Goal: Task Accomplishment & Management: Use online tool/utility

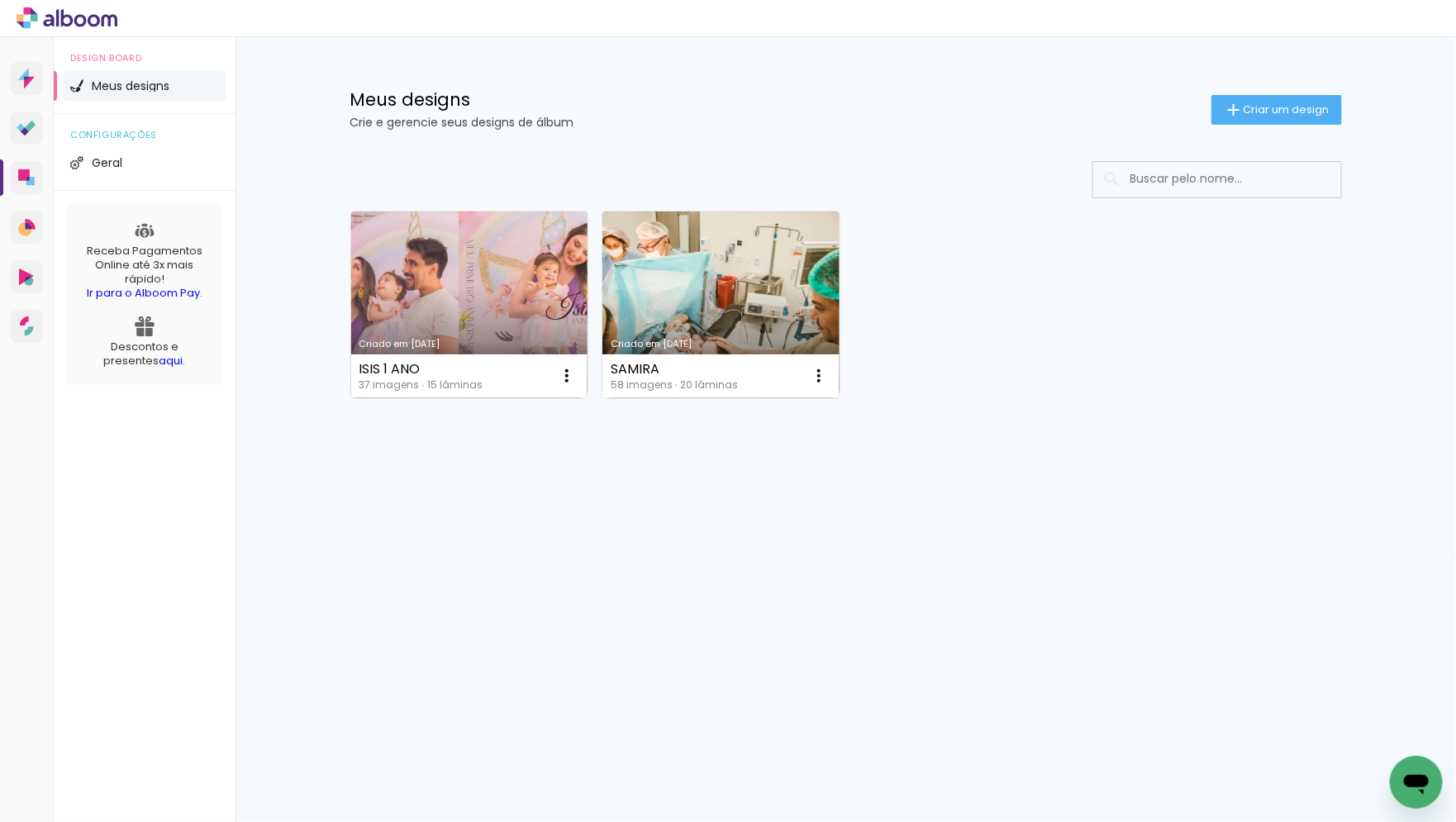
click at [528, 320] on link "Criado em 28/08/25" at bounding box center [470, 304] width 237 height 187
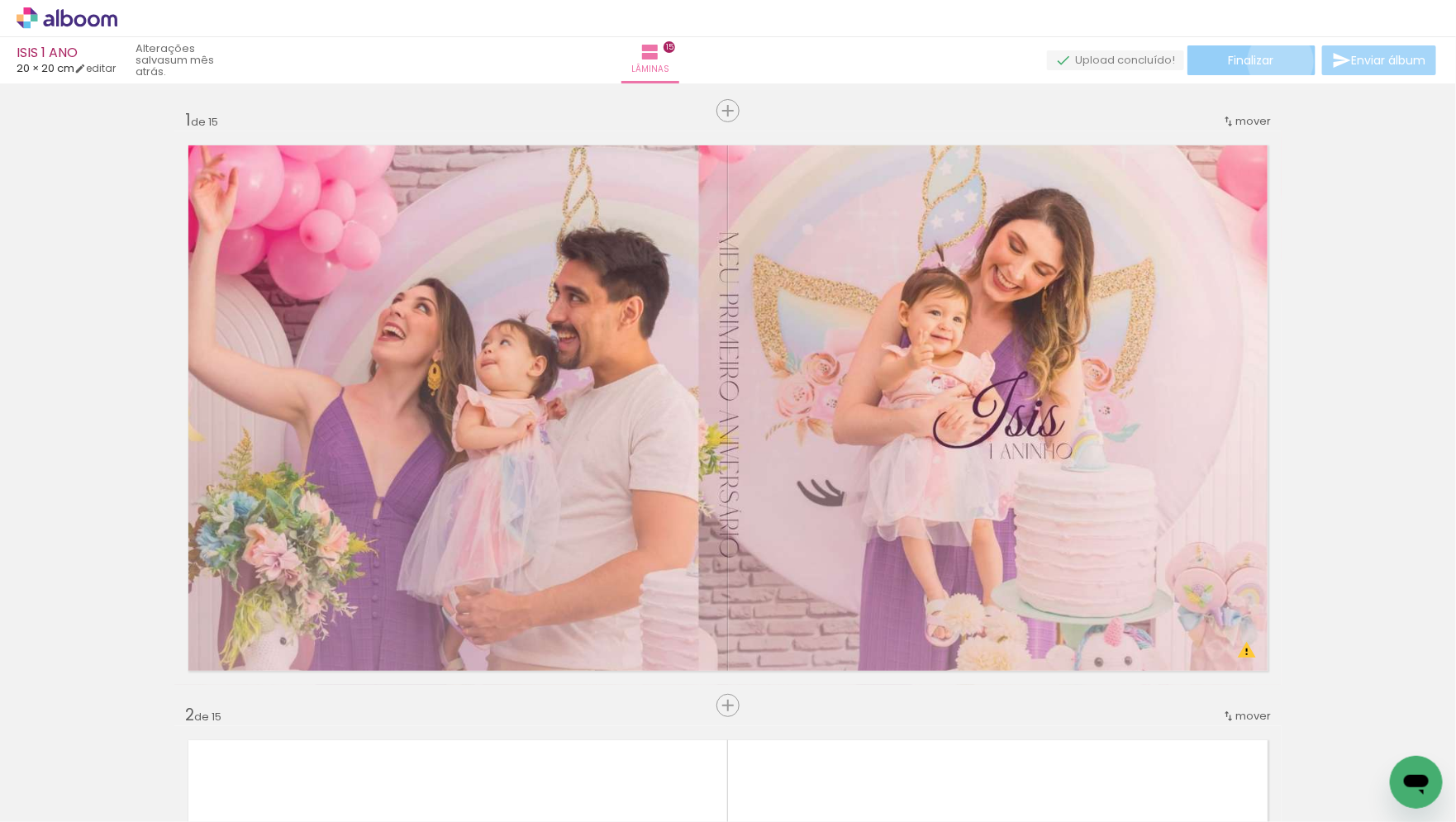
click at [1275, 61] on paper-button "Finalizar" at bounding box center [1251, 60] width 128 height 29
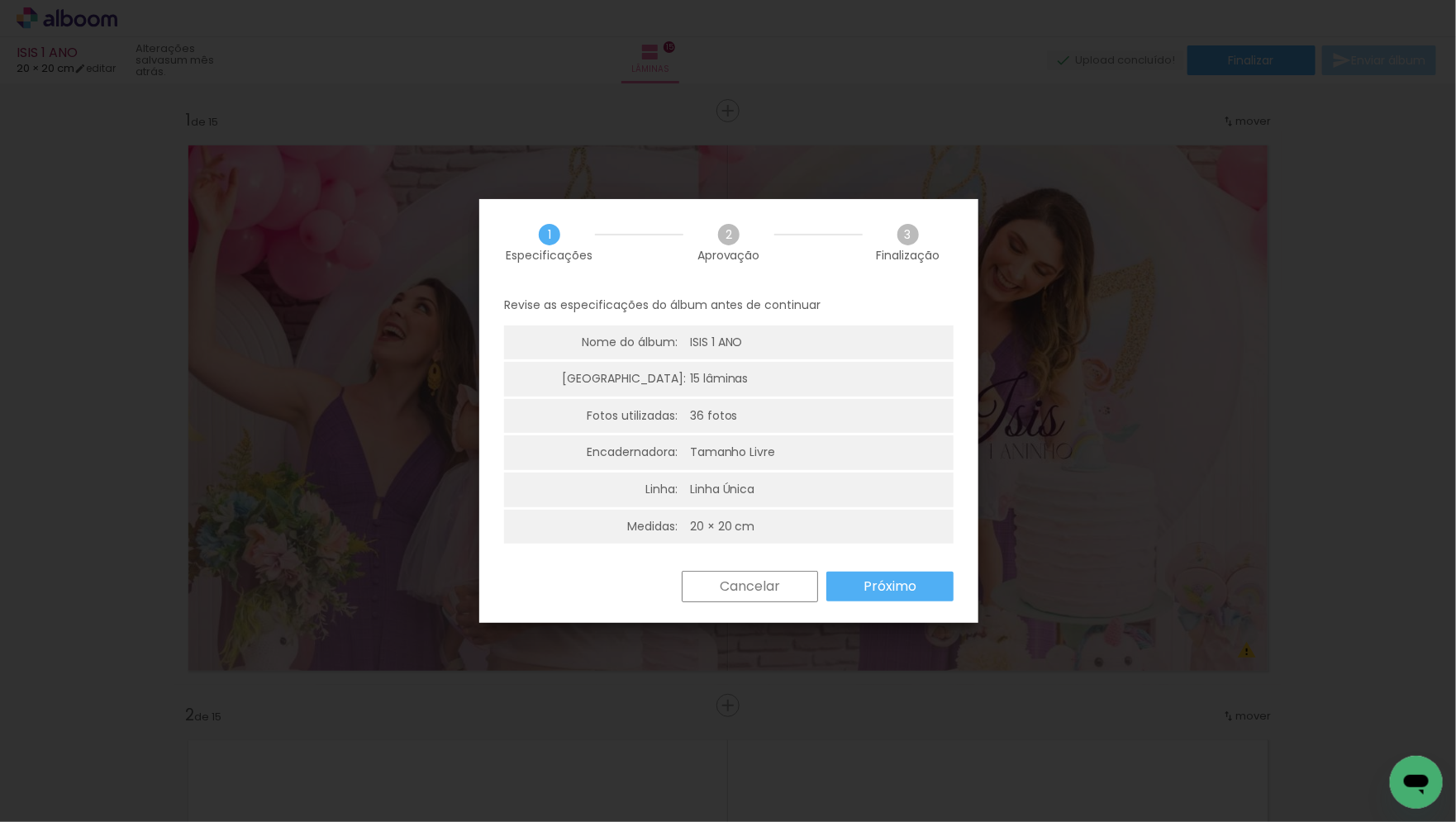
click at [0, 0] on slot "Próximo" at bounding box center [0, 0] width 0 height 0
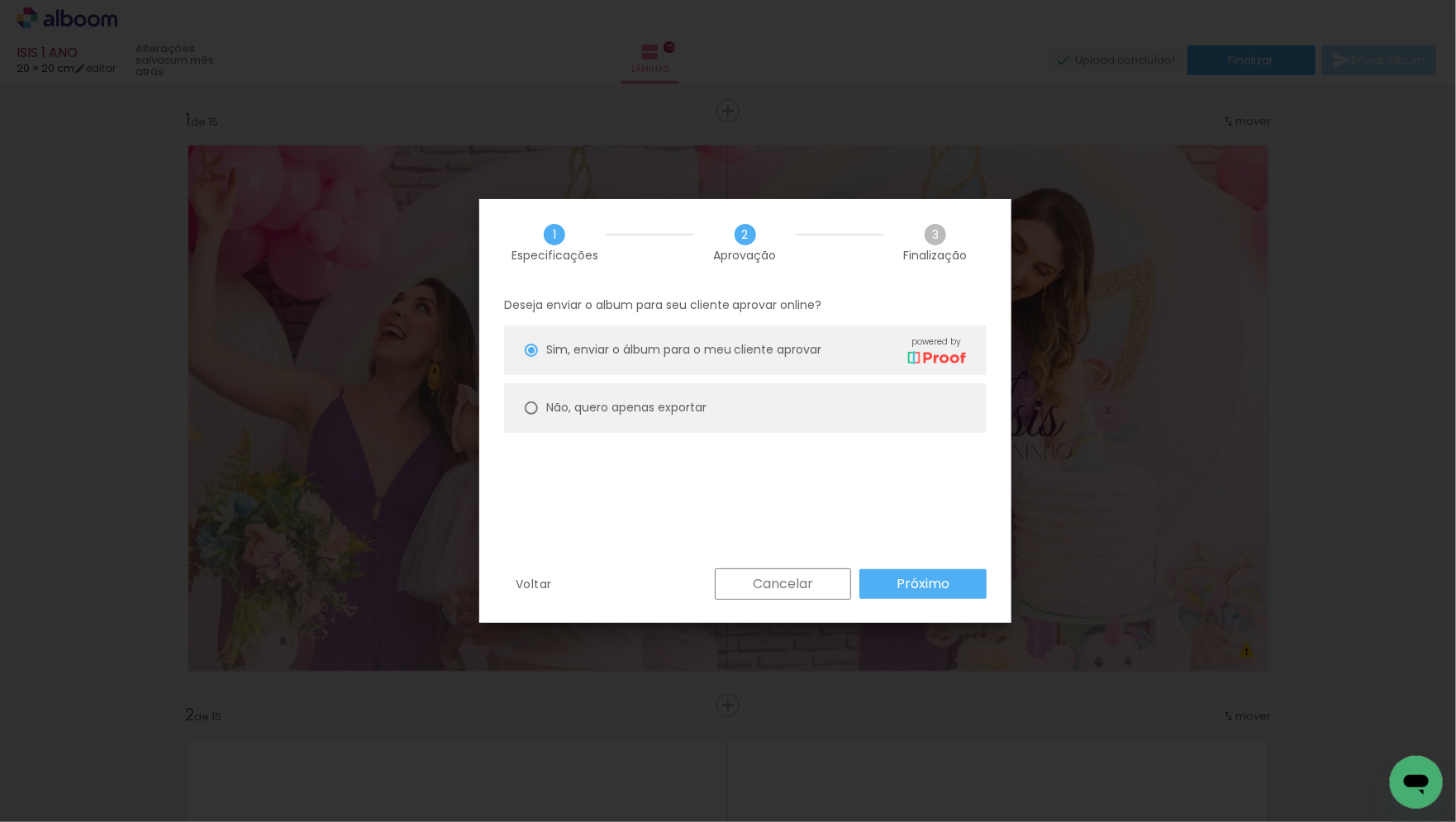
click at [799, 442] on div "Deseja enviar o album para seu cliente aprovar online? Sim, enviar o álbum para…" at bounding box center [746, 427] width 533 height 283
click at [799, 406] on paper-radio-button "Não, quero apenas exportar" at bounding box center [745, 408] width 483 height 50
type paper-radio-button "on"
click at [898, 571] on paper-button "Próximo" at bounding box center [923, 584] width 127 height 29
type input "Alta, 300 DPI"
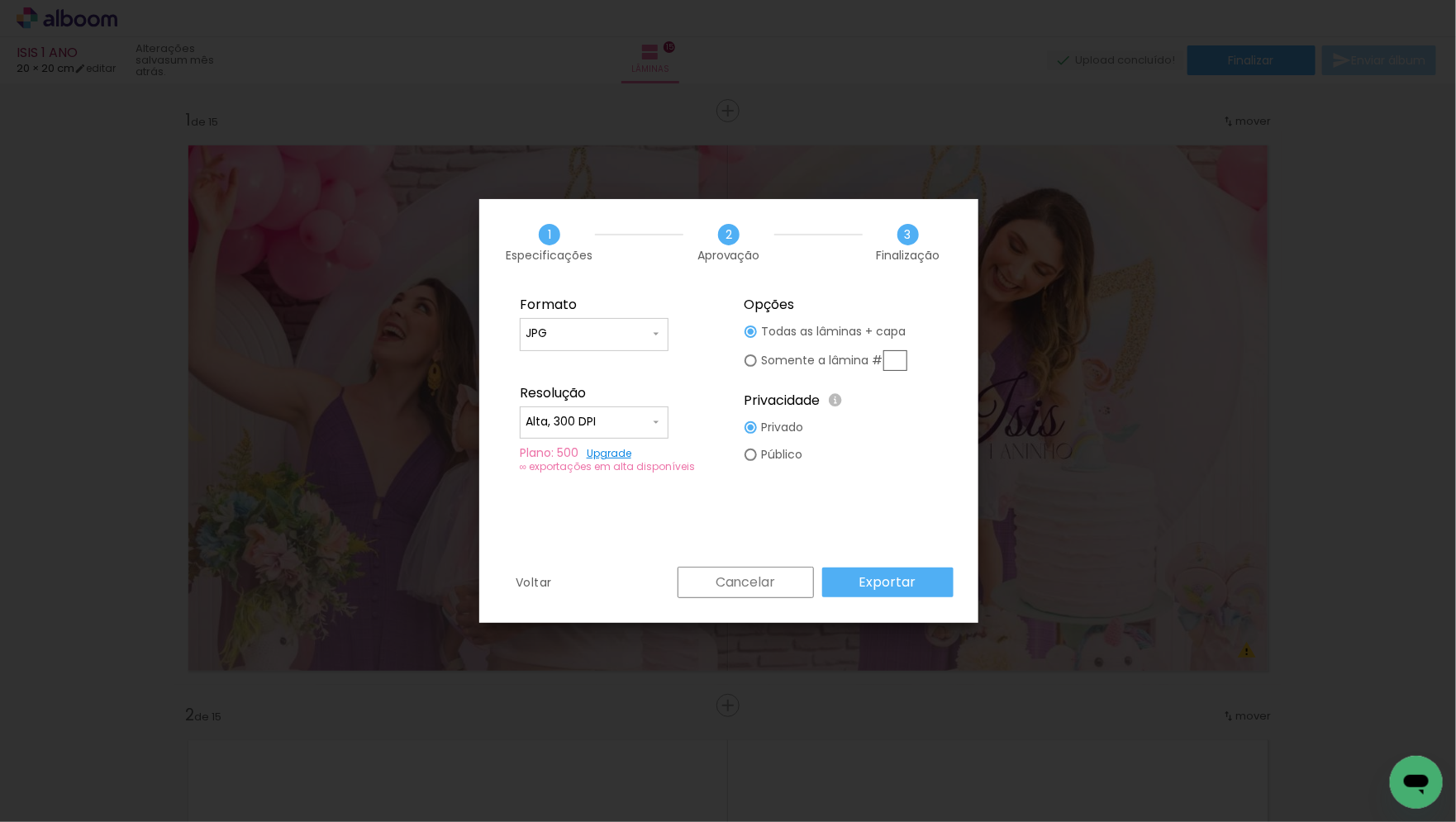
click at [0, 0] on slot "Exportar" at bounding box center [0, 0] width 0 height 0
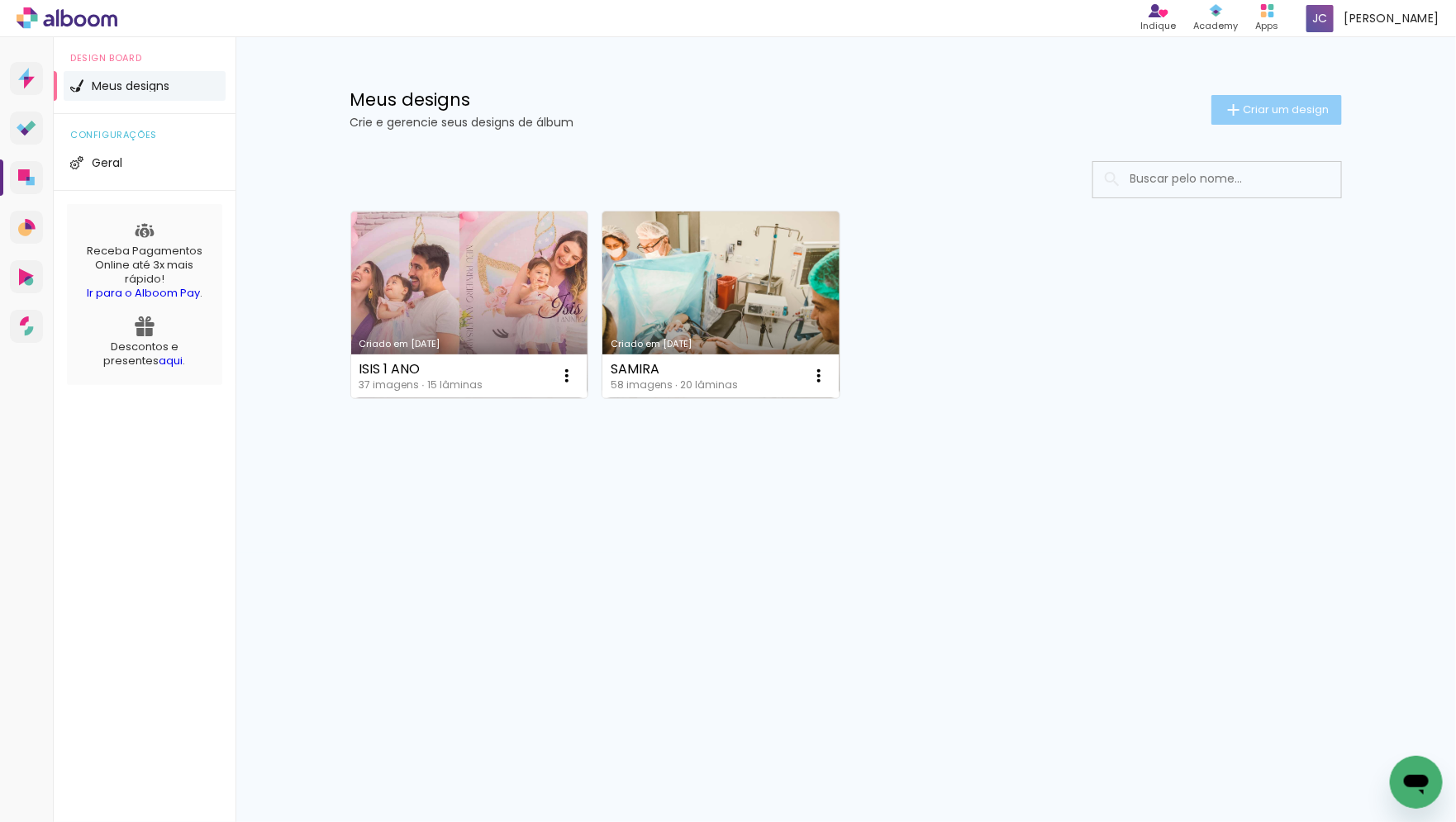
click at [1280, 100] on paper-button "Criar um design" at bounding box center [1276, 110] width 130 height 29
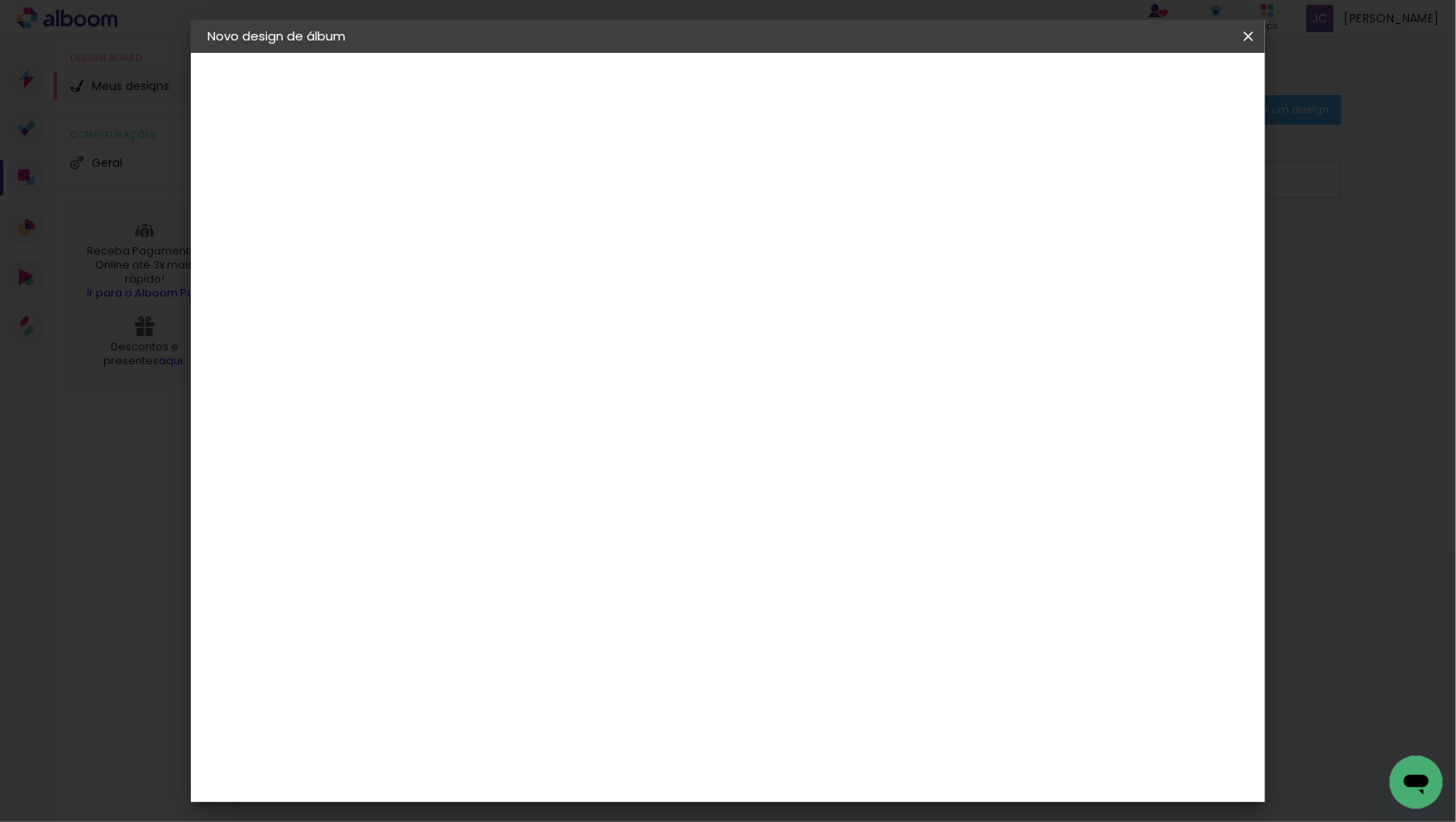
click at [478, 228] on input at bounding box center [478, 222] width 0 height 25
type input "ISIS 2 ANOS"
type paper-input "ISIS 2 ANOS"
click at [0, 0] on slot "Avançar" at bounding box center [0, 0] width 0 height 0
click at [787, 247] on paper-item "Tamanho Livre" at bounding box center [708, 251] width 159 height 36
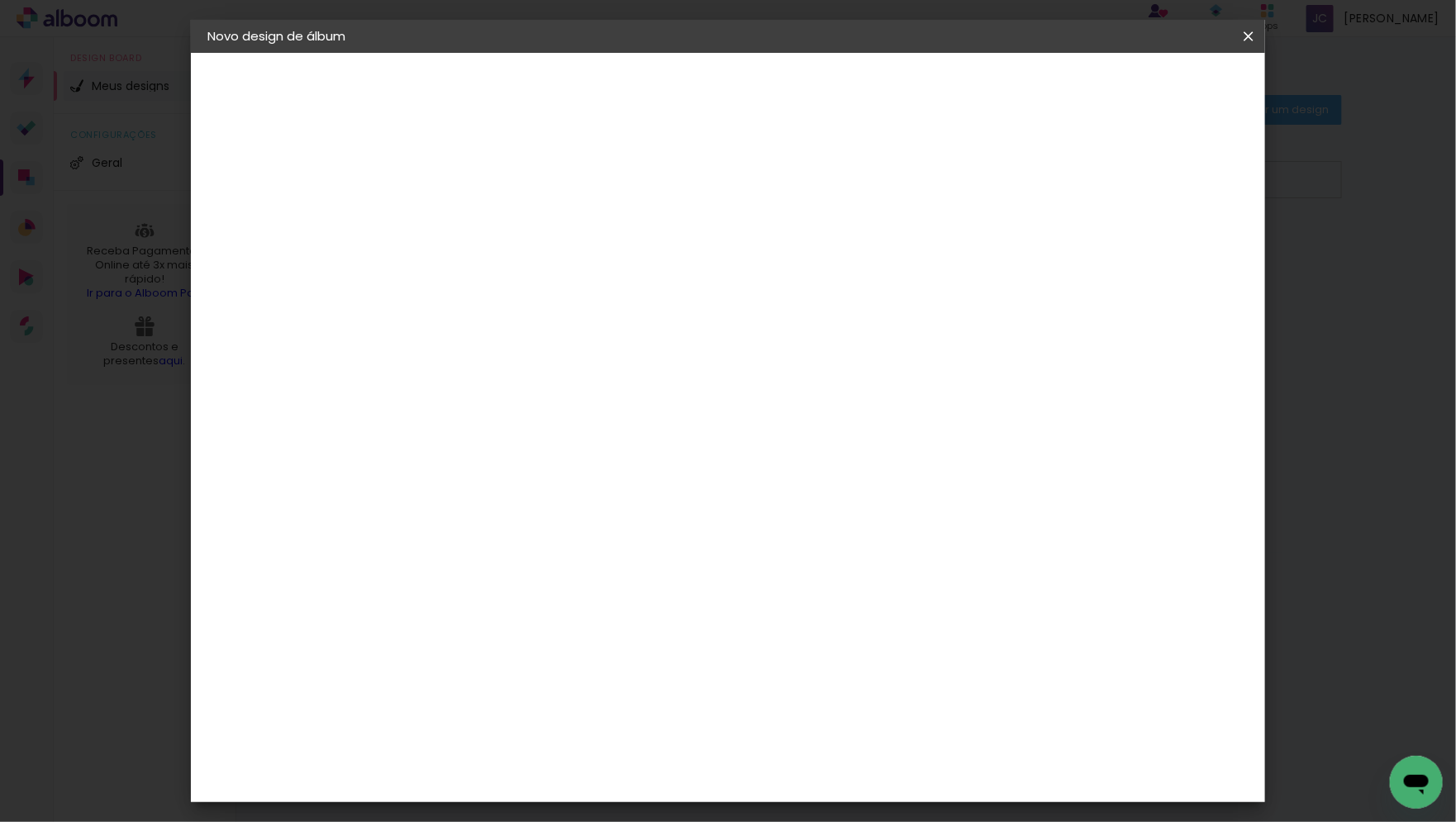
click at [0, 0] on slot "Avançar" at bounding box center [0, 0] width 0 height 0
click at [667, 249] on span "30" at bounding box center [661, 258] width 27 height 24
click at [661, 259] on span "30" at bounding box center [661, 258] width 27 height 24
click at [432, 478] on input "30" at bounding box center [426, 472] width 43 height 24
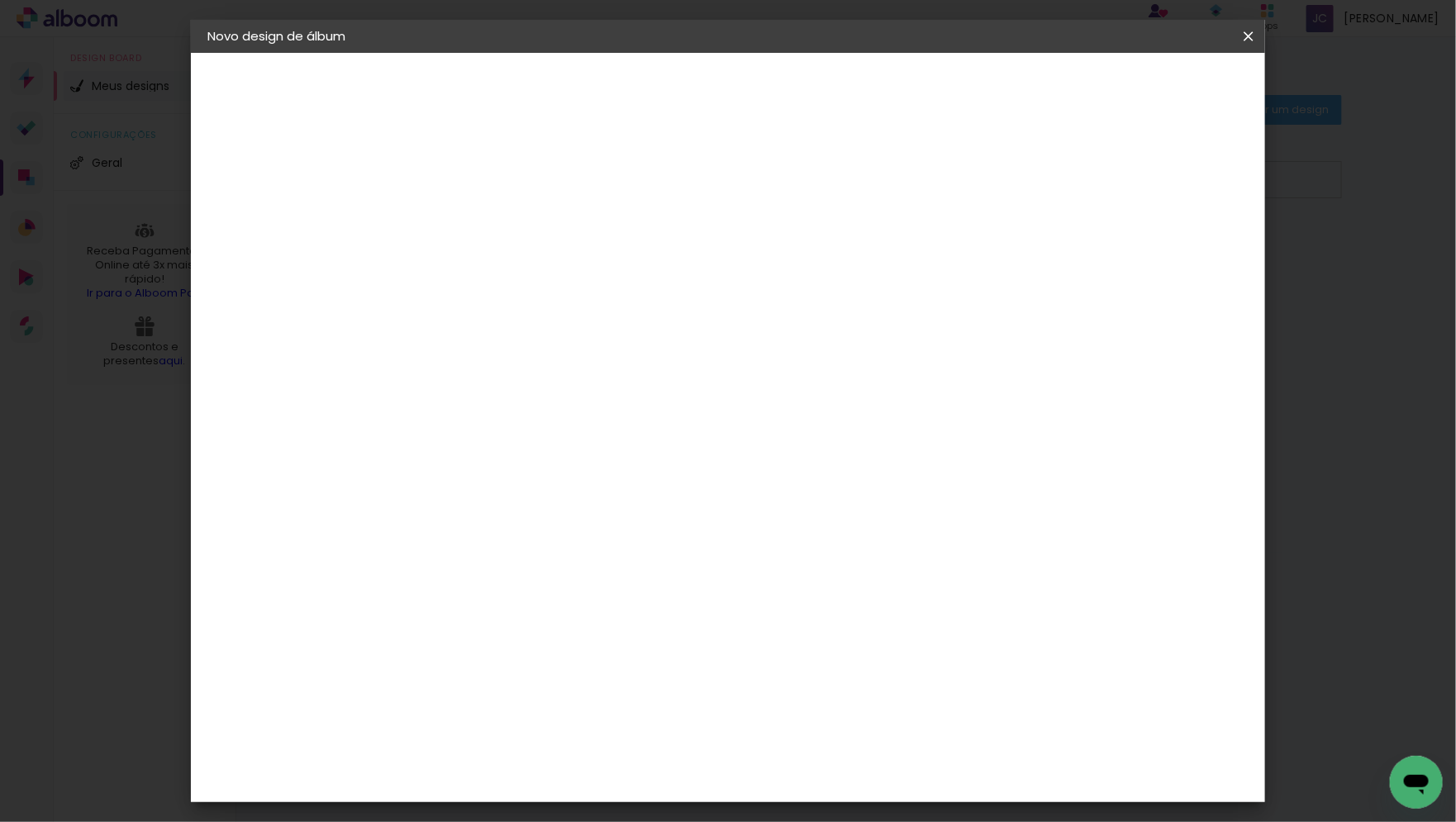
click at [432, 478] on input "30" at bounding box center [426, 472] width 43 height 24
type input "20"
type paper-input "20"
click at [653, 264] on span "30" at bounding box center [661, 258] width 27 height 24
click at [661, 256] on span "30" at bounding box center [661, 258] width 27 height 24
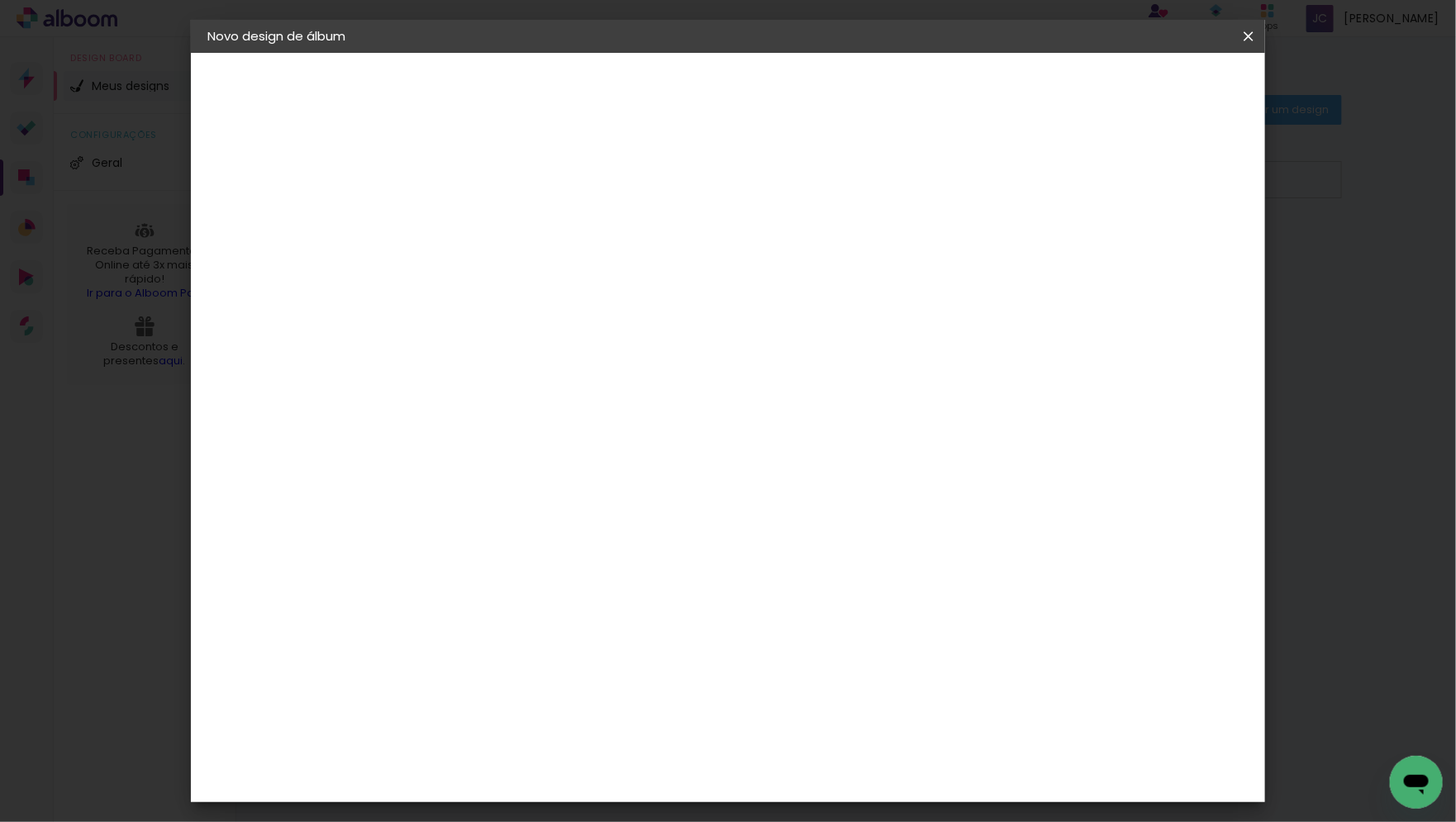
click at [661, 256] on span "30" at bounding box center [661, 258] width 27 height 24
click at [834, 579] on input "60" at bounding box center [825, 584] width 43 height 24
type input "40"
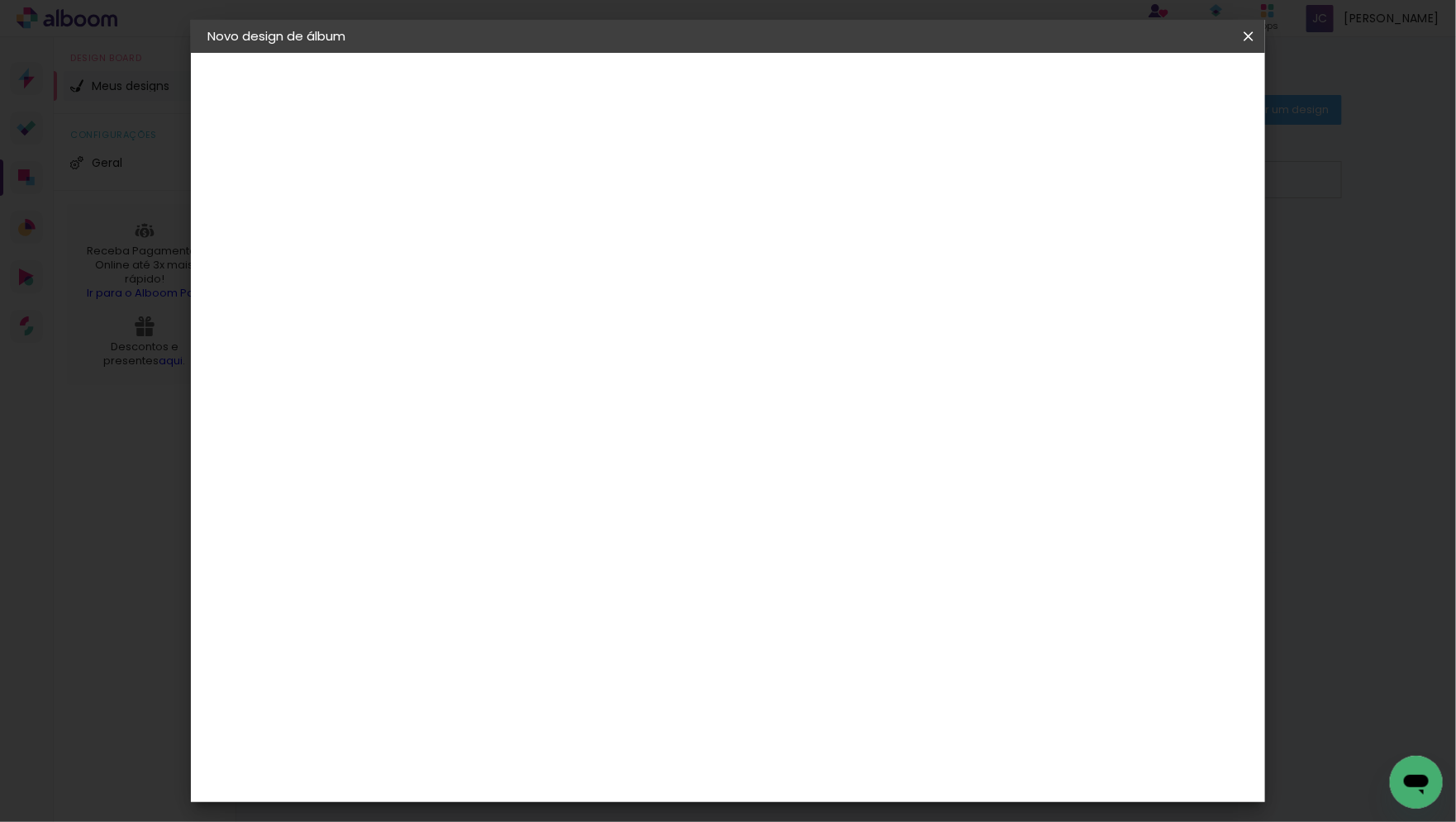
type paper-input "40"
drag, startPoint x: 855, startPoint y: 413, endPoint x: 848, endPoint y: 522, distance: 109.2
click at [848, 522] on quentale-layouter at bounding box center [802, 421] width 661 height 331
click at [1157, 89] on span "Iniciar design" at bounding box center [1120, 88] width 75 height 12
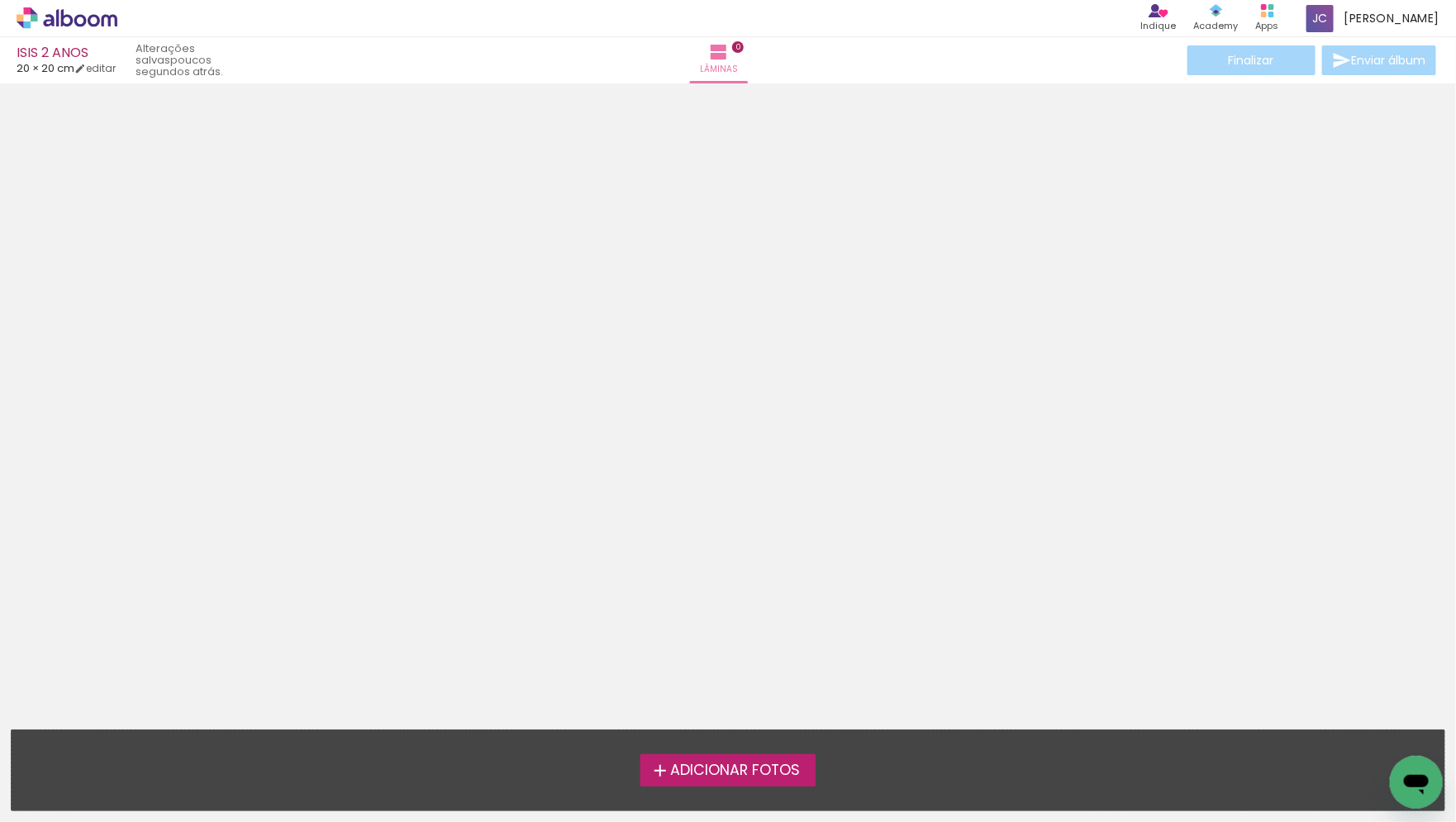
click at [759, 763] on span "Adicionar Fotos" at bounding box center [734, 770] width 130 height 15
click at [0, 0] on input "file" at bounding box center [0, 0] width 0 height 0
click at [654, 775] on iron-icon at bounding box center [660, 770] width 20 height 20
click at [0, 0] on input "file" at bounding box center [0, 0] width 0 height 0
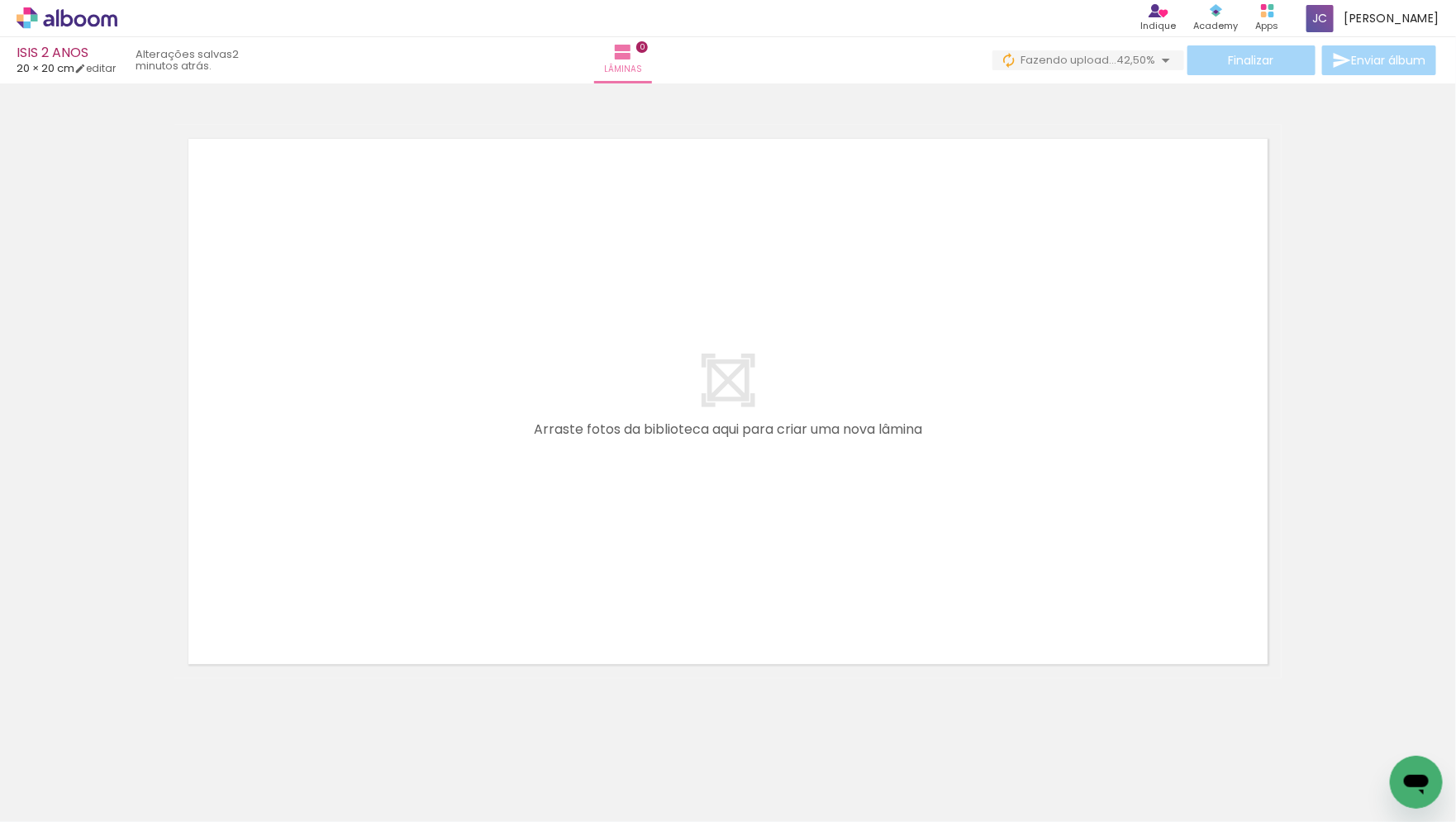
click at [73, 791] on span "Adicionar Fotos" at bounding box center [59, 799] width 50 height 19
click at [0, 0] on input "file" at bounding box center [0, 0] width 0 height 0
click at [70, 802] on span "Adicionar Fotos" at bounding box center [59, 799] width 50 height 19
click at [0, 0] on input "file" at bounding box center [0, 0] width 0 height 0
click at [775, 409] on quentale-layouter at bounding box center [728, 400] width 1107 height 553
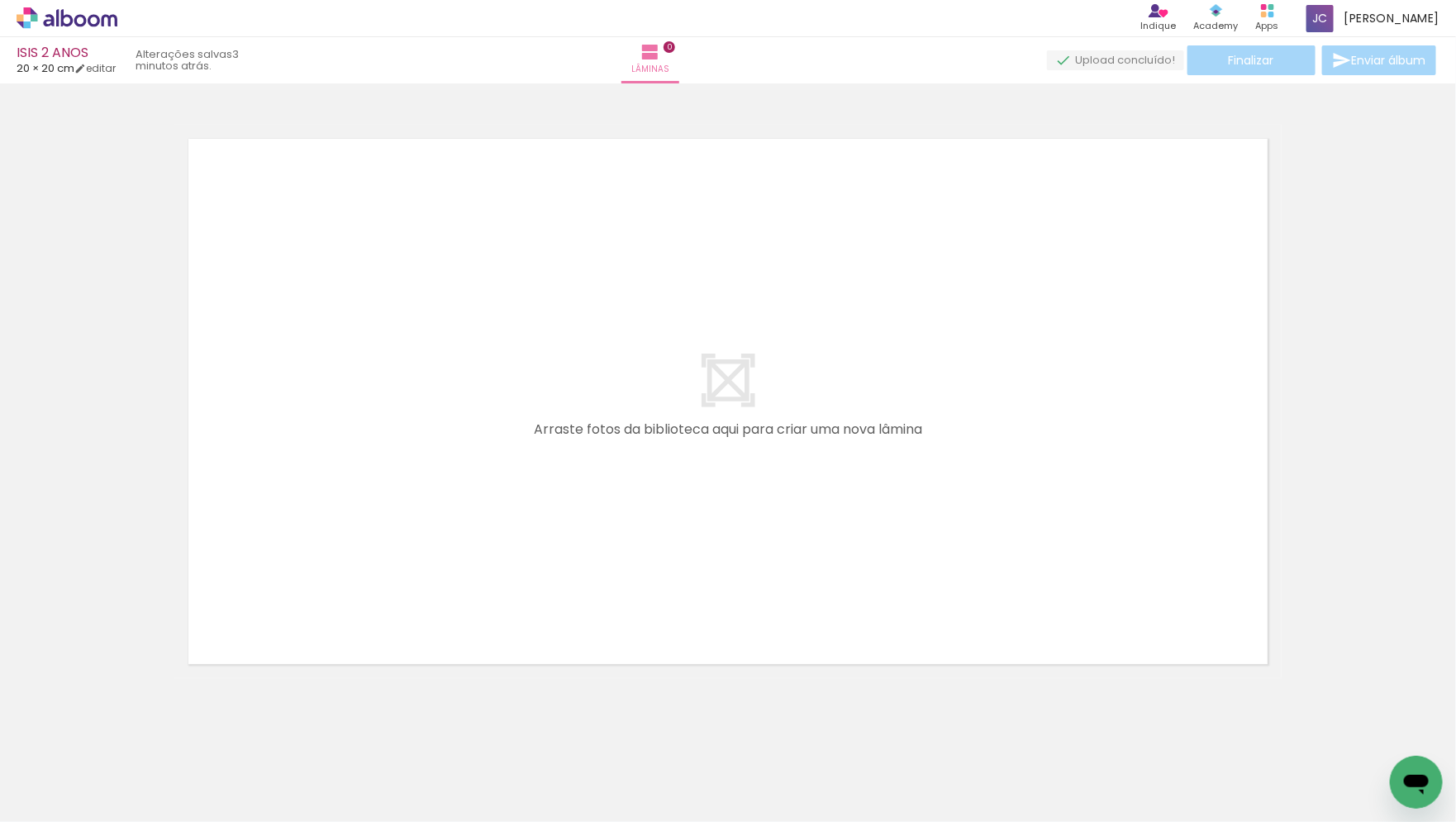
scroll to position [0, 2478]
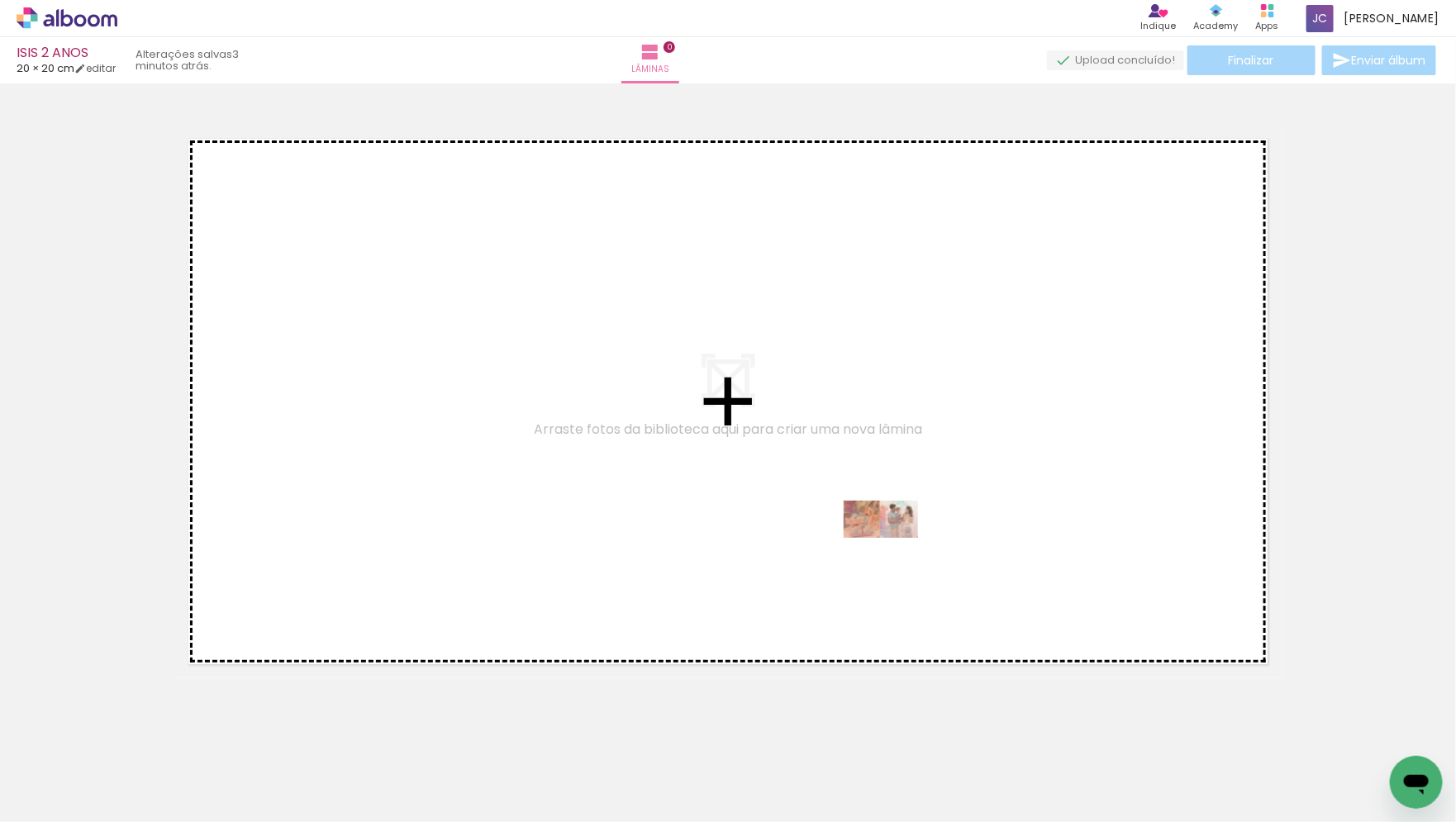
drag, startPoint x: 1374, startPoint y: 779, endPoint x: 883, endPoint y: 543, distance: 544.8
click at [883, 543] on quentale-workspace at bounding box center [728, 411] width 1456 height 822
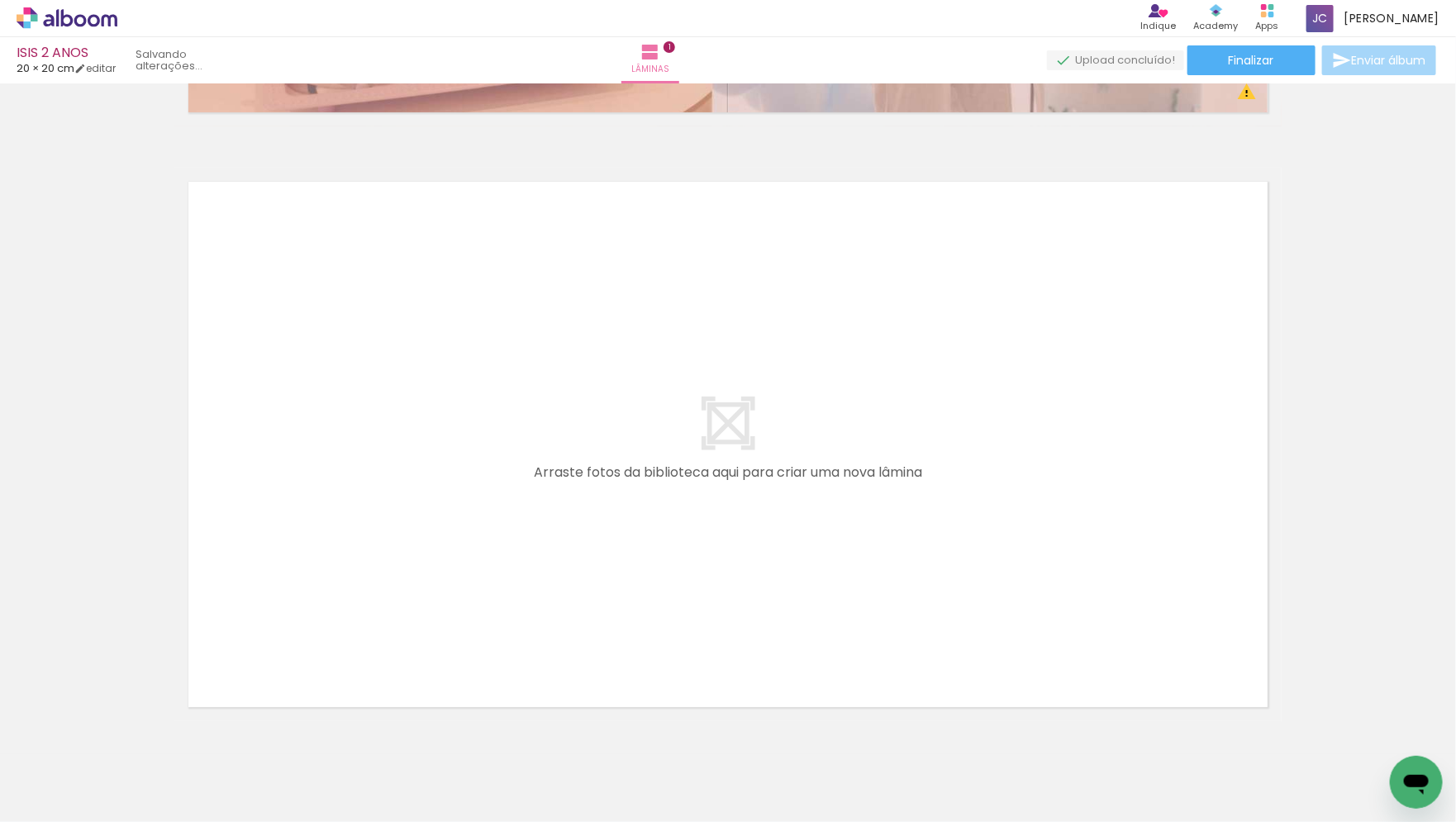
scroll to position [0, 0]
drag, startPoint x: 172, startPoint y: 783, endPoint x: 493, endPoint y: 424, distance: 481.6
click at [493, 424] on quentale-workspace at bounding box center [728, 411] width 1456 height 822
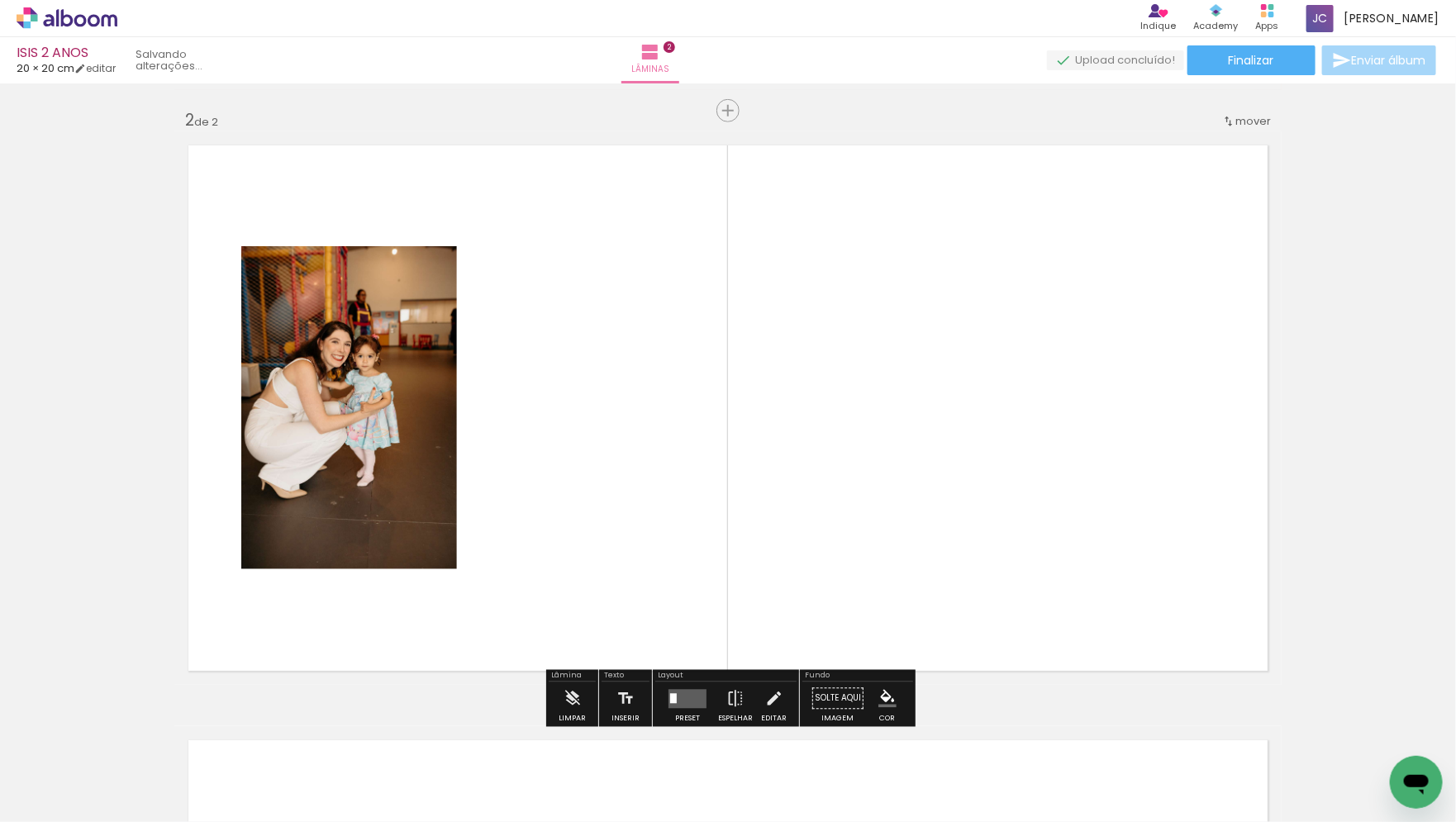
scroll to position [601, 0]
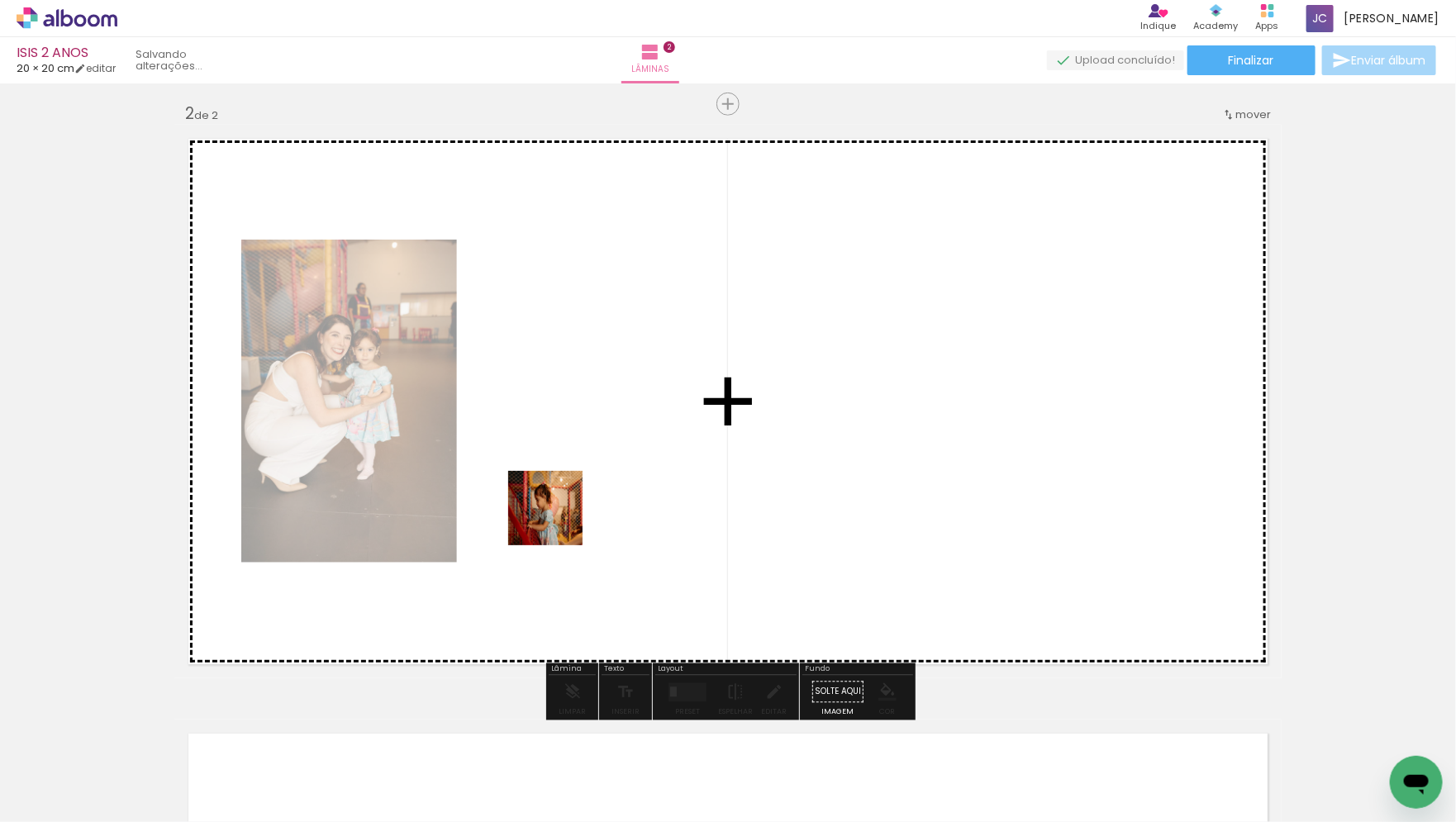
drag, startPoint x: 285, startPoint y: 762, endPoint x: 753, endPoint y: 331, distance: 636.2
click at [753, 331] on quentale-workspace at bounding box center [728, 411] width 1456 height 822
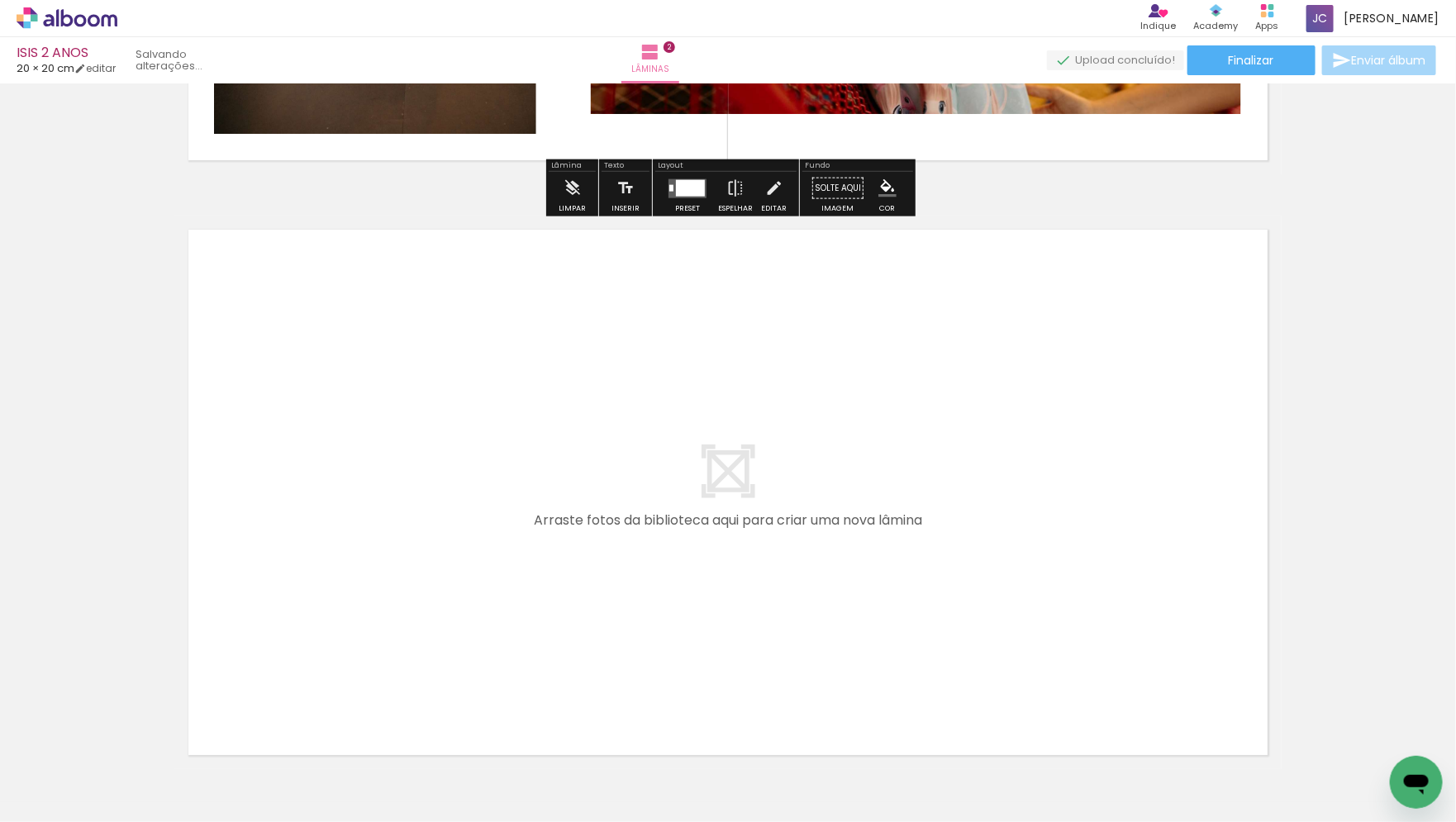
scroll to position [1212, 0]
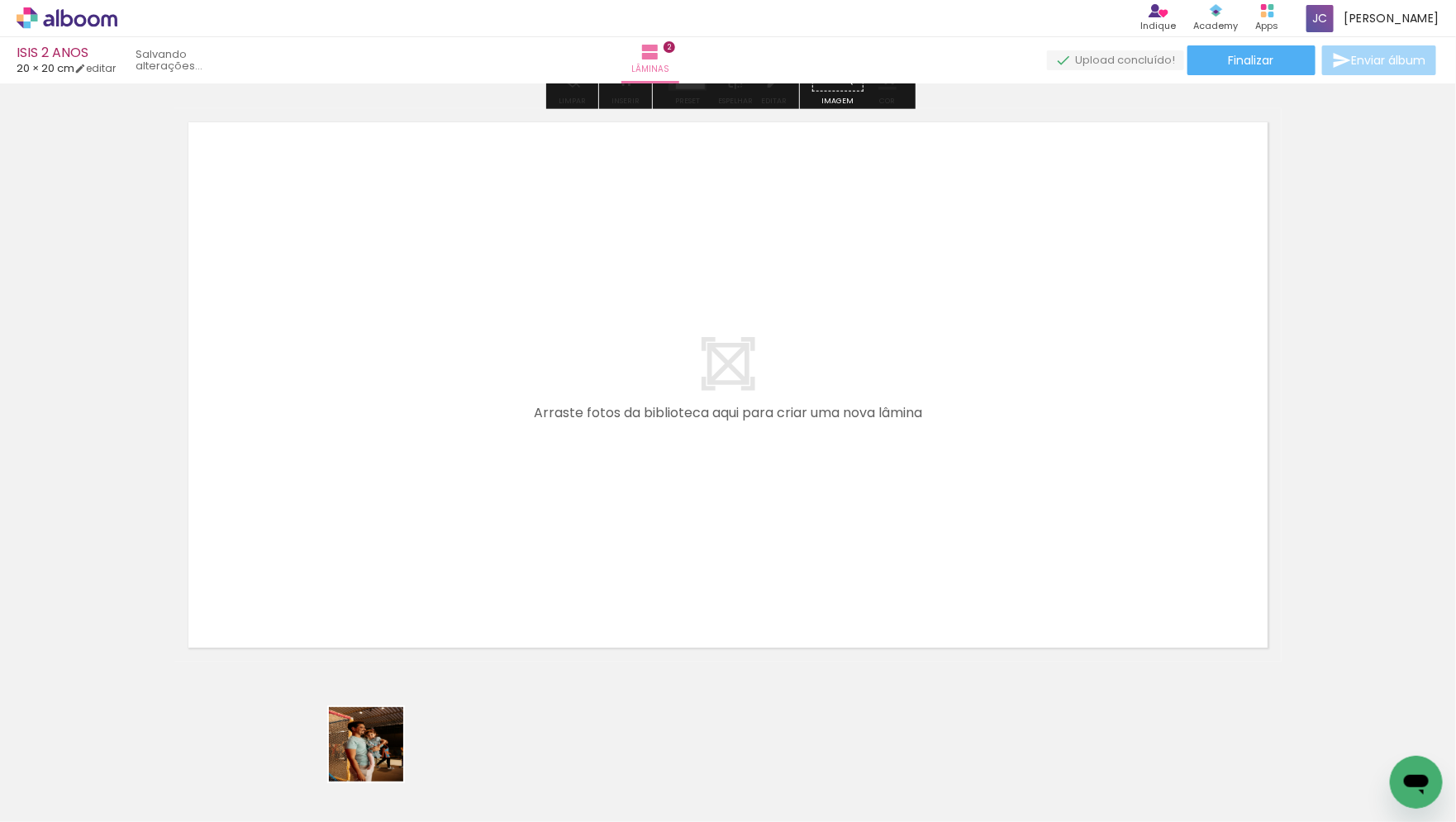
click at [454, 440] on quentale-workspace at bounding box center [728, 411] width 1456 height 822
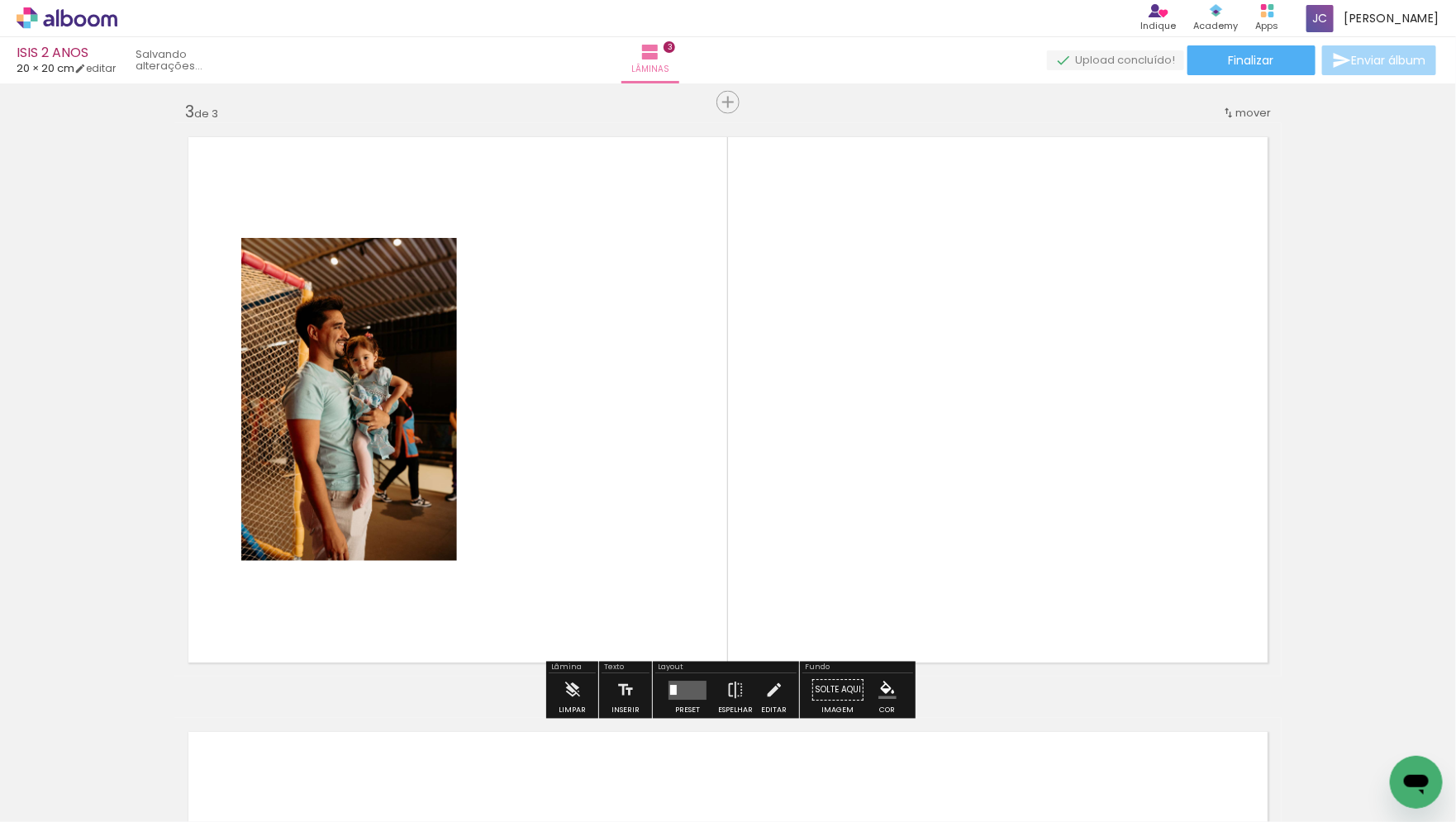
scroll to position [1196, 0]
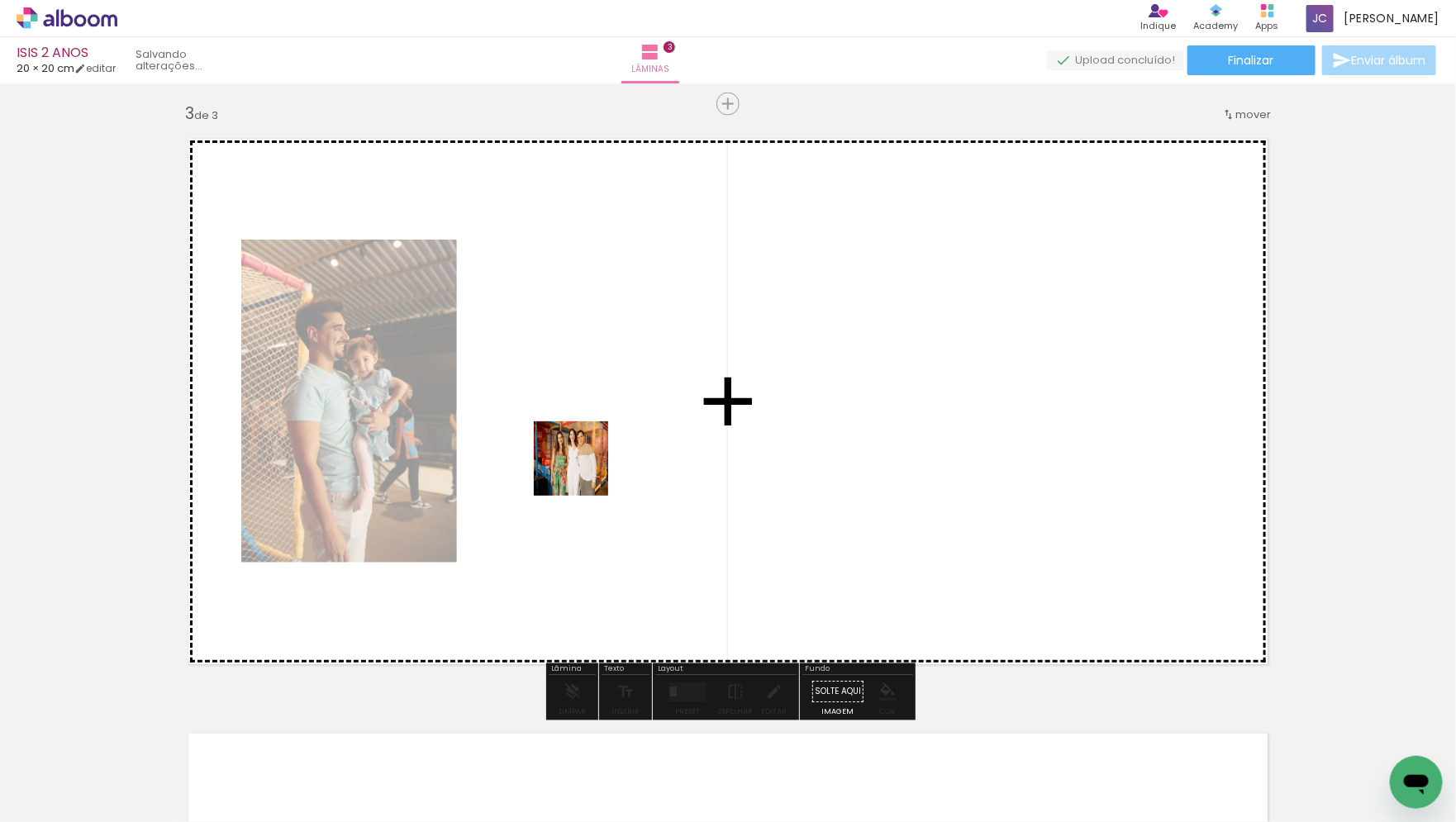
click at [601, 426] on quentale-workspace at bounding box center [728, 411] width 1456 height 822
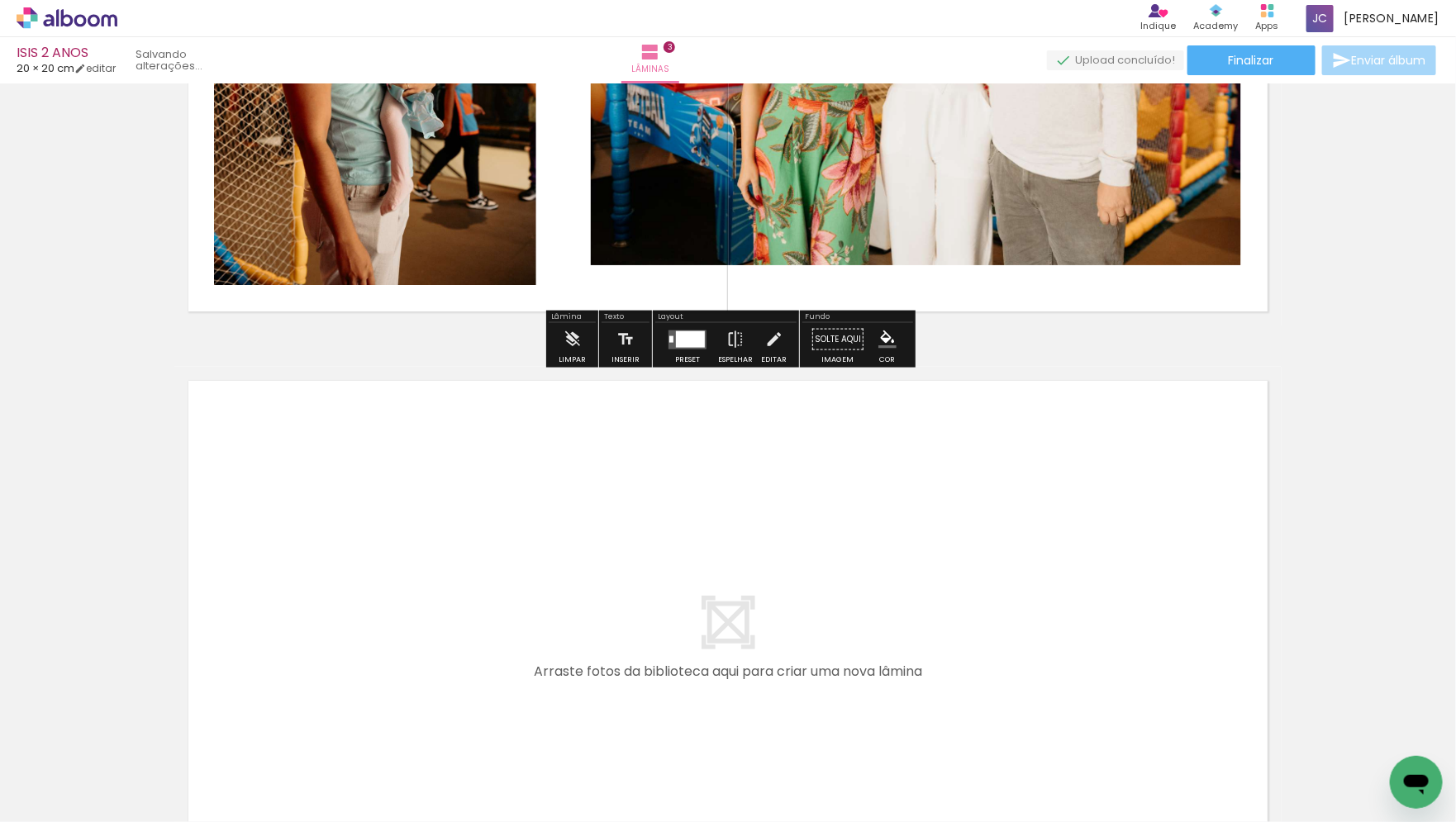
scroll to position [1807, 0]
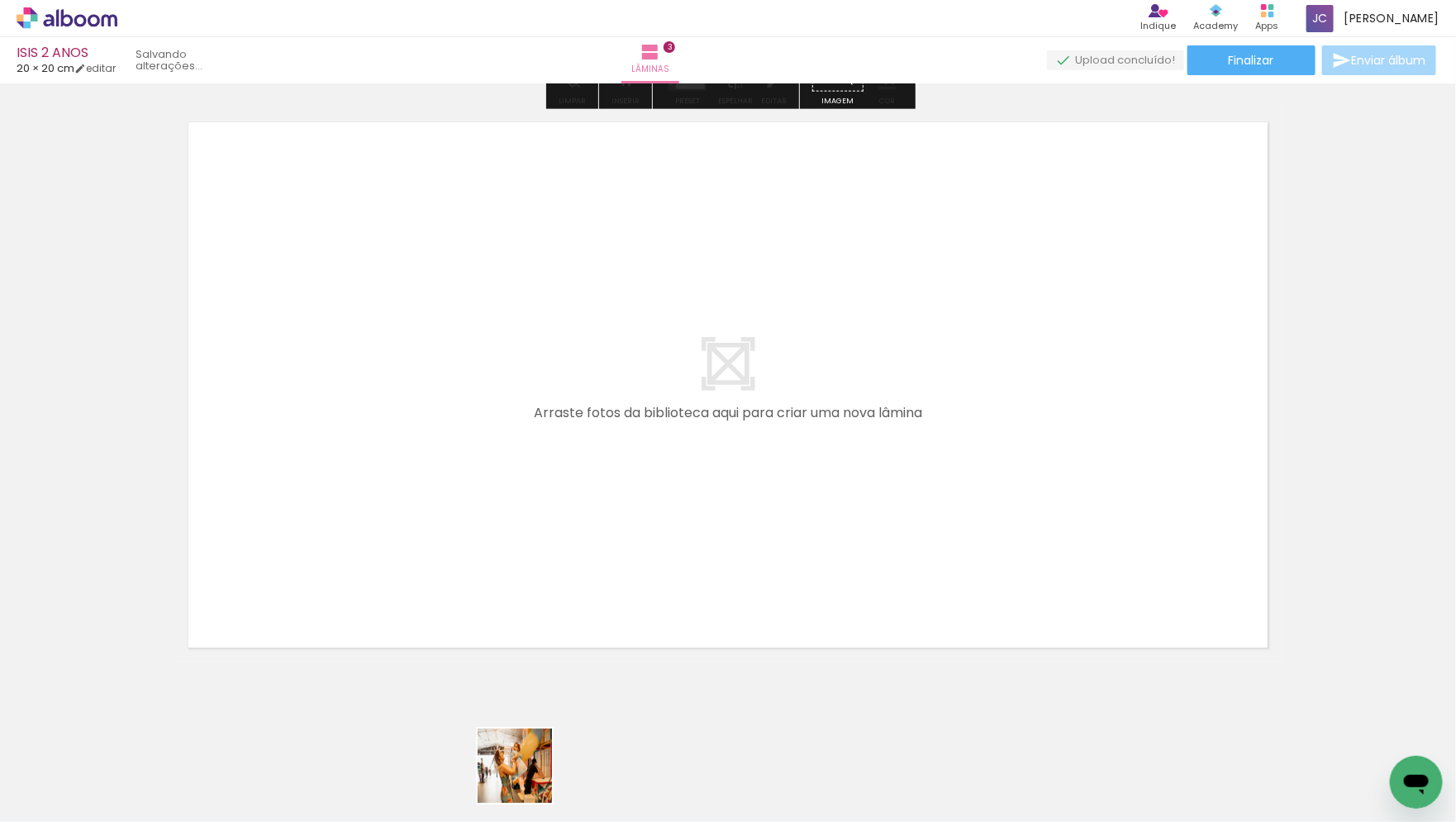
drag, startPoint x: 528, startPoint y: 787, endPoint x: 454, endPoint y: 499, distance: 297.4
click at [454, 499] on quentale-workspace at bounding box center [728, 411] width 1456 height 822
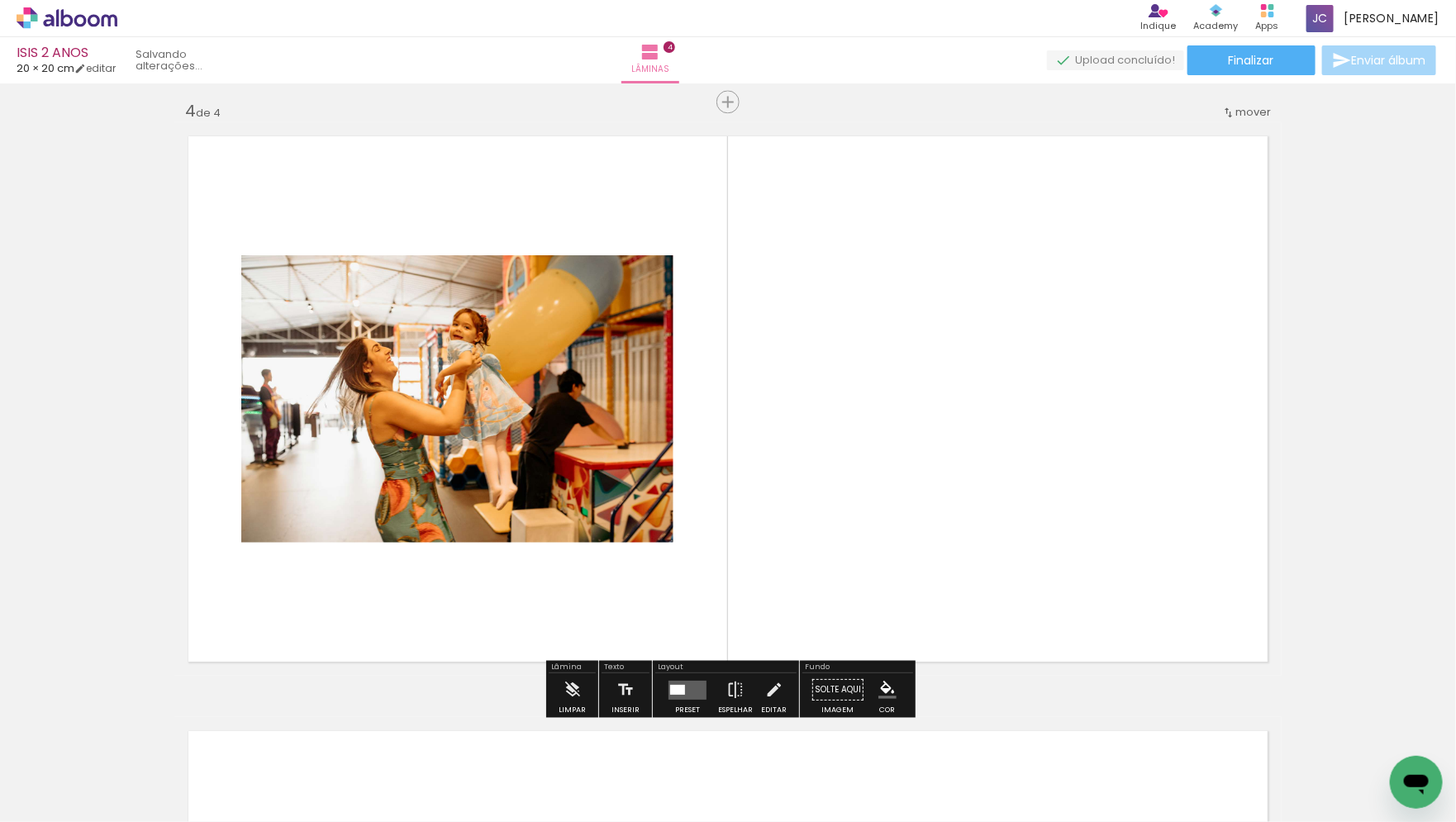
scroll to position [1791, 0]
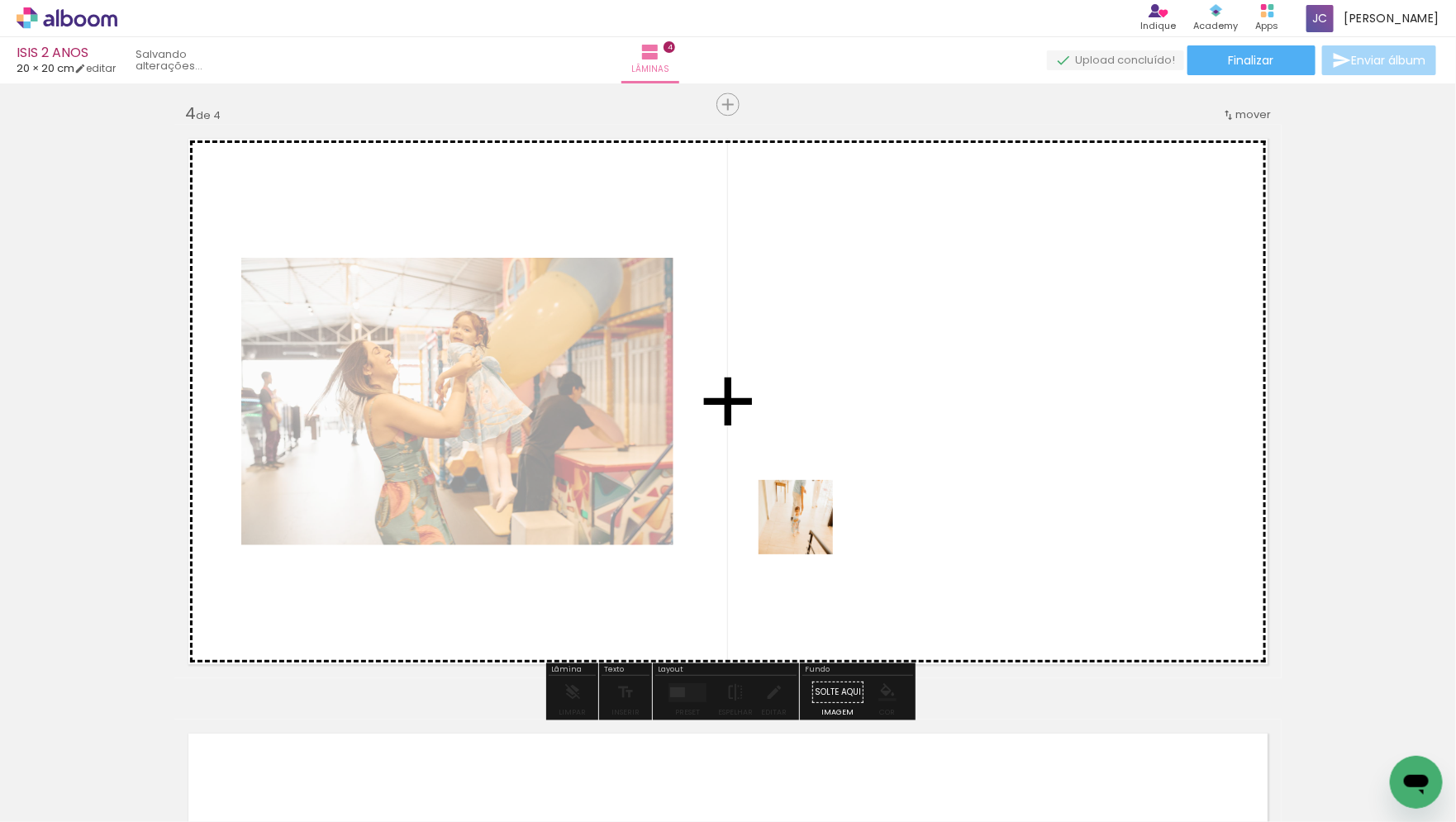
drag, startPoint x: 641, startPoint y: 788, endPoint x: 859, endPoint y: 443, distance: 408.1
click at [859, 443] on quentale-workspace at bounding box center [728, 411] width 1456 height 822
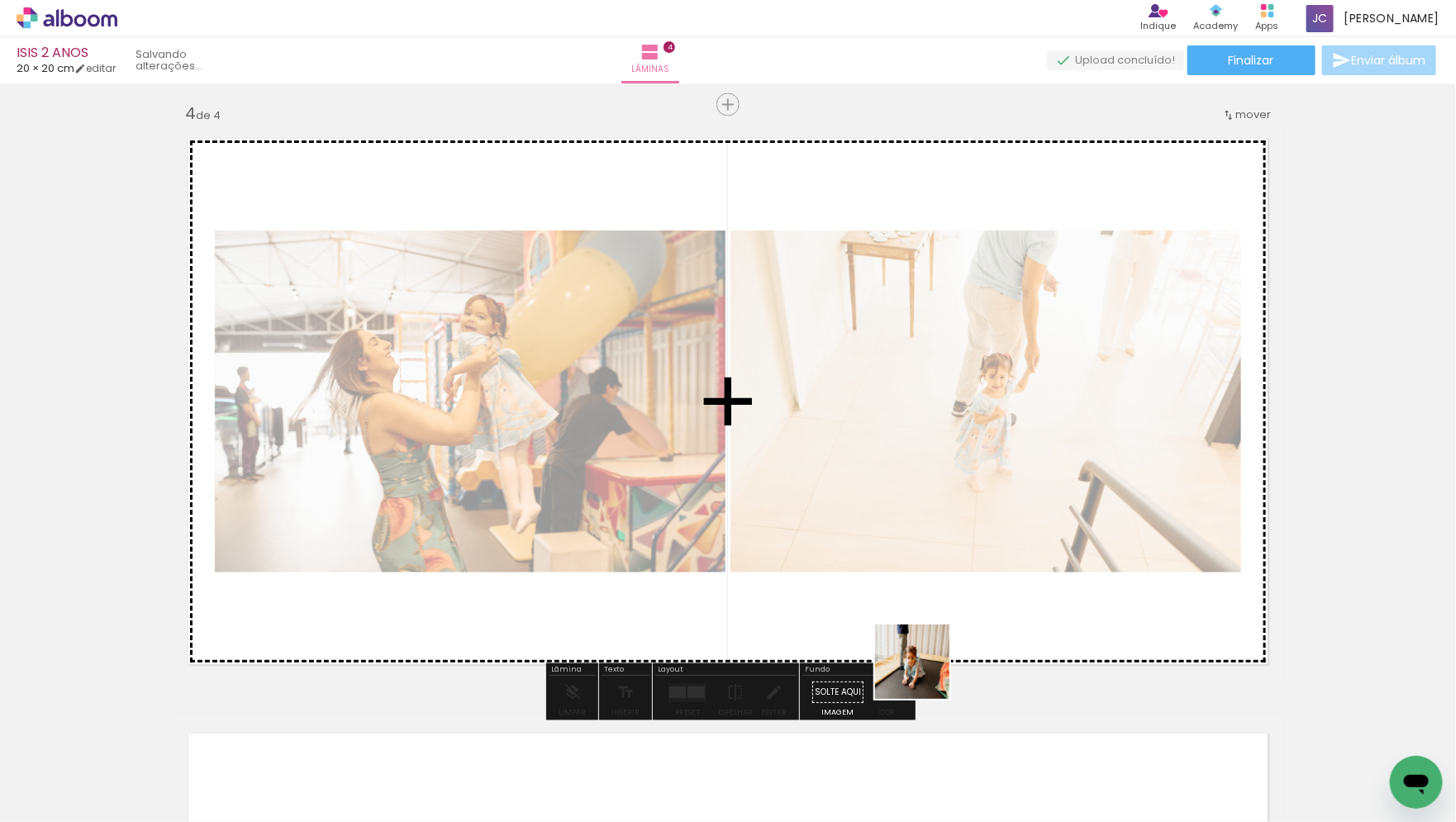
drag, startPoint x: 924, startPoint y: 777, endPoint x: 924, endPoint y: 377, distance: 400.0
click at [924, 377] on quentale-workspace at bounding box center [728, 411] width 1456 height 822
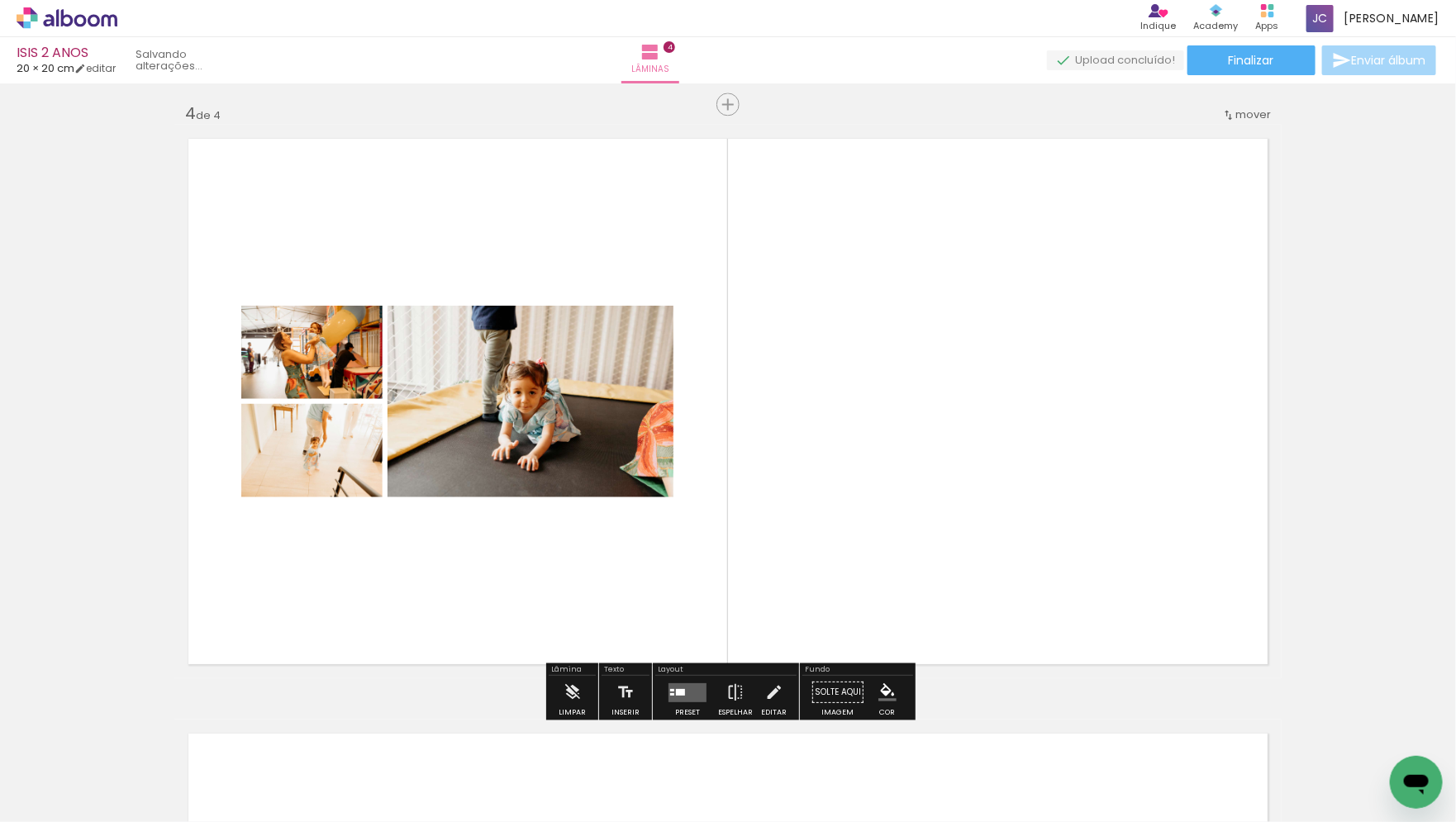
click at [680, 696] on quentale-layouter at bounding box center [687, 691] width 38 height 19
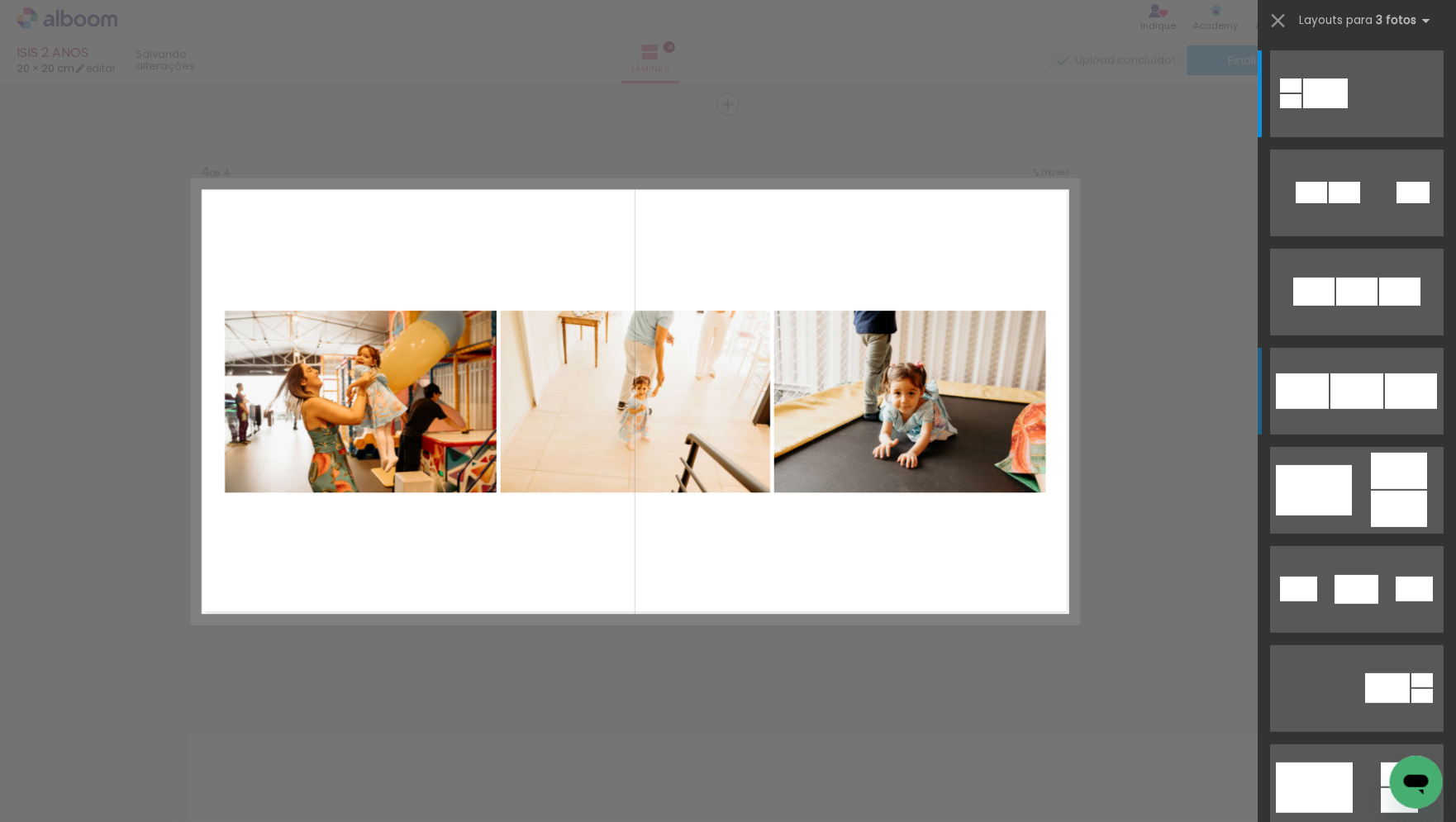
click at [1363, 410] on quentale-layouter at bounding box center [1356, 390] width 173 height 87
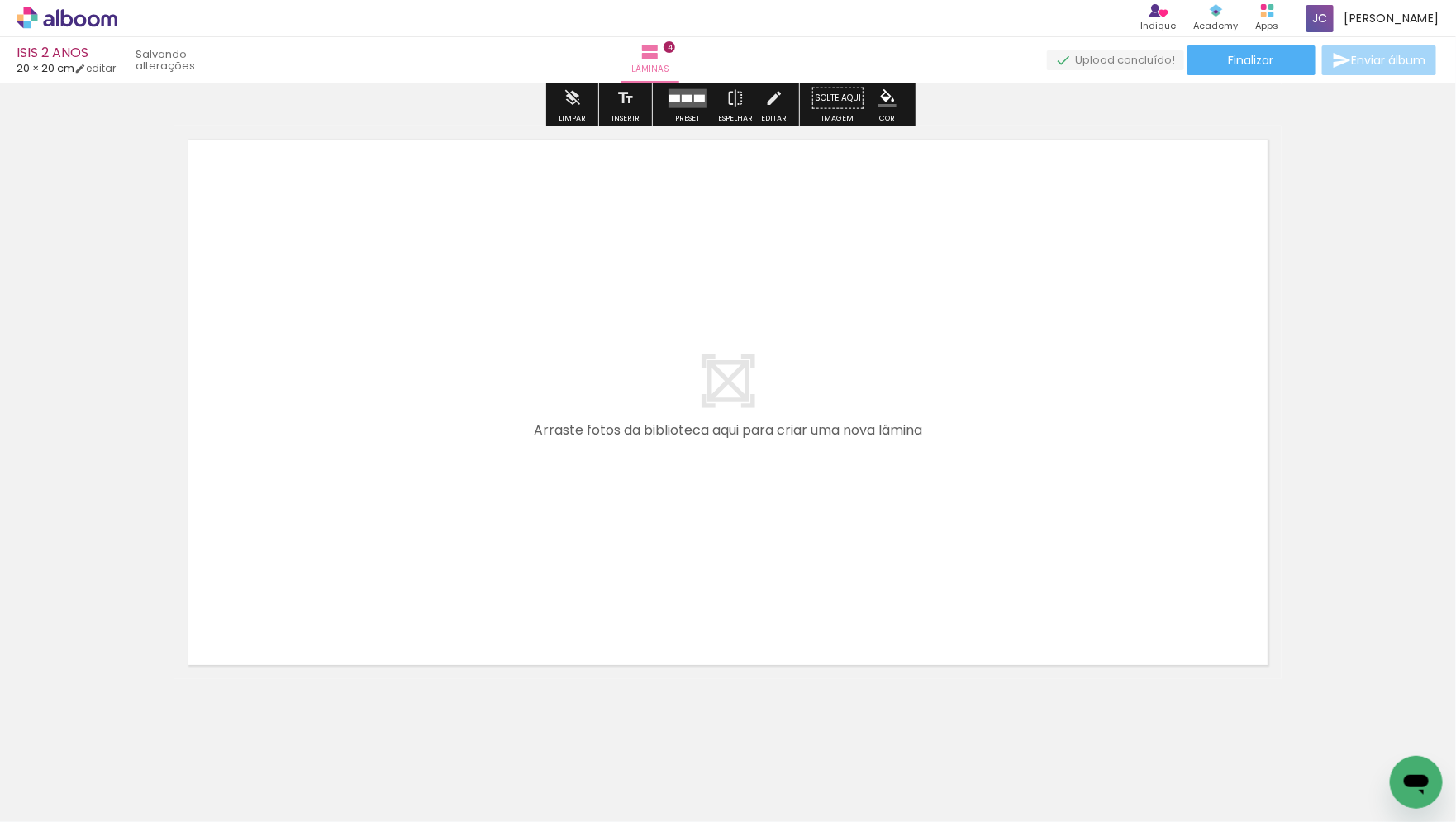
scroll to position [2401, 0]
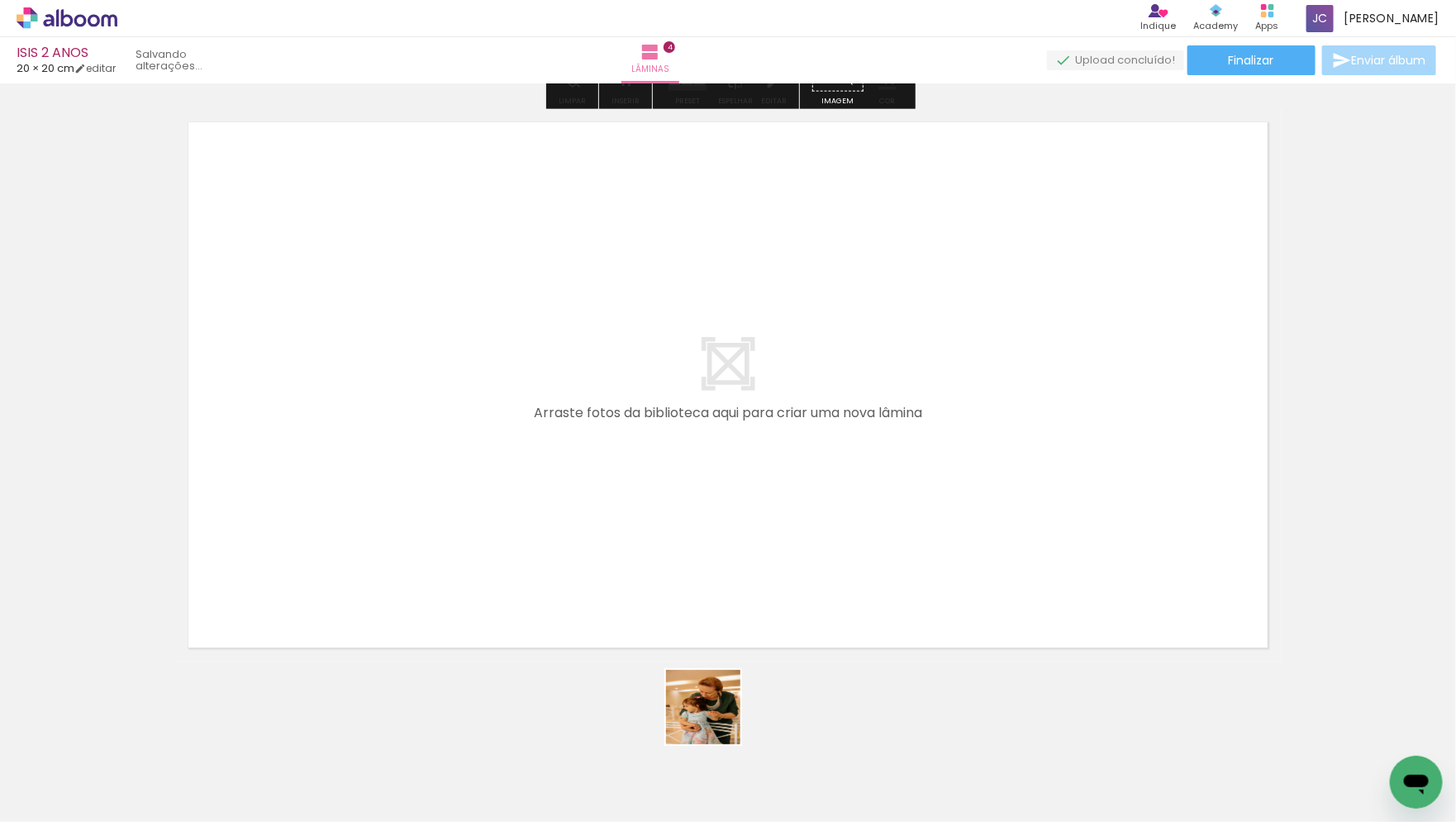
drag, startPoint x: 723, startPoint y: 777, endPoint x: 687, endPoint y: 431, distance: 347.9
click at [687, 431] on quentale-workspace at bounding box center [728, 411] width 1456 height 822
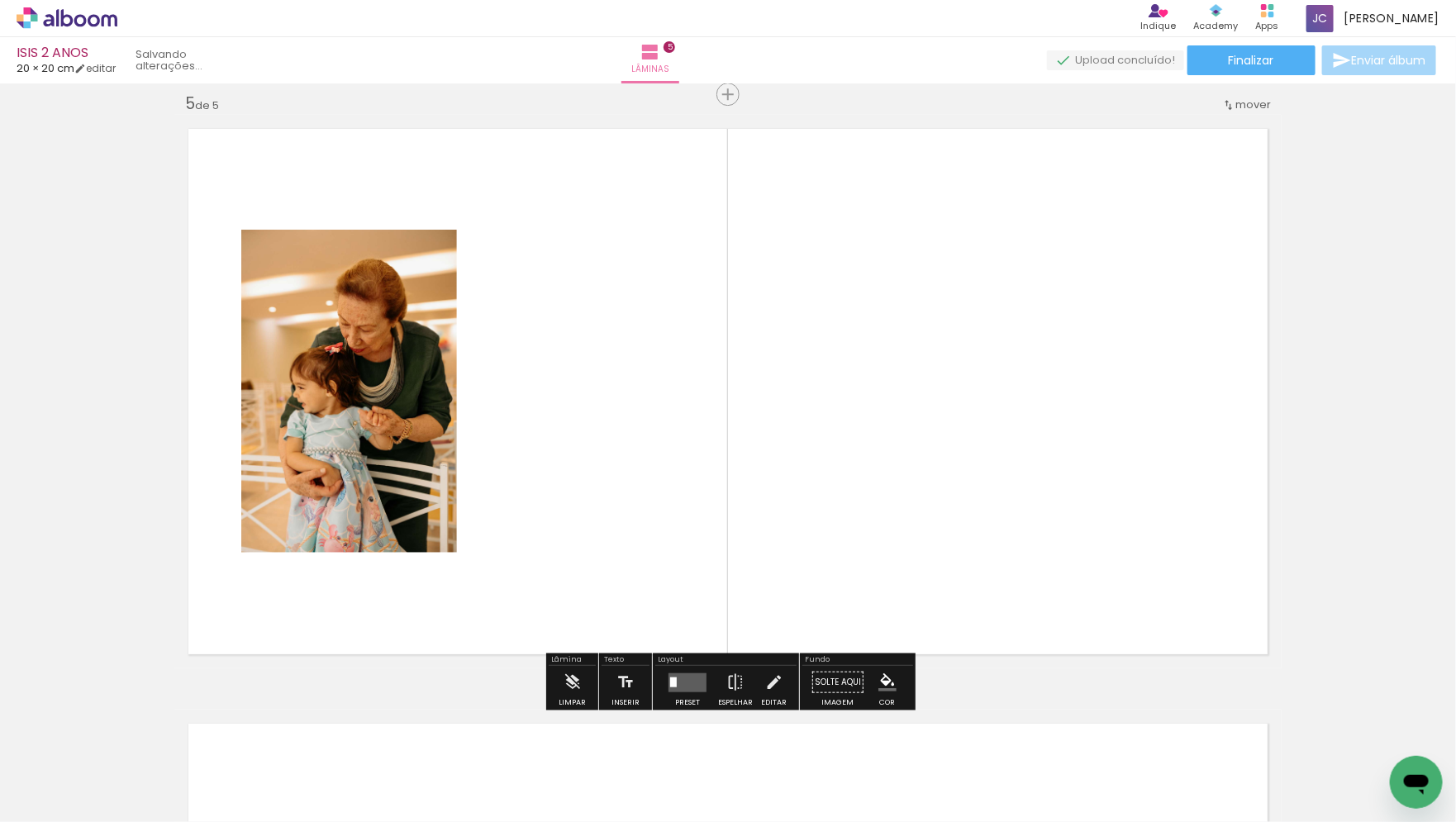
scroll to position [2385, 0]
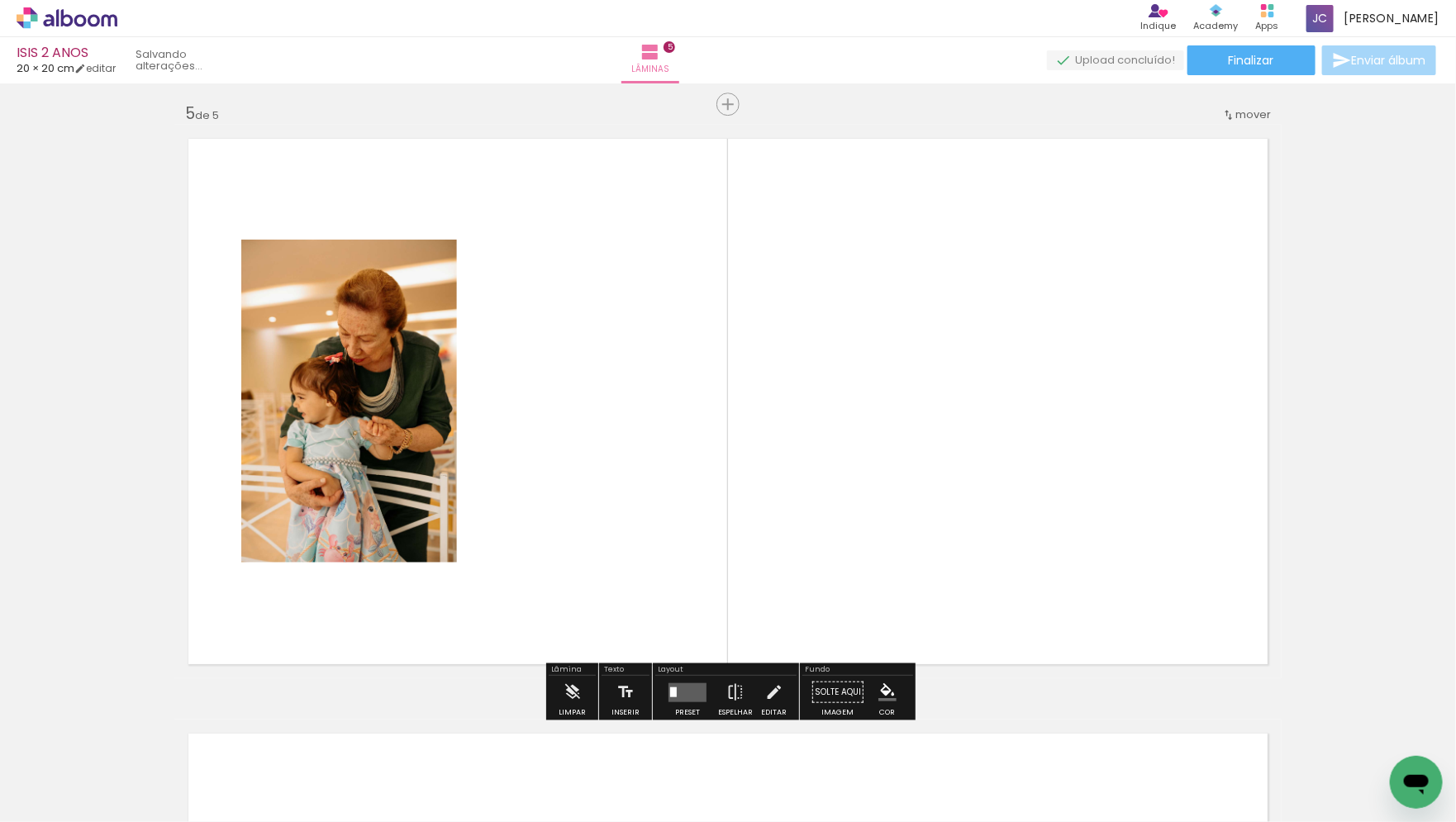
drag, startPoint x: 833, startPoint y: 781, endPoint x: 742, endPoint y: 430, distance: 362.6
click at [742, 430] on quentale-workspace at bounding box center [728, 411] width 1456 height 822
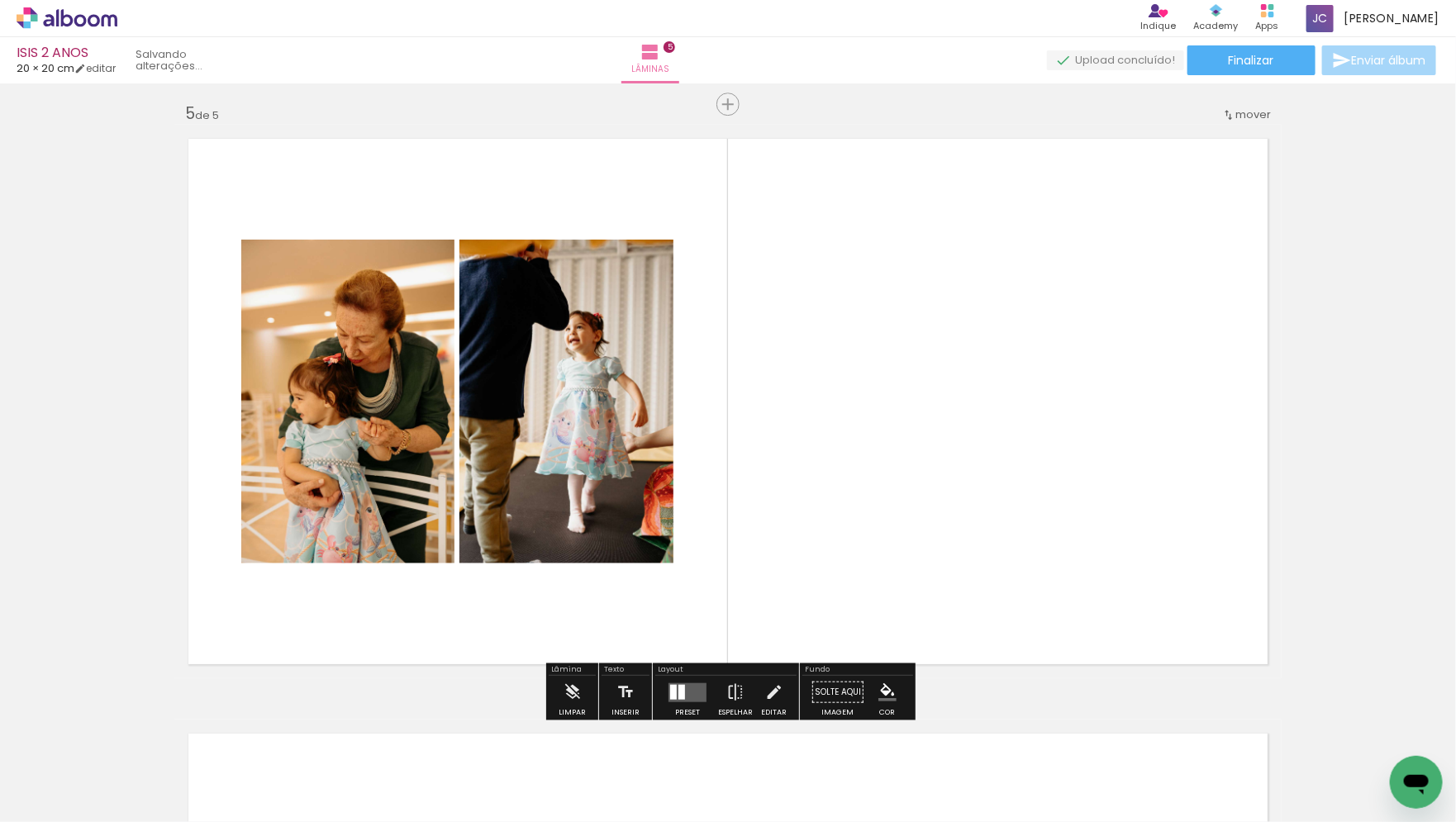
click at [973, 401] on quentale-workspace at bounding box center [728, 411] width 1456 height 822
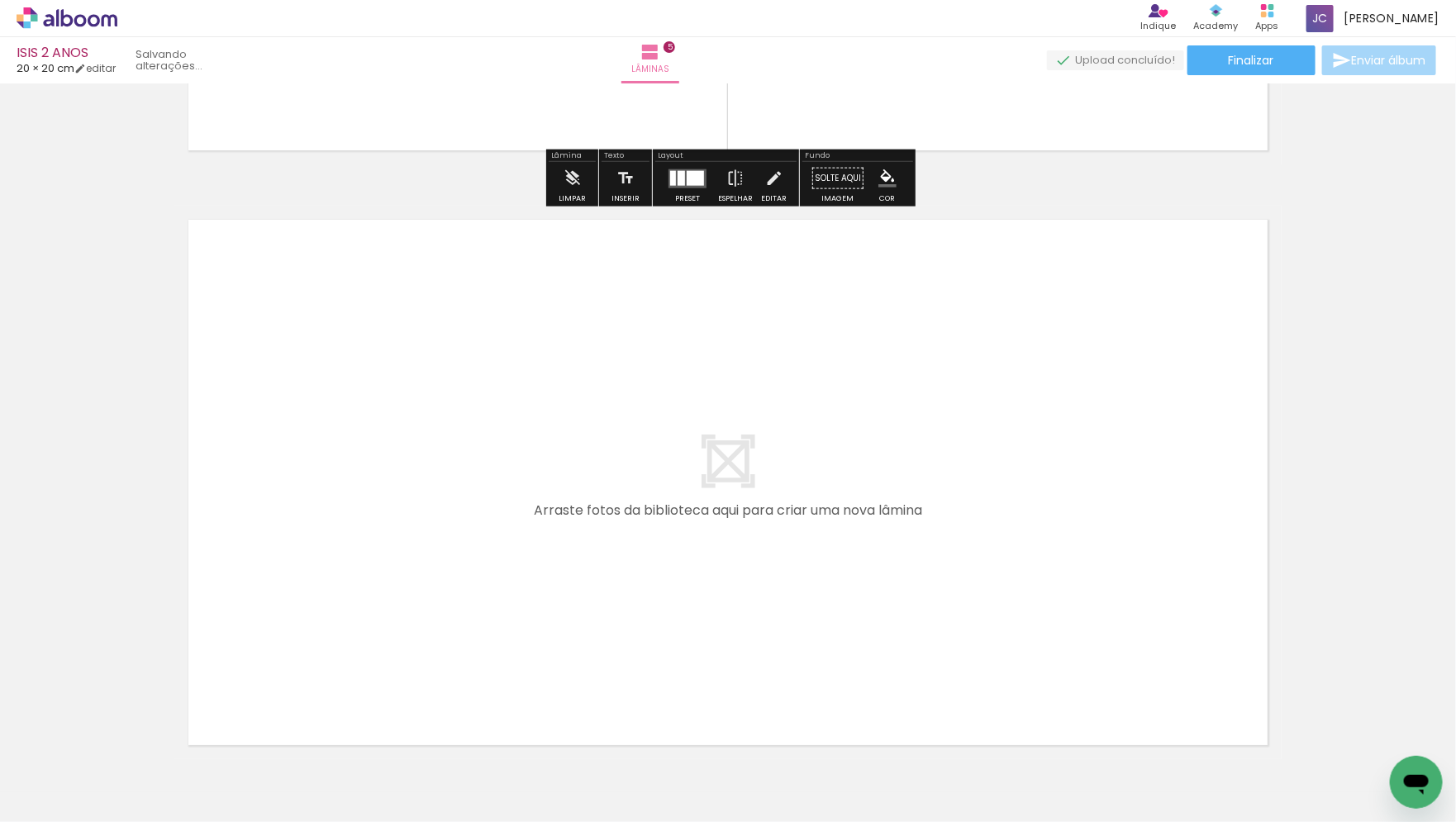
scroll to position [2996, 0]
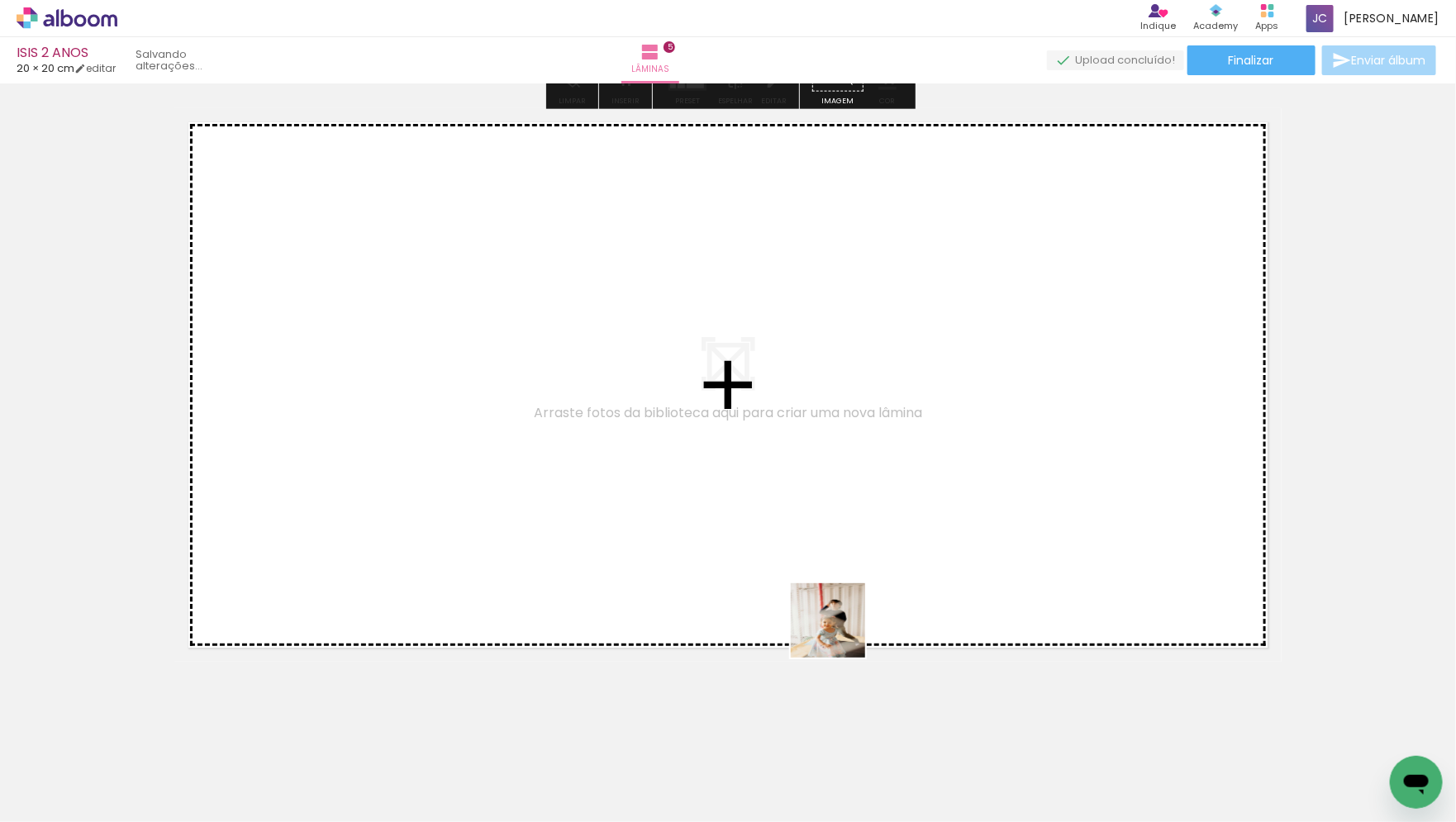
drag, startPoint x: 1008, startPoint y: 787, endPoint x: 695, endPoint y: 524, distance: 408.8
click at [695, 524] on quentale-workspace at bounding box center [728, 411] width 1456 height 822
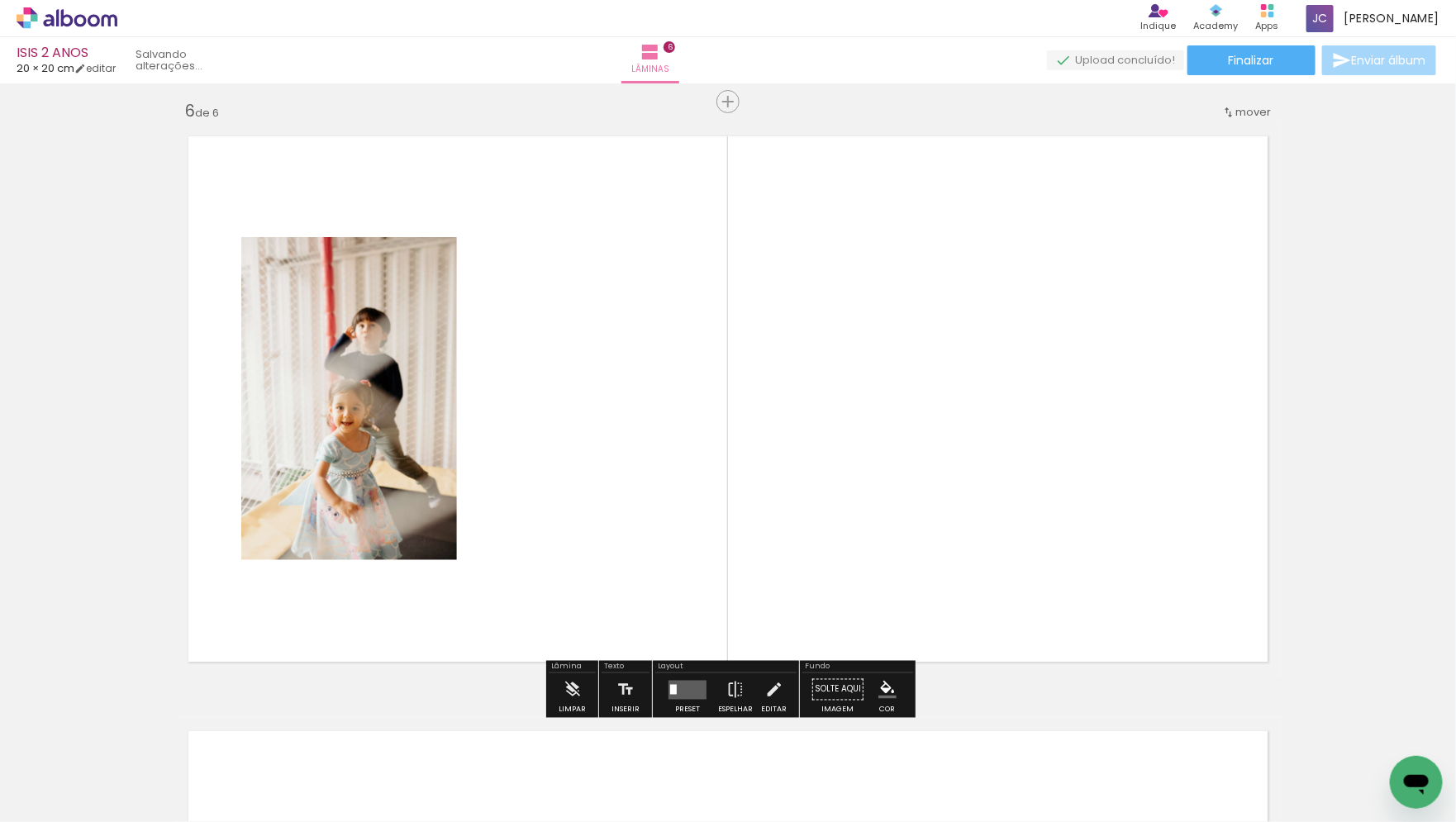
scroll to position [2980, 0]
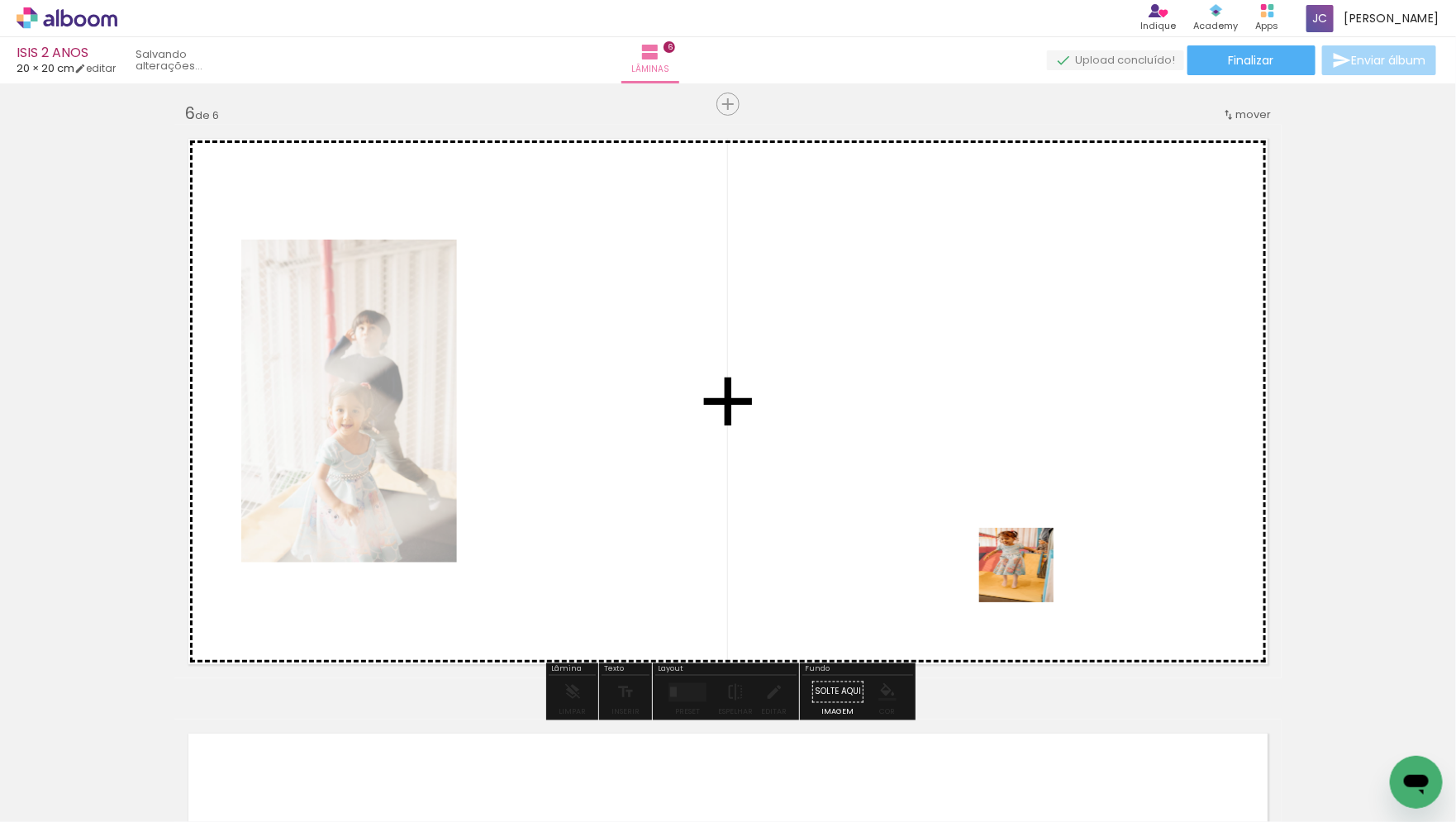
drag, startPoint x: 1163, startPoint y: 760, endPoint x: 704, endPoint y: 334, distance: 626.2
click at [704, 335] on quentale-workspace at bounding box center [728, 411] width 1456 height 822
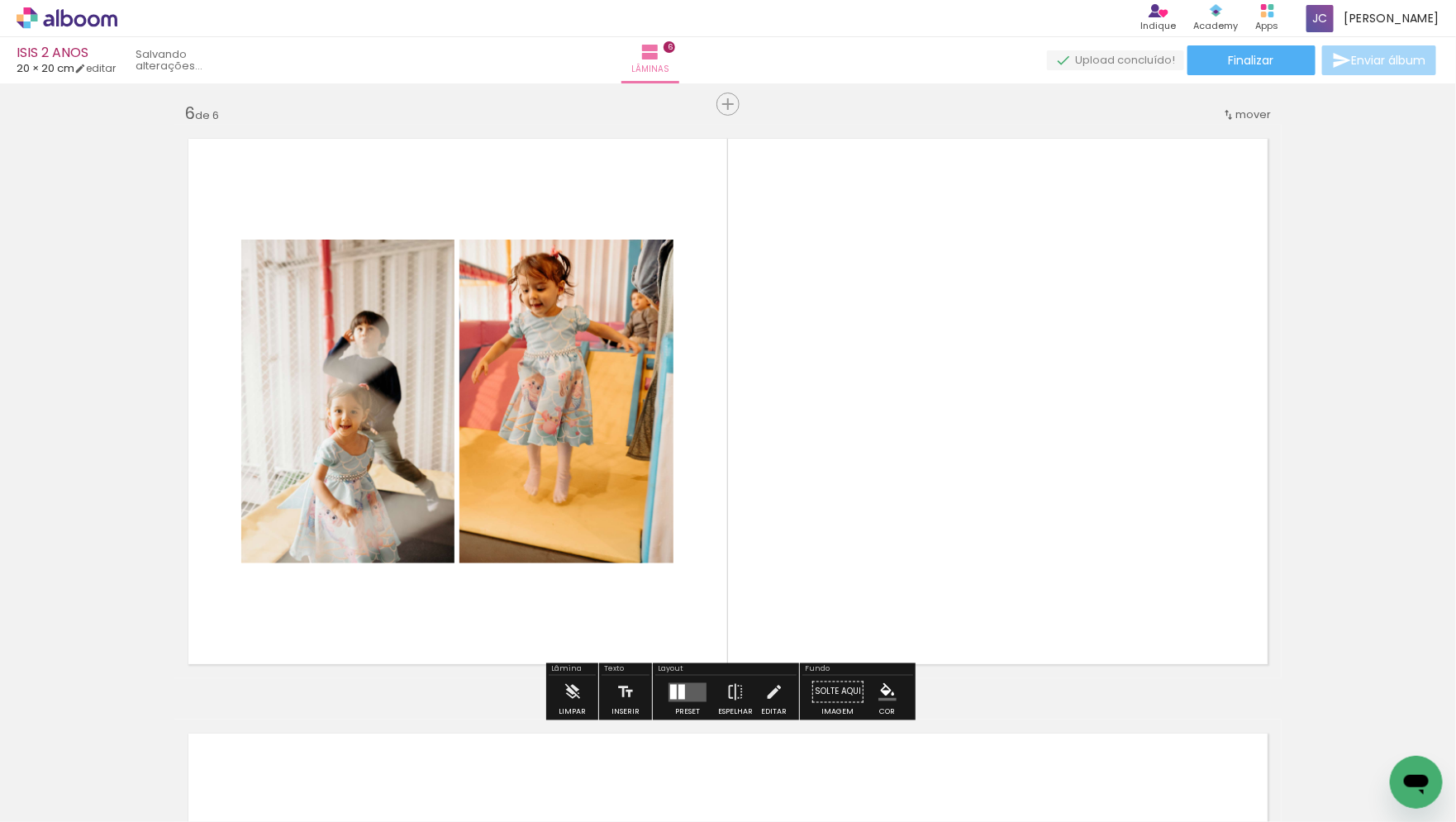
scroll to position [0, 416]
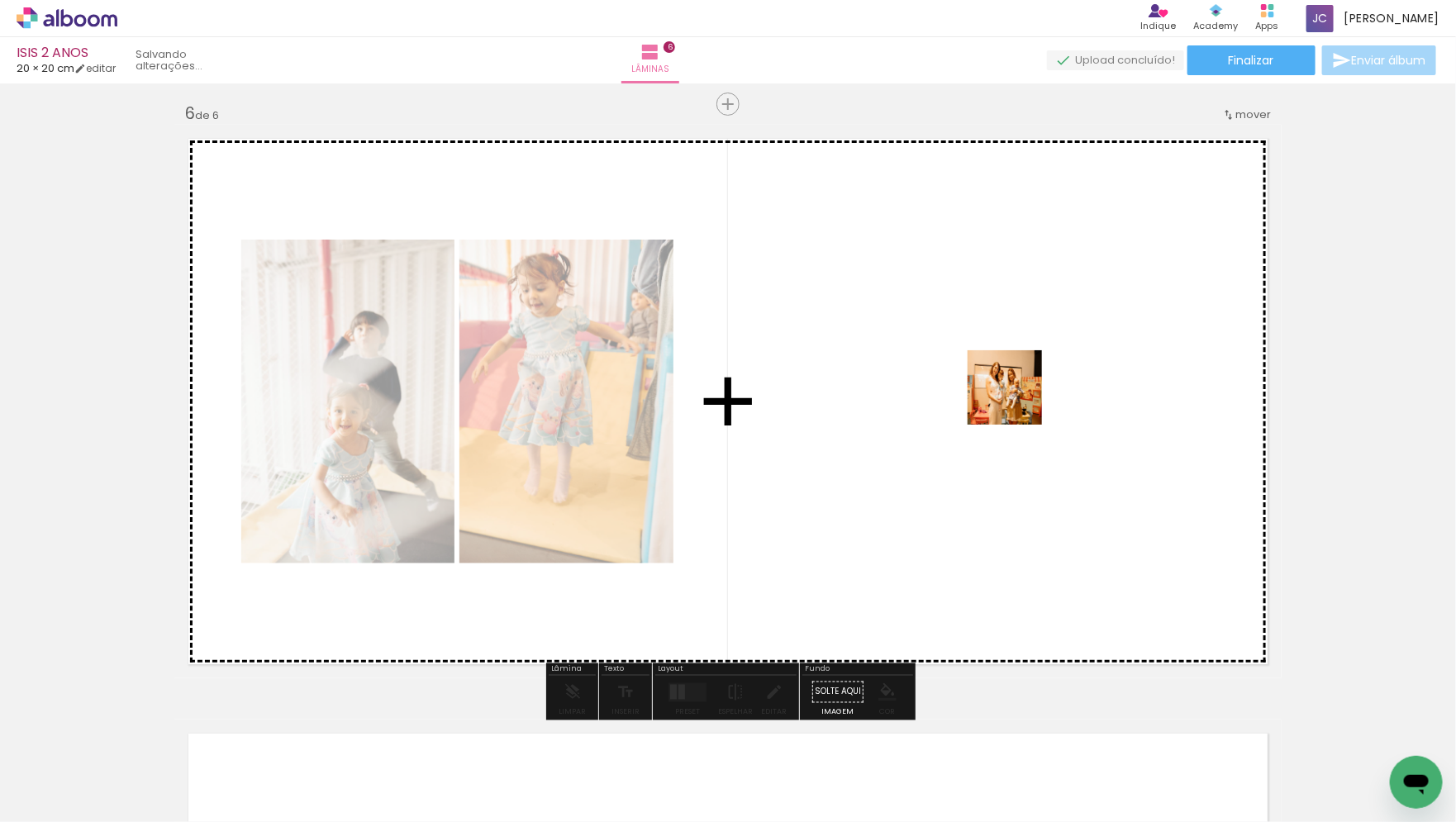
click at [1022, 394] on quentale-workspace at bounding box center [728, 411] width 1456 height 822
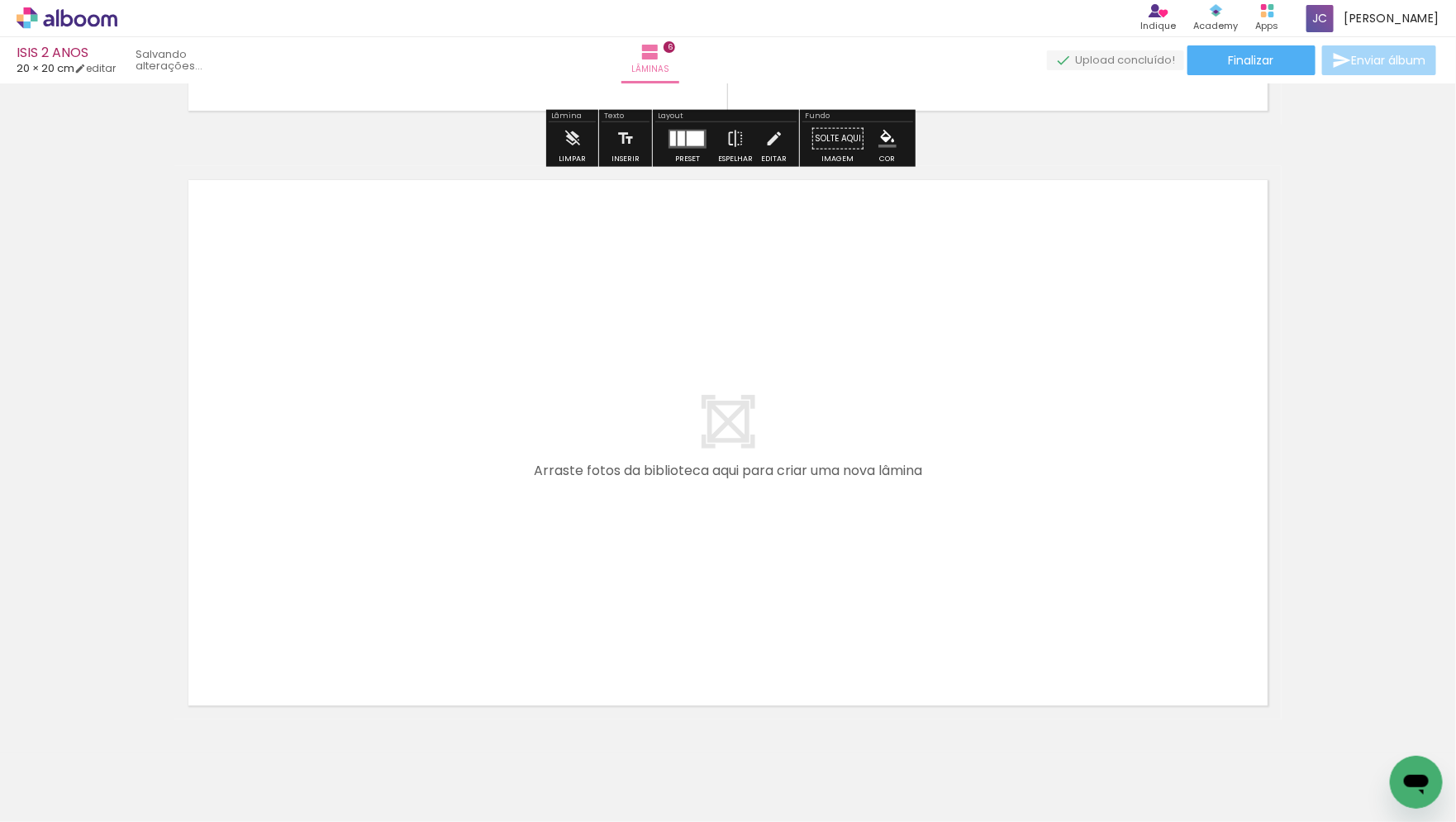
scroll to position [3545, 0]
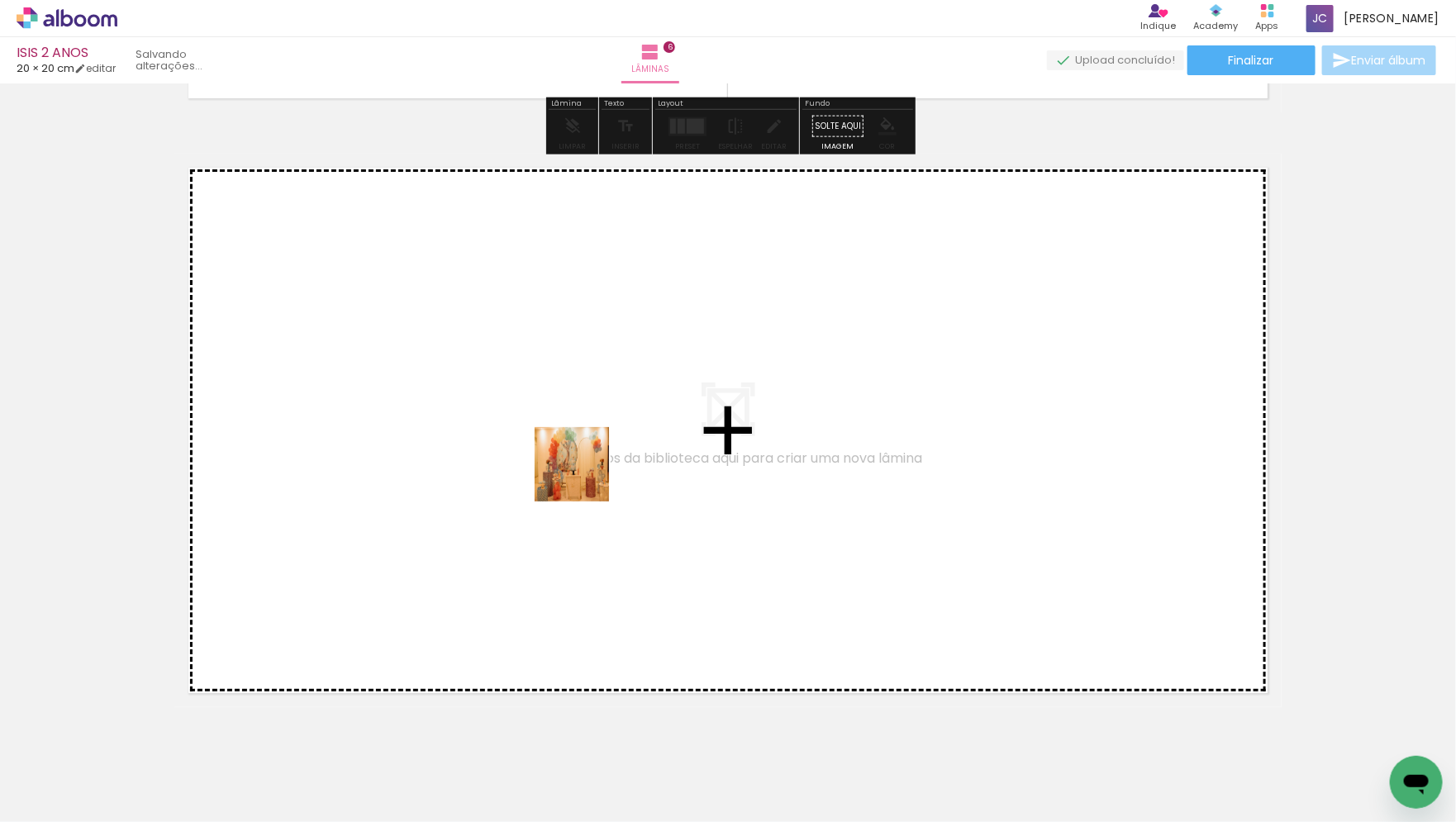
click at [581, 468] on quentale-workspace at bounding box center [728, 411] width 1456 height 822
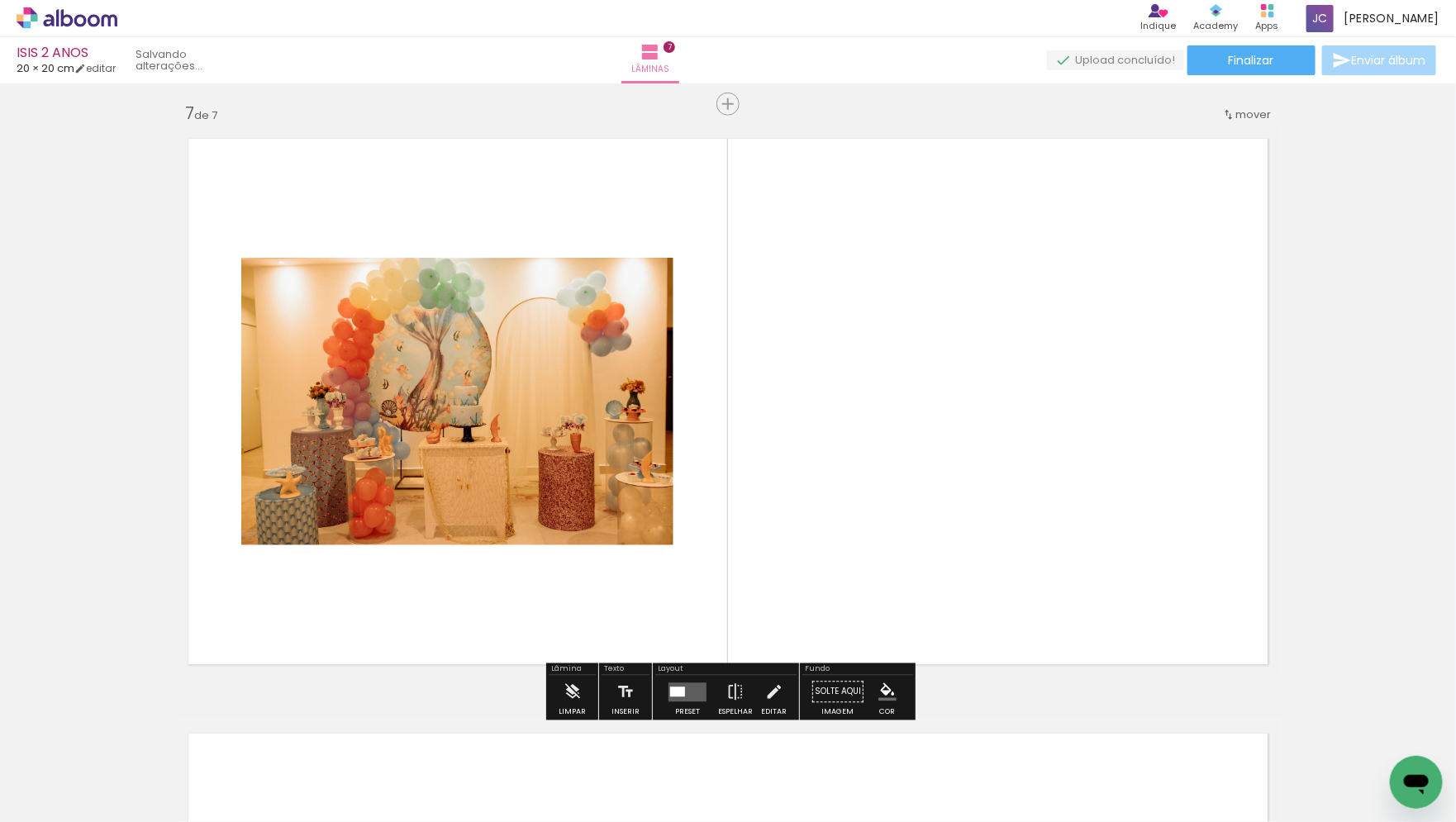
scroll to position [3575, 0]
drag, startPoint x: 1059, startPoint y: 799, endPoint x: 822, endPoint y: 290, distance: 561.5
click at [822, 293] on quentale-workspace at bounding box center [728, 411] width 1456 height 822
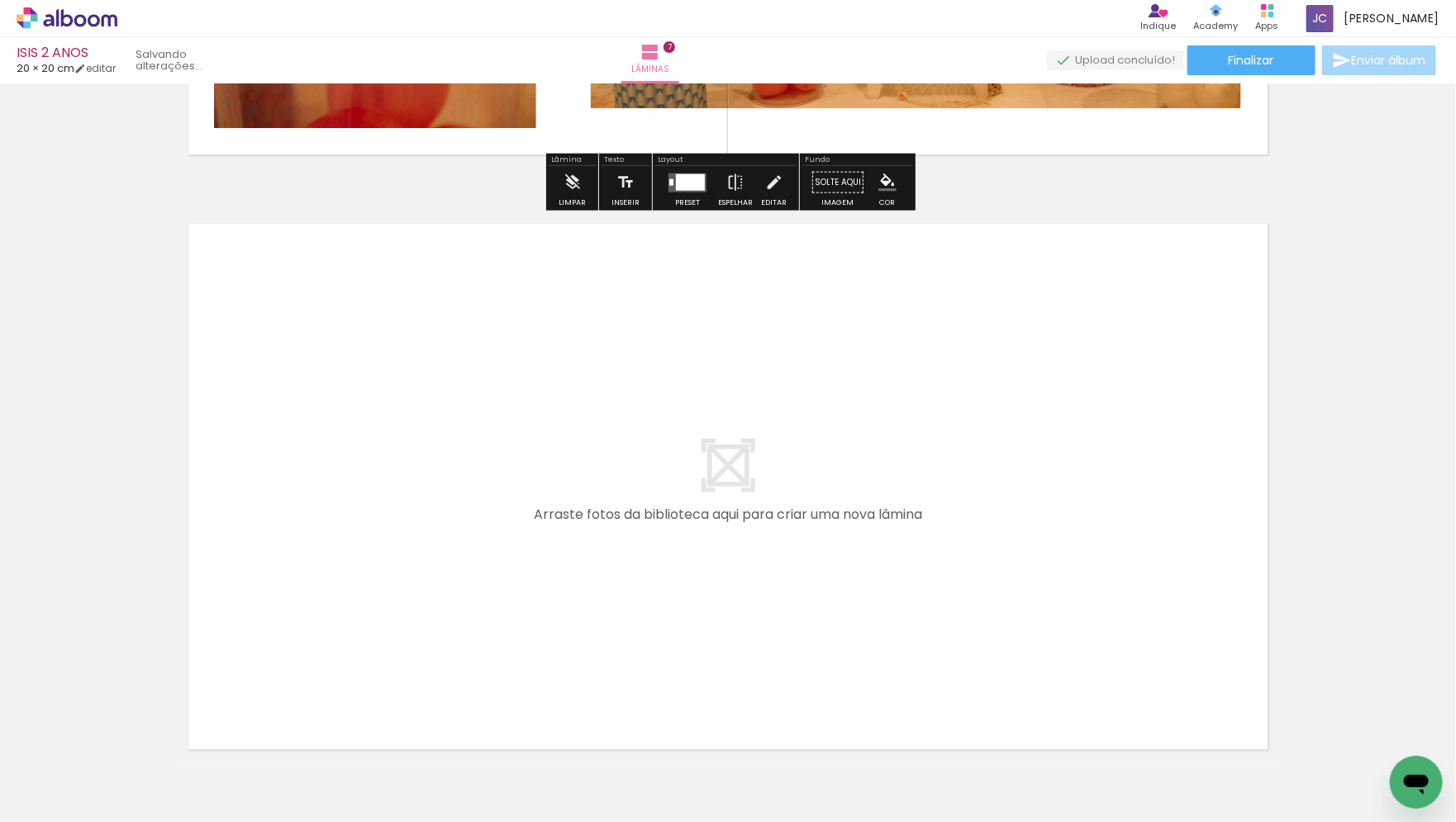
scroll to position [4110, 0]
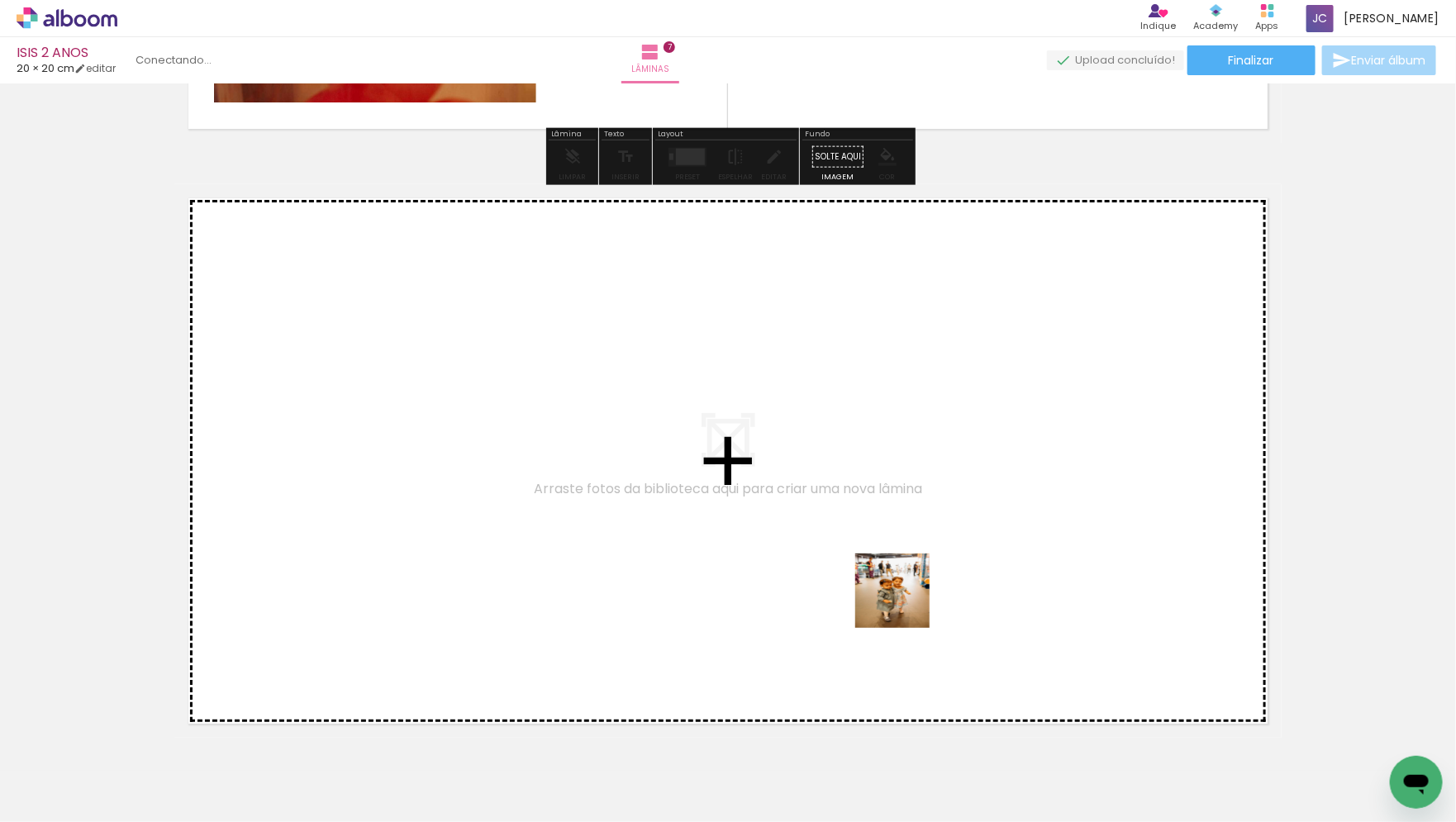
click at [739, 507] on quentale-workspace at bounding box center [728, 411] width 1456 height 822
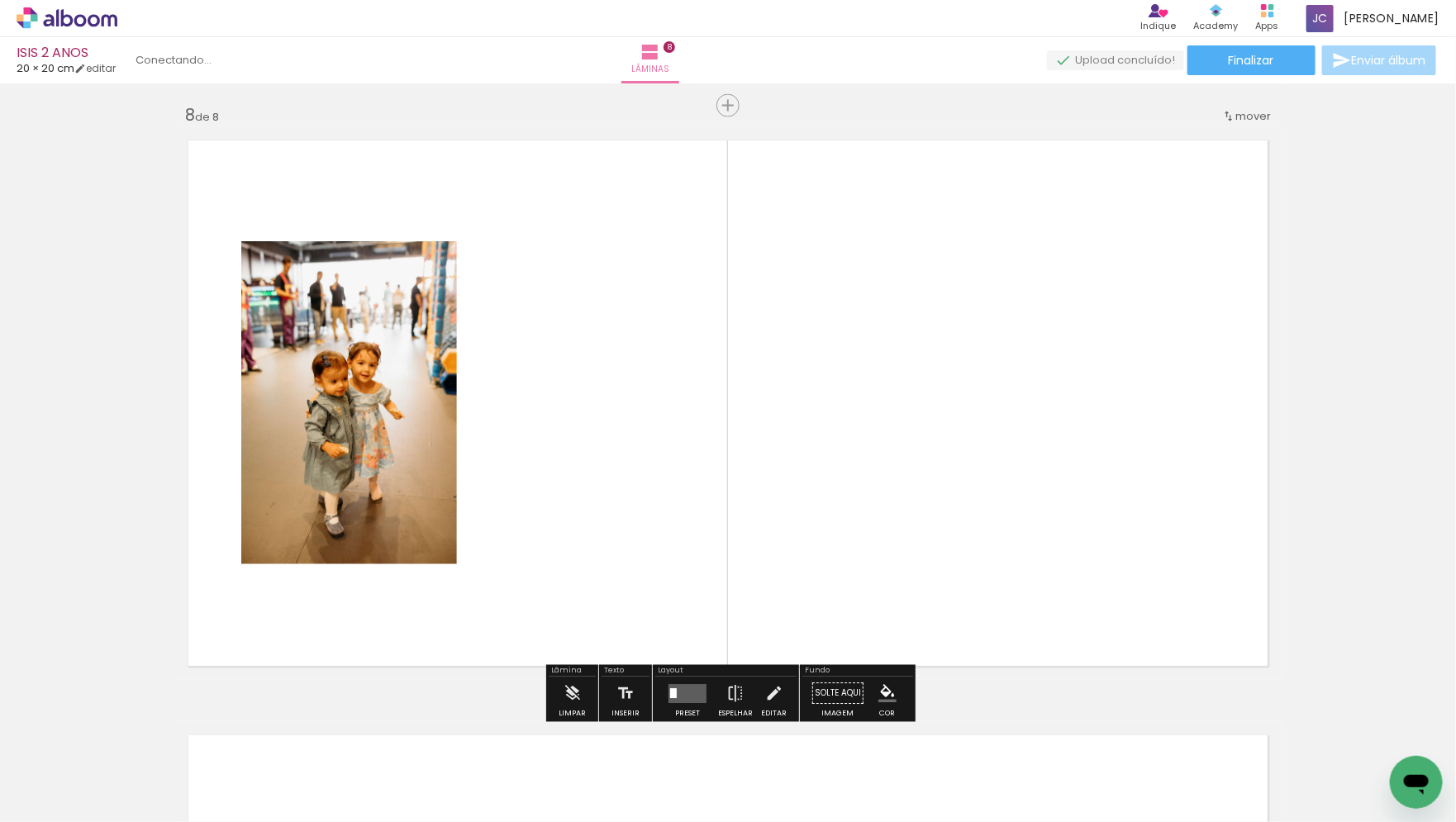
scroll to position [4169, 0]
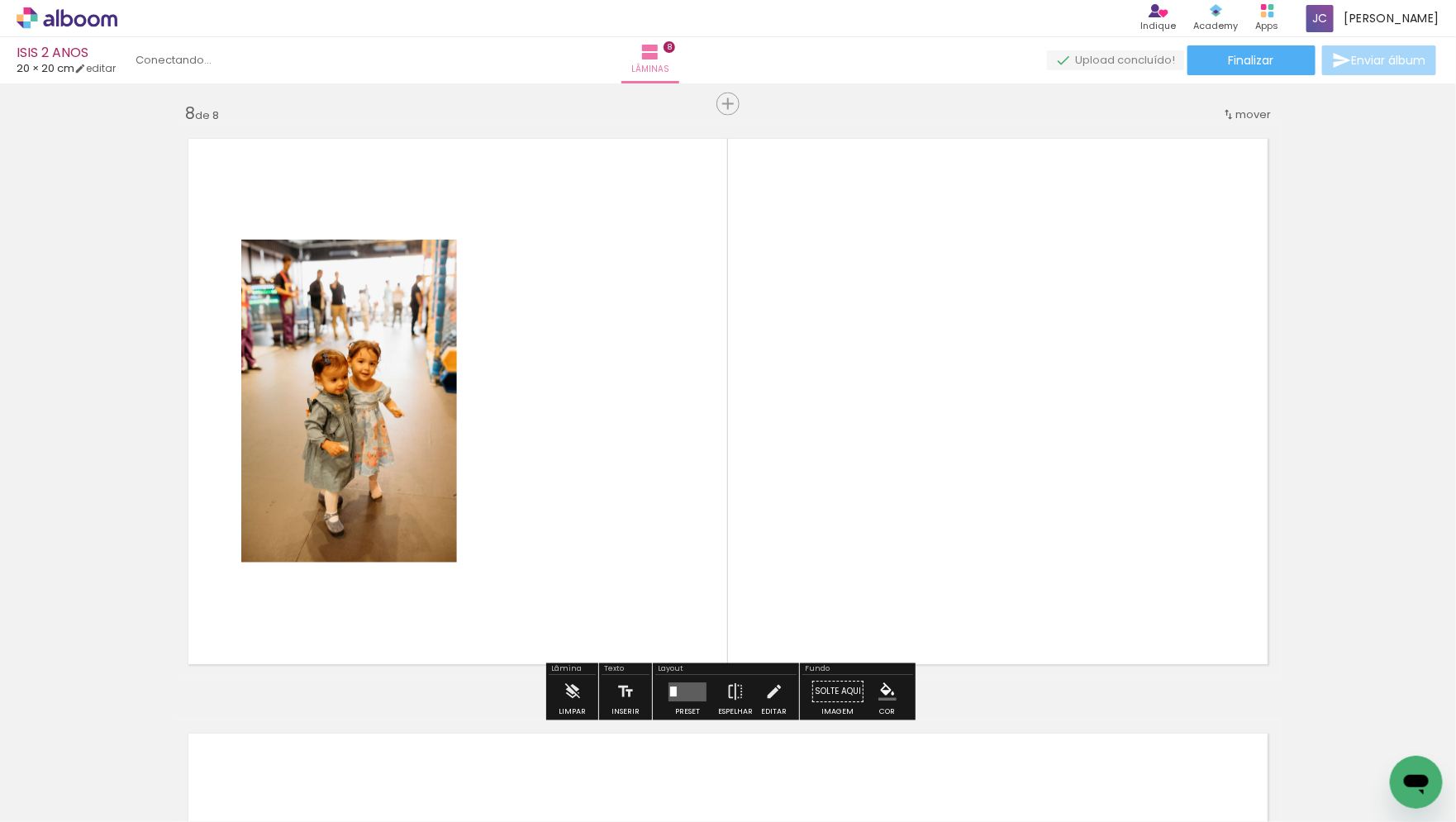
drag, startPoint x: 1335, startPoint y: 782, endPoint x: 891, endPoint y: 558, distance: 497.3
click at [894, 559] on quentale-workspace at bounding box center [728, 411] width 1456 height 822
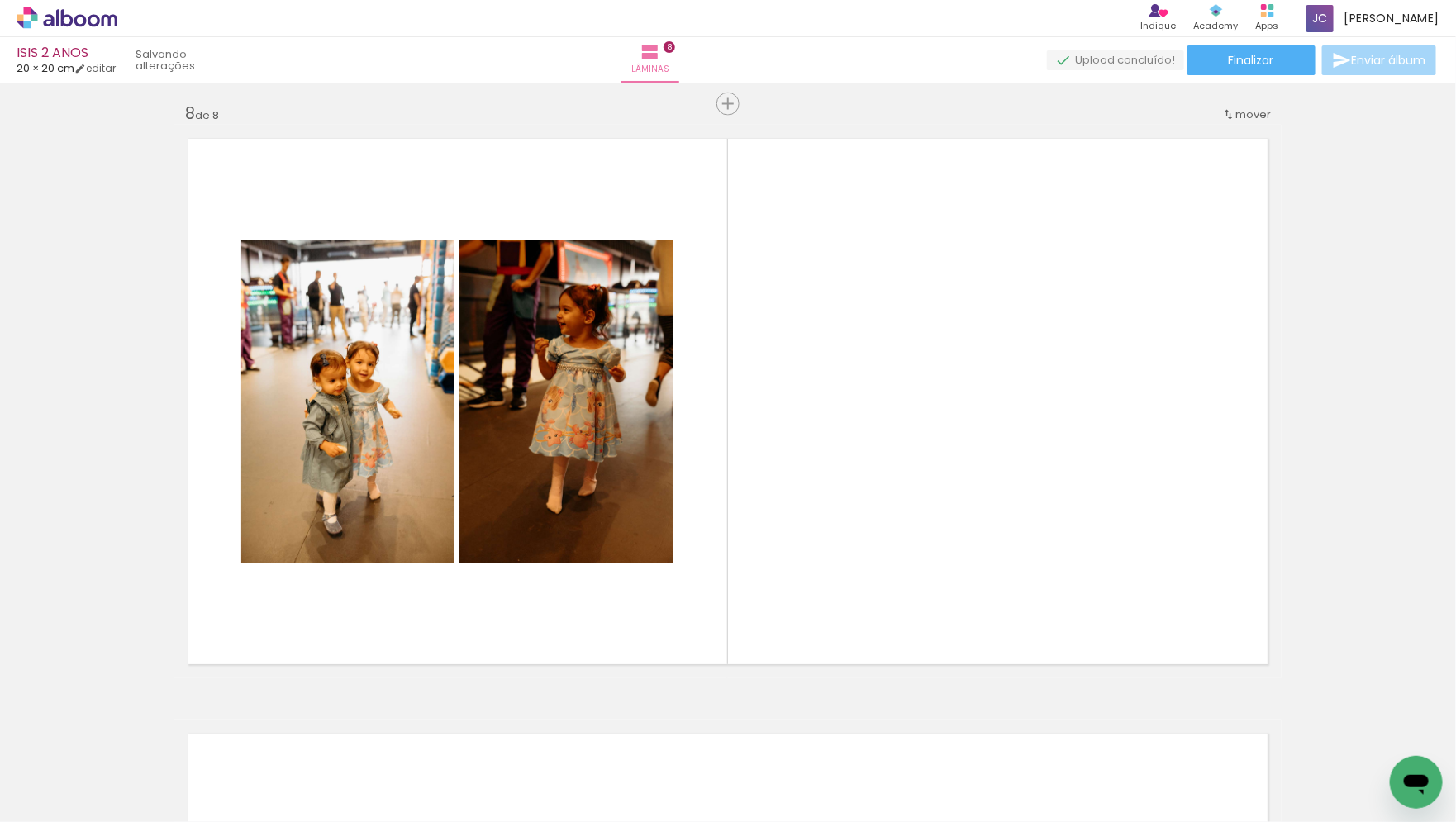
scroll to position [0, 1074]
drag, startPoint x: 850, startPoint y: 783, endPoint x: 1065, endPoint y: 369, distance: 466.5
click at [1065, 369] on quentale-workspace at bounding box center [728, 411] width 1456 height 822
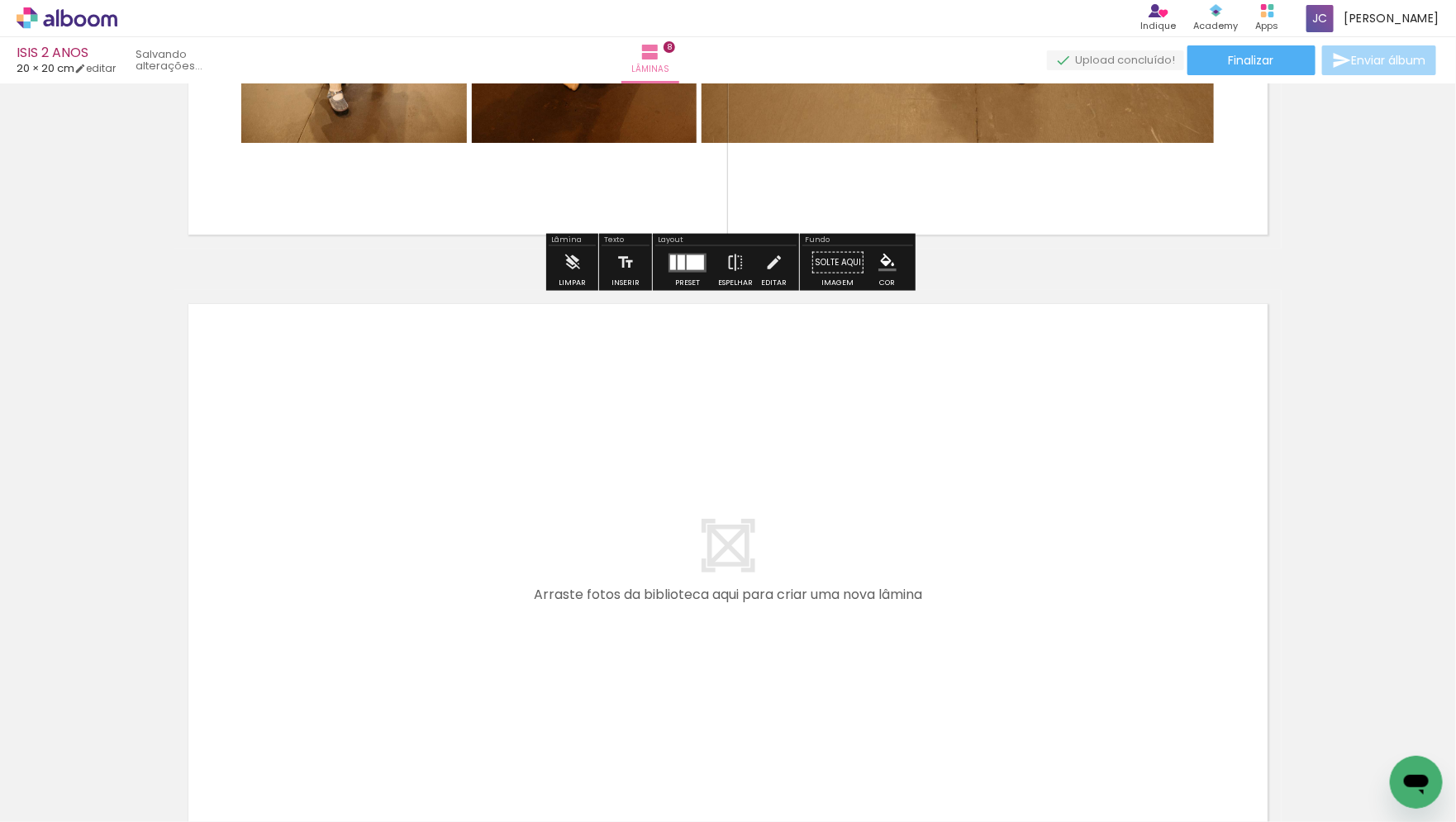
scroll to position [4780, 0]
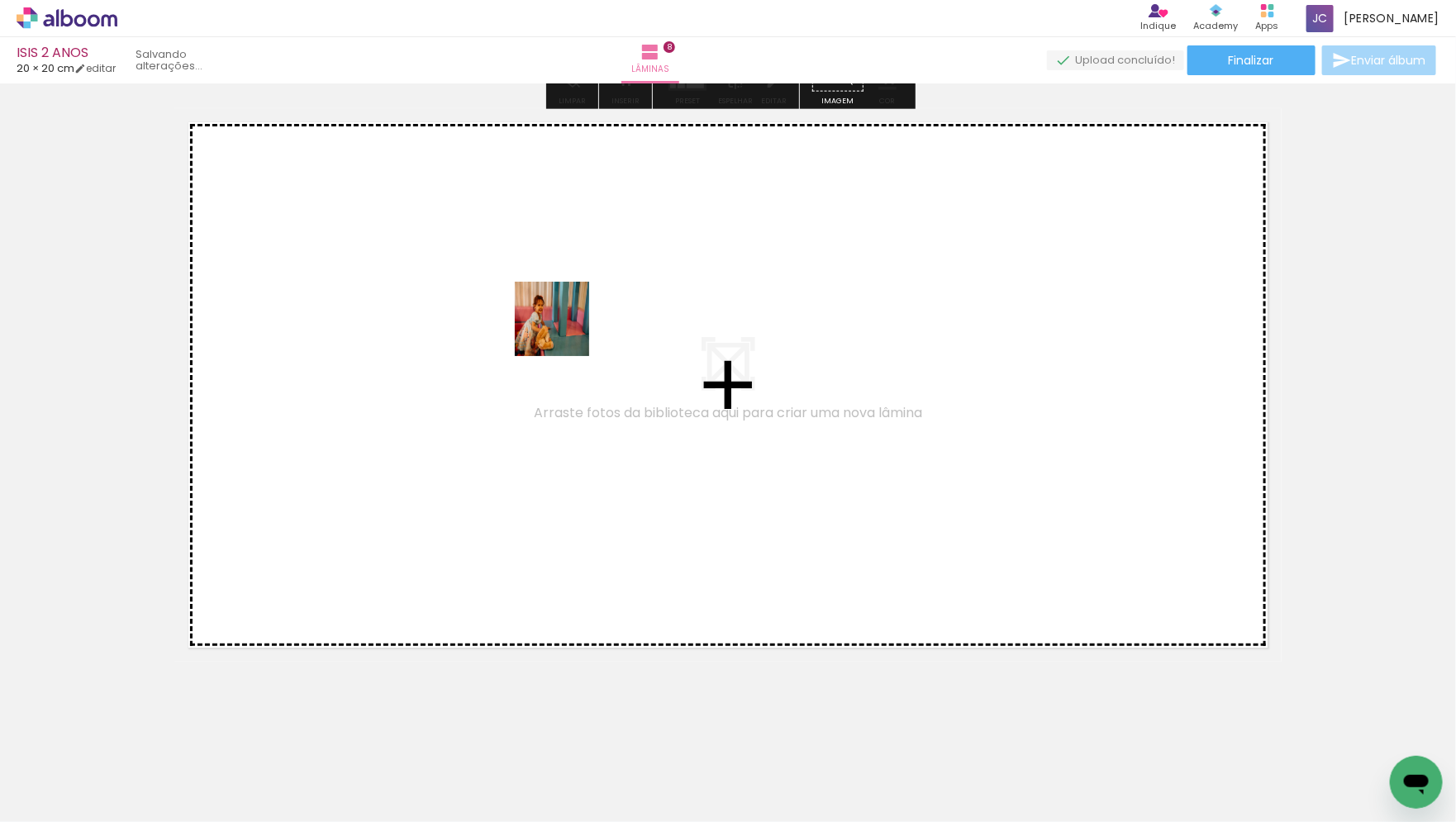
drag, startPoint x: 958, startPoint y: 776, endPoint x: 564, endPoint y: 331, distance: 594.4
click at [564, 331] on quentale-workspace at bounding box center [728, 411] width 1456 height 822
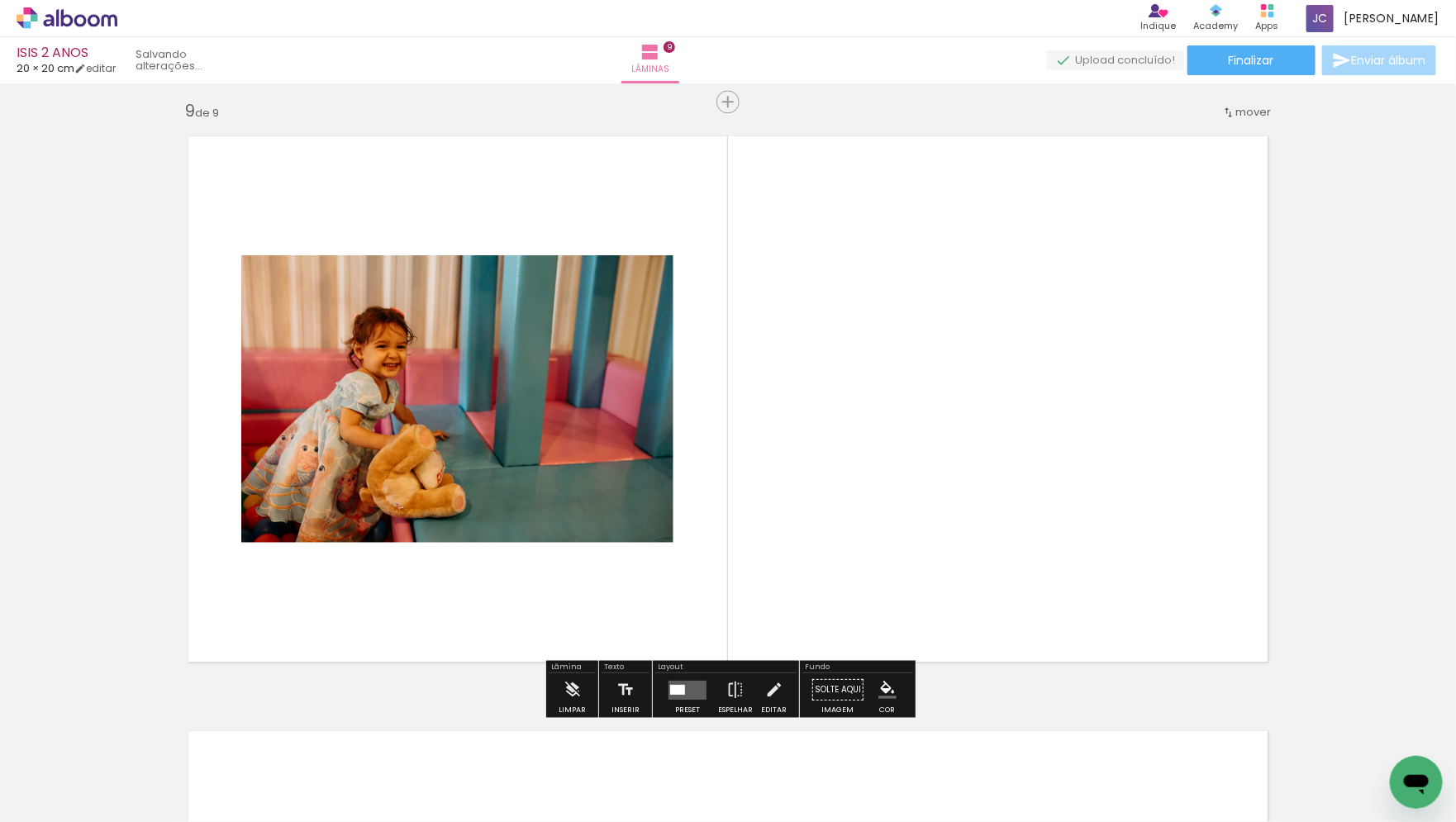
scroll to position [4764, 0]
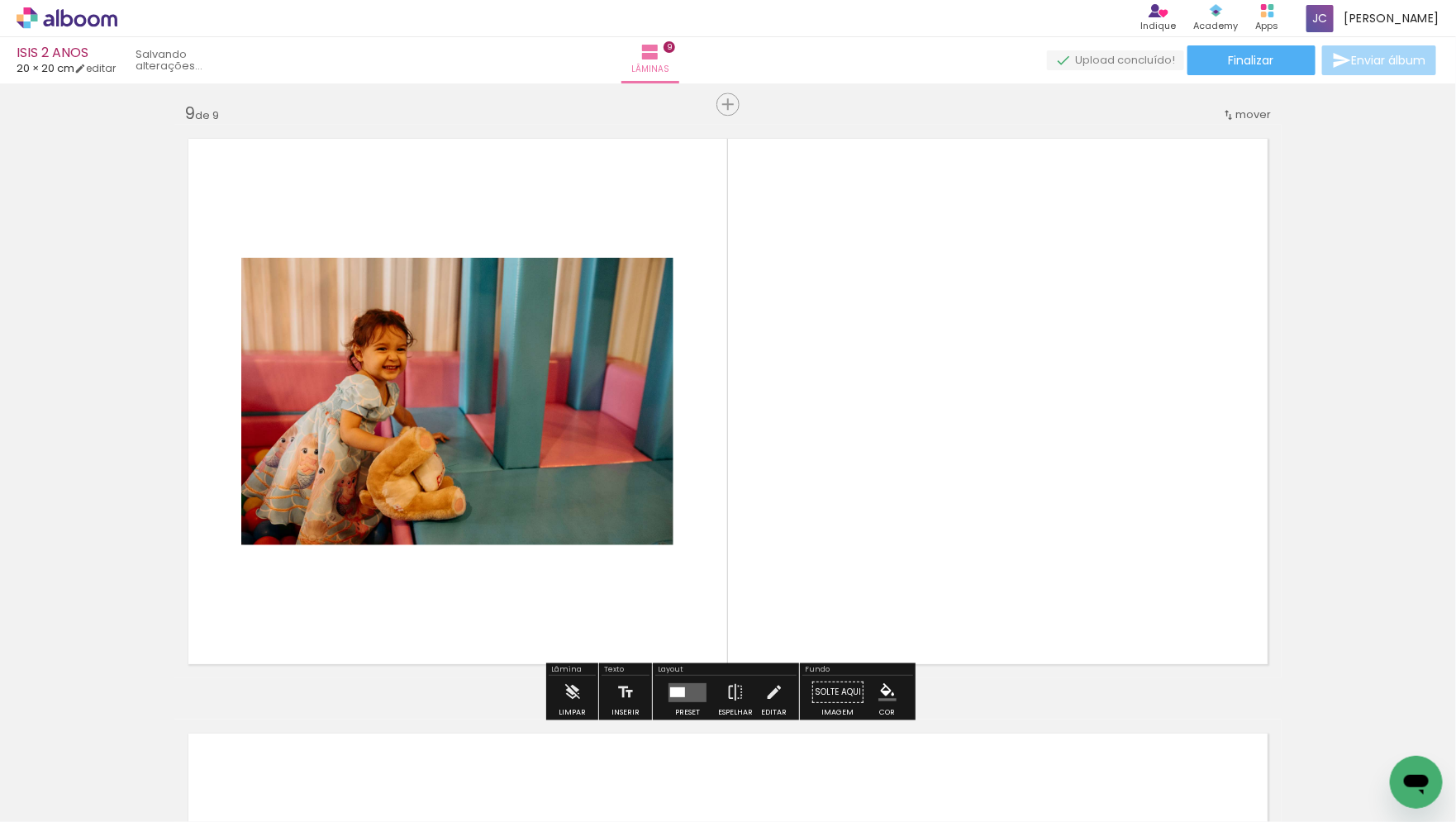
click at [975, 480] on quentale-workspace at bounding box center [728, 411] width 1456 height 822
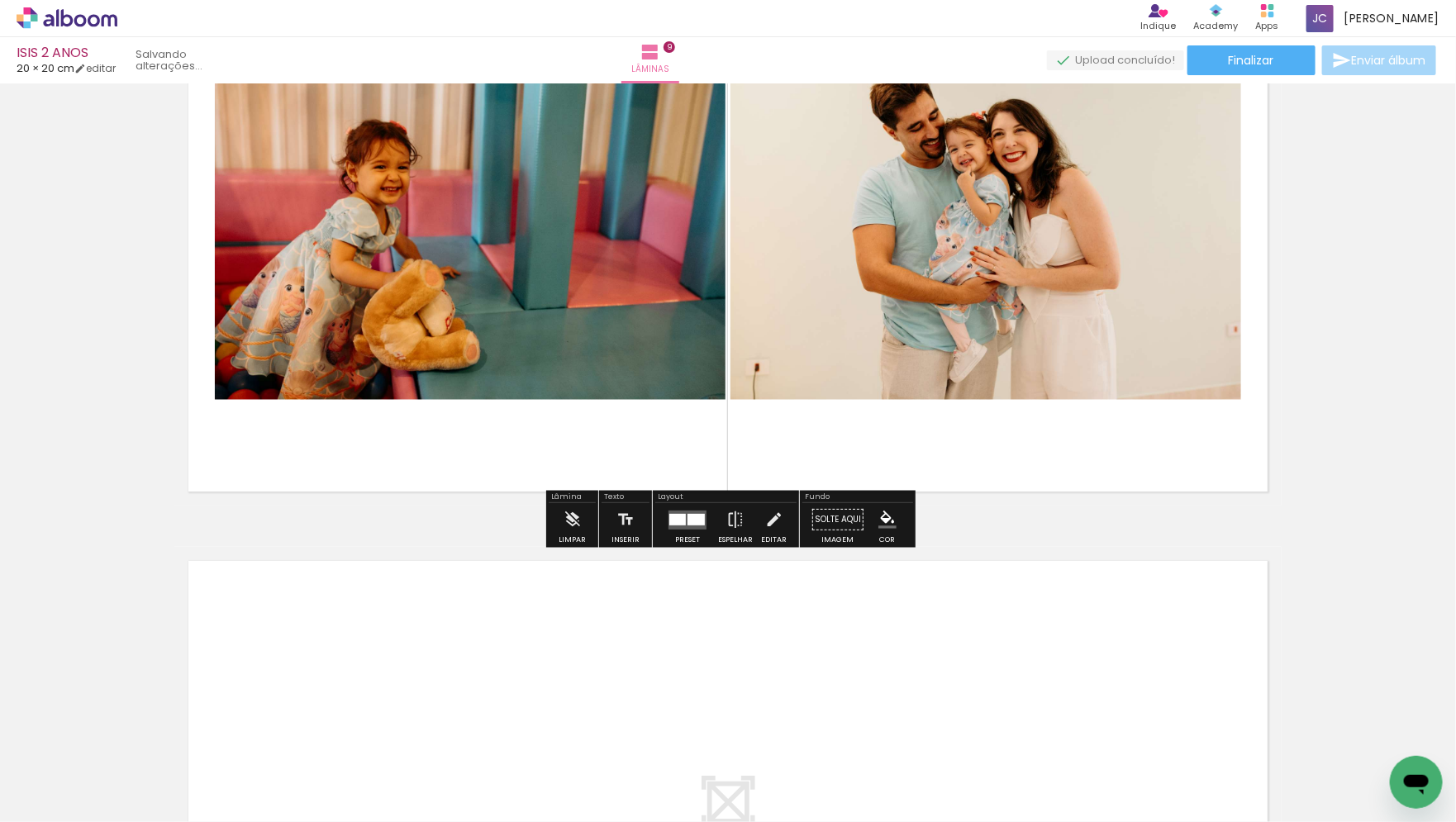
scroll to position [5067, 0]
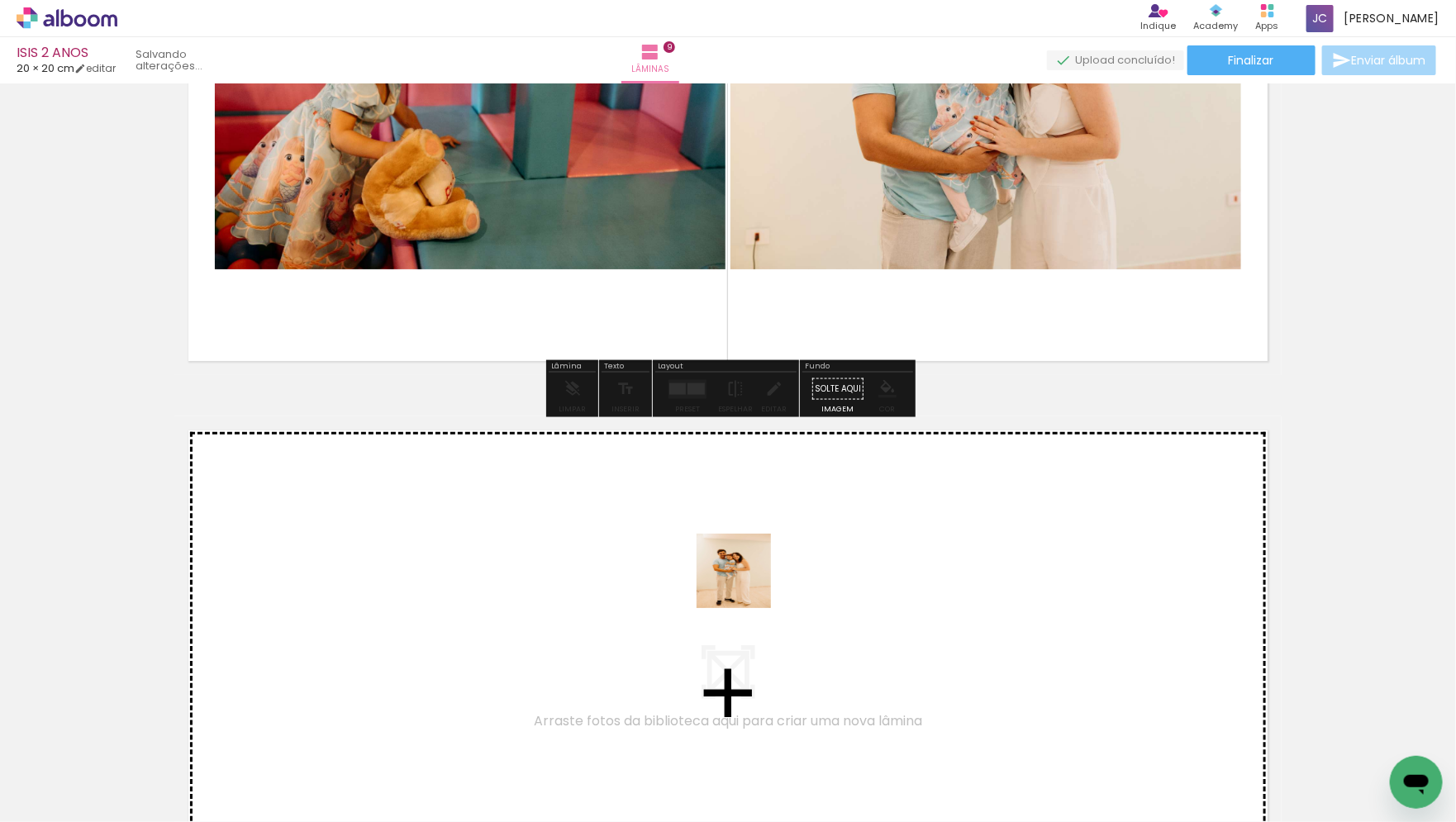
click at [725, 571] on quentale-workspace at bounding box center [728, 411] width 1456 height 822
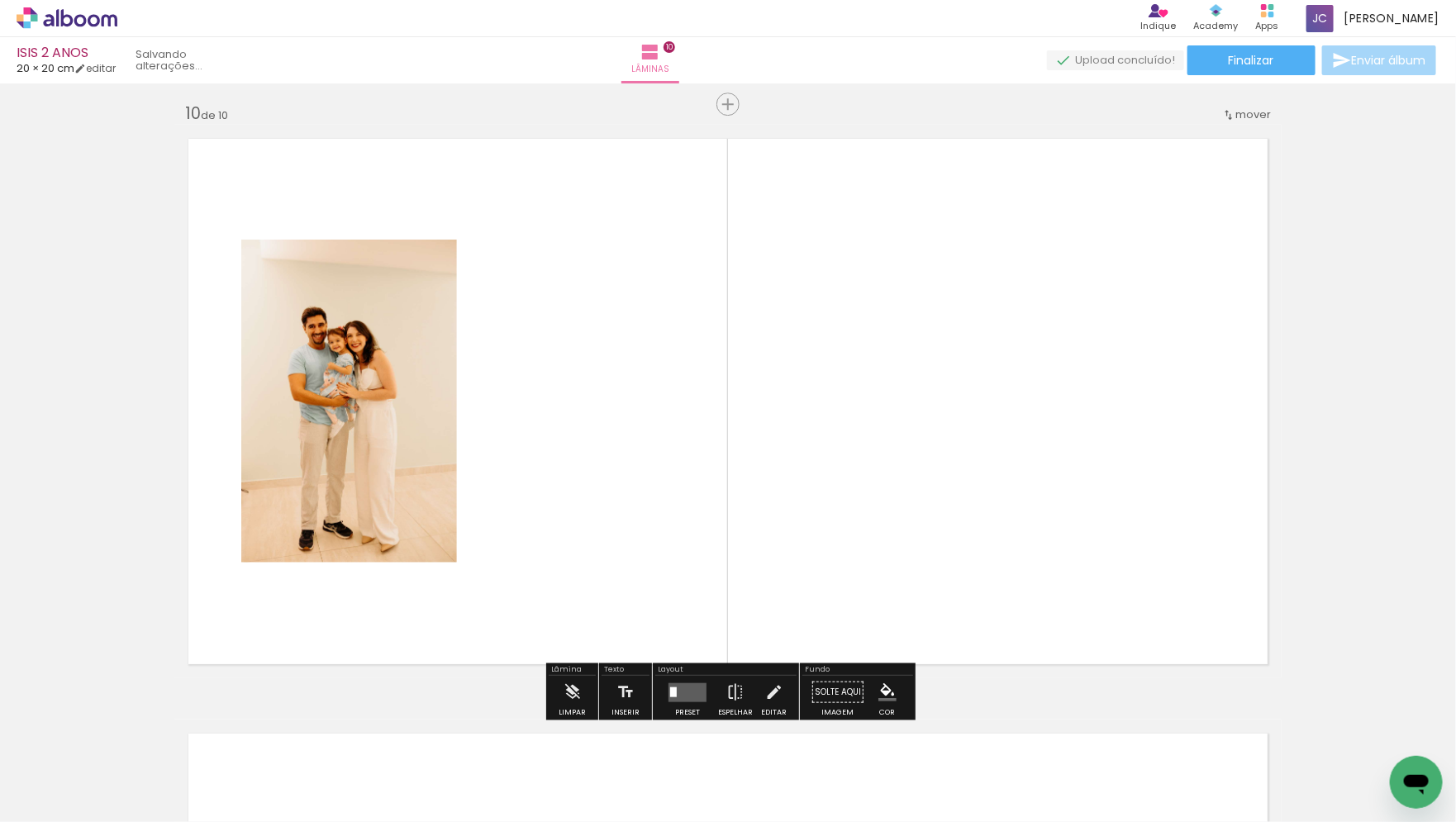
scroll to position [5501, 0]
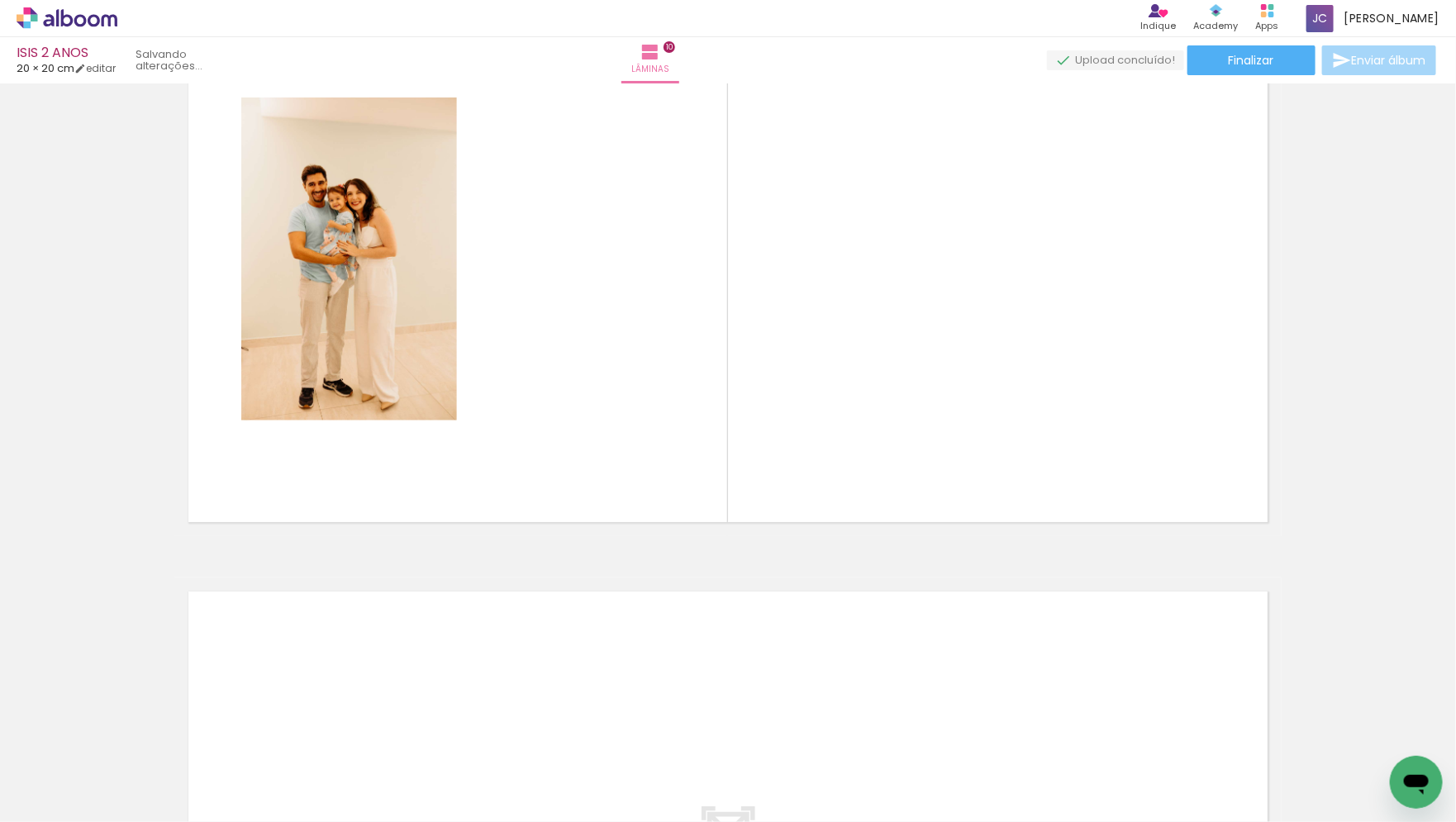
drag, startPoint x: 590, startPoint y: 770, endPoint x: 684, endPoint y: 324, distance: 455.8
click at [680, 334] on quentale-workspace at bounding box center [728, 411] width 1456 height 822
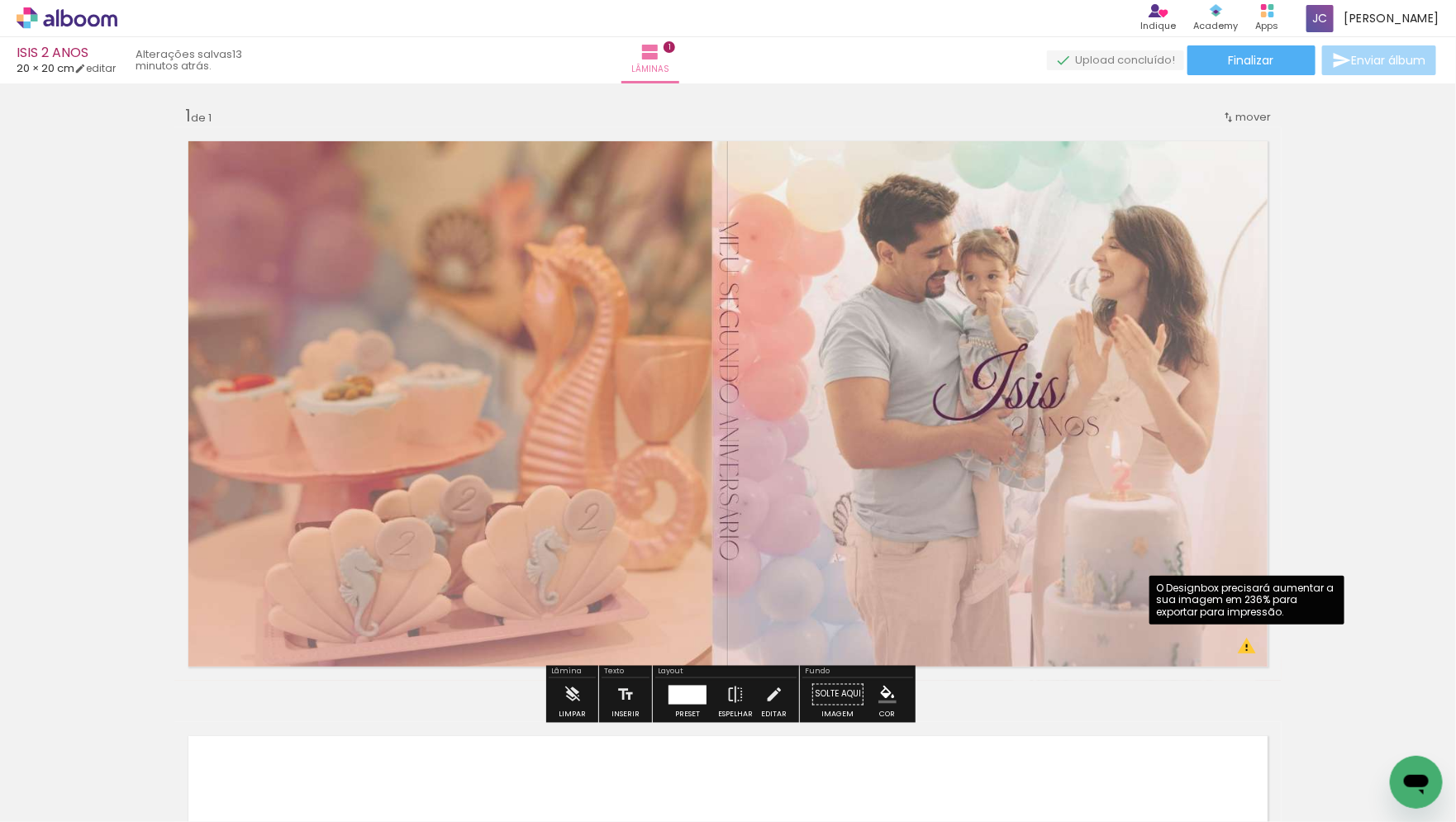
scroll to position [3, 0]
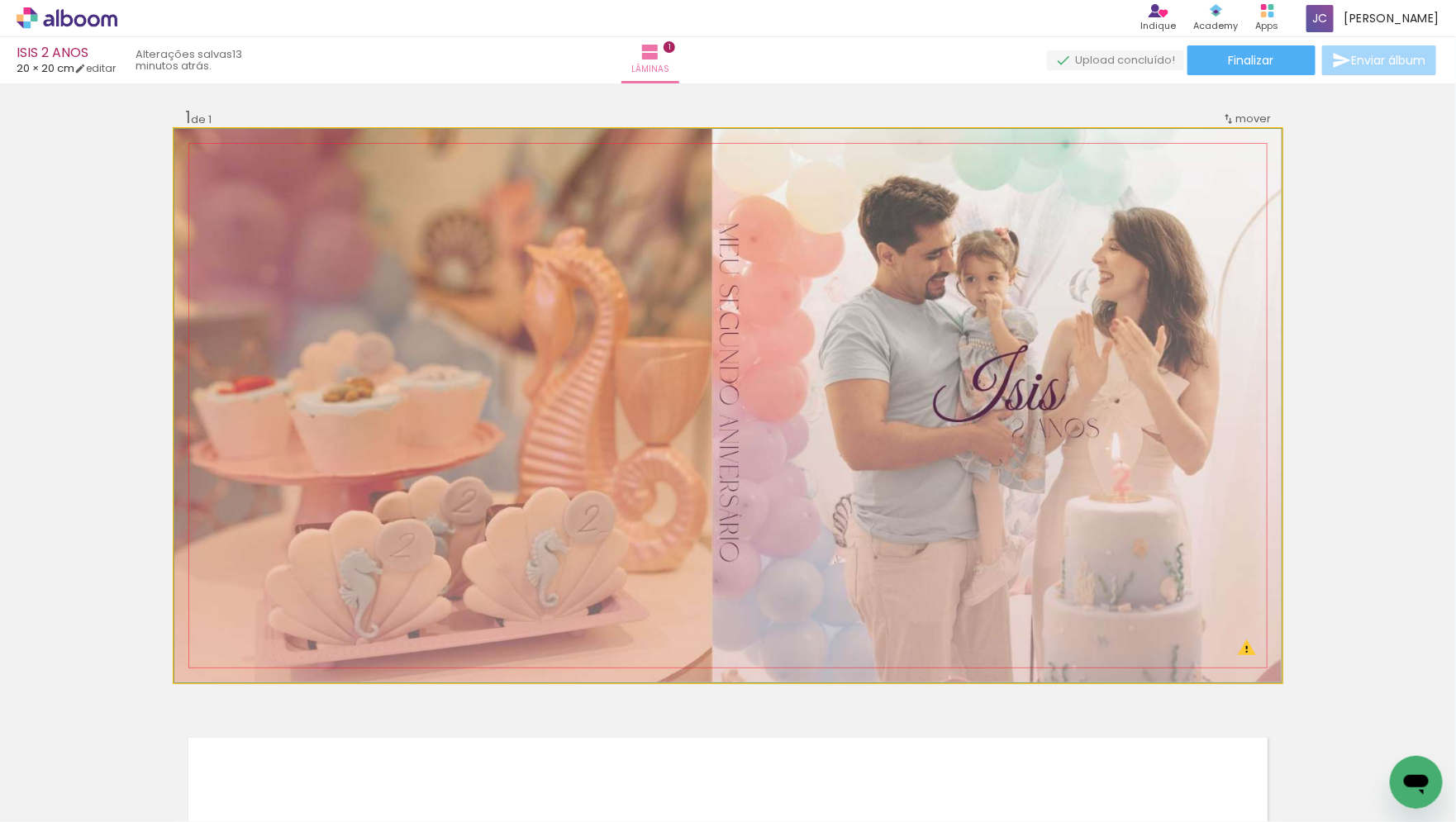
drag, startPoint x: 213, startPoint y: 155, endPoint x: 201, endPoint y: 155, distance: 12.0
type paper-slider "100"
click at [201, 155] on div at bounding box center [212, 146] width 26 height 26
drag, startPoint x: 214, startPoint y: 154, endPoint x: 87, endPoint y: 140, distance: 127.8
click at [87, 140] on div "Inserir lâmina 1 de 1 O Designbox precisará aumentar a sua imagem em 236% para …" at bounding box center [728, 682] width 1456 height 1190
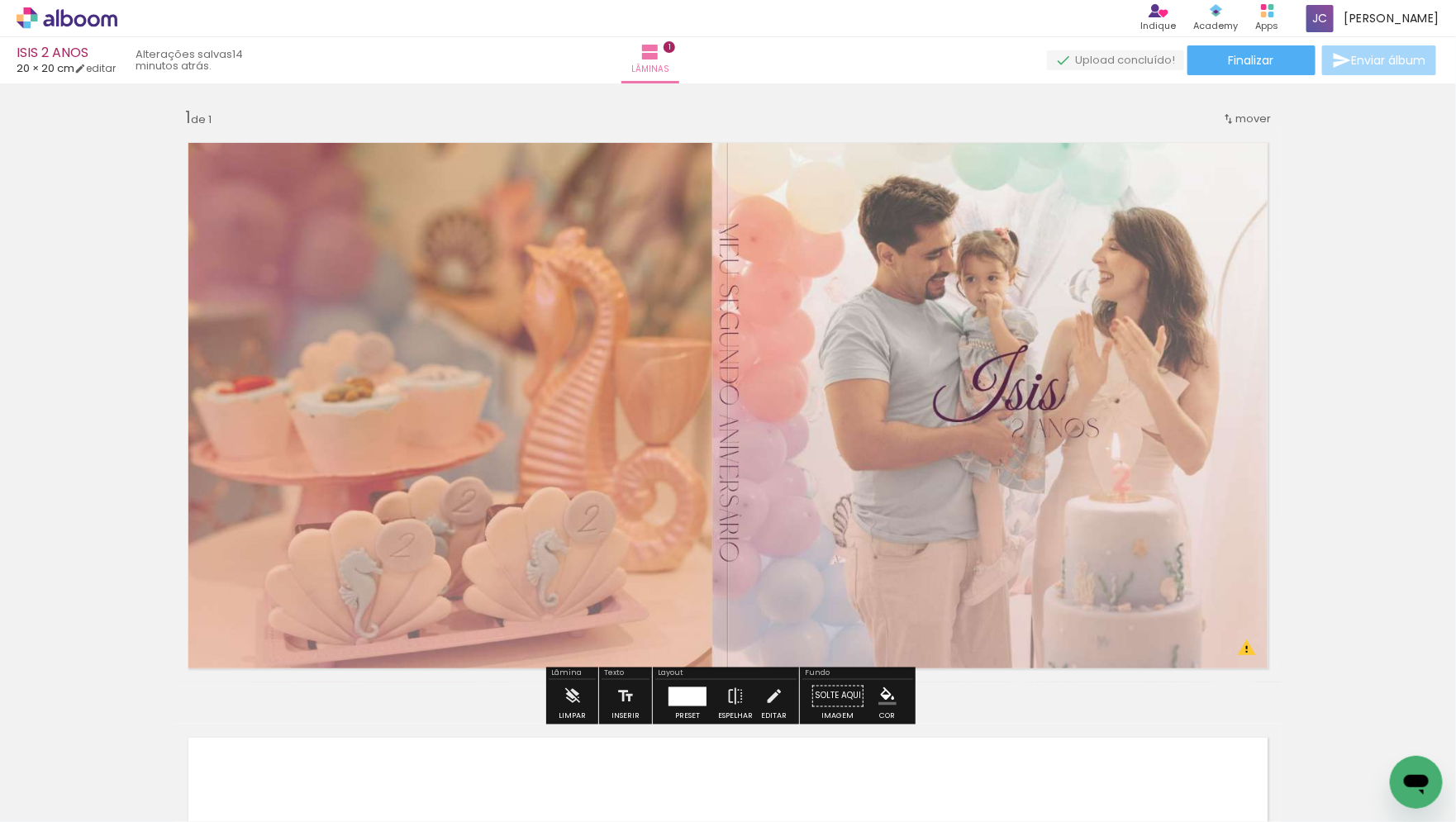
click at [1336, 384] on div "Inserir lâmina 1 de 1 O Designbox precisará aumentar a sua imagem em 236% para …" at bounding box center [728, 682] width 1456 height 1190
click at [1246, 653] on quentale-photo at bounding box center [728, 405] width 1107 height 553
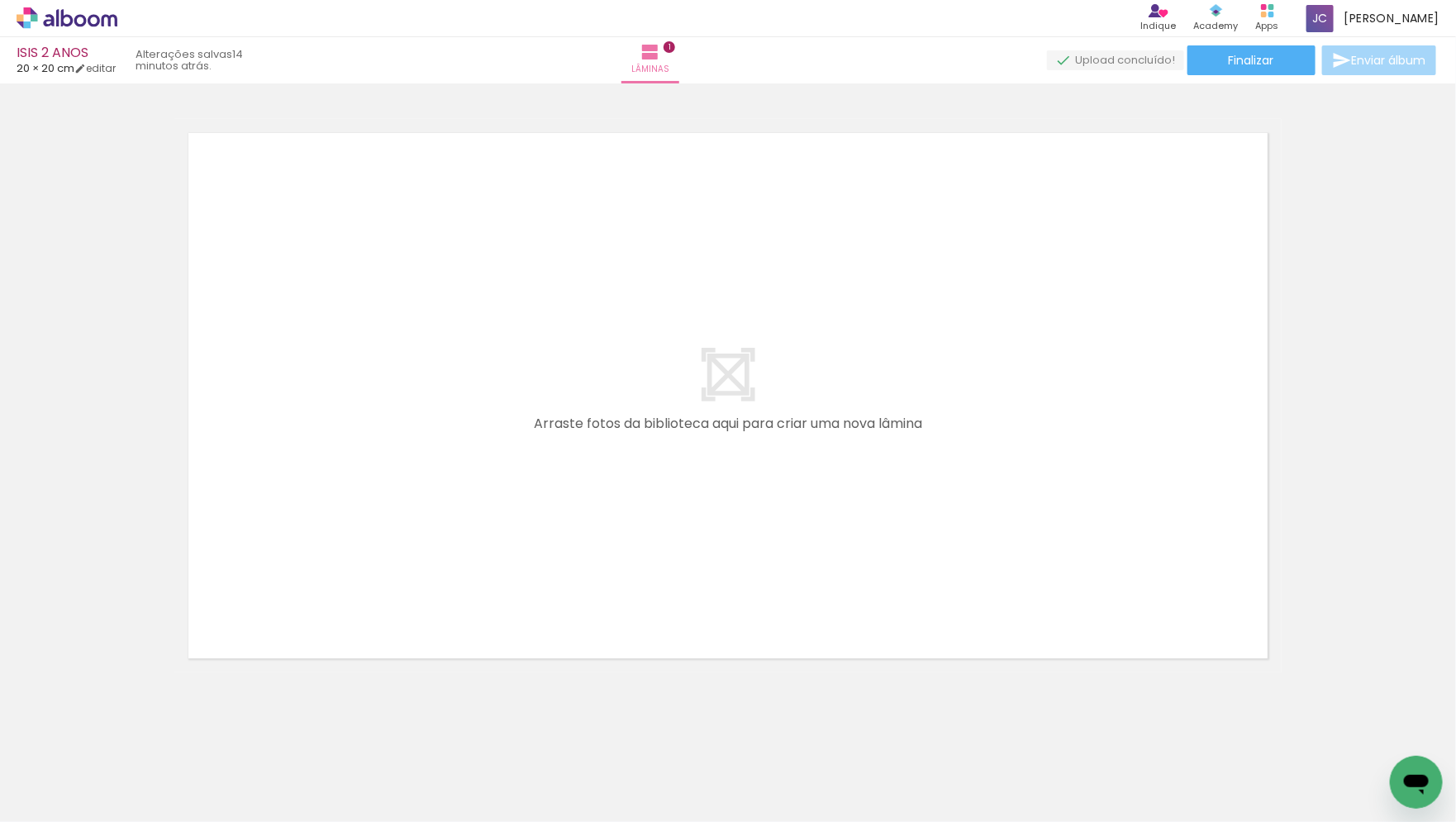
scroll to position [617, 0]
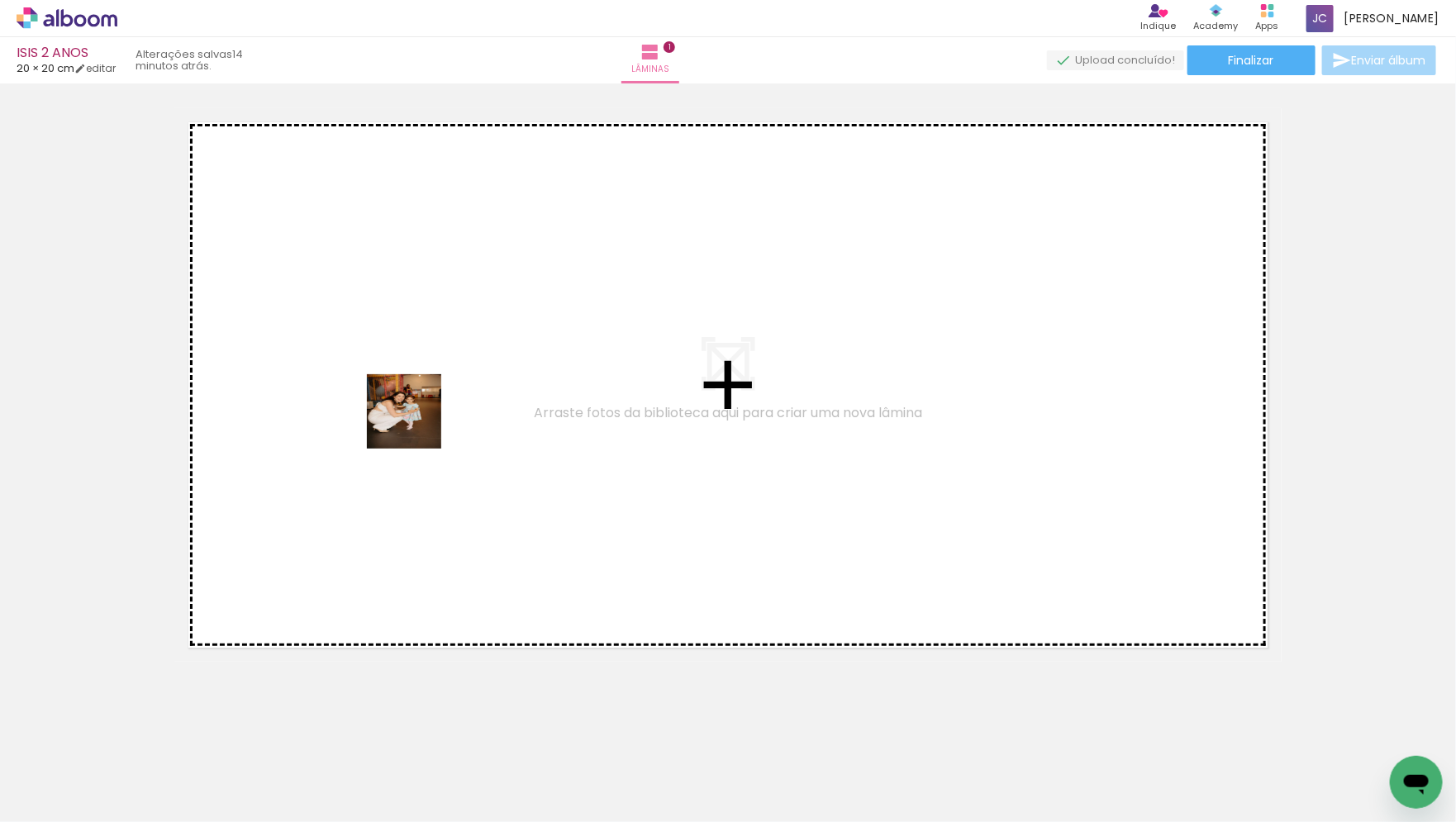
drag, startPoint x: 165, startPoint y: 770, endPoint x: 416, endPoint y: 424, distance: 427.5
click at [416, 424] on quentale-workspace at bounding box center [728, 411] width 1456 height 822
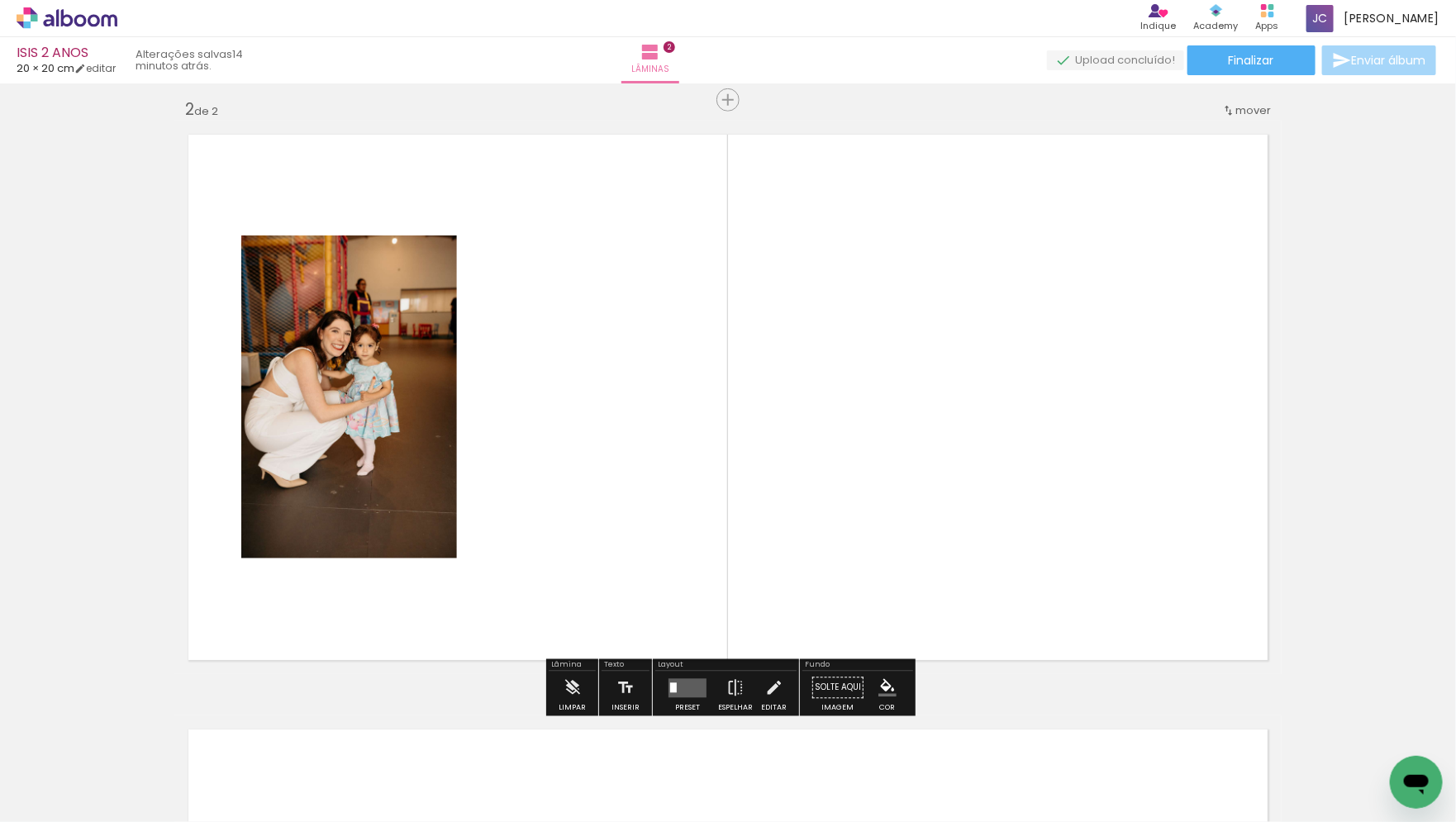
scroll to position [601, 0]
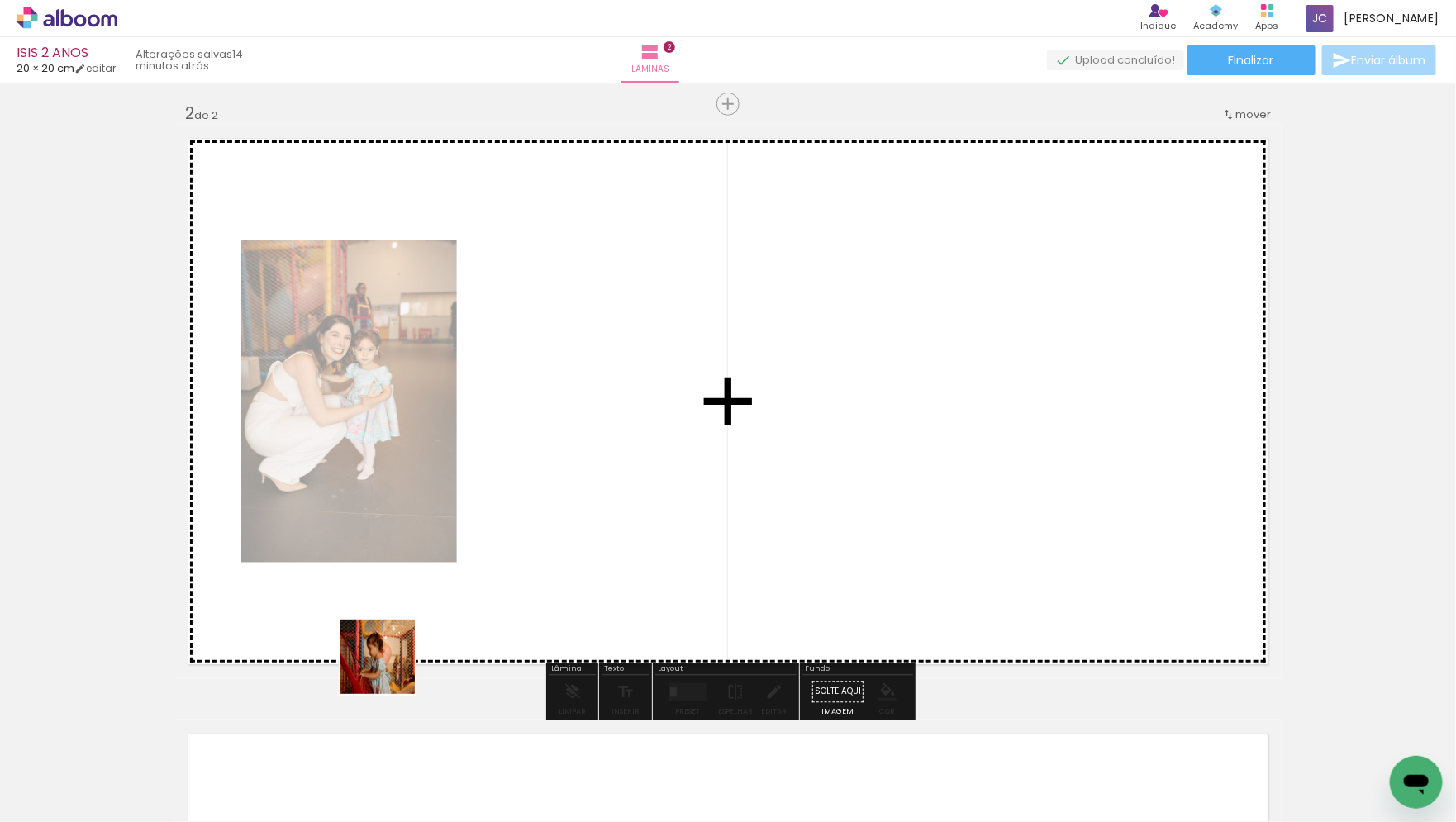
click at [704, 403] on quentale-workspace at bounding box center [728, 411] width 1456 height 822
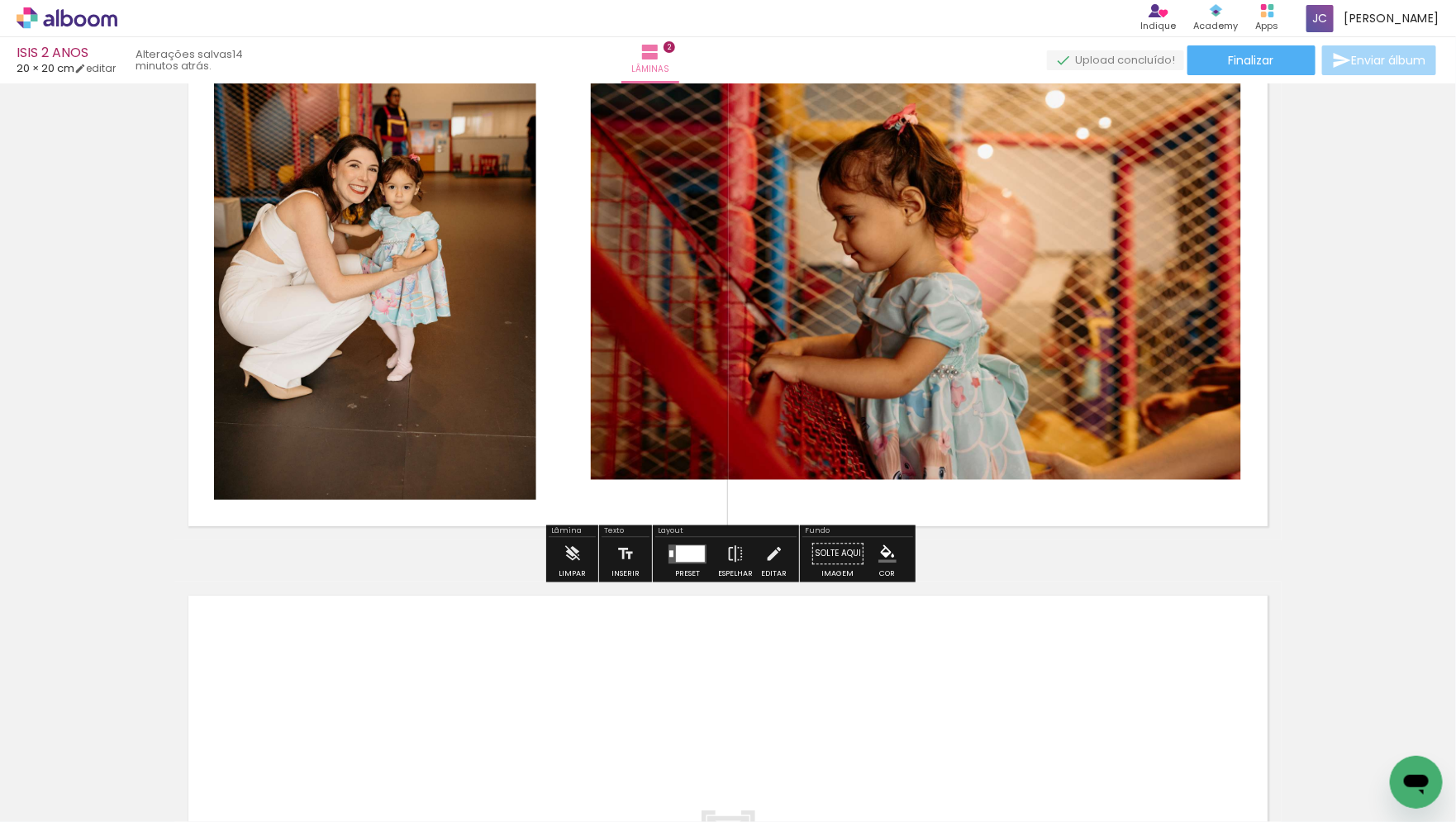
scroll to position [737, 0]
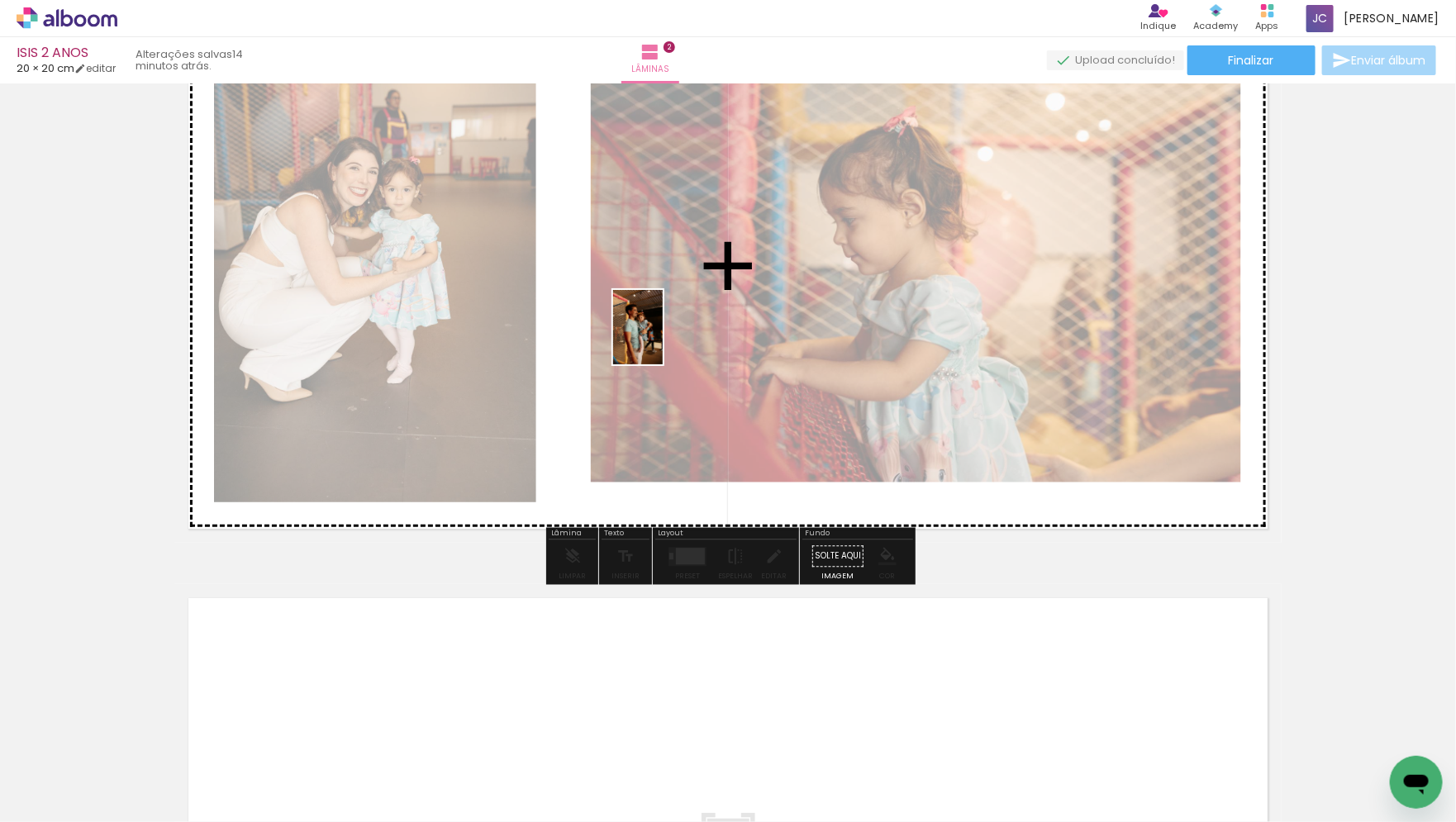
drag, startPoint x: 349, startPoint y: 781, endPoint x: 664, endPoint y: 340, distance: 541.9
click at [663, 340] on quentale-workspace at bounding box center [728, 411] width 1456 height 822
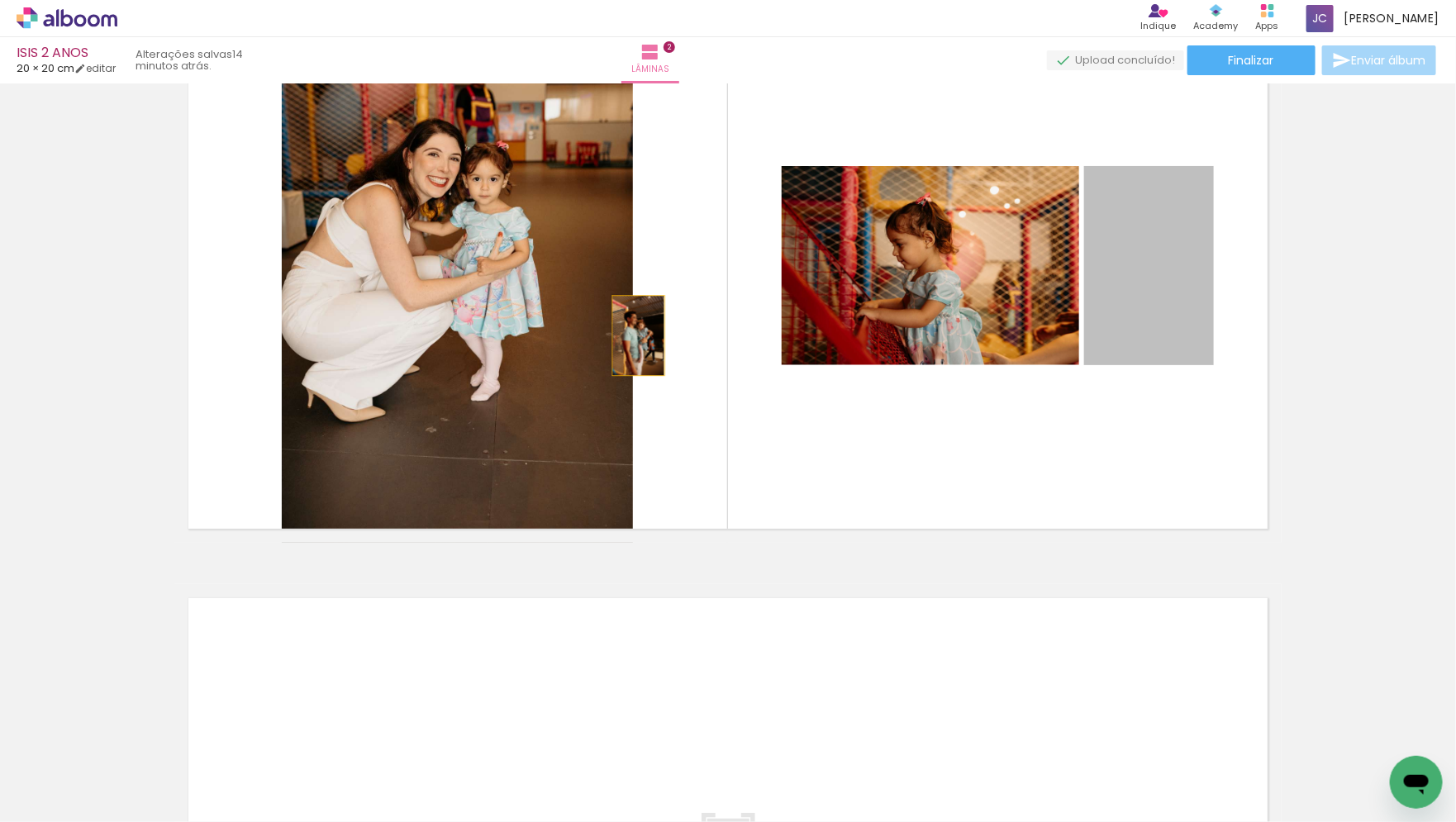
drag, startPoint x: 1180, startPoint y: 315, endPoint x: 626, endPoint y: 332, distance: 554.3
click at [0, 0] on slot at bounding box center [0, 0] width 0 height 0
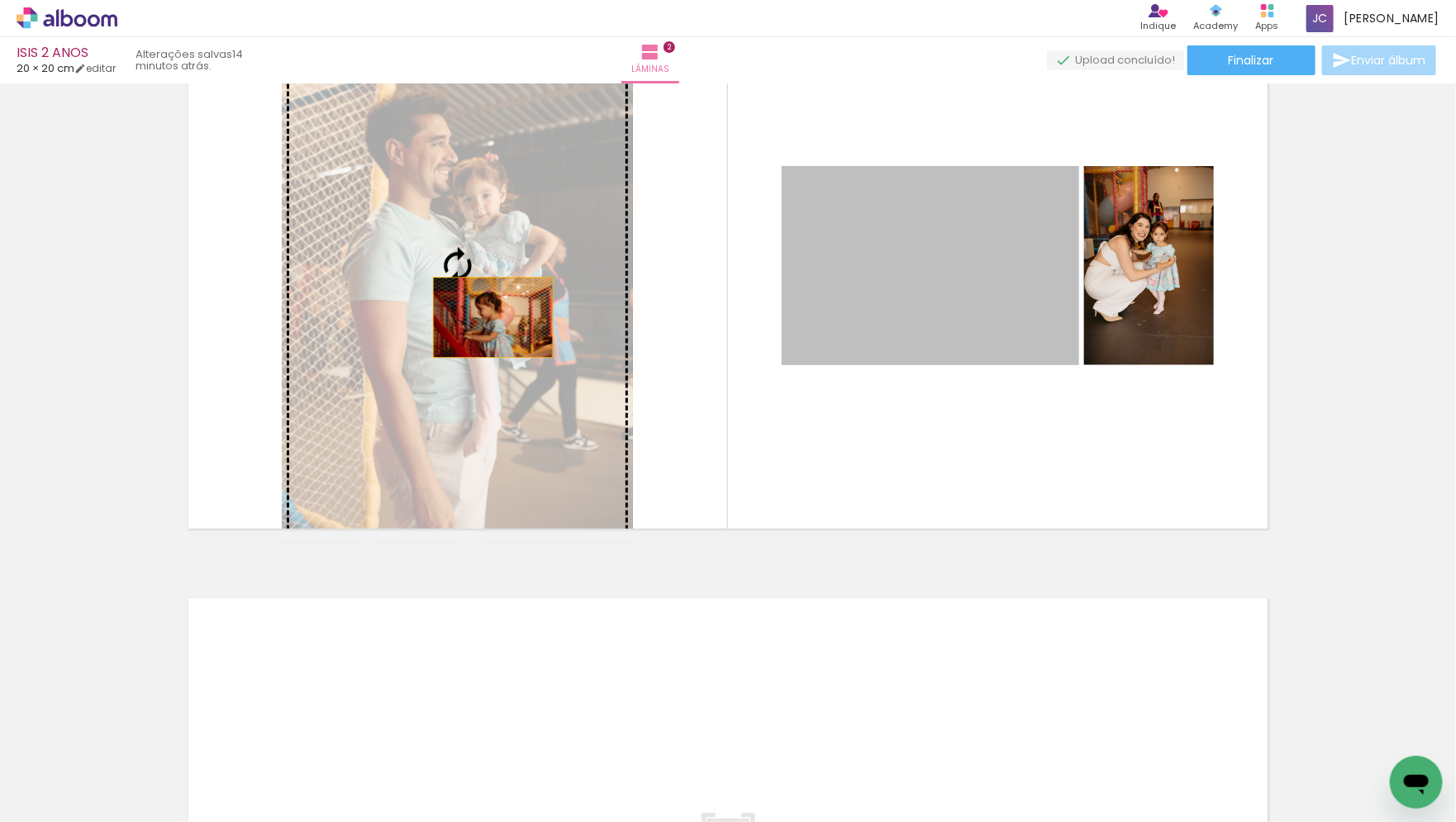
drag, startPoint x: 955, startPoint y: 316, endPoint x: 493, endPoint y: 317, distance: 462.0
click at [0, 0] on slot at bounding box center [0, 0] width 0 height 0
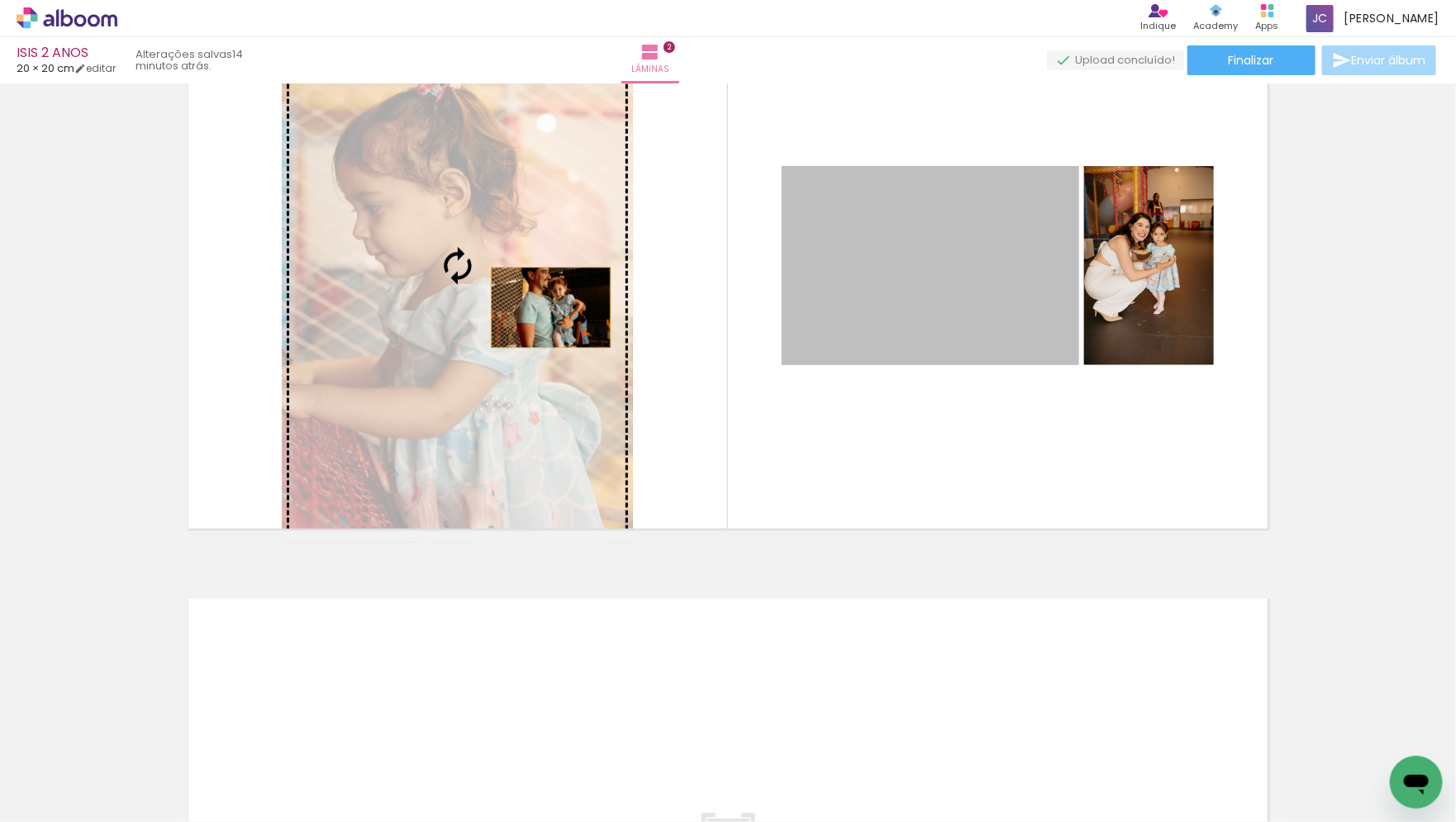
drag, startPoint x: 952, startPoint y: 278, endPoint x: 532, endPoint y: 307, distance: 421.0
click at [0, 0] on slot at bounding box center [0, 0] width 0 height 0
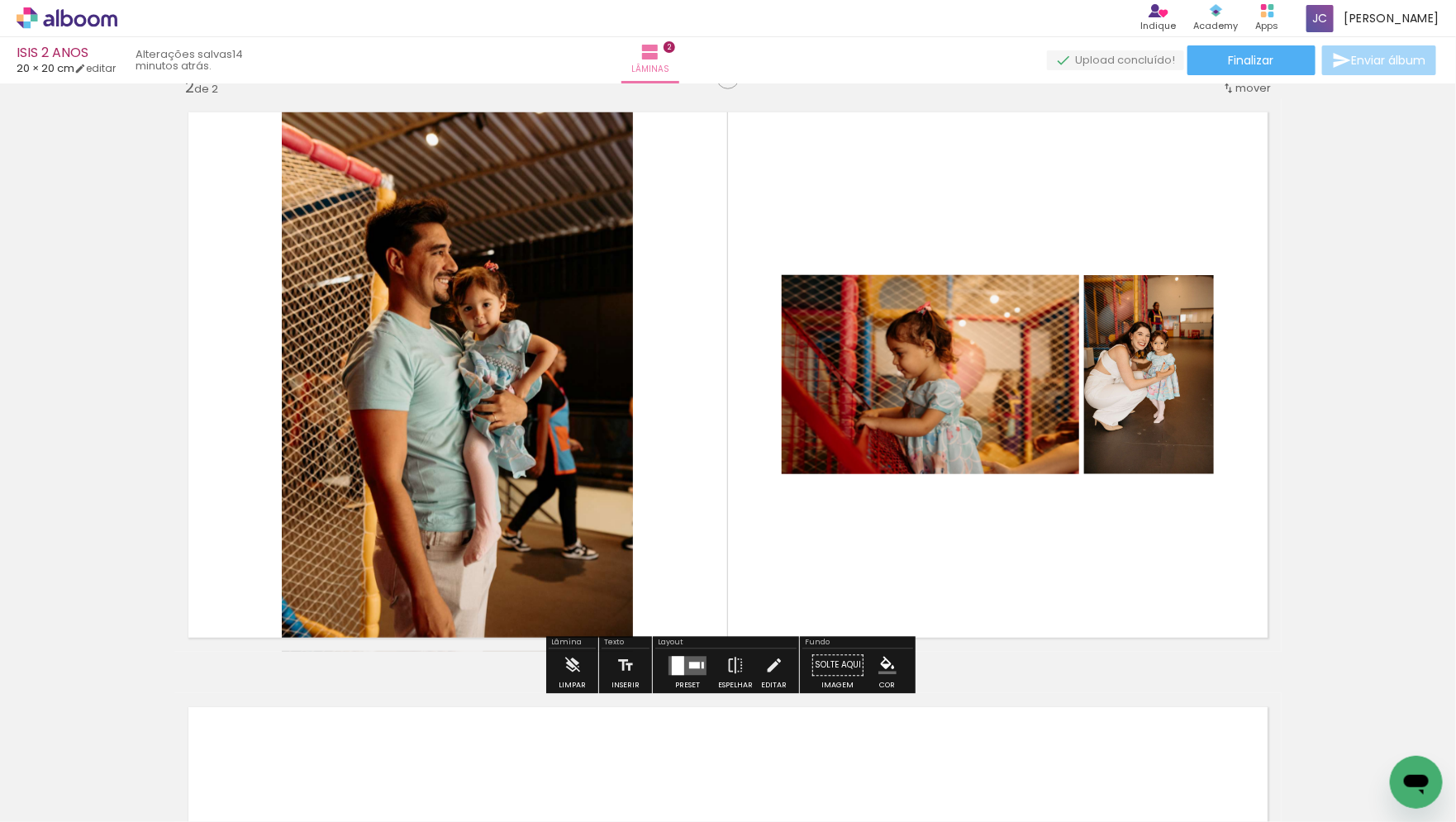
scroll to position [626, 0]
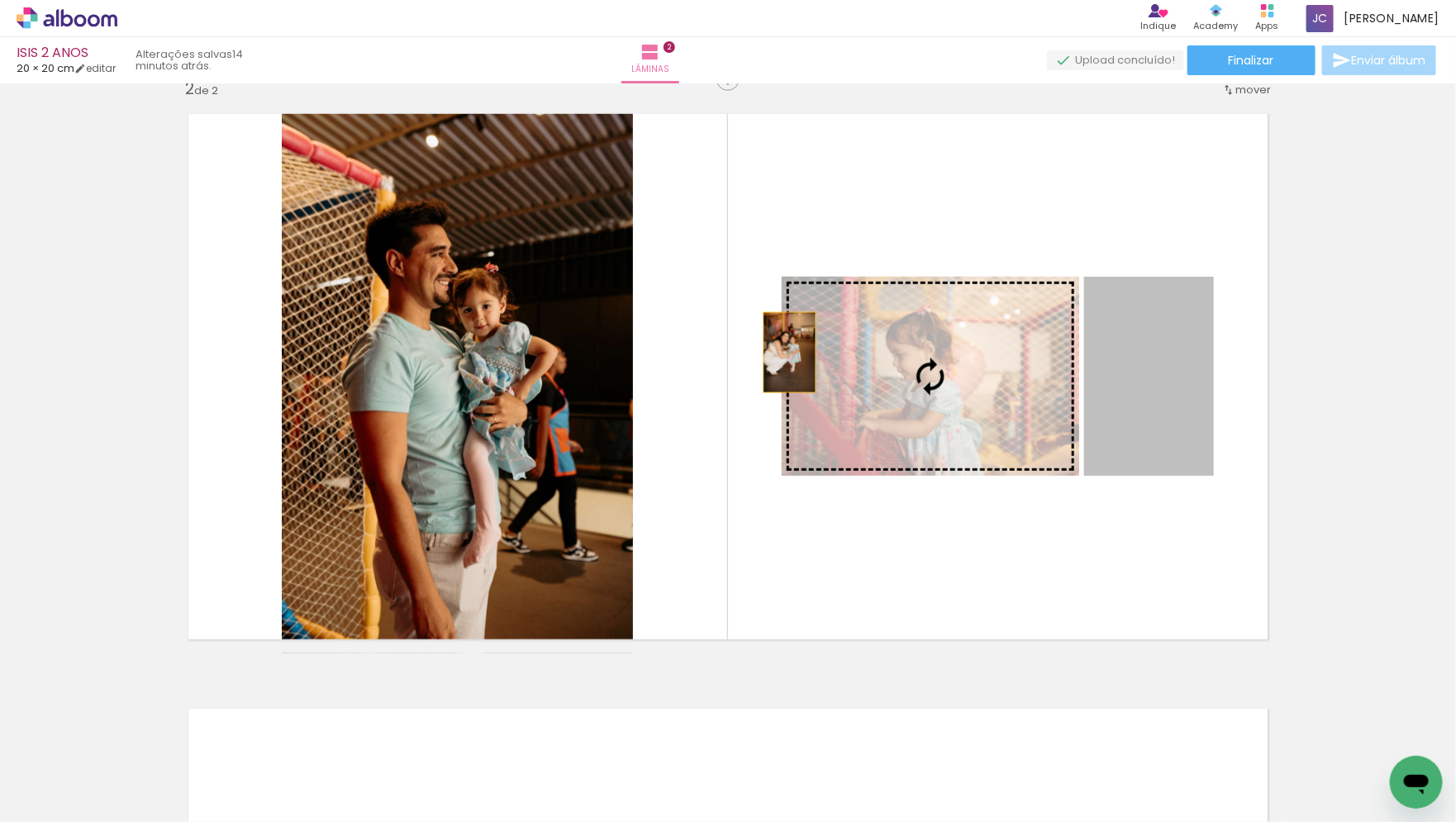
drag, startPoint x: 1141, startPoint y: 384, endPoint x: 755, endPoint y: 345, distance: 388.0
click at [755, 345] on quentale-layouter at bounding box center [728, 376] width 1107 height 553
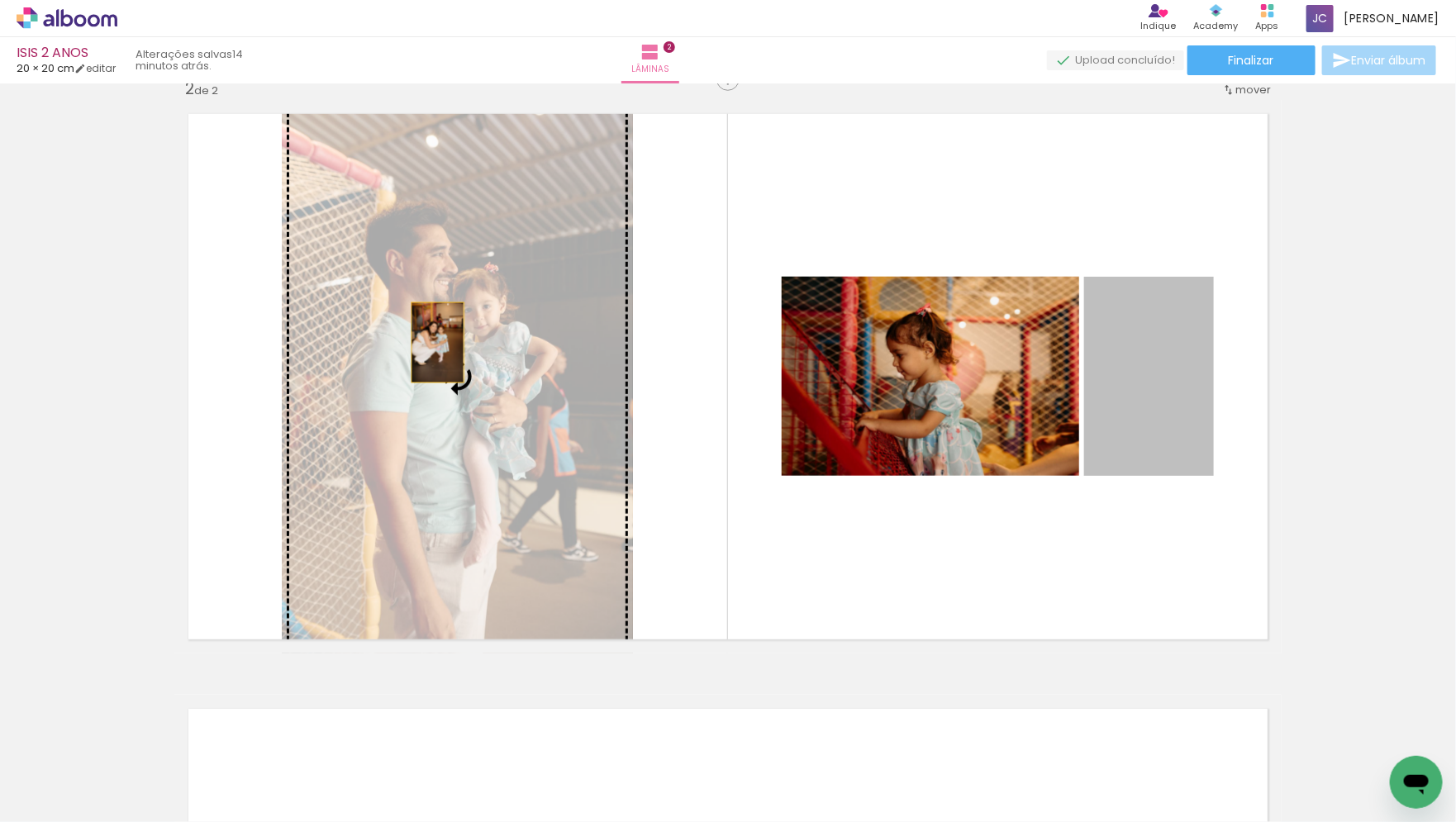
drag, startPoint x: 1180, startPoint y: 383, endPoint x: 438, endPoint y: 342, distance: 743.1
click at [0, 0] on slot at bounding box center [0, 0] width 0 height 0
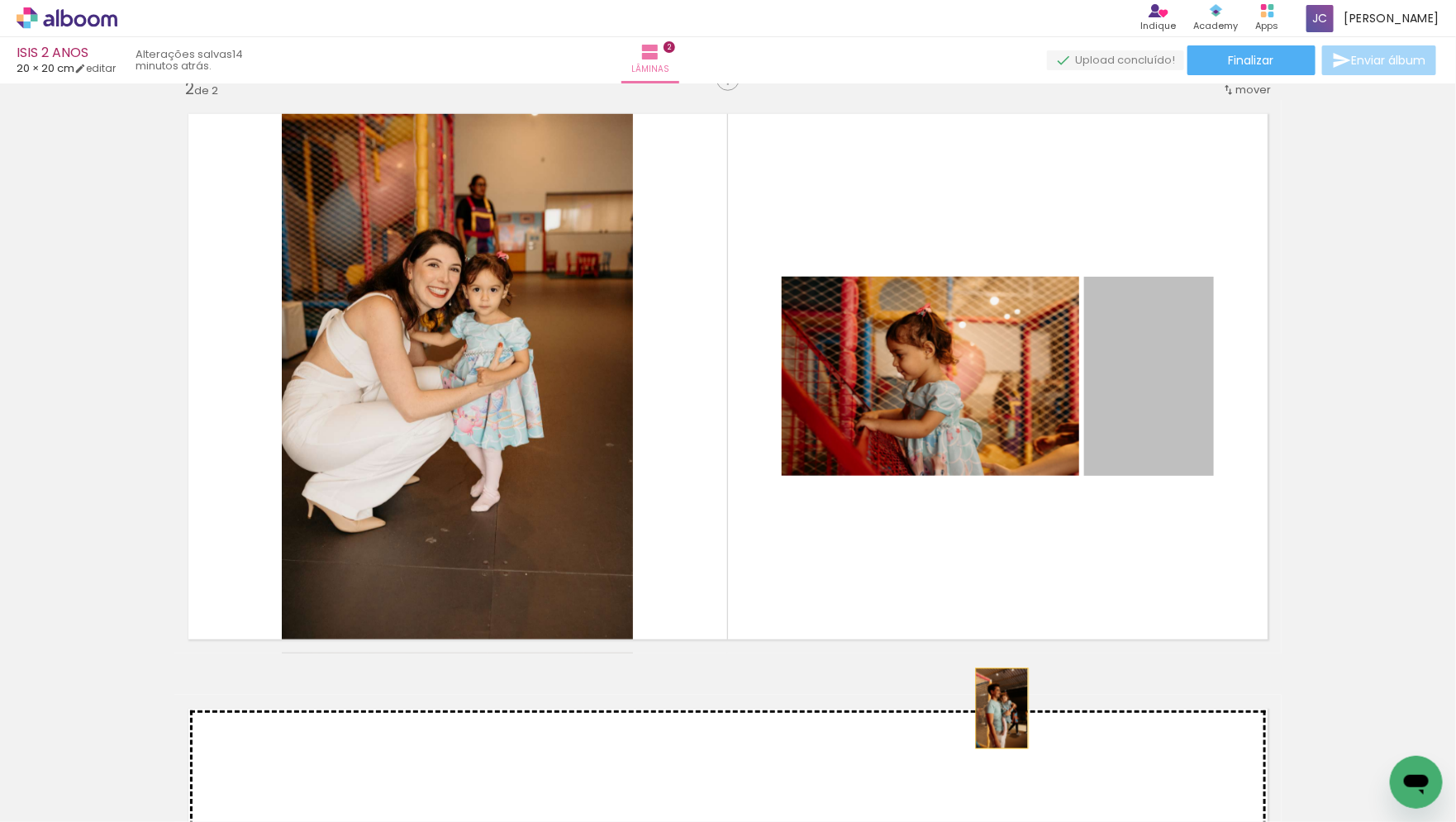
drag, startPoint x: 1181, startPoint y: 384, endPoint x: 916, endPoint y: 825, distance: 514.5
click at [916, 821] on html "link( href="../../bower_components/polymer/polymer.html" rel="import" ) picture…" at bounding box center [728, 411] width 1456 height 822
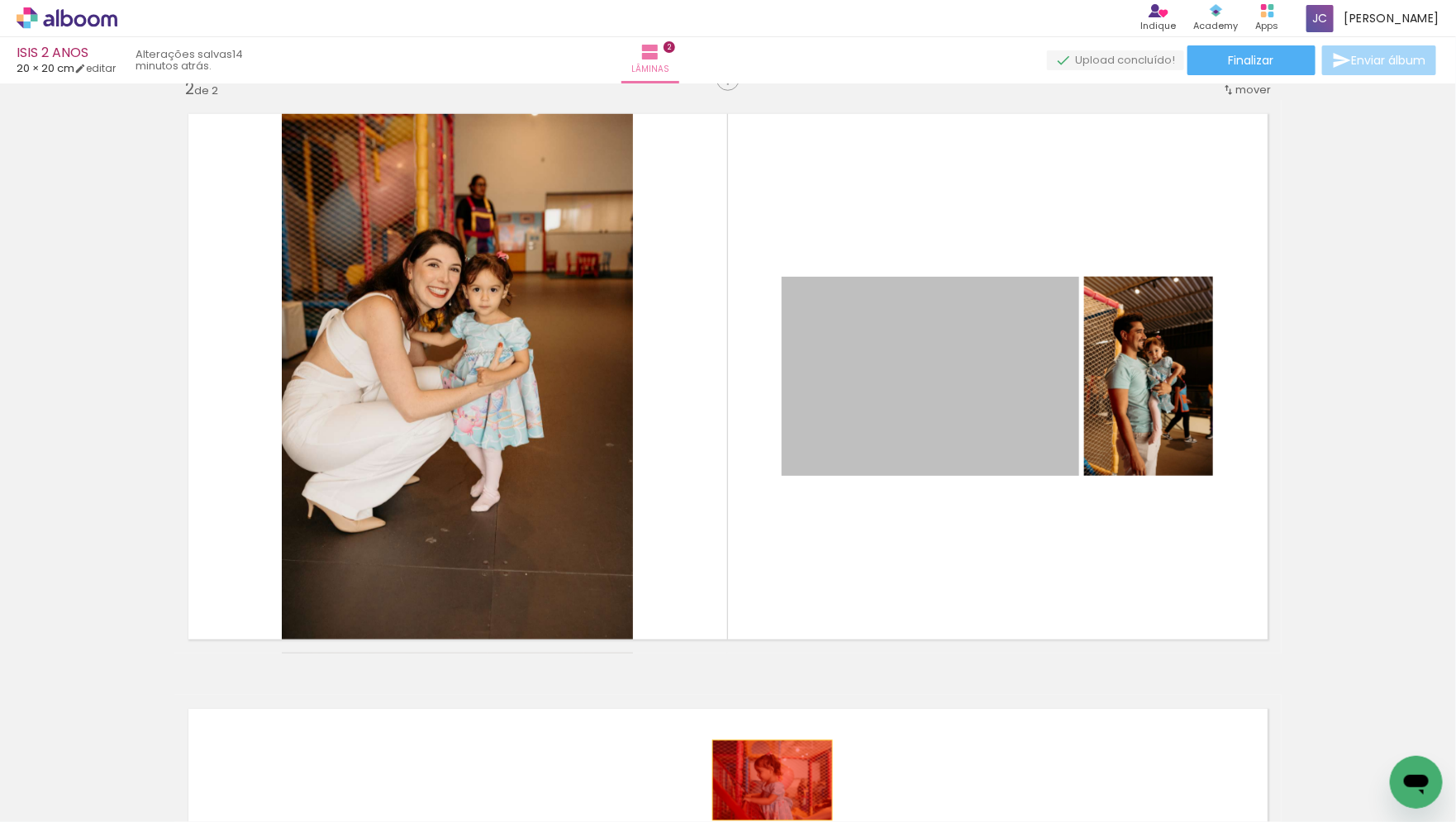
drag, startPoint x: 929, startPoint y: 425, endPoint x: 759, endPoint y: 787, distance: 399.9
click at [759, 787] on quentale-workspace at bounding box center [728, 411] width 1456 height 822
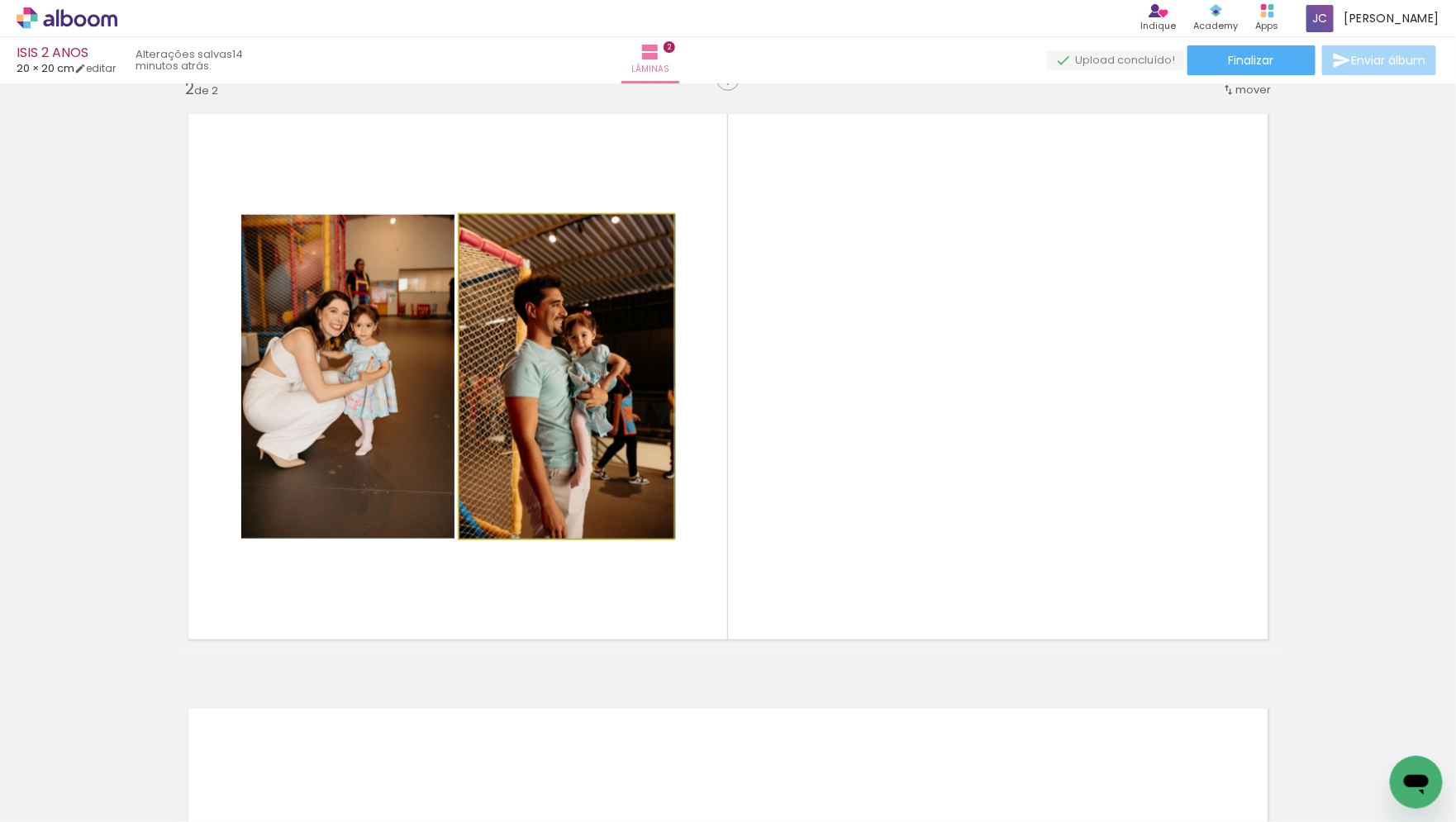
drag, startPoint x: 601, startPoint y: 409, endPoint x: 1019, endPoint y: 405, distance: 418.0
click at [1019, 405] on quentale-layouter at bounding box center [728, 376] width 1107 height 553
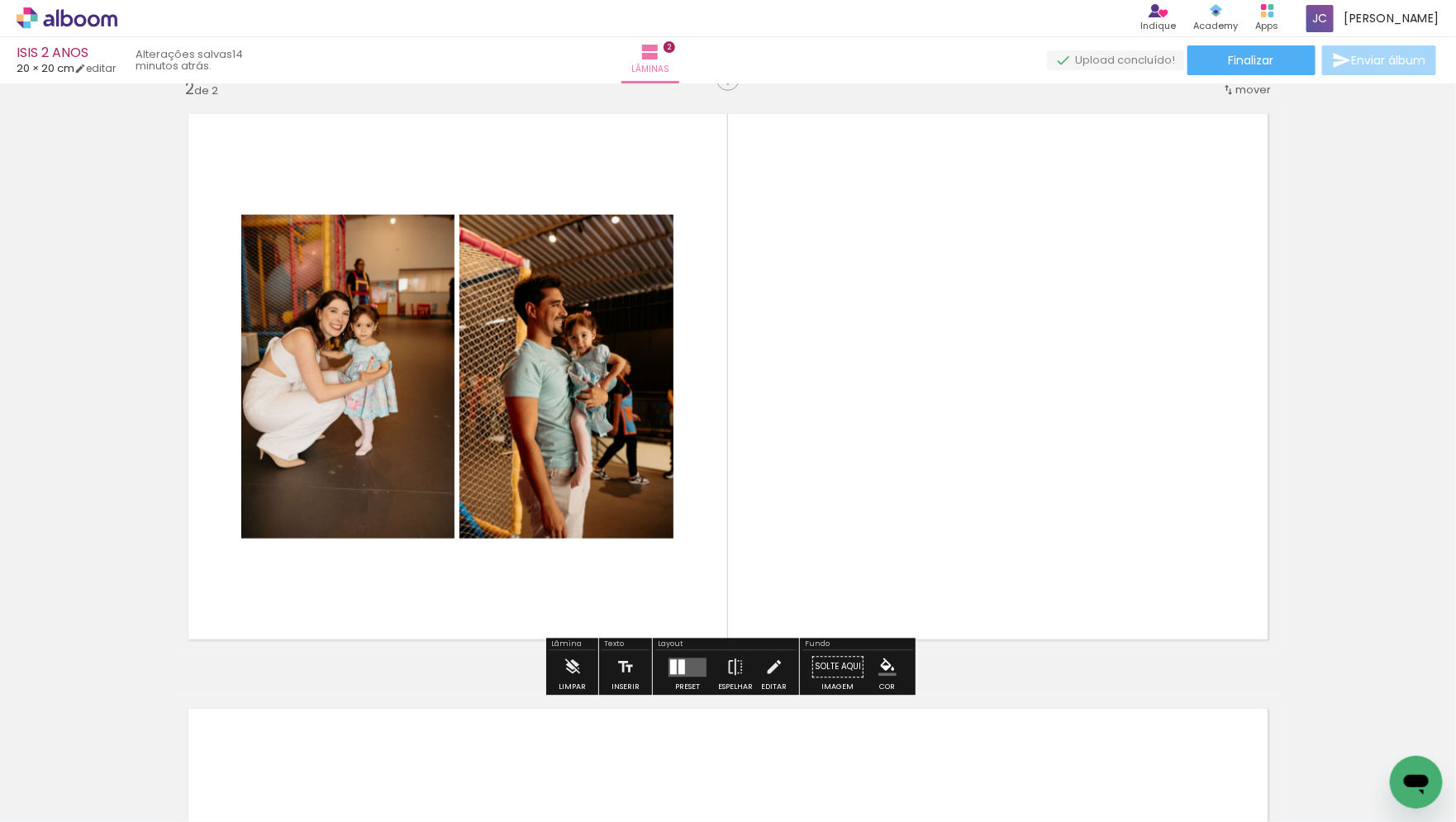
click at [685, 669] on quentale-layouter at bounding box center [687, 666] width 38 height 19
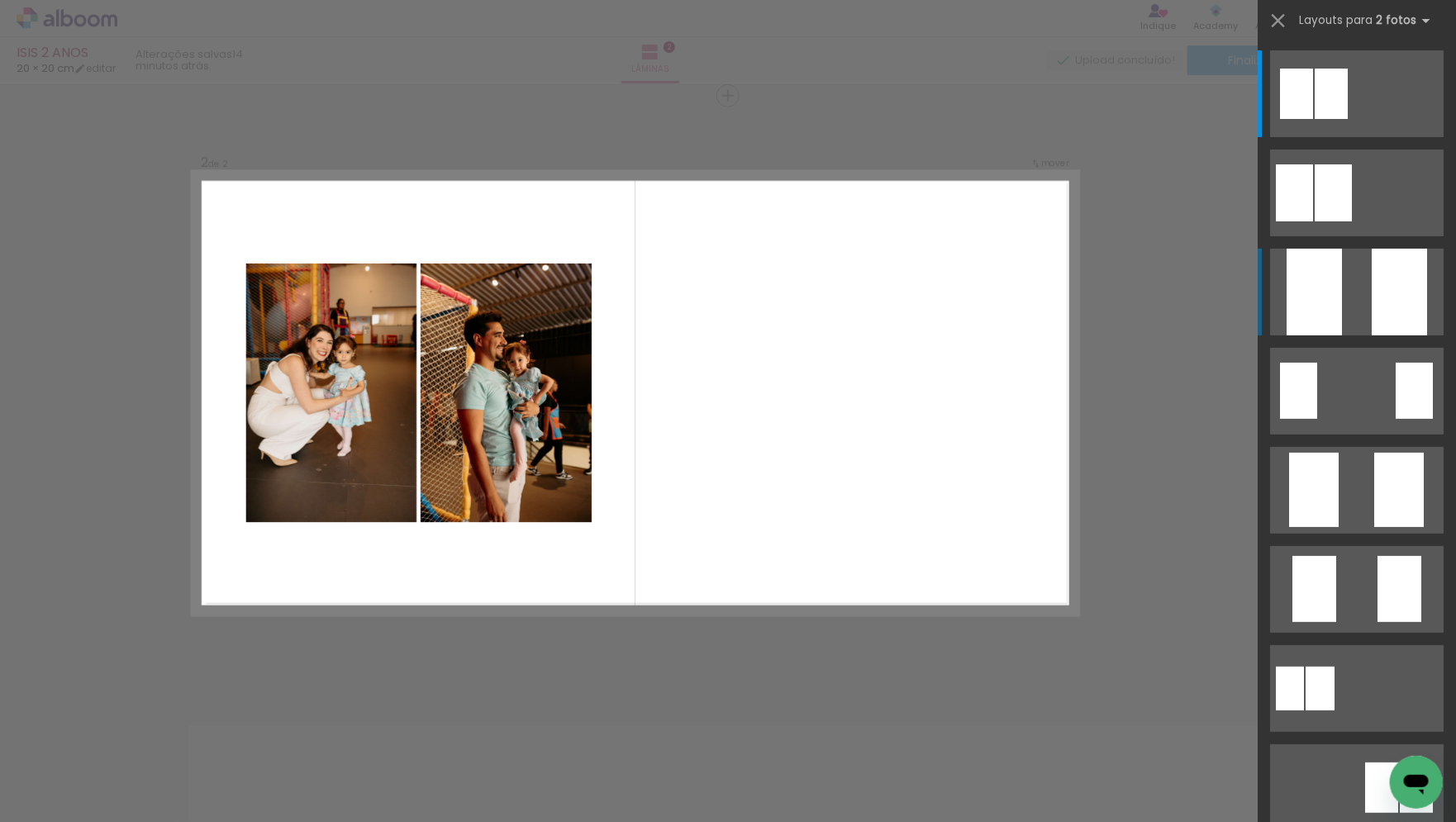
scroll to position [601, 0]
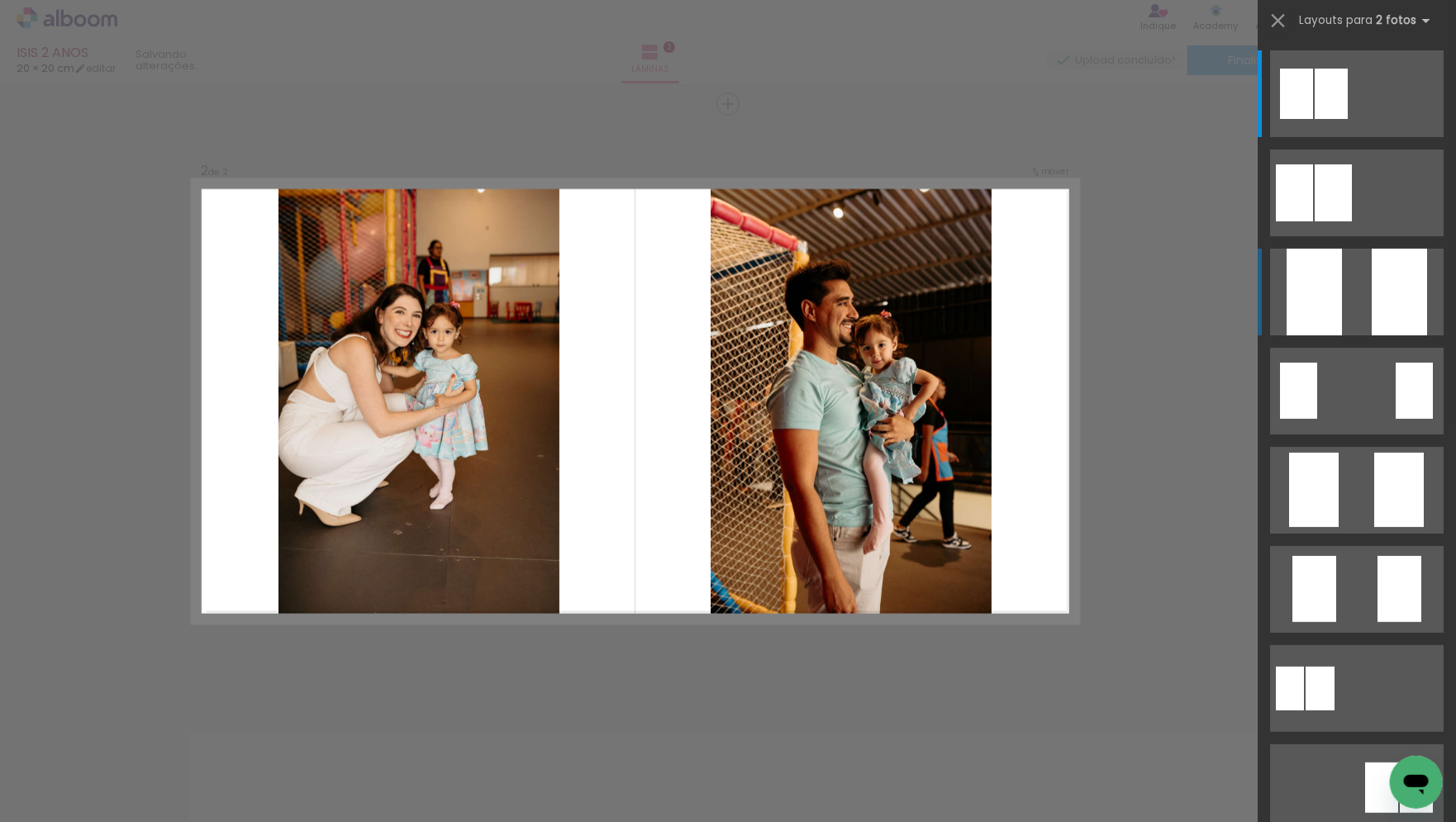
click at [1366, 268] on quentale-layouter at bounding box center [1356, 292] width 173 height 87
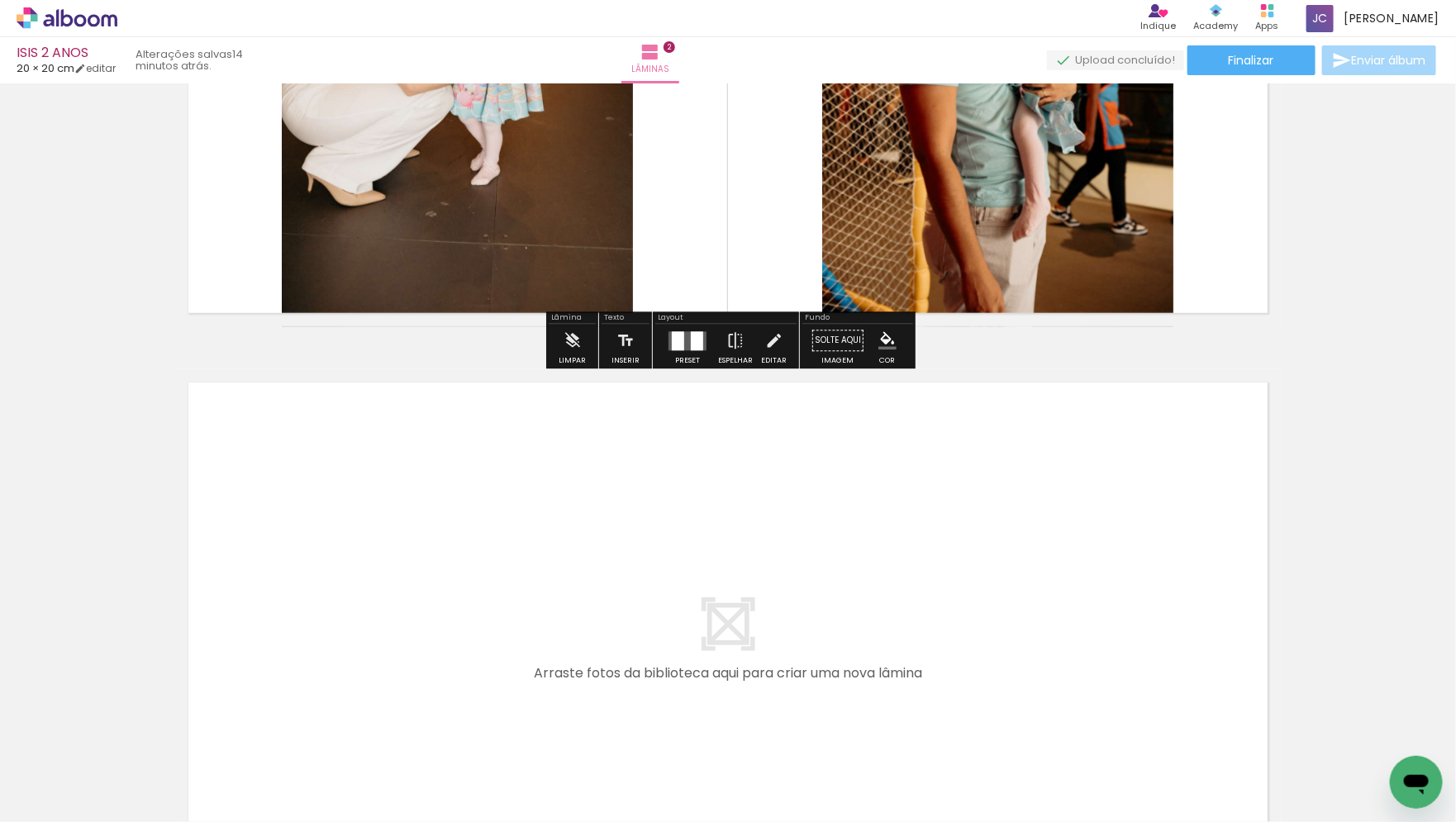
scroll to position [1094, 0]
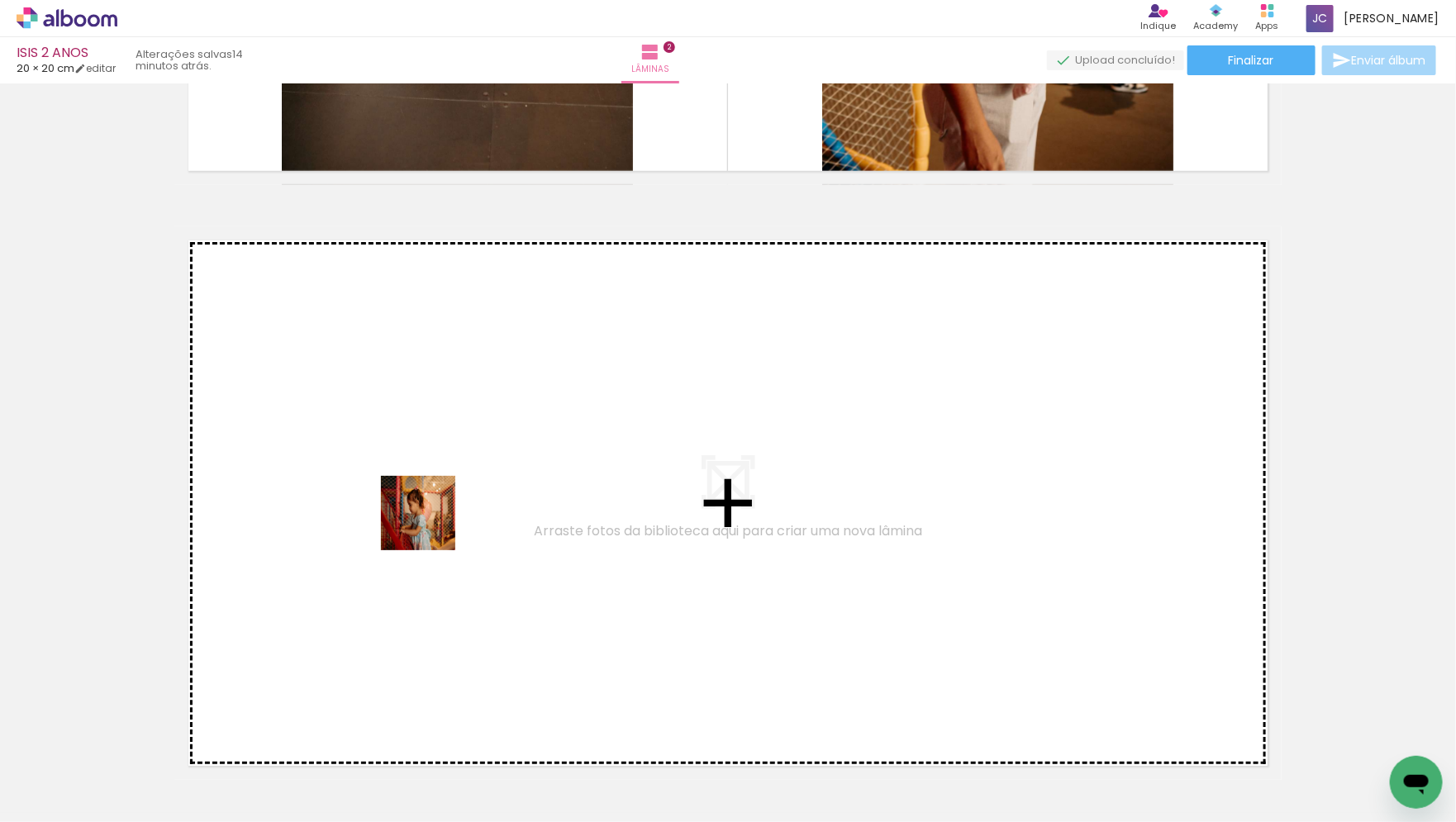
drag, startPoint x: 272, startPoint y: 765, endPoint x: 446, endPoint y: 495, distance: 321.2
click at [446, 495] on quentale-workspace at bounding box center [728, 411] width 1456 height 822
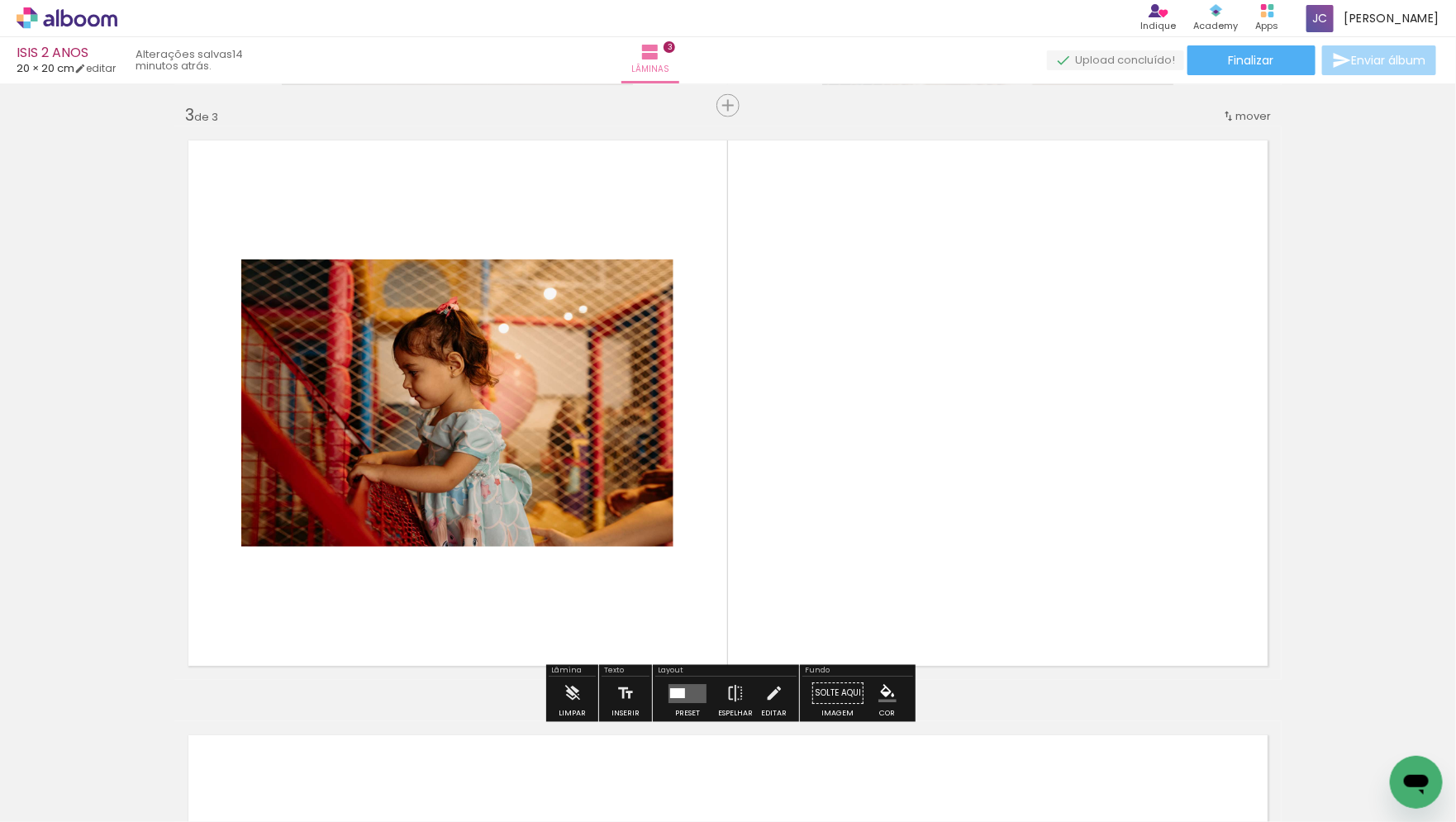
scroll to position [1196, 0]
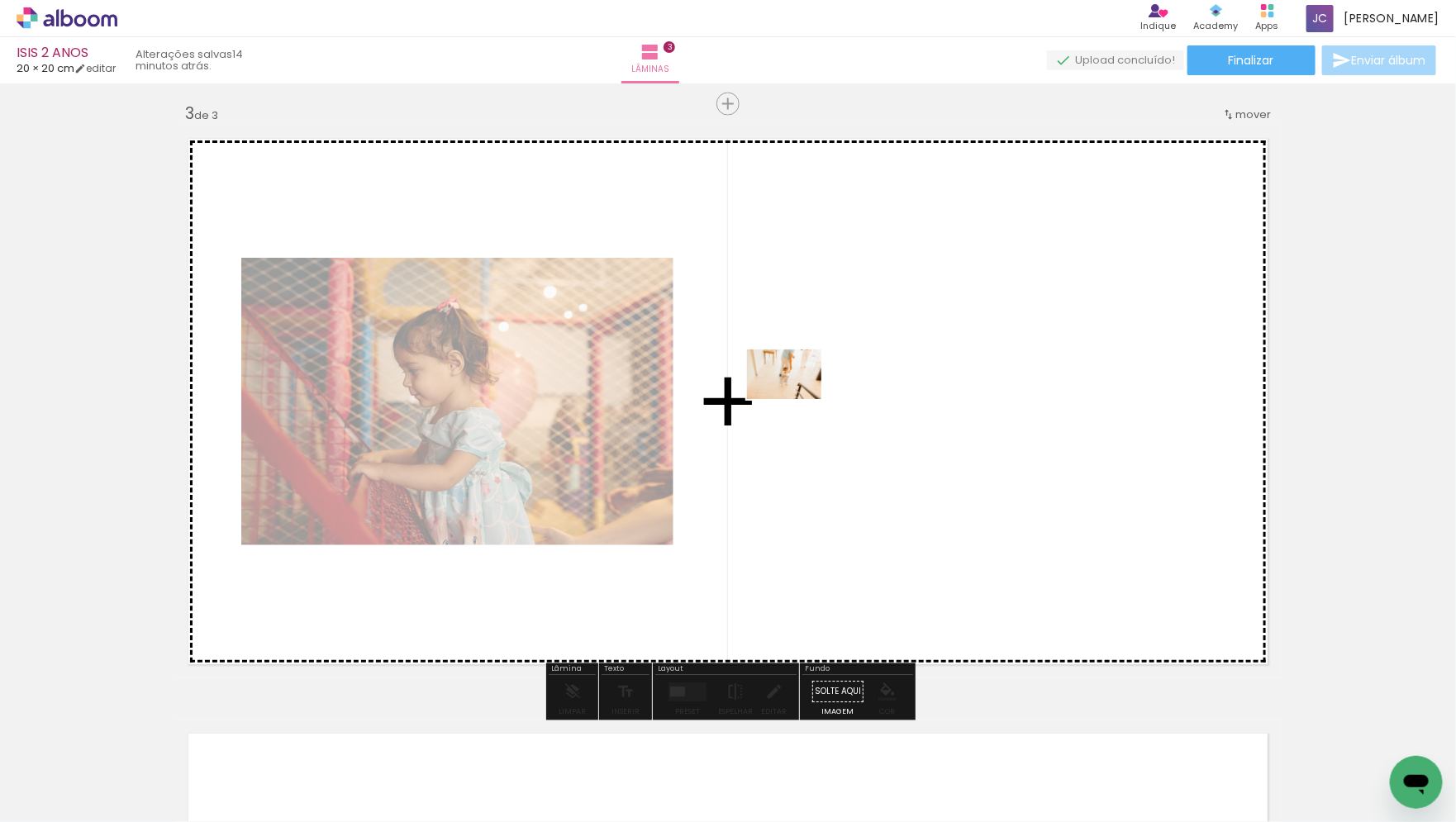
drag, startPoint x: 643, startPoint y: 780, endPoint x: 797, endPoint y: 398, distance: 411.9
click at [797, 398] on quentale-workspace at bounding box center [728, 411] width 1456 height 822
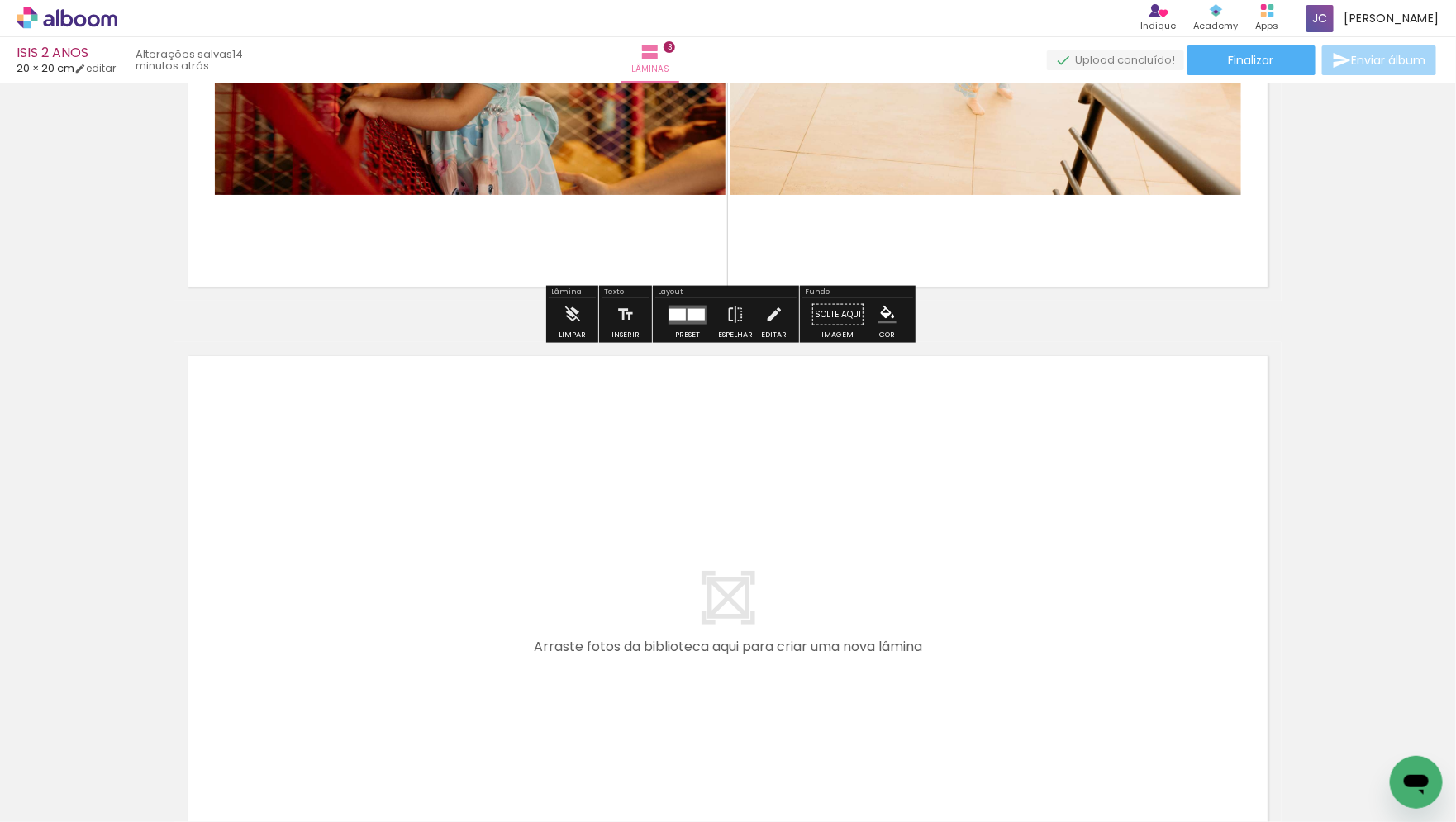
scroll to position [1596, 0]
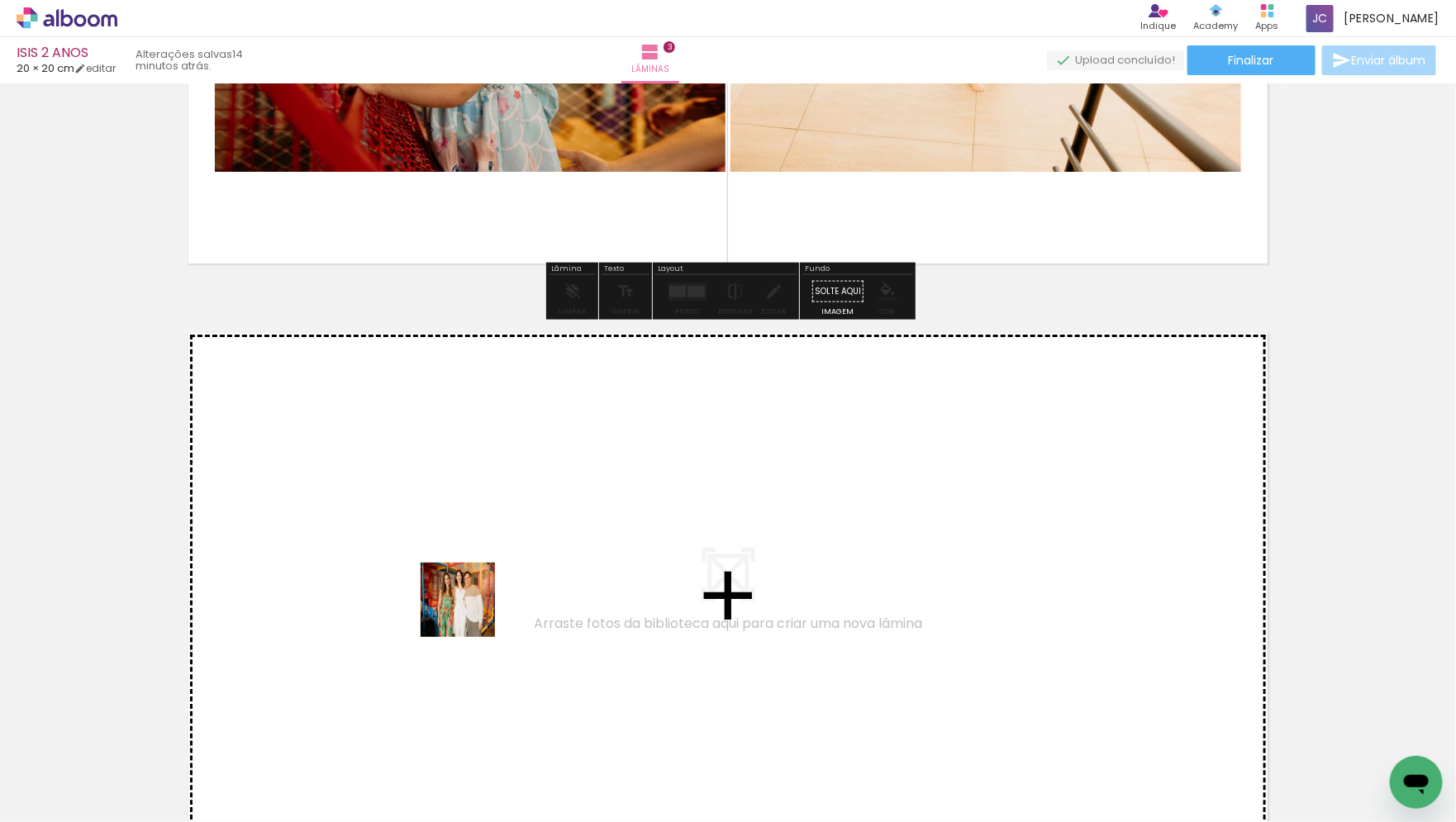
drag, startPoint x: 470, startPoint y: 778, endPoint x: 470, endPoint y: 530, distance: 248.0
click at [470, 530] on quentale-workspace at bounding box center [728, 411] width 1456 height 822
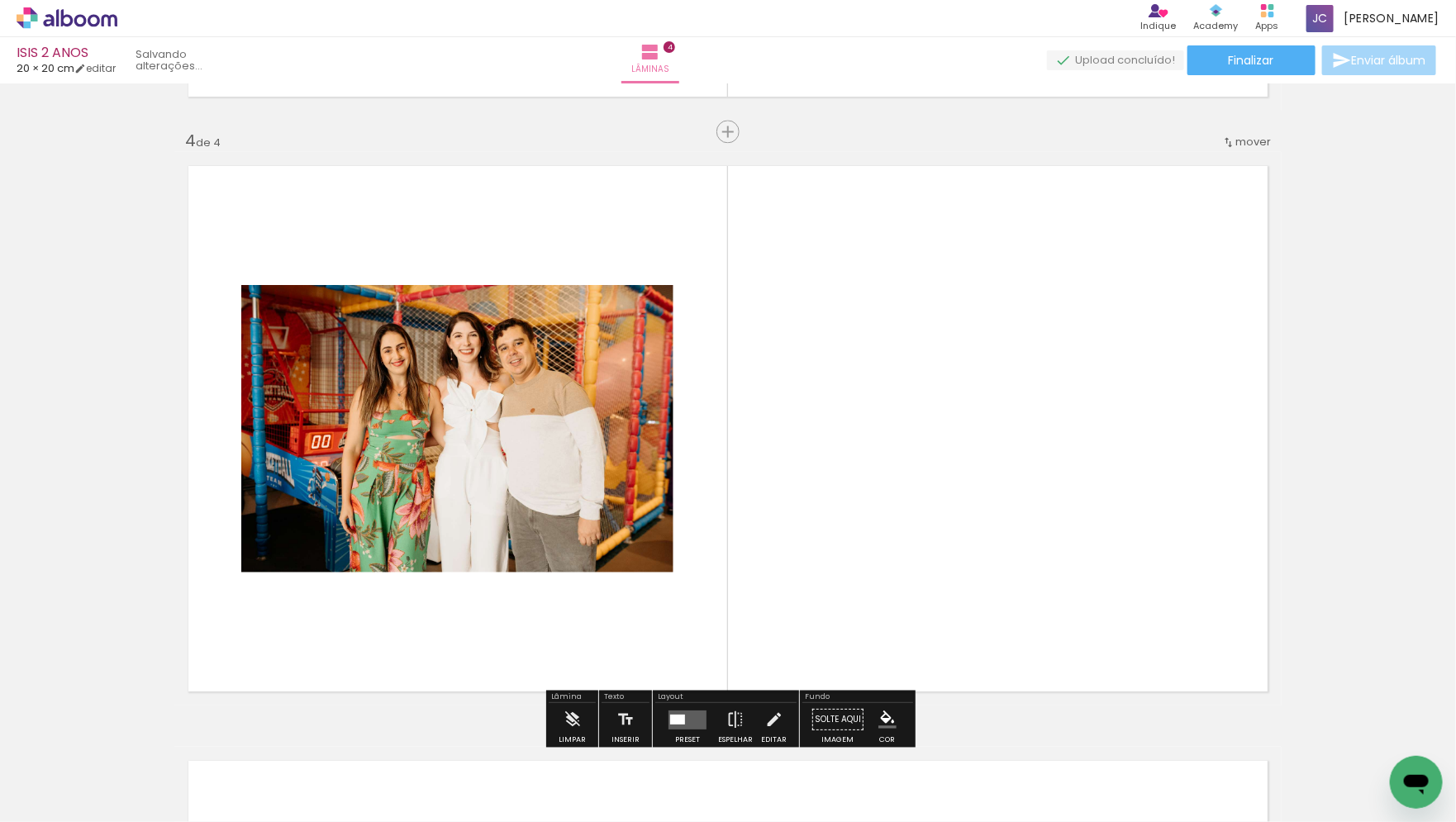
scroll to position [1791, 0]
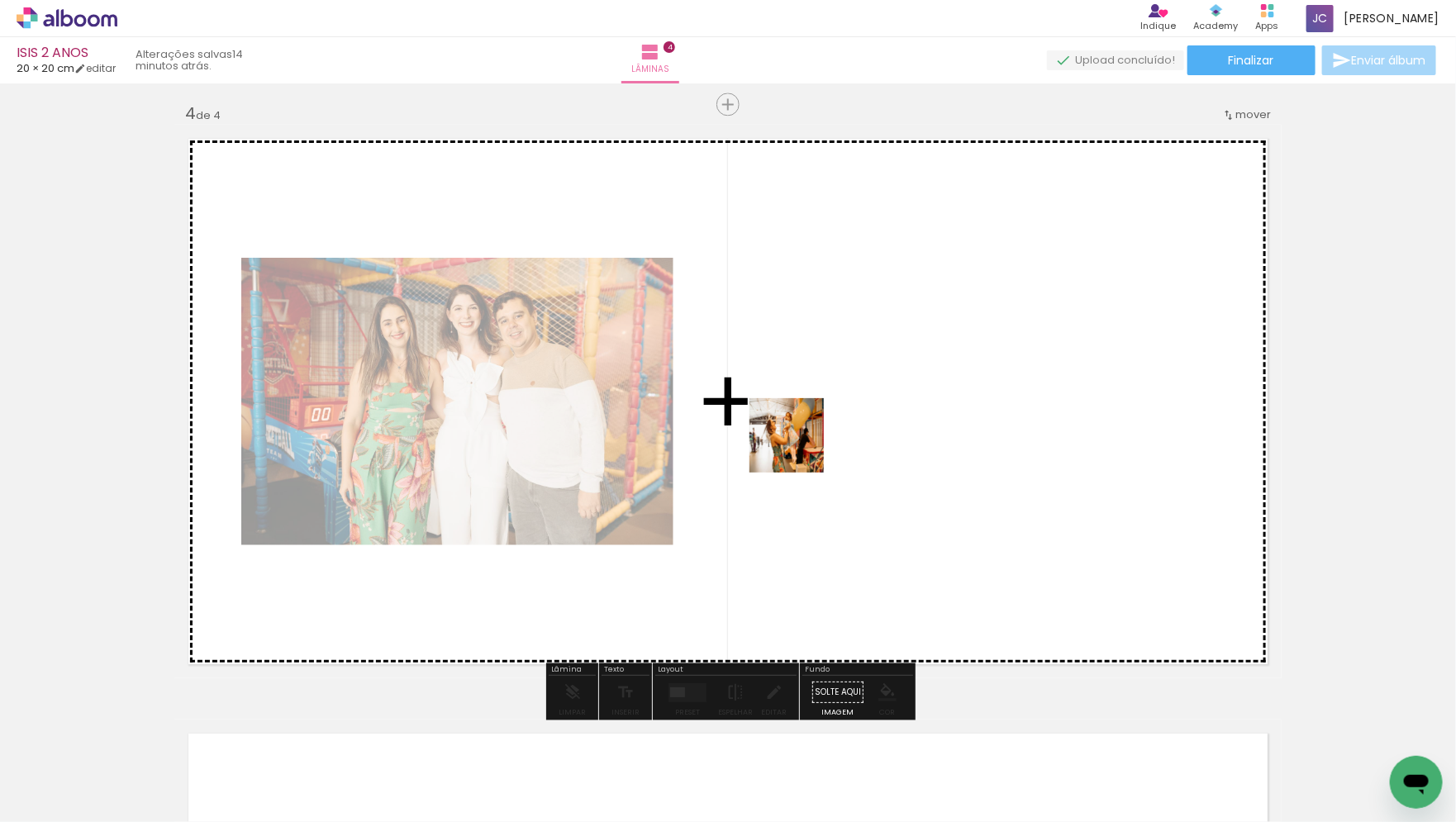
drag, startPoint x: 553, startPoint y: 770, endPoint x: 809, endPoint y: 440, distance: 417.7
click at [809, 440] on quentale-workspace at bounding box center [728, 411] width 1456 height 822
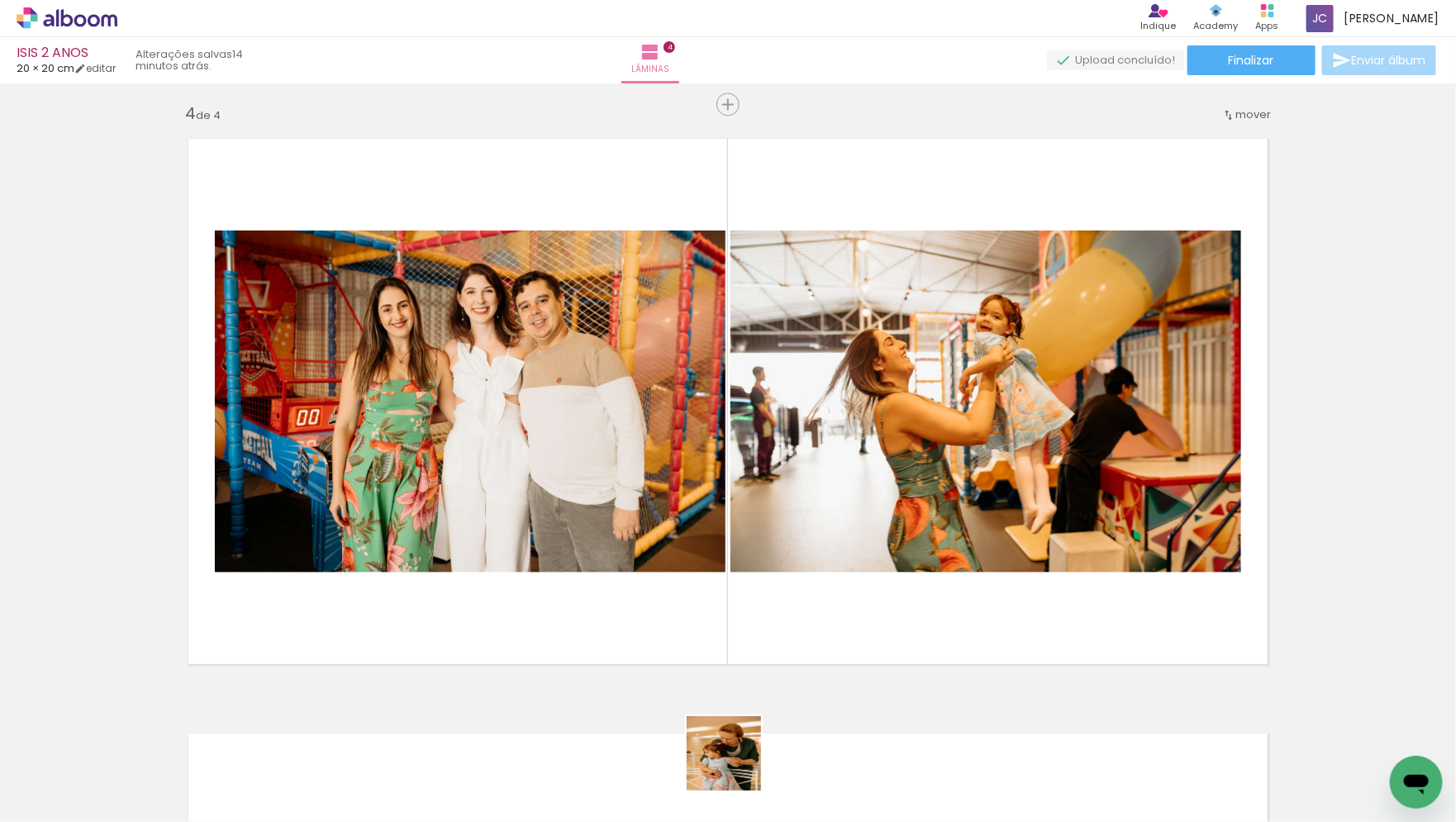
drag, startPoint x: 736, startPoint y: 792, endPoint x: 760, endPoint y: 349, distance: 443.6
click at [760, 349] on quentale-workspace at bounding box center [728, 411] width 1456 height 822
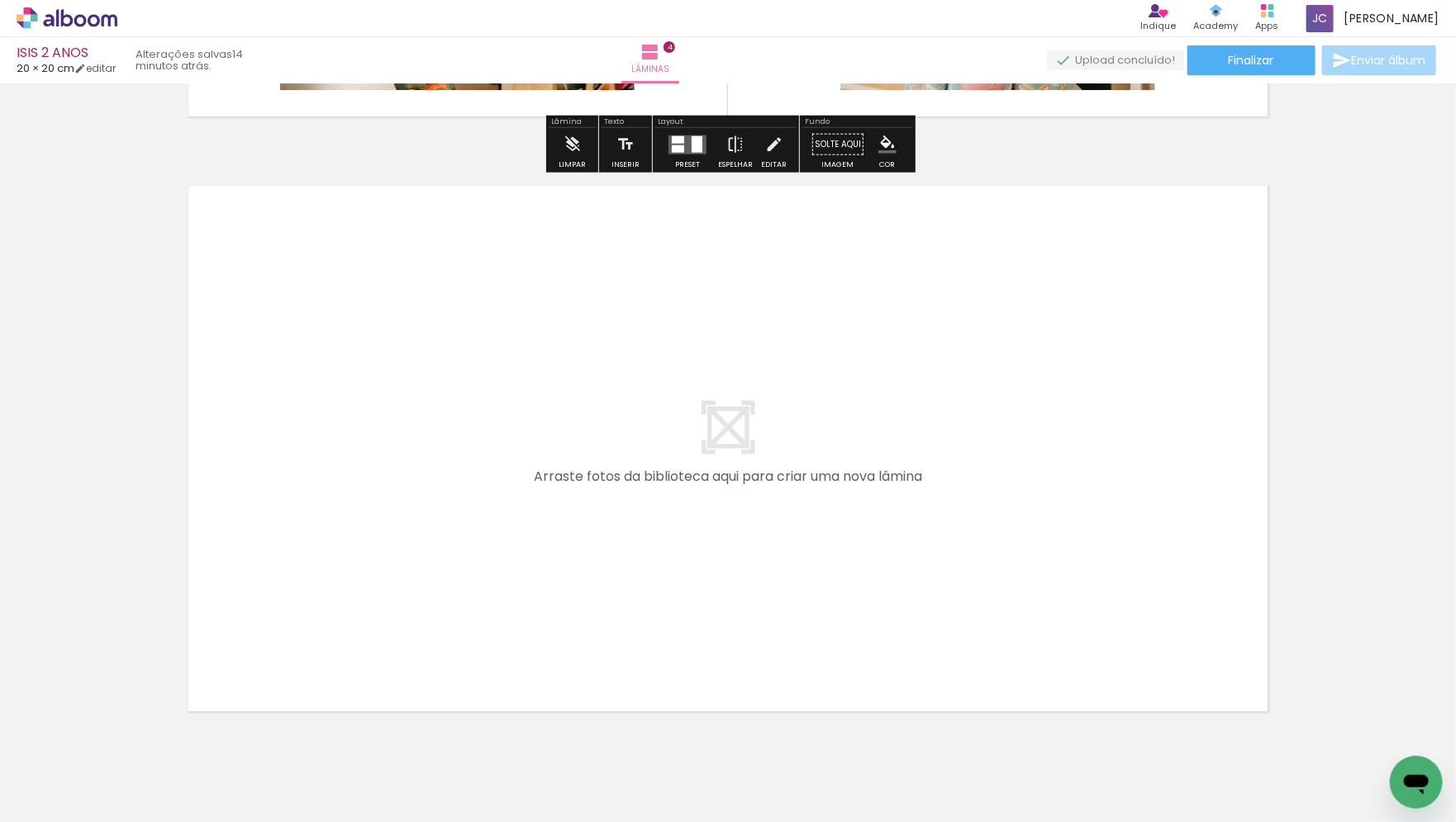
click at [556, 539] on quentale-workspace at bounding box center [728, 411] width 1456 height 822
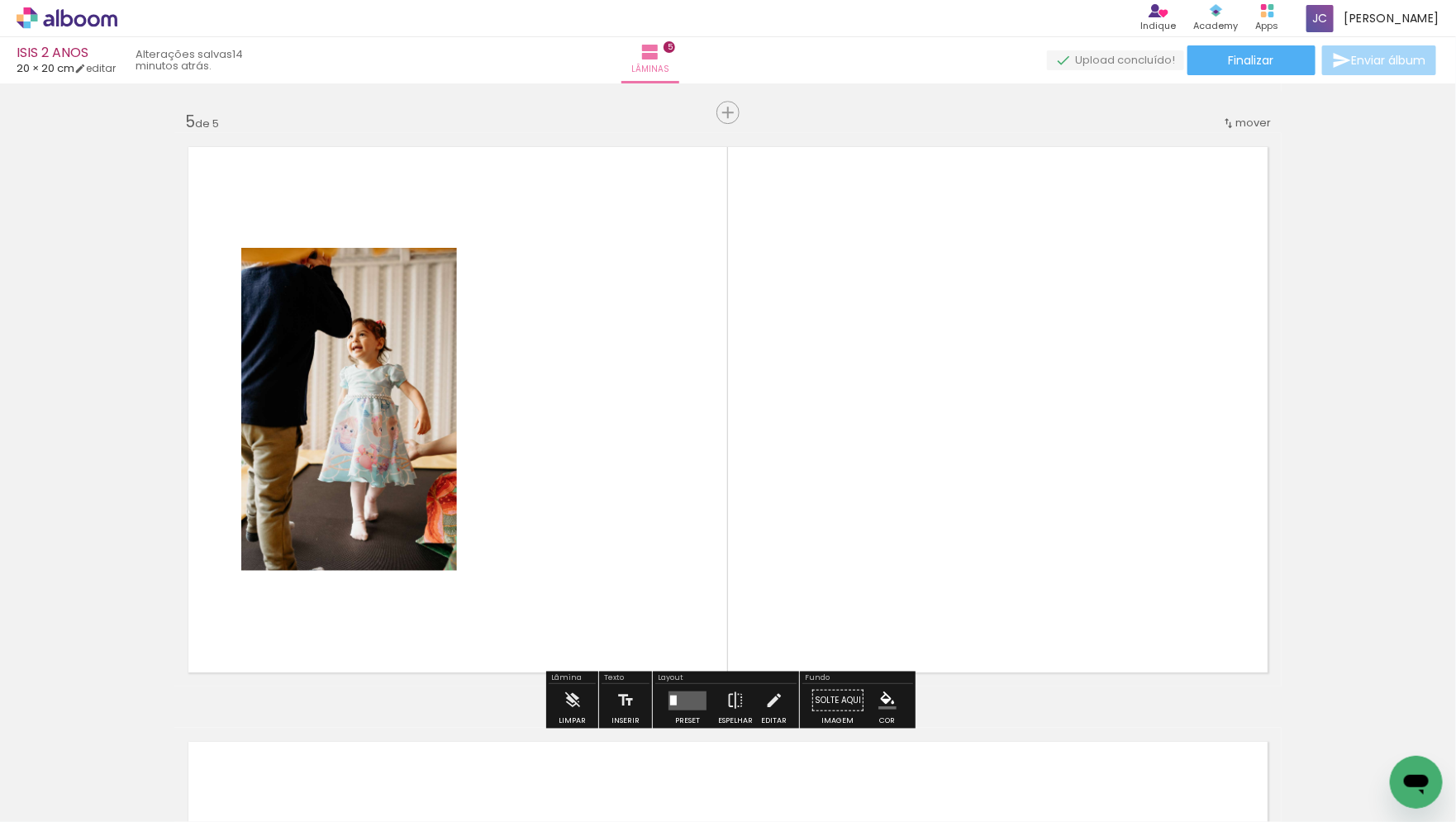
scroll to position [2385, 0]
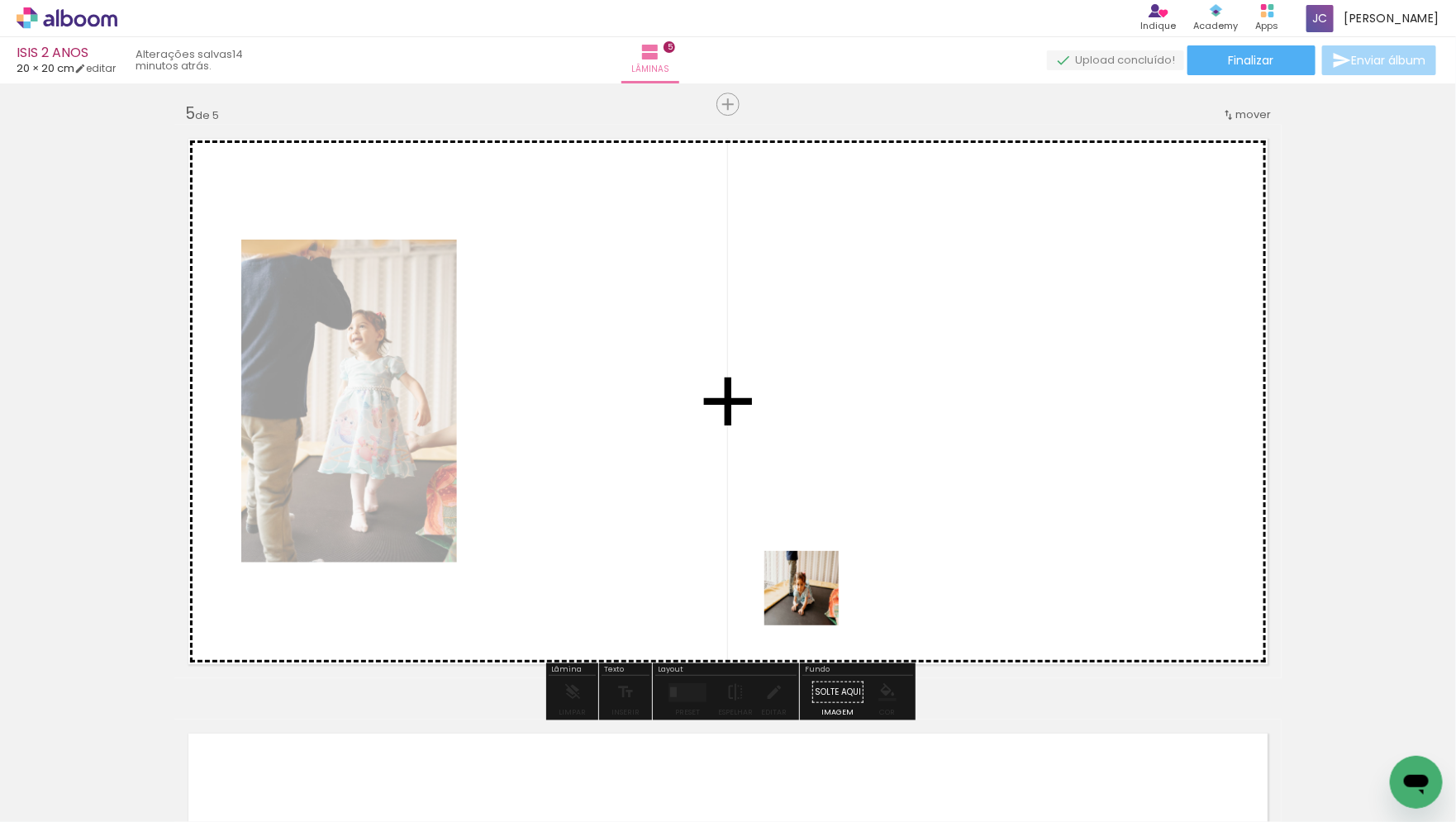
drag, startPoint x: 900, startPoint y: 776, endPoint x: 713, endPoint y: 418, distance: 403.9
click at [713, 418] on quentale-workspace at bounding box center [728, 411] width 1456 height 822
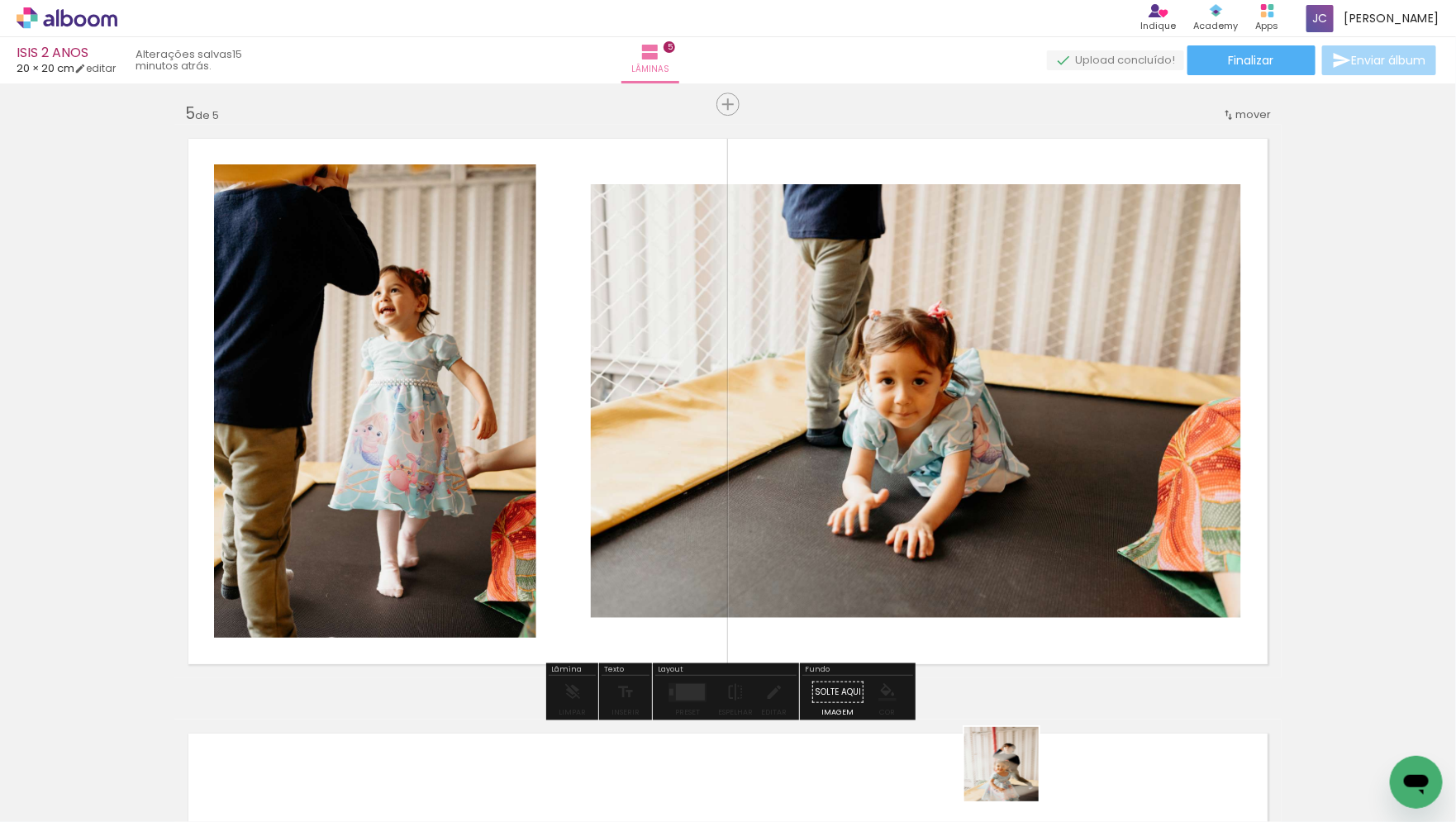
drag, startPoint x: 1014, startPoint y: 780, endPoint x: 656, endPoint y: 406, distance: 517.7
click at [657, 409] on quentale-workspace at bounding box center [728, 411] width 1456 height 822
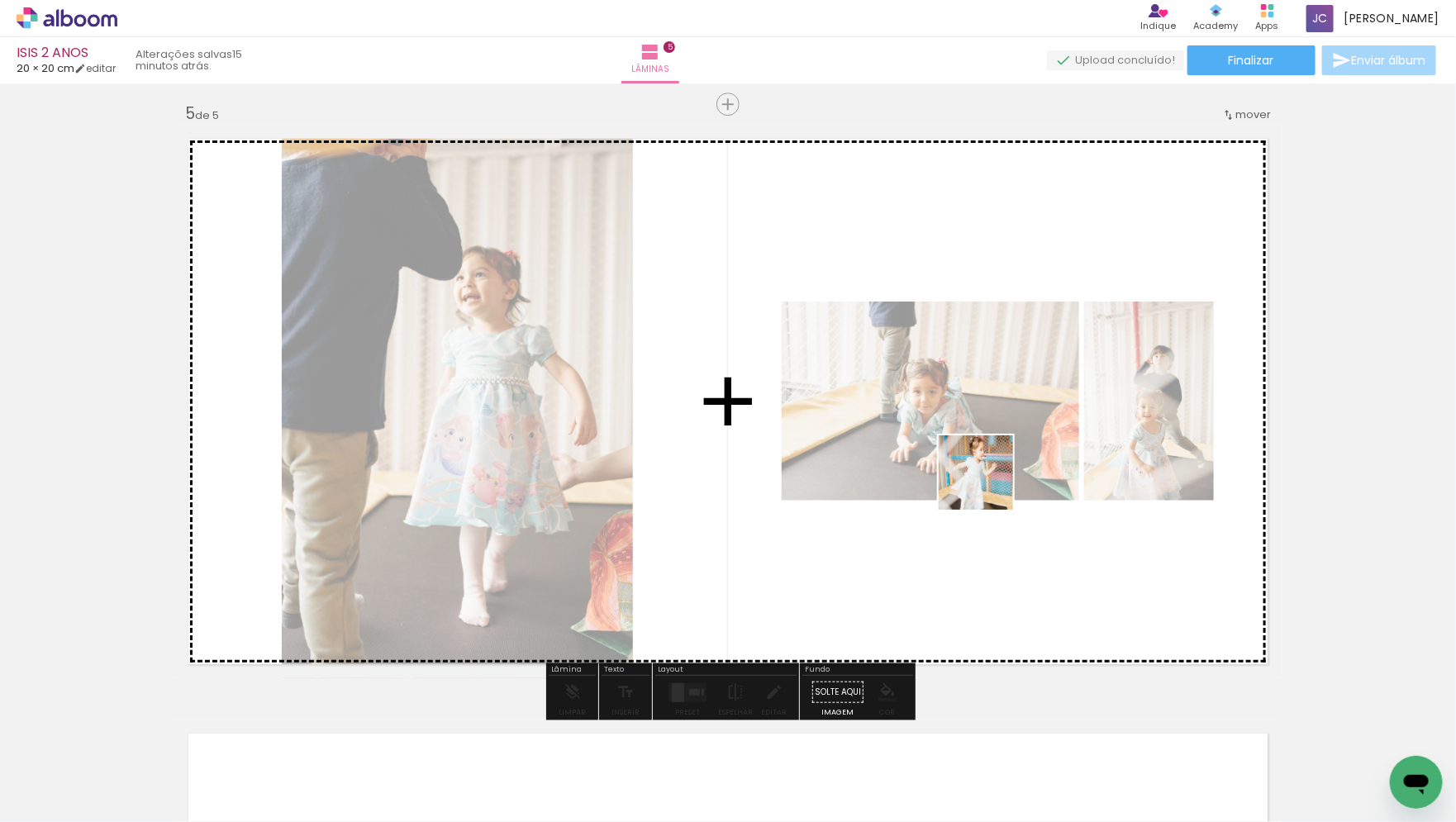
drag, startPoint x: 1115, startPoint y: 782, endPoint x: 973, endPoint y: 441, distance: 369.4
click at [973, 441] on quentale-workspace at bounding box center [728, 411] width 1456 height 822
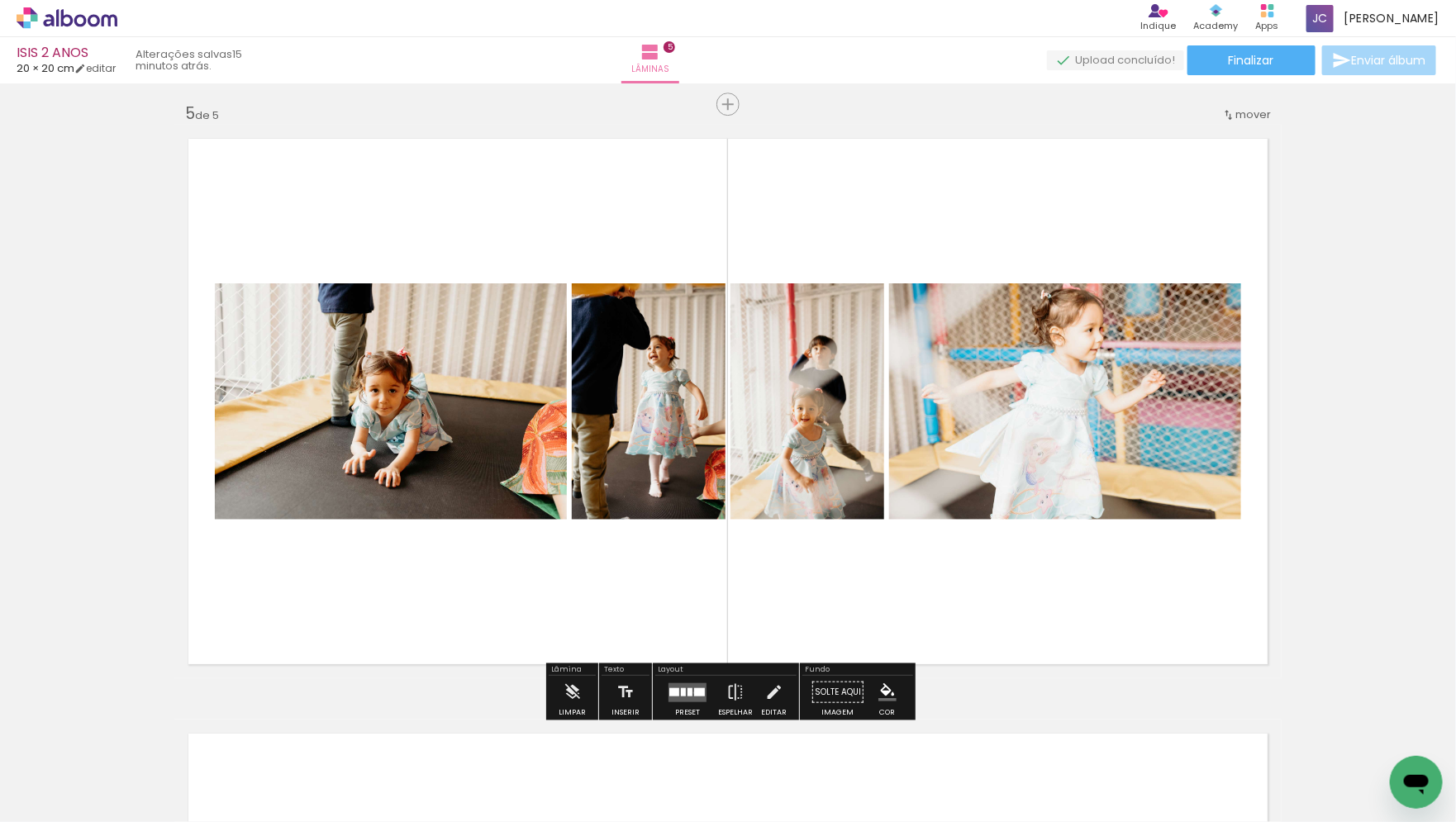
click at [694, 691] on div at bounding box center [699, 691] width 11 height 8
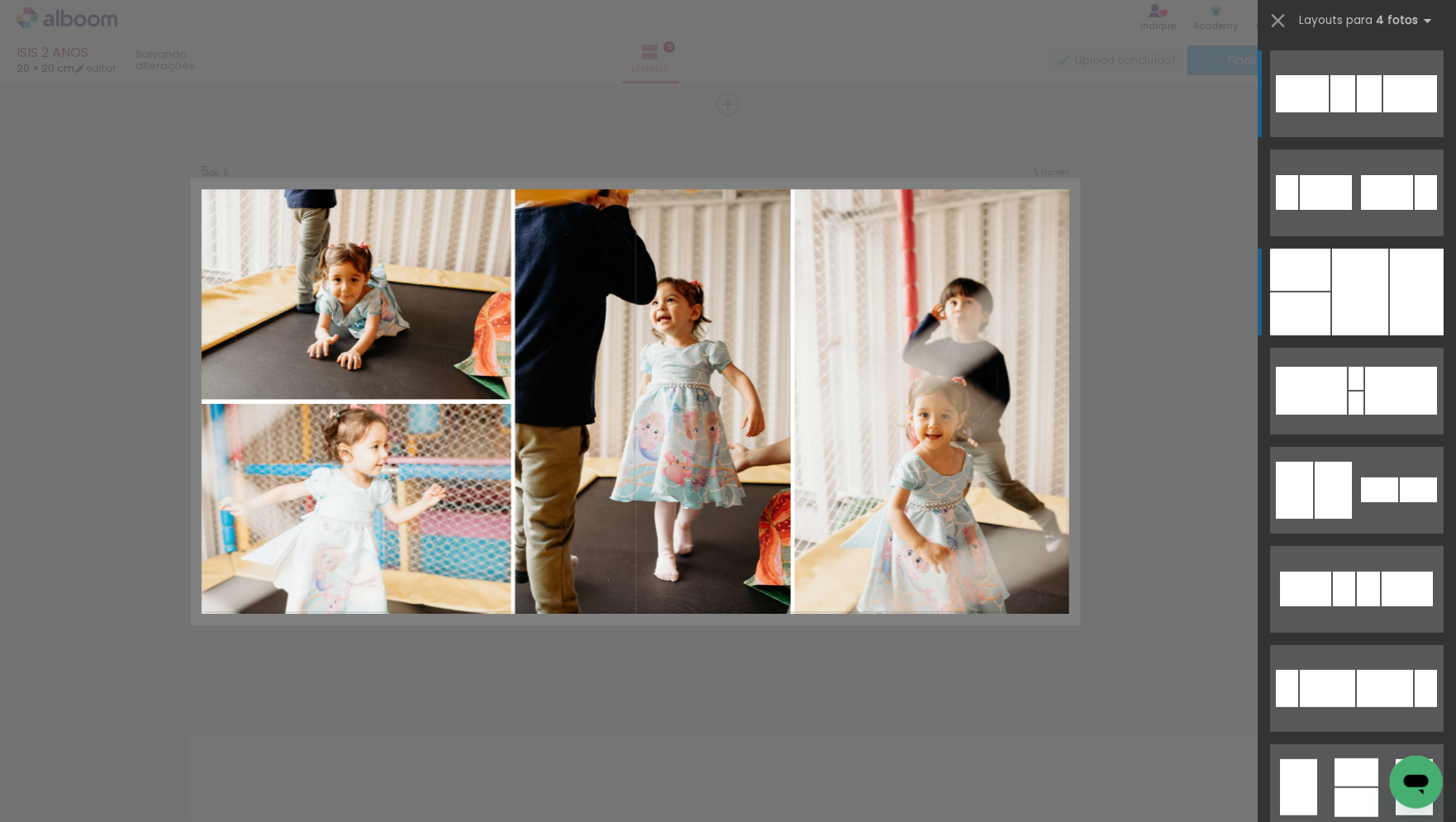
click at [1405, 298] on div at bounding box center [1417, 292] width 54 height 87
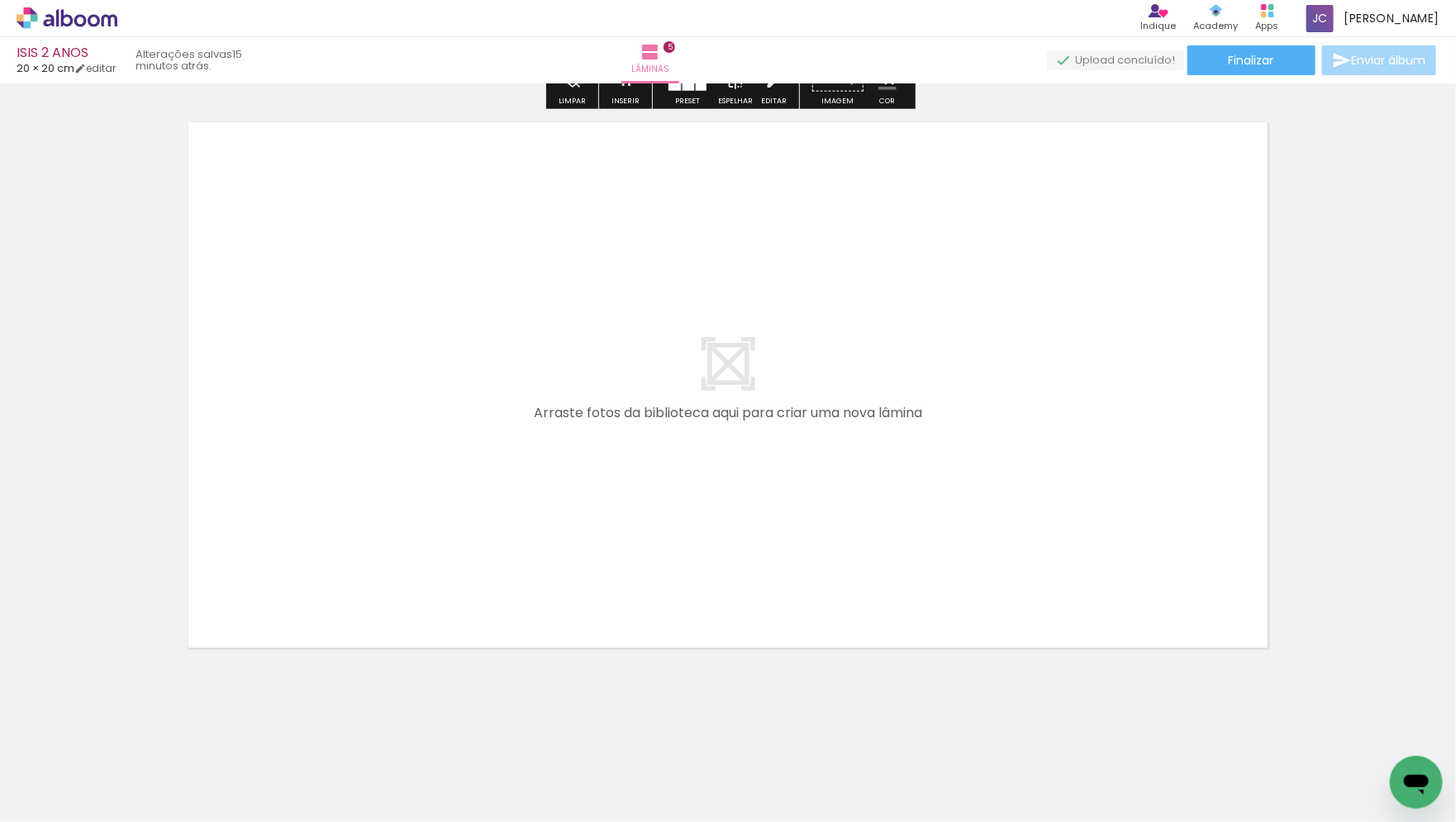
scroll to position [0, 337]
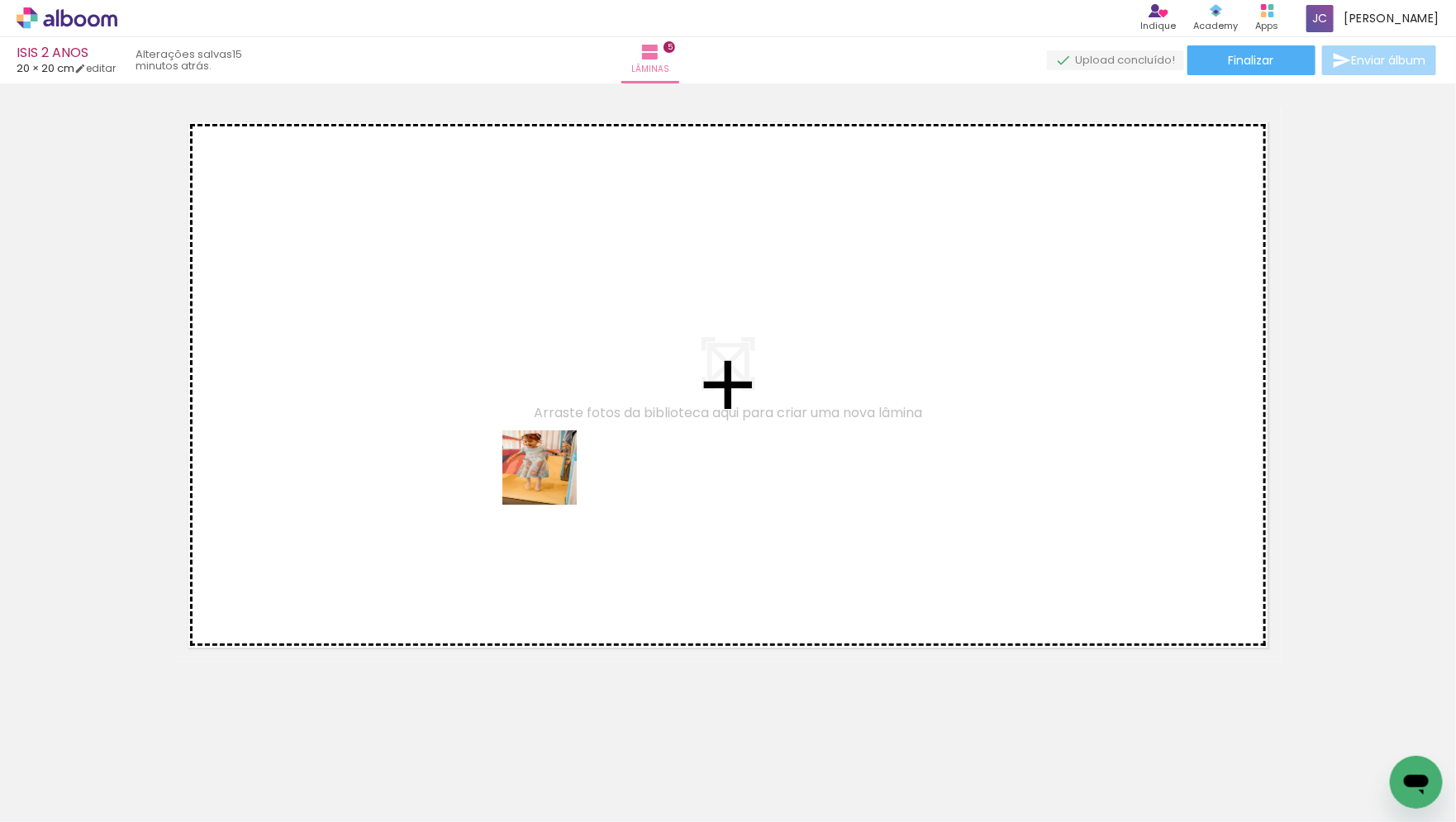
drag, startPoint x: 867, startPoint y: 785, endPoint x: 525, endPoint y: 442, distance: 484.4
click at [525, 442] on quentale-workspace at bounding box center [728, 411] width 1456 height 822
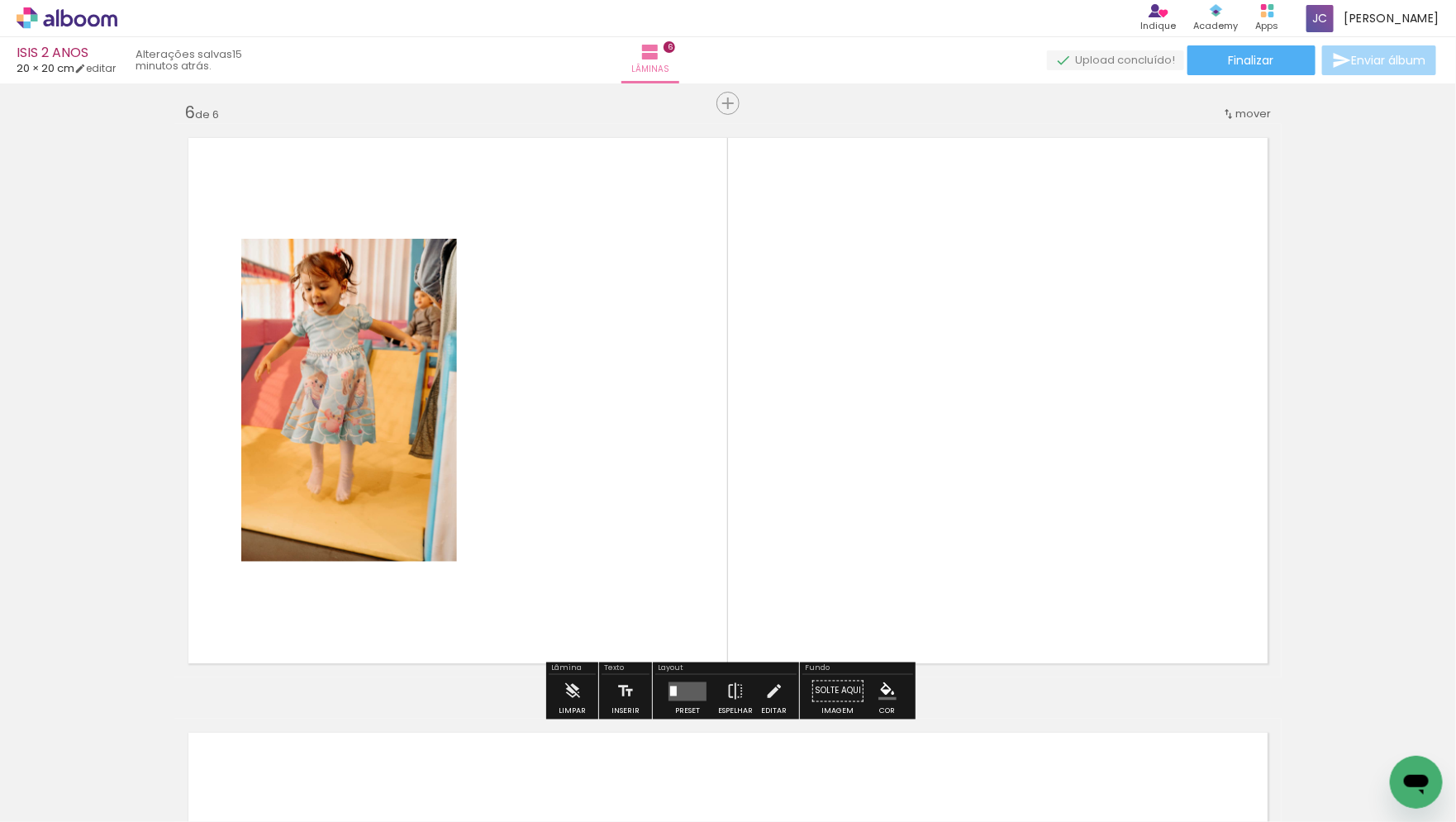
scroll to position [2980, 0]
drag, startPoint x: 1218, startPoint y: 792, endPoint x: 759, endPoint y: 383, distance: 614.8
click at [760, 389] on quentale-workspace at bounding box center [728, 411] width 1456 height 822
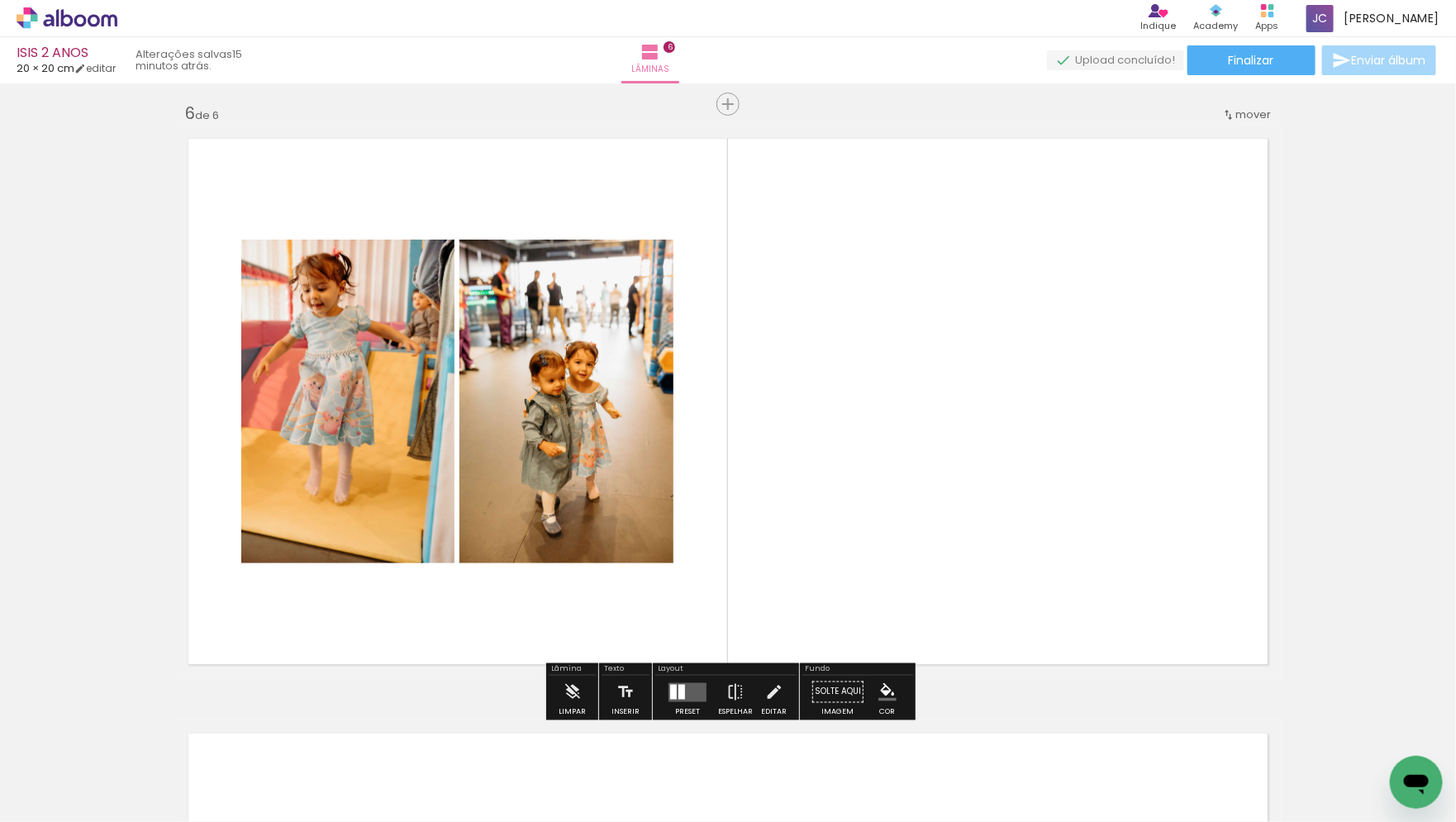
scroll to position [0, 612]
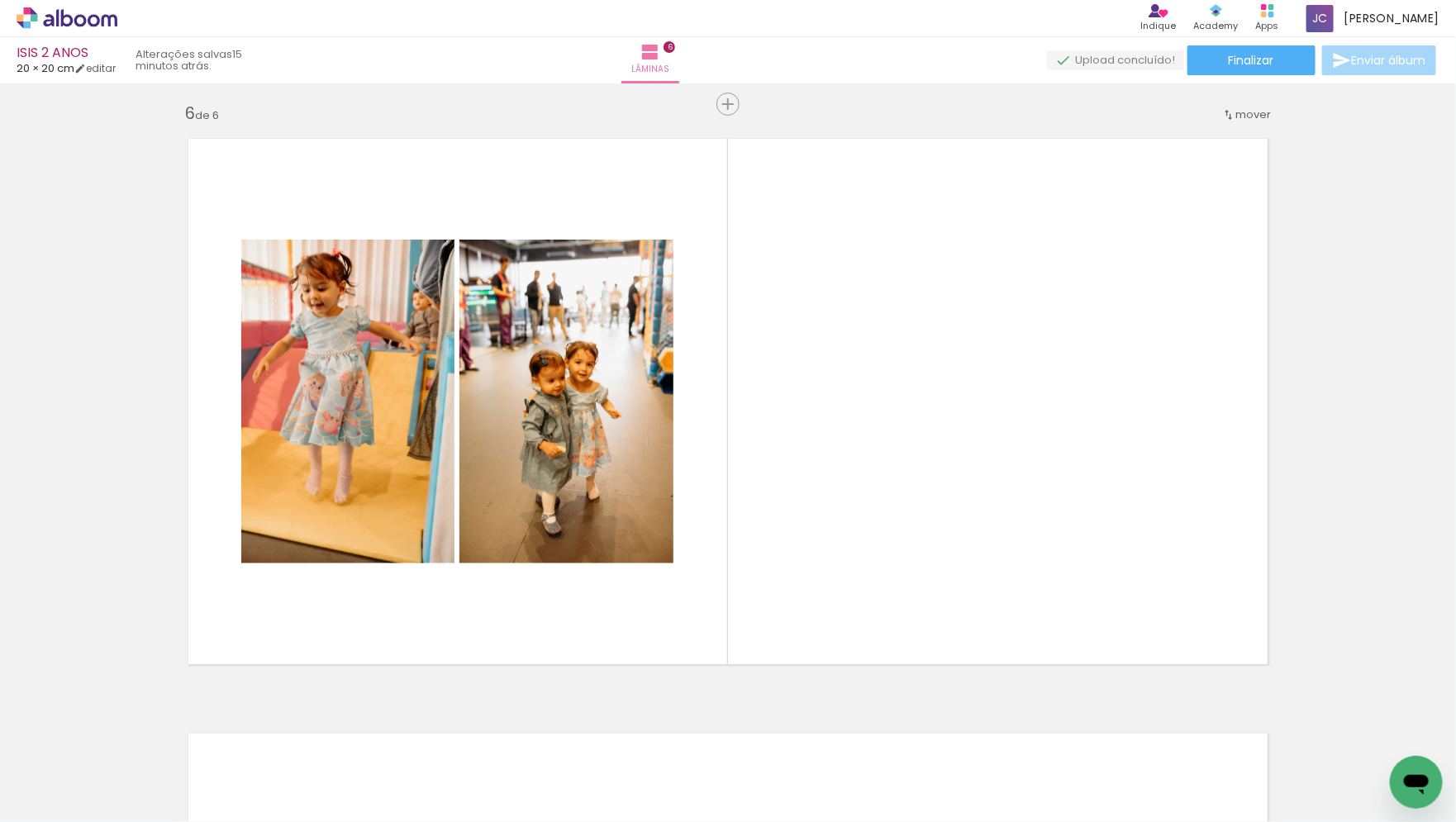
drag, startPoint x: 1154, startPoint y: 779, endPoint x: 966, endPoint y: 364, distance: 455.6
click at [967, 366] on quentale-workspace at bounding box center [728, 411] width 1456 height 822
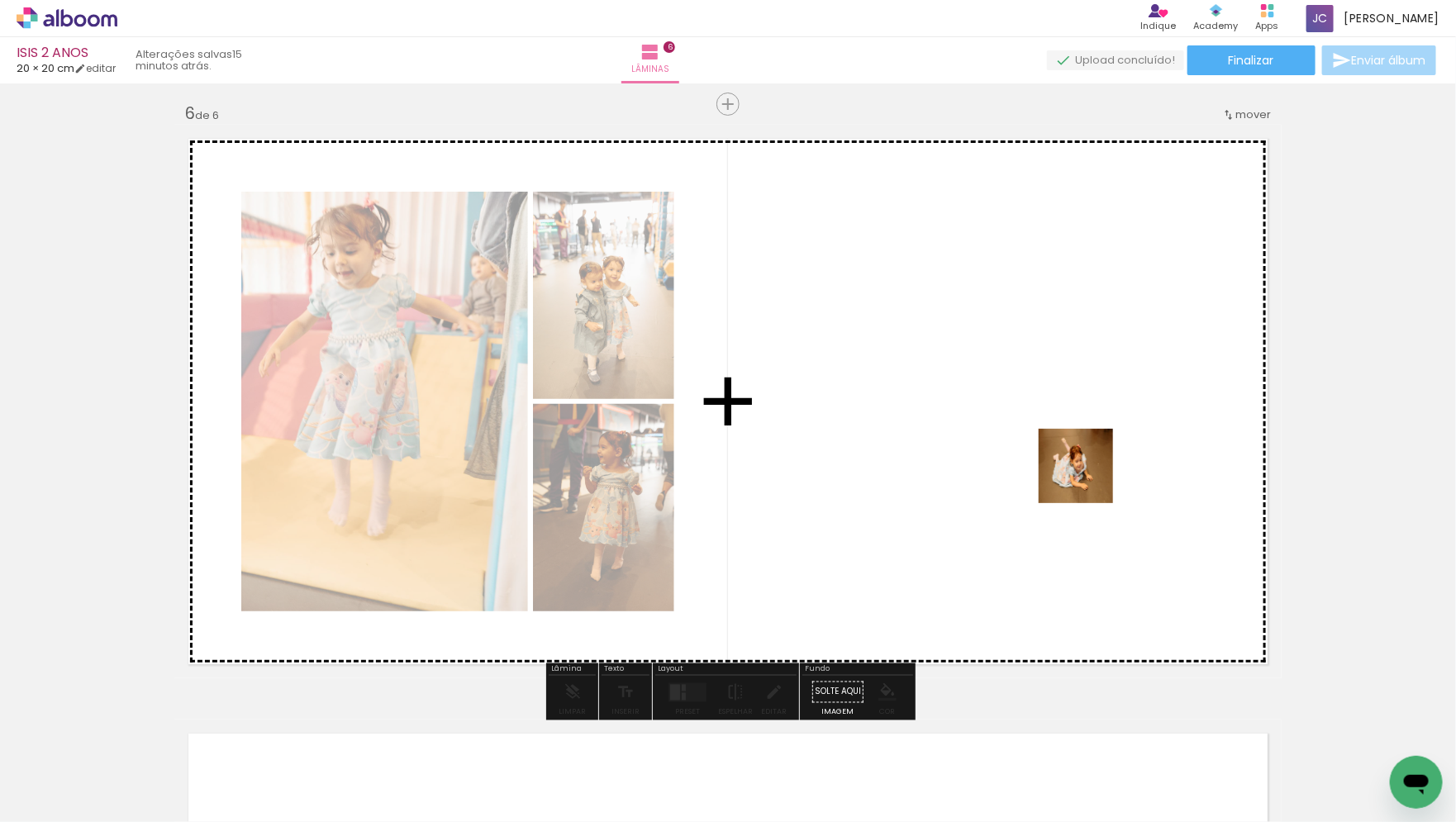
drag, startPoint x: 1299, startPoint y: 780, endPoint x: 1089, endPoint y: 479, distance: 367.0
click at [1089, 479] on quentale-workspace at bounding box center [728, 411] width 1456 height 822
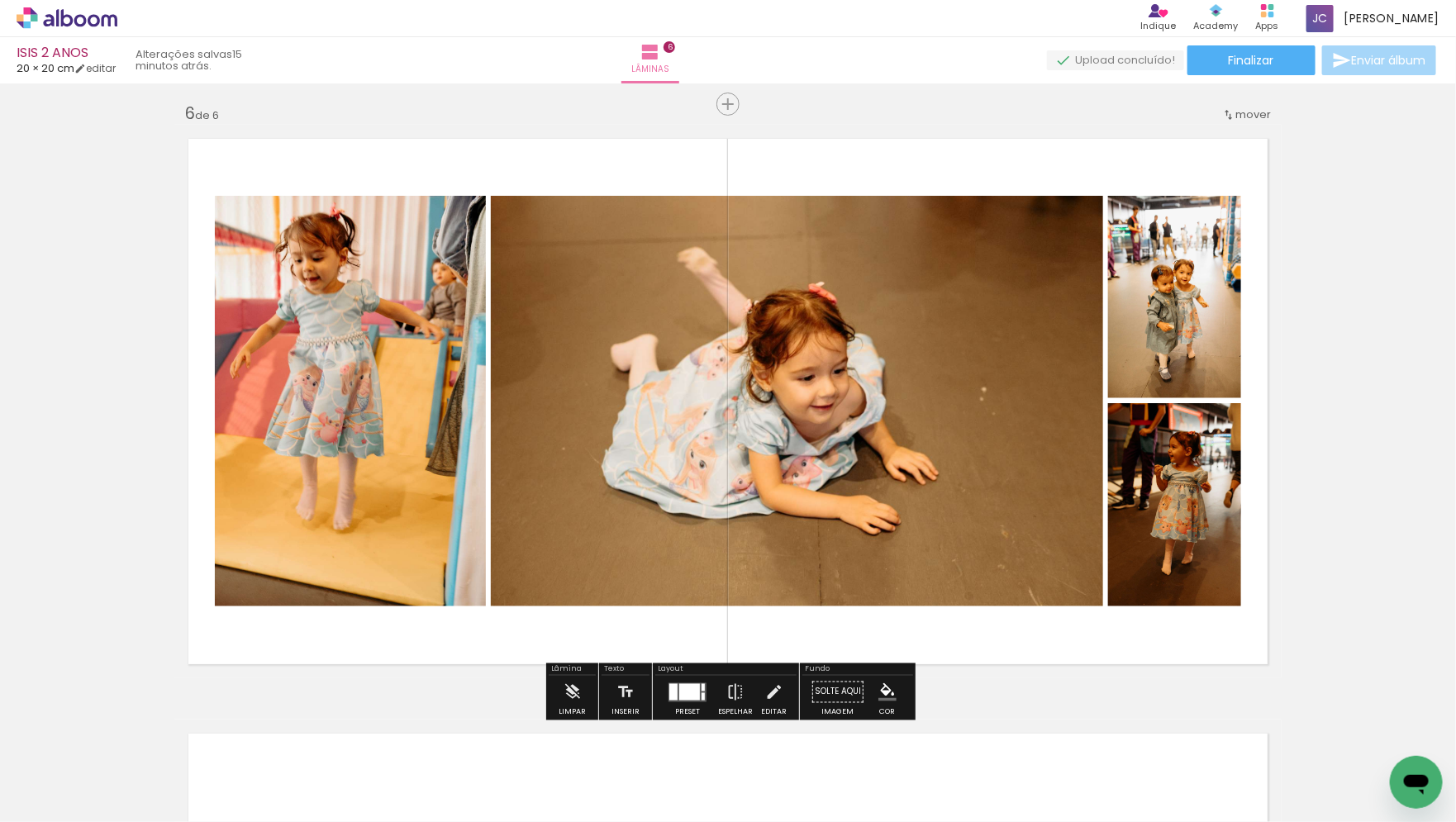
click at [678, 700] on quentale-layouter at bounding box center [687, 691] width 38 height 19
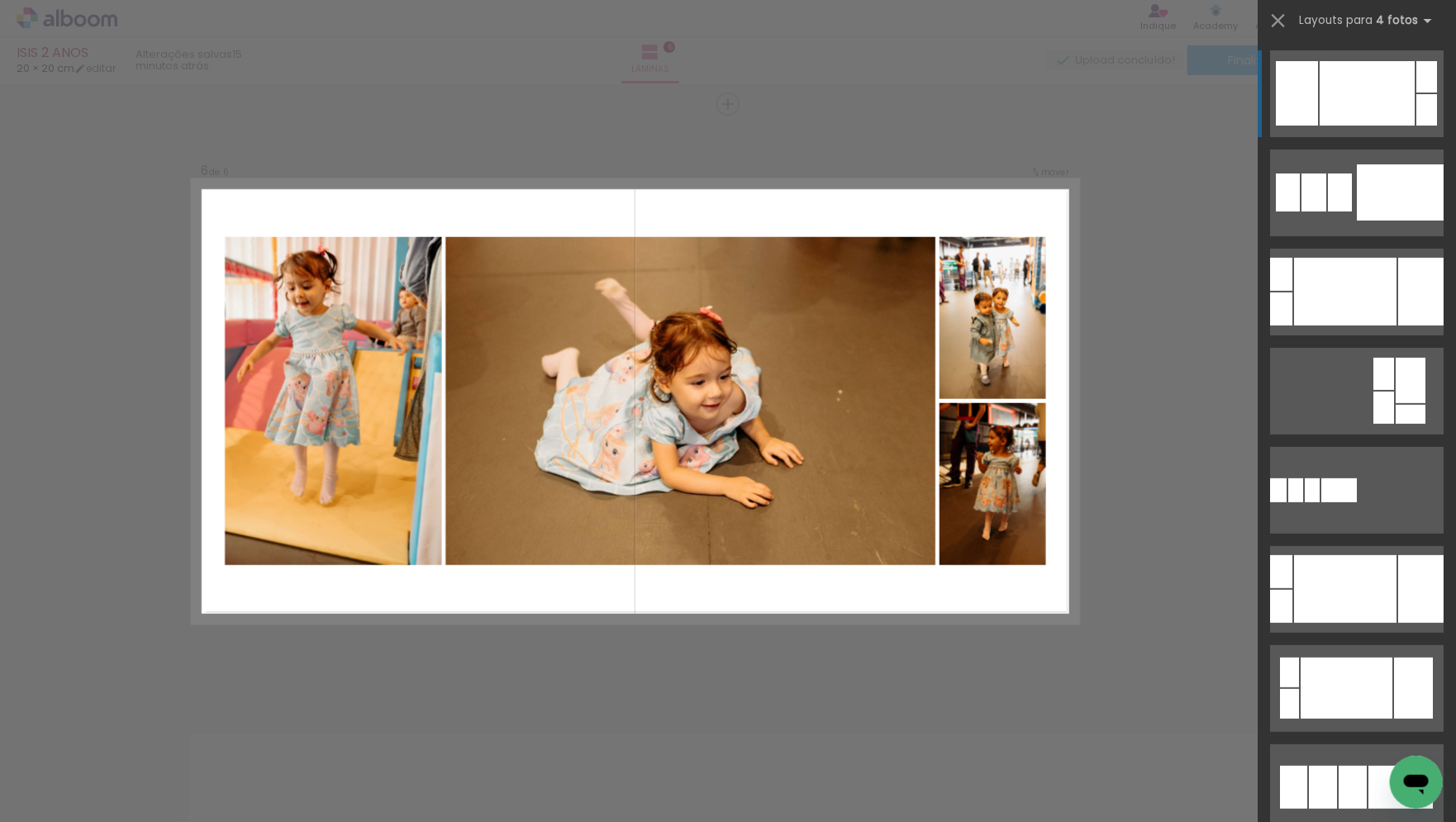
click at [1358, 77] on div at bounding box center [1367, 93] width 95 height 65
click at [1337, 69] on div at bounding box center [1367, 93] width 95 height 65
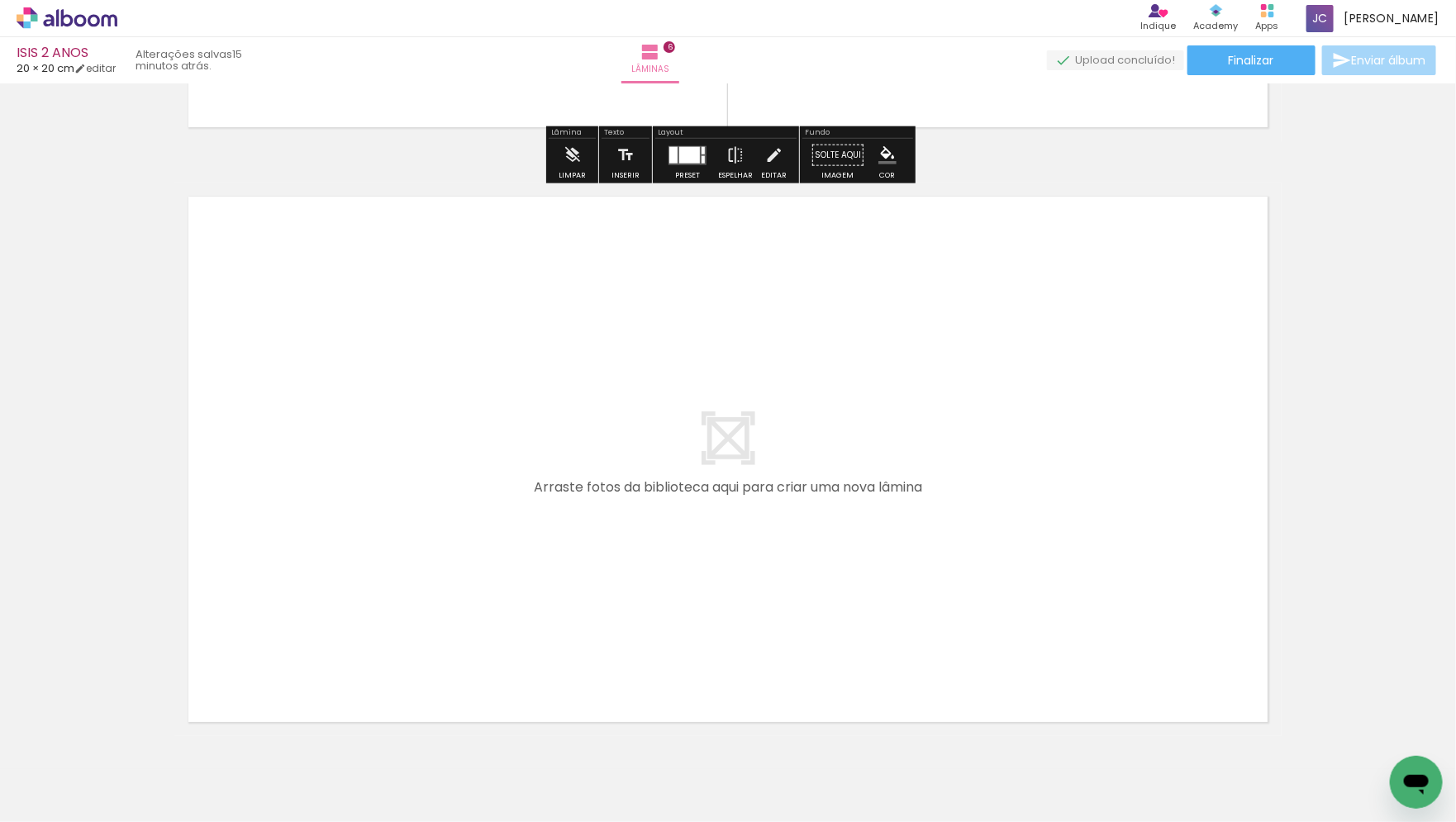
scroll to position [3591, 0]
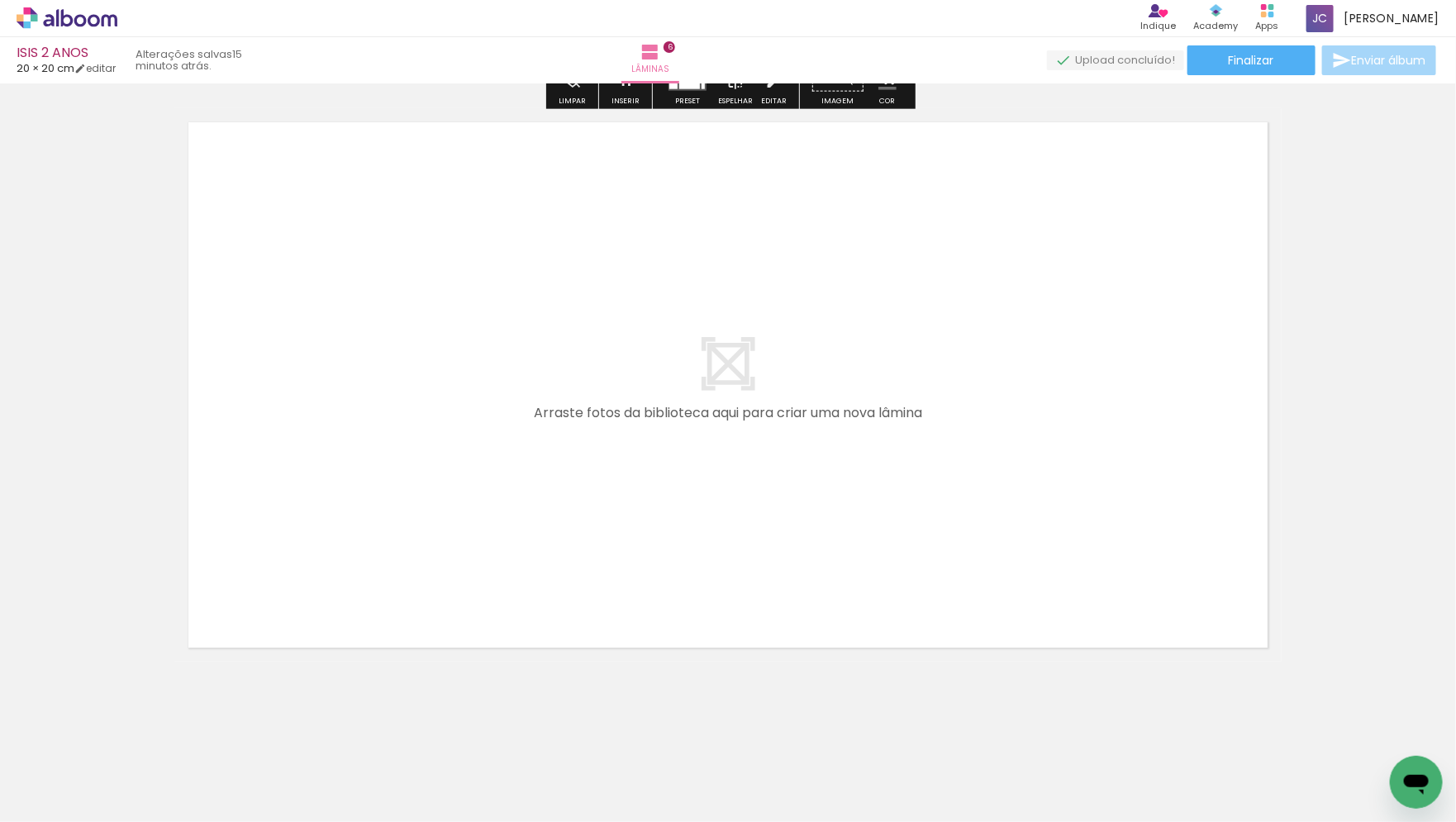
click at [541, 366] on quentale-workspace at bounding box center [728, 411] width 1456 height 822
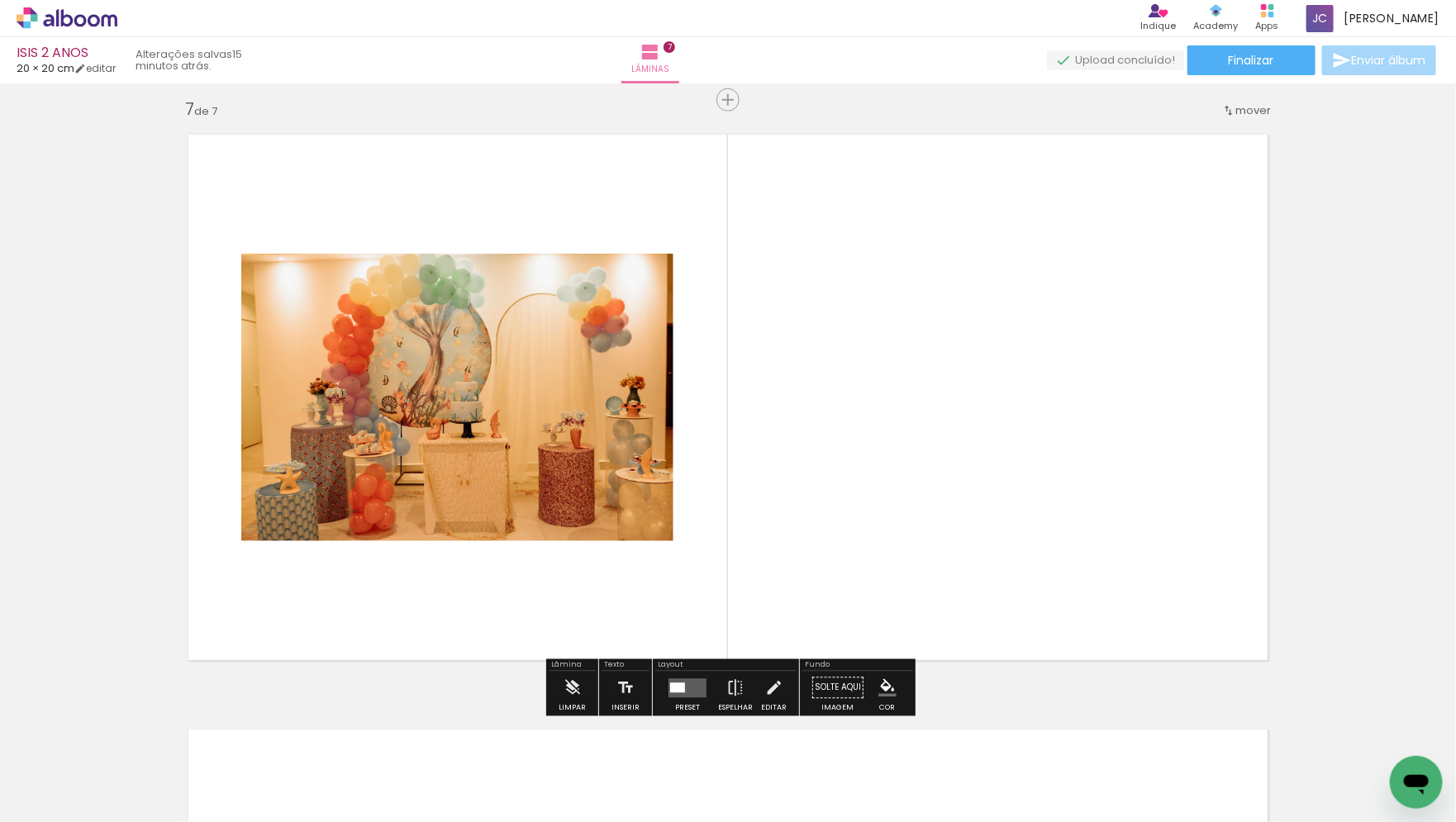
scroll to position [3575, 0]
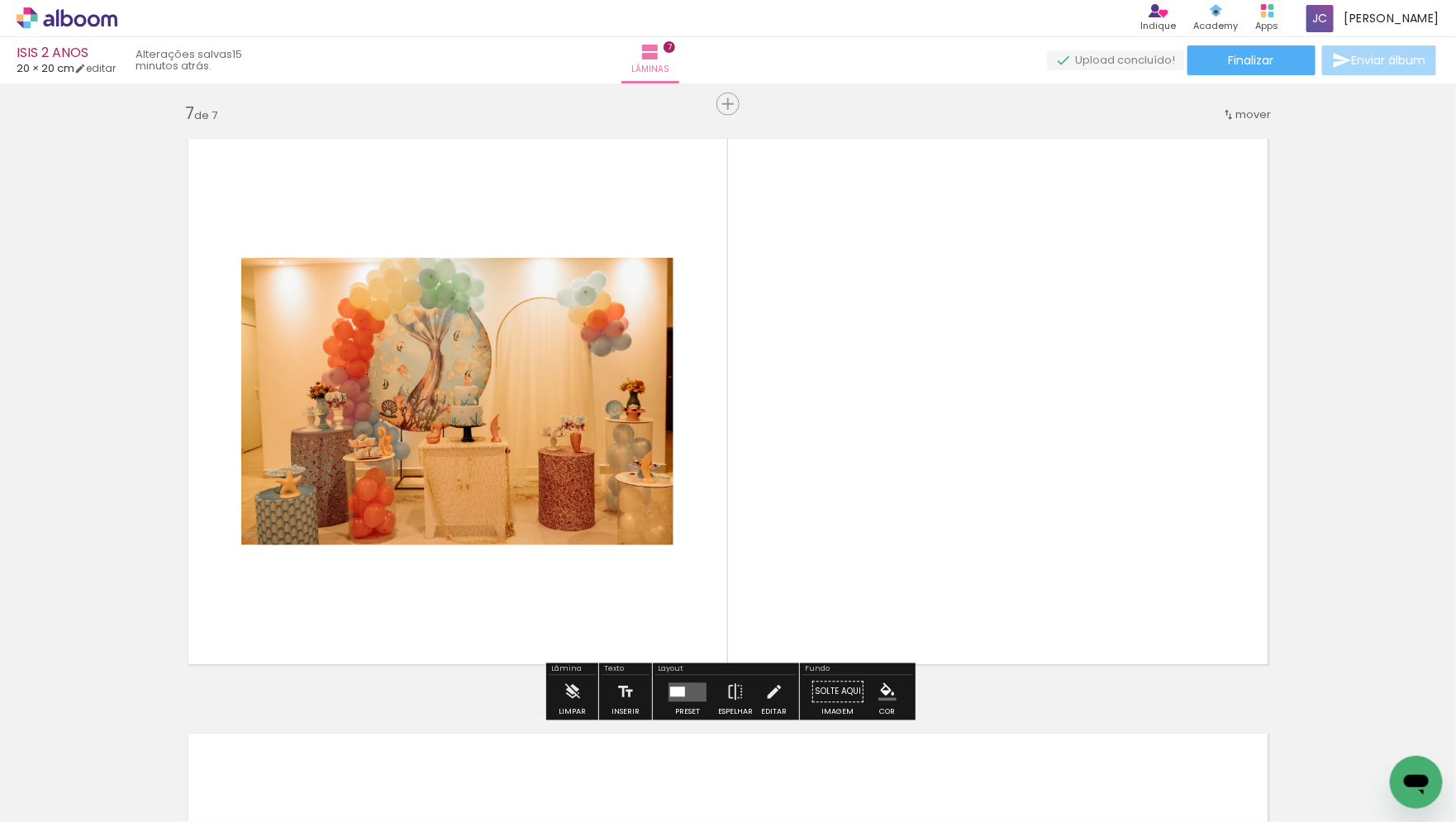
drag, startPoint x: 852, startPoint y: 770, endPoint x: 884, endPoint y: 442, distance: 329.6
click at [884, 442] on quentale-workspace at bounding box center [728, 411] width 1456 height 822
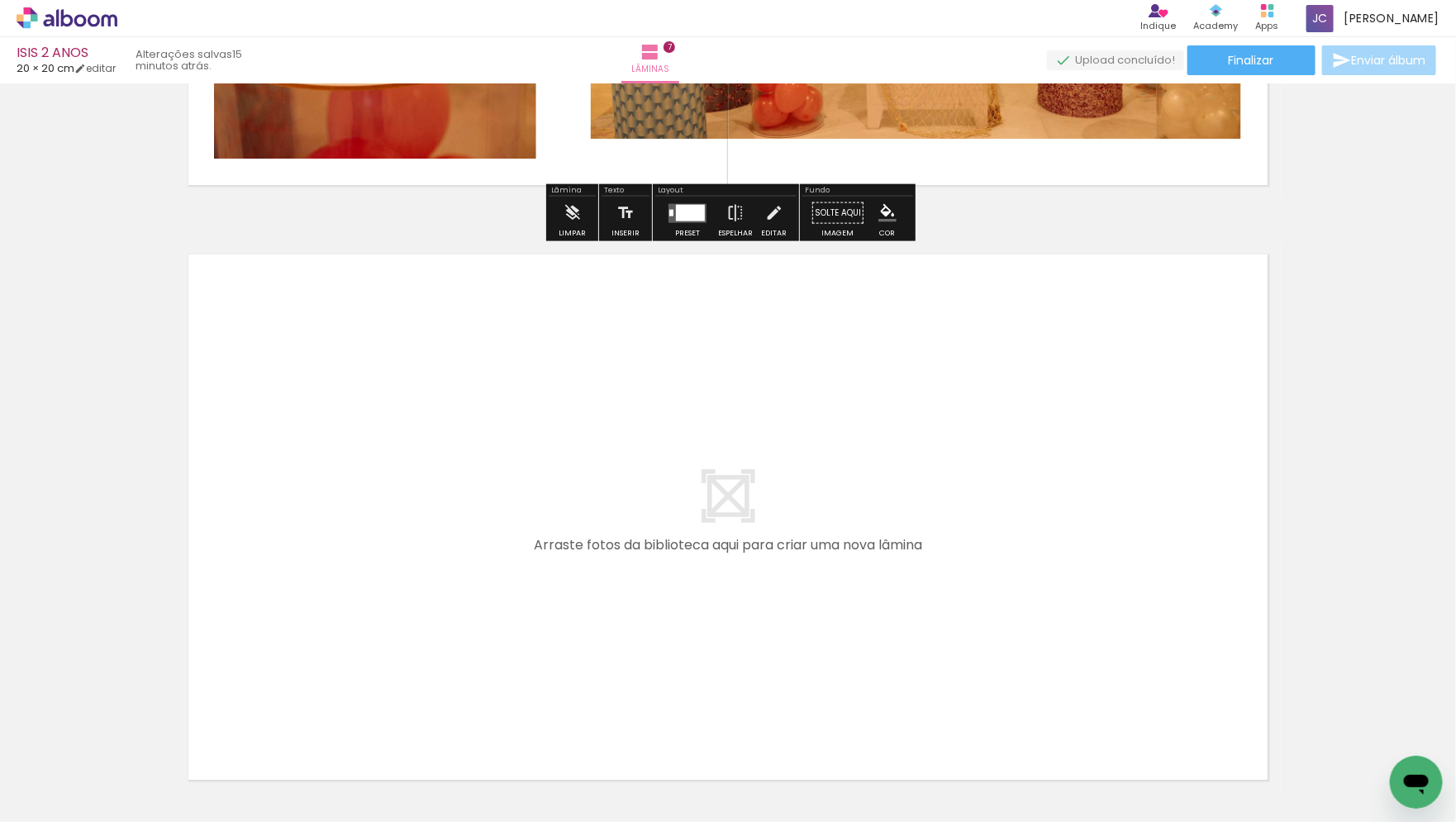
scroll to position [4185, 0]
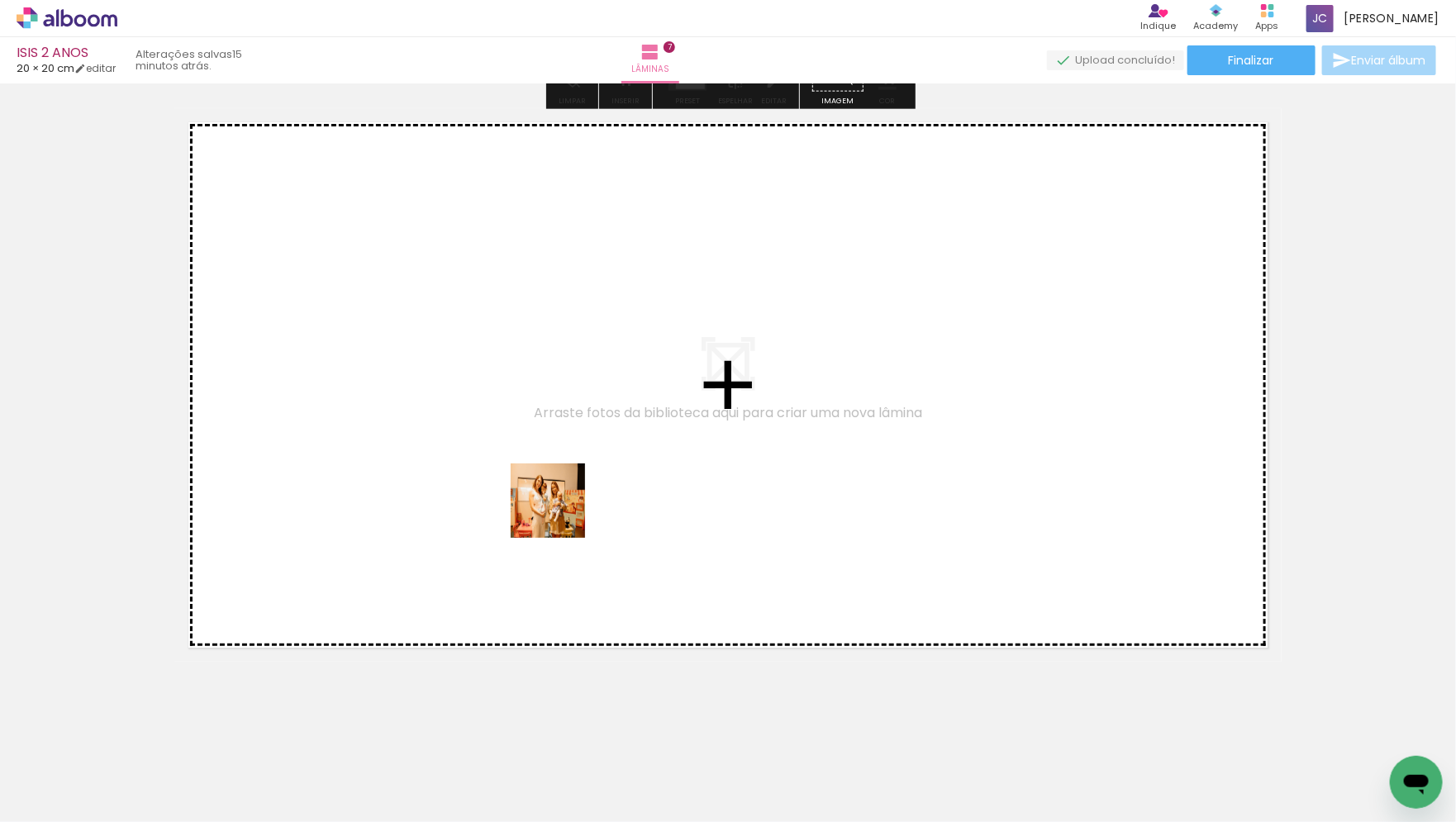
drag, startPoint x: 670, startPoint y: 786, endPoint x: 560, endPoint y: 513, distance: 294.3
click at [560, 513] on quentale-workspace at bounding box center [728, 411] width 1456 height 822
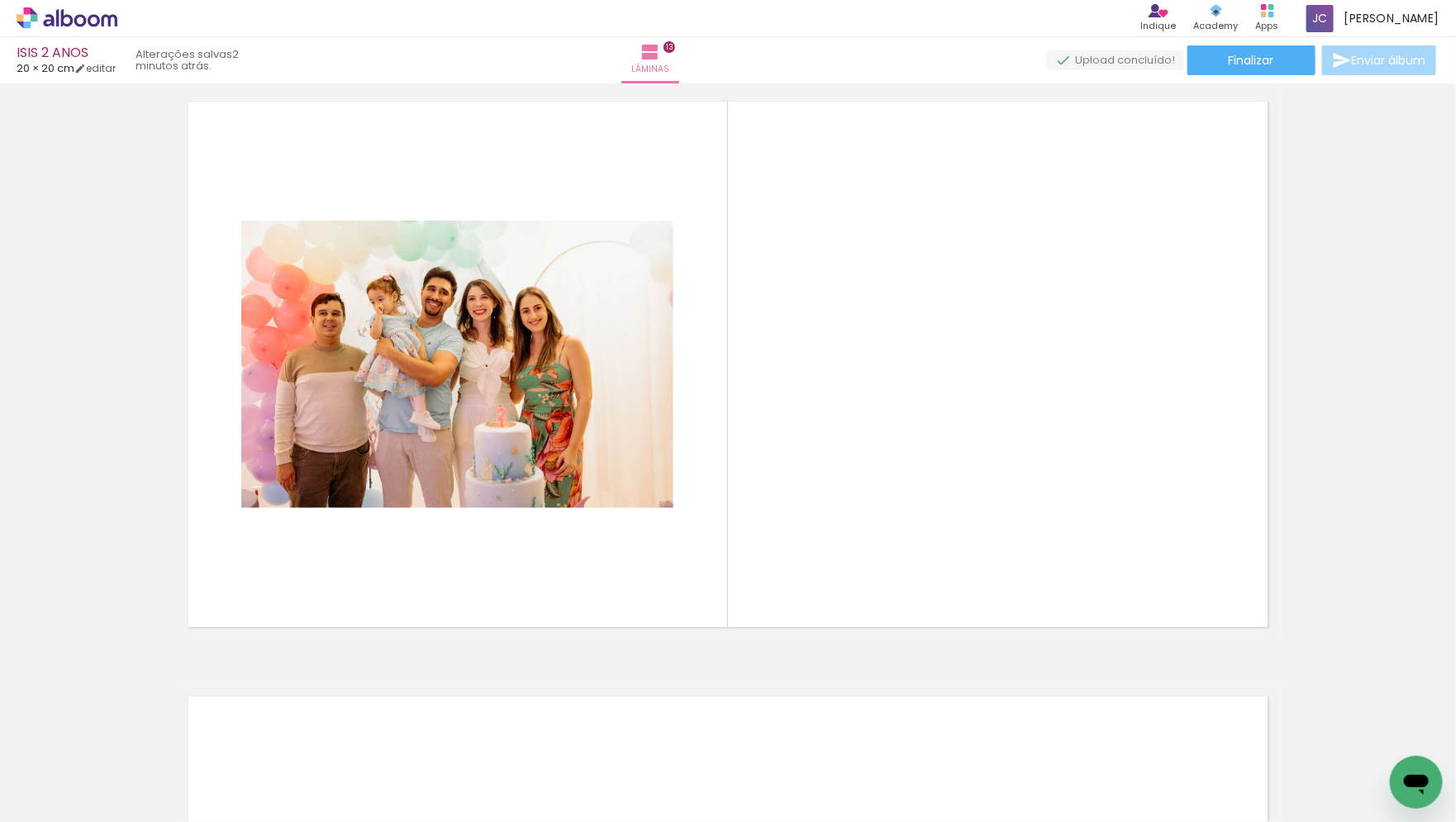
scroll to position [0, 1716]
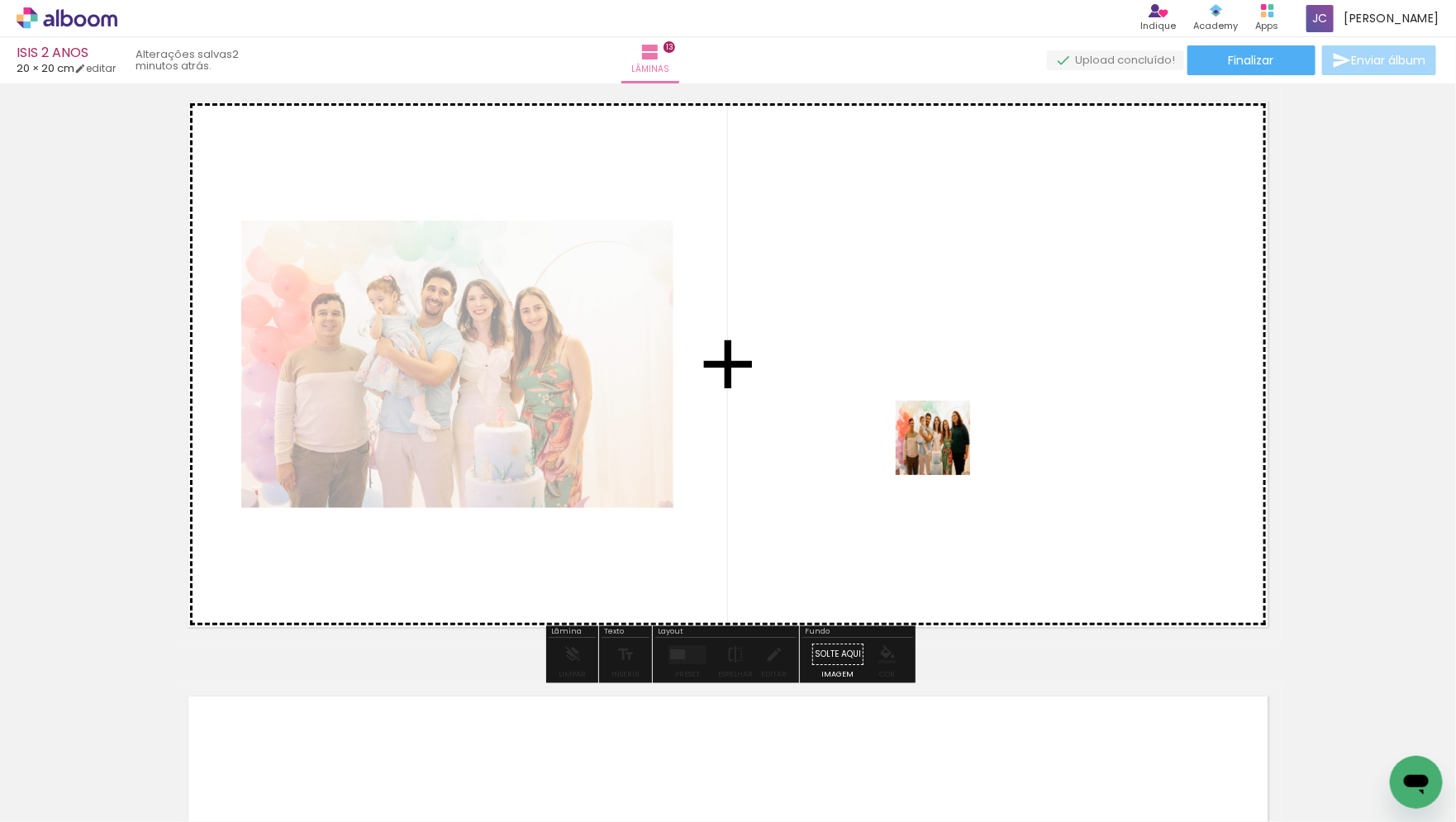
click at [946, 449] on quentale-workspace at bounding box center [728, 411] width 1456 height 822
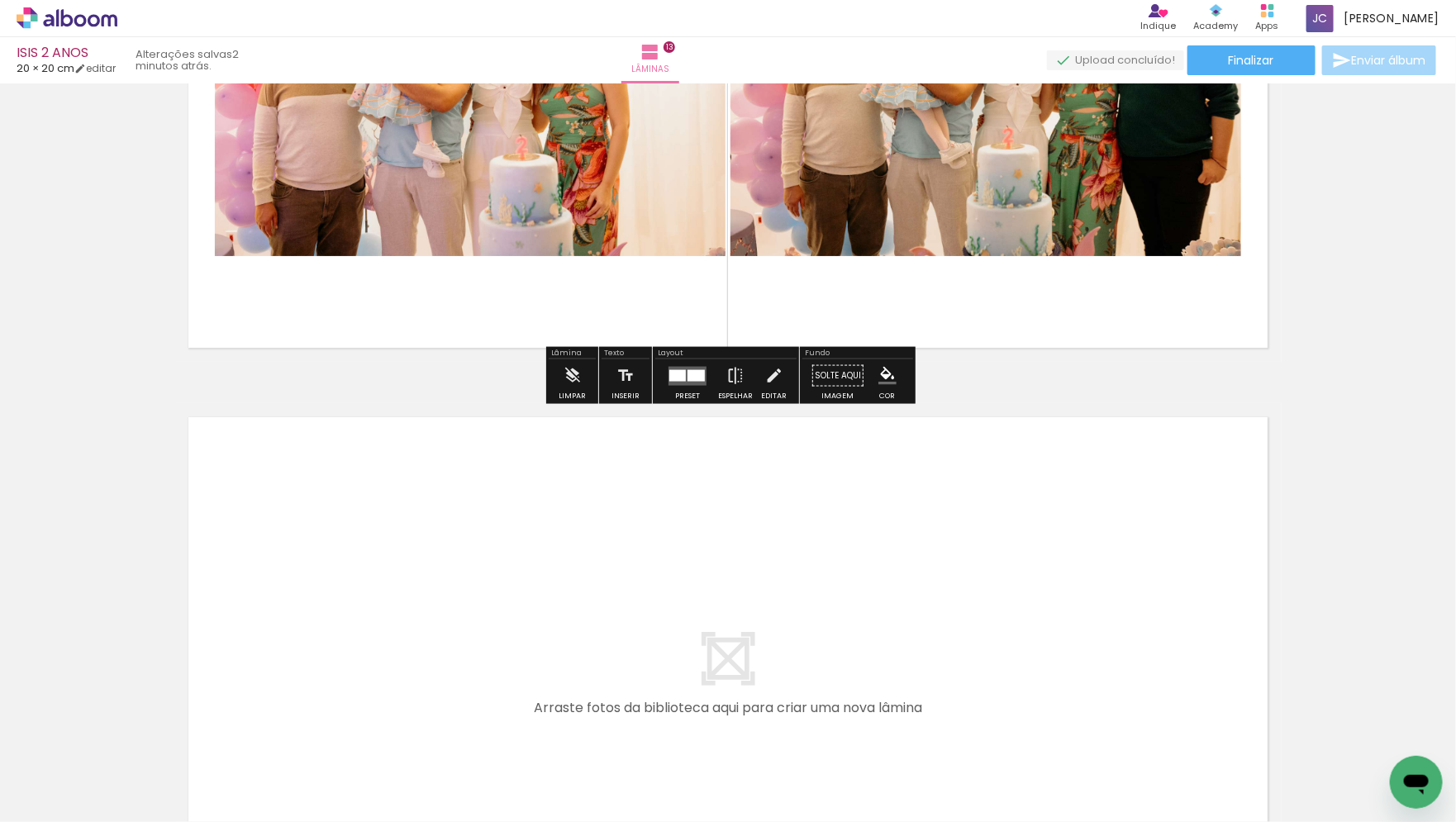
scroll to position [7496, 0]
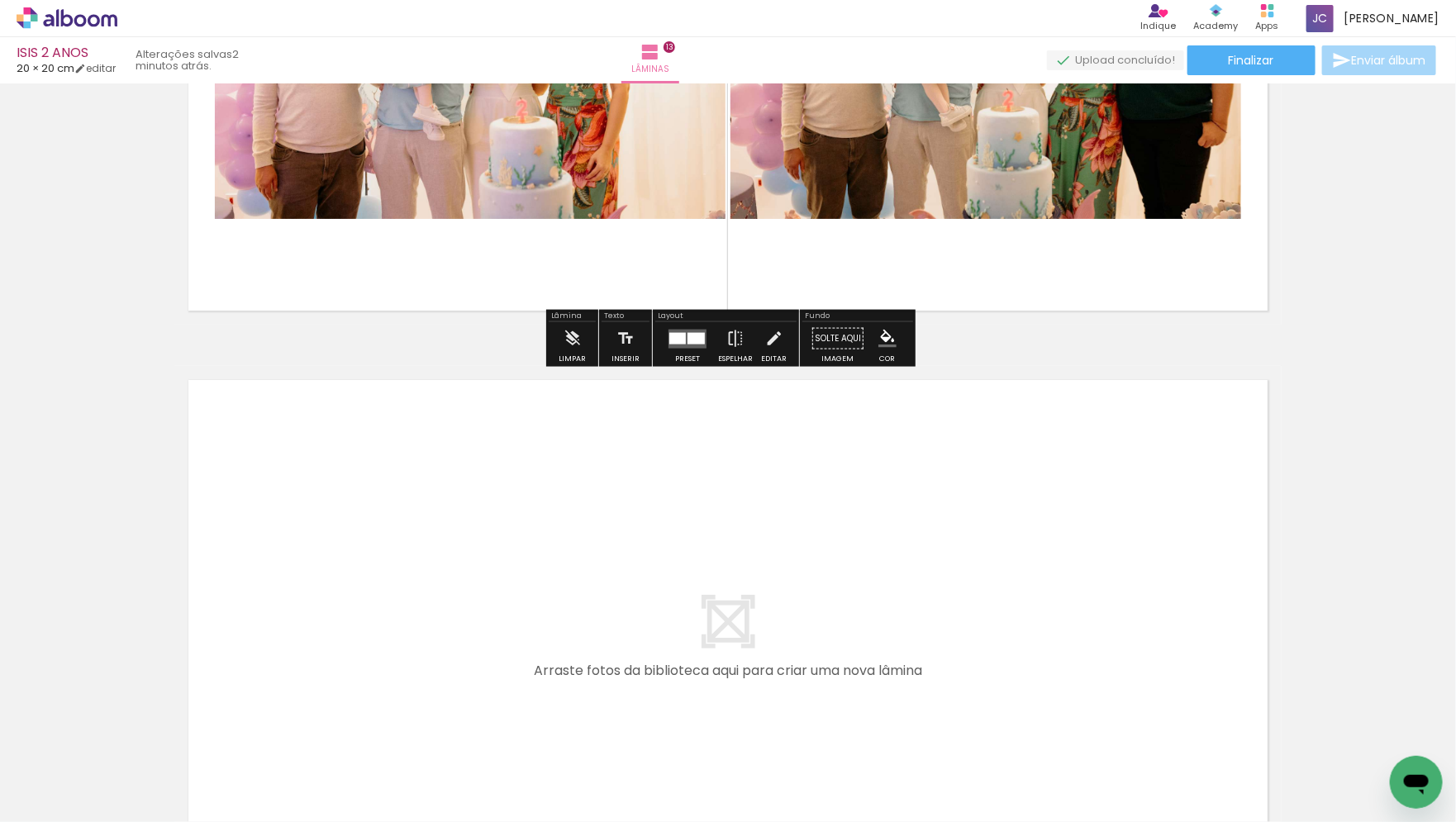
click at [558, 579] on quentale-workspace at bounding box center [728, 411] width 1456 height 822
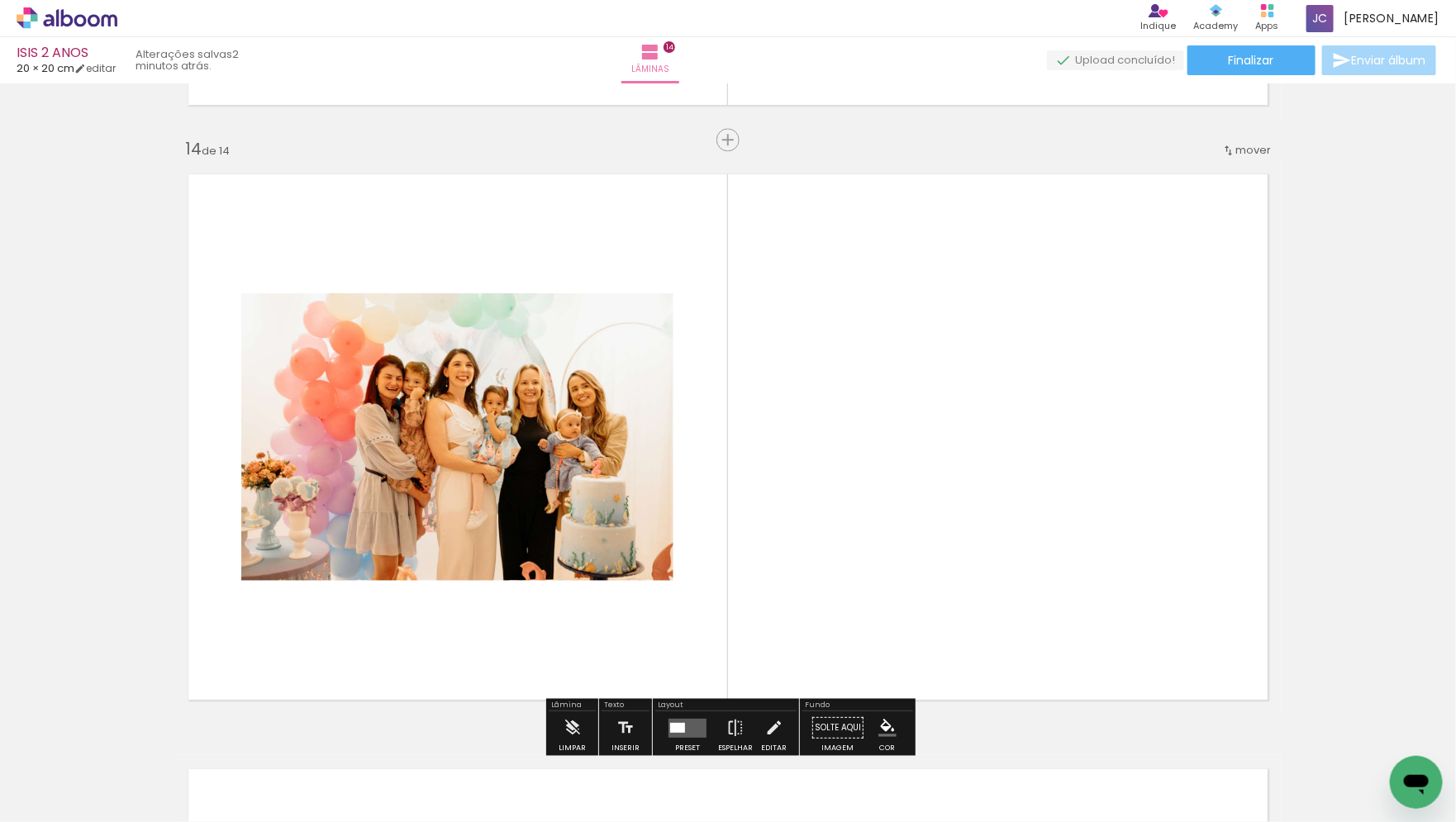
scroll to position [7738, 0]
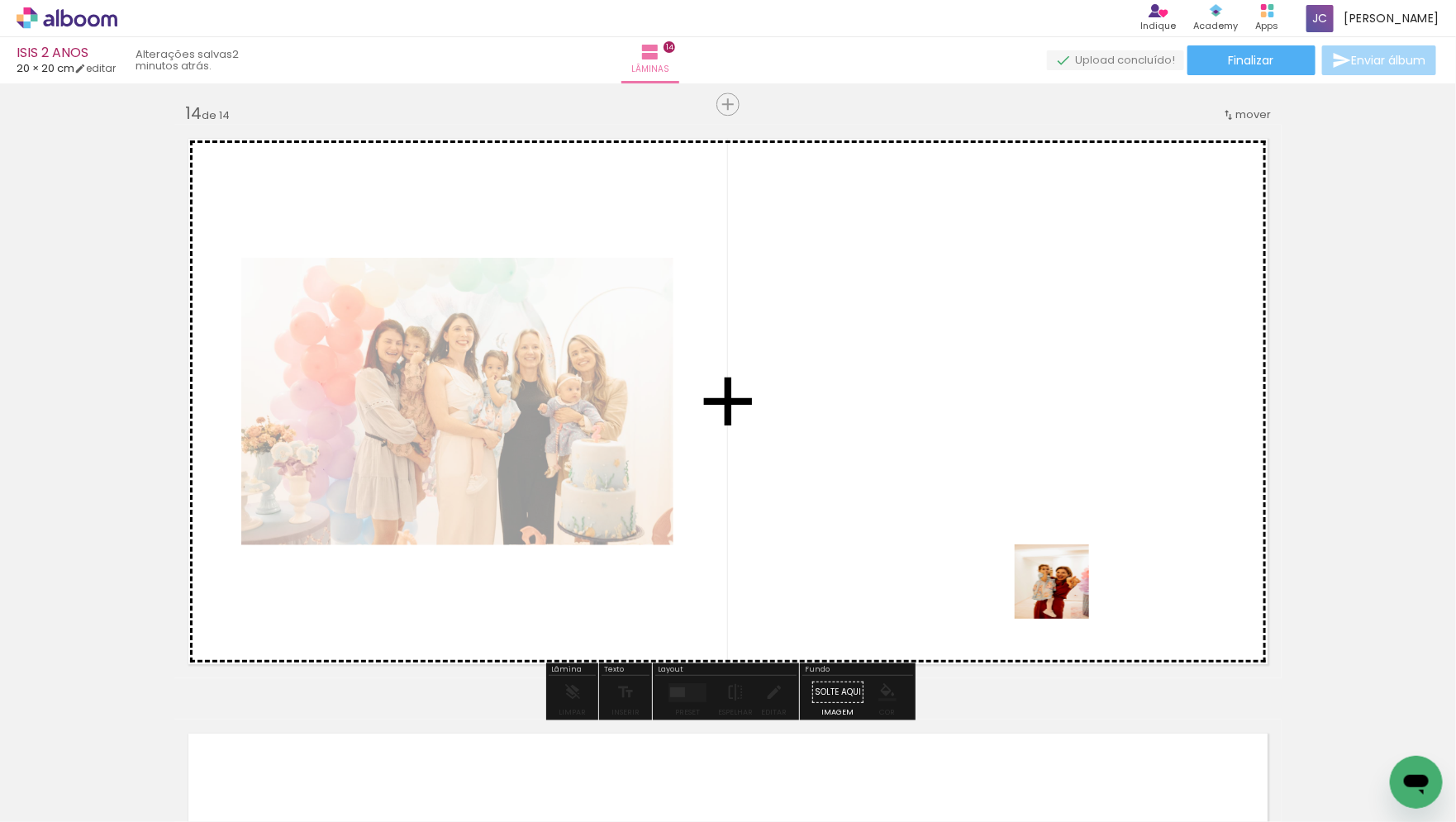
drag, startPoint x: 1328, startPoint y: 780, endPoint x: 799, endPoint y: 343, distance: 686.2
click at [799, 343] on quentale-workspace at bounding box center [728, 411] width 1456 height 822
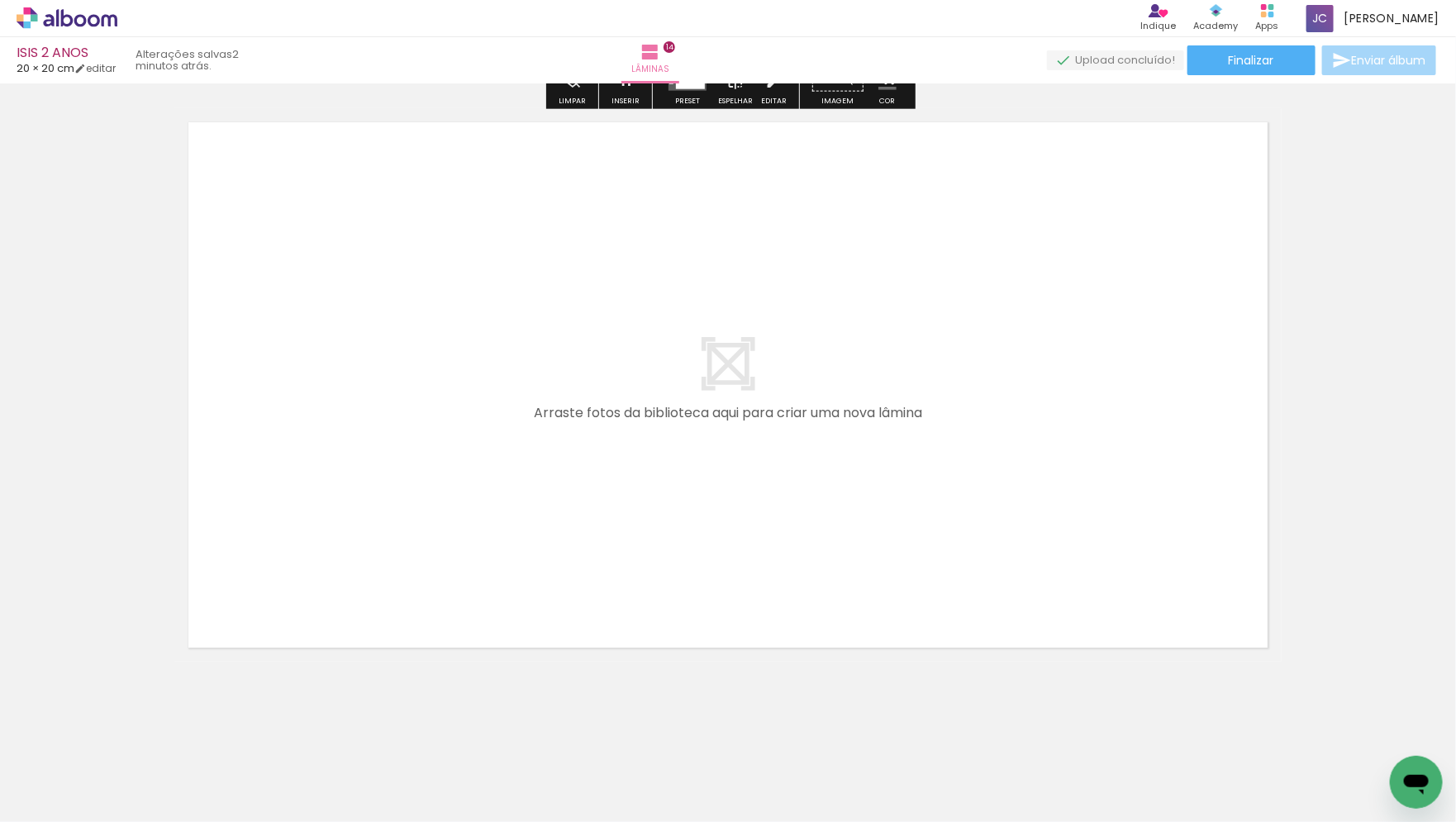
scroll to position [0, 2478]
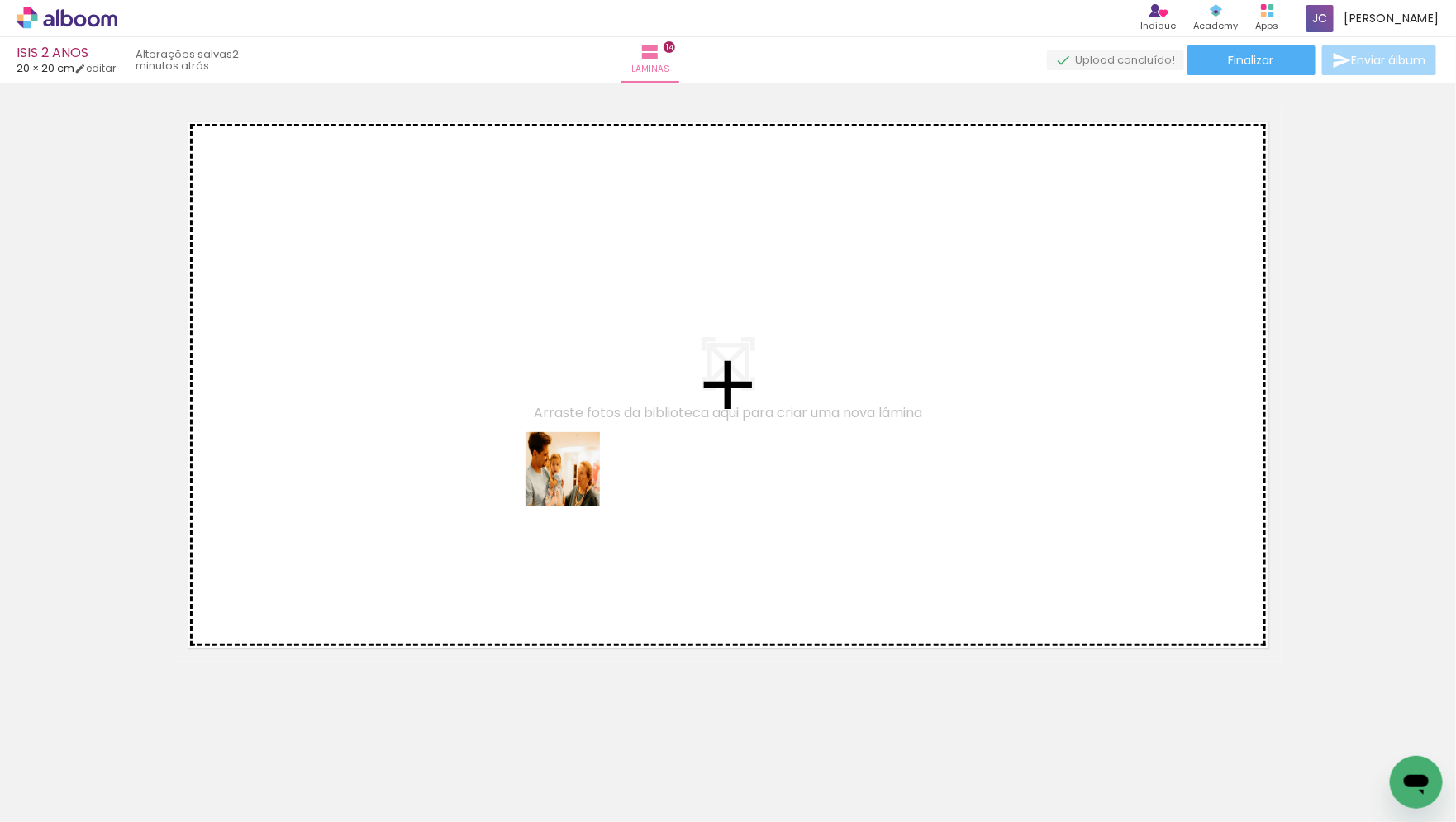
drag, startPoint x: 649, startPoint y: 786, endPoint x: 754, endPoint y: 619, distance: 197.3
click at [566, 412] on quentale-workspace at bounding box center [728, 411] width 1456 height 822
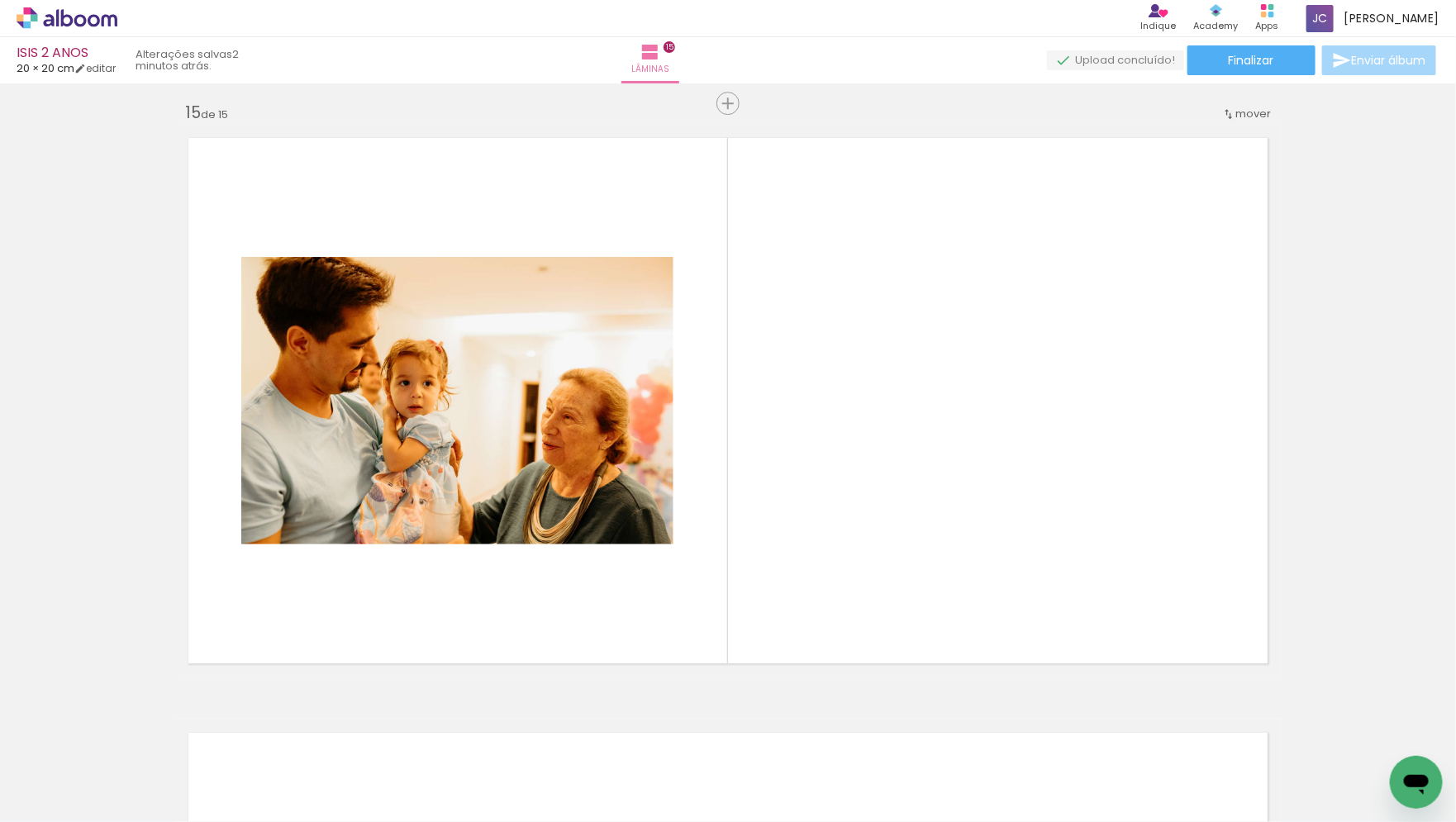
scroll to position [8332, 0]
drag, startPoint x: 1122, startPoint y: 781, endPoint x: 890, endPoint y: 368, distance: 473.7
click at [887, 368] on quentale-workspace at bounding box center [728, 411] width 1456 height 822
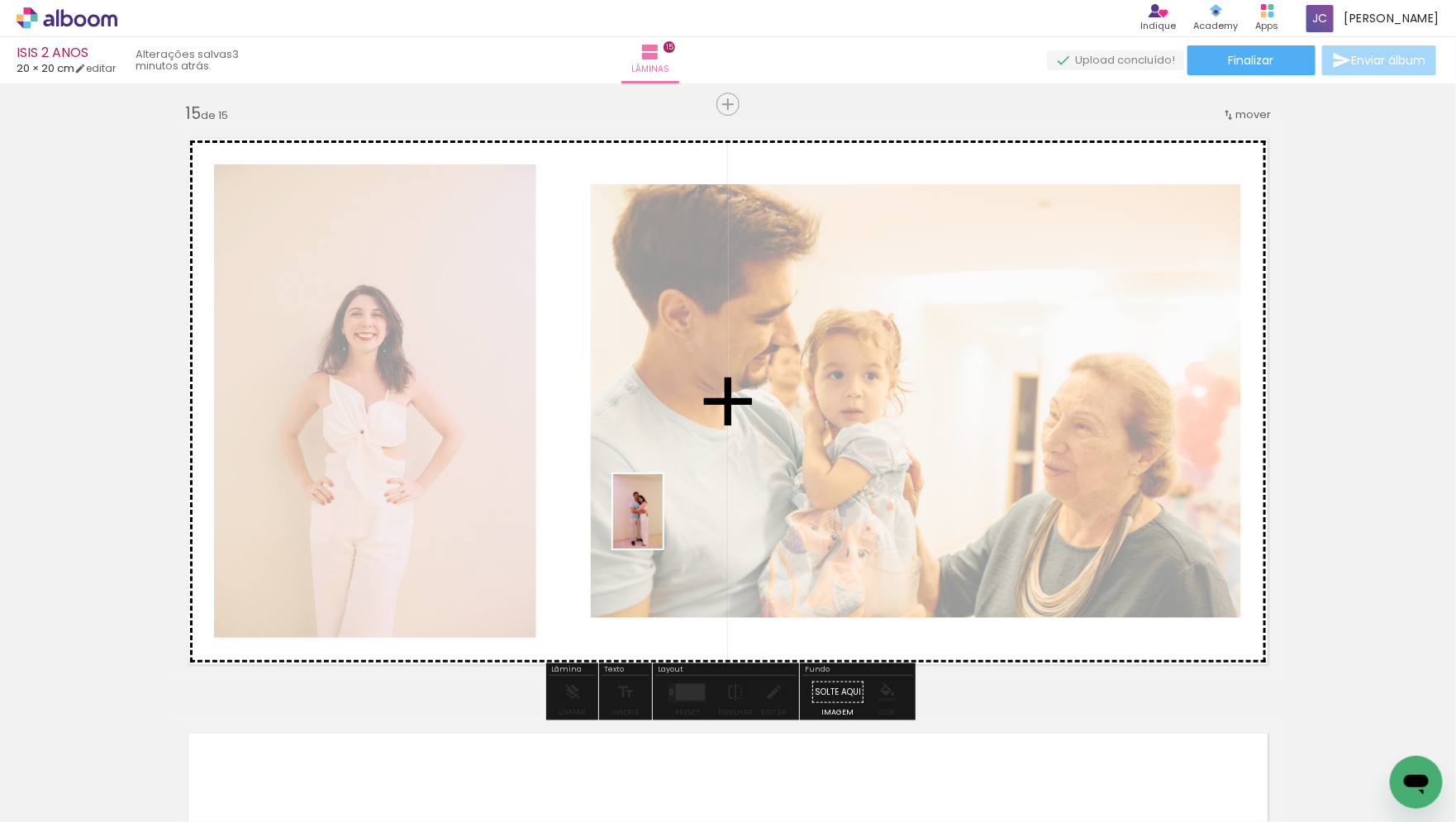
drag, startPoint x: 1215, startPoint y: 790, endPoint x: 657, endPoint y: 514, distance: 622.5
click at [657, 514] on quentale-workspace at bounding box center [728, 411] width 1456 height 822
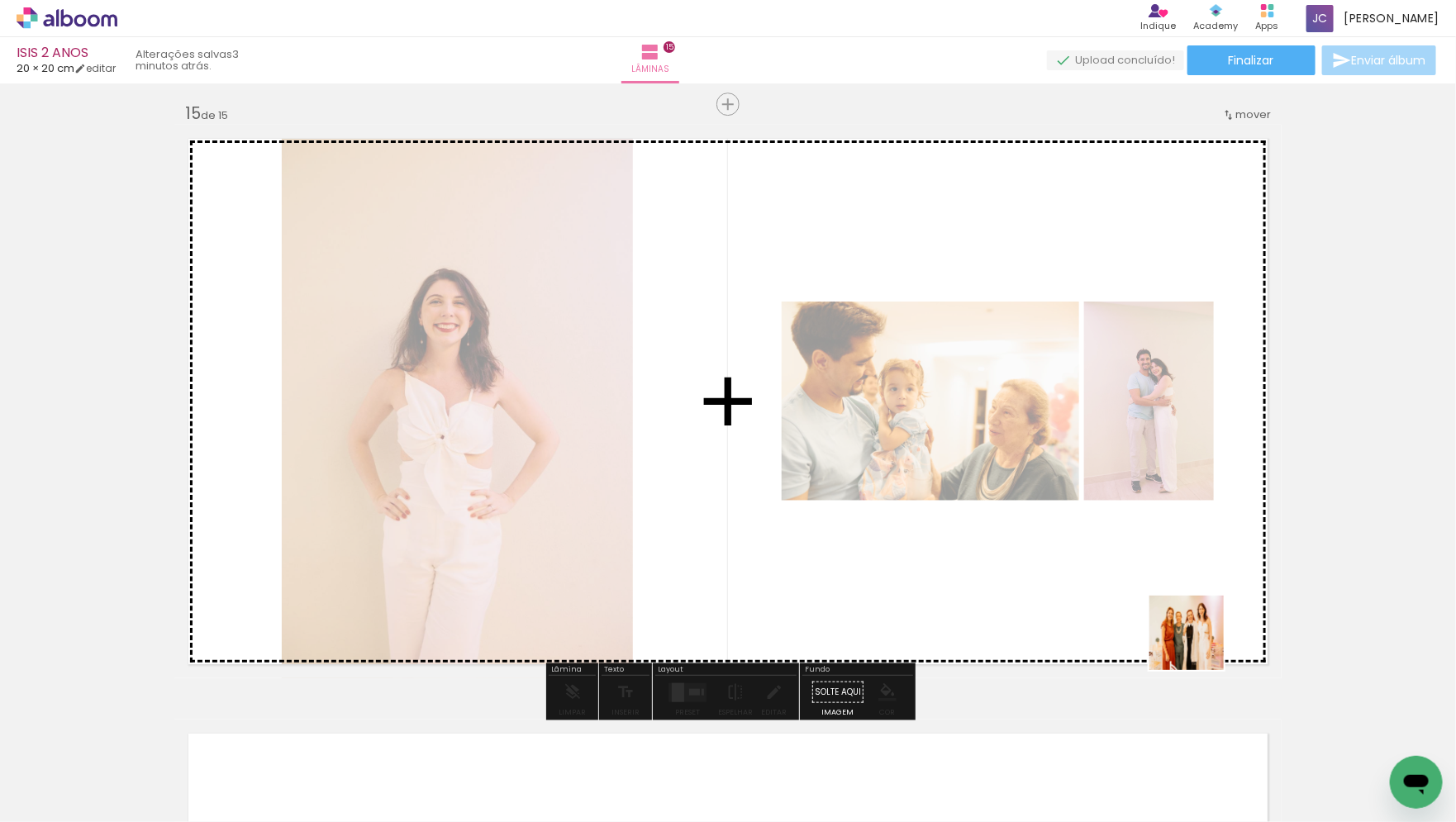
drag, startPoint x: 1289, startPoint y: 763, endPoint x: 918, endPoint y: 371, distance: 539.7
click at [925, 378] on quentale-workspace at bounding box center [728, 411] width 1456 height 822
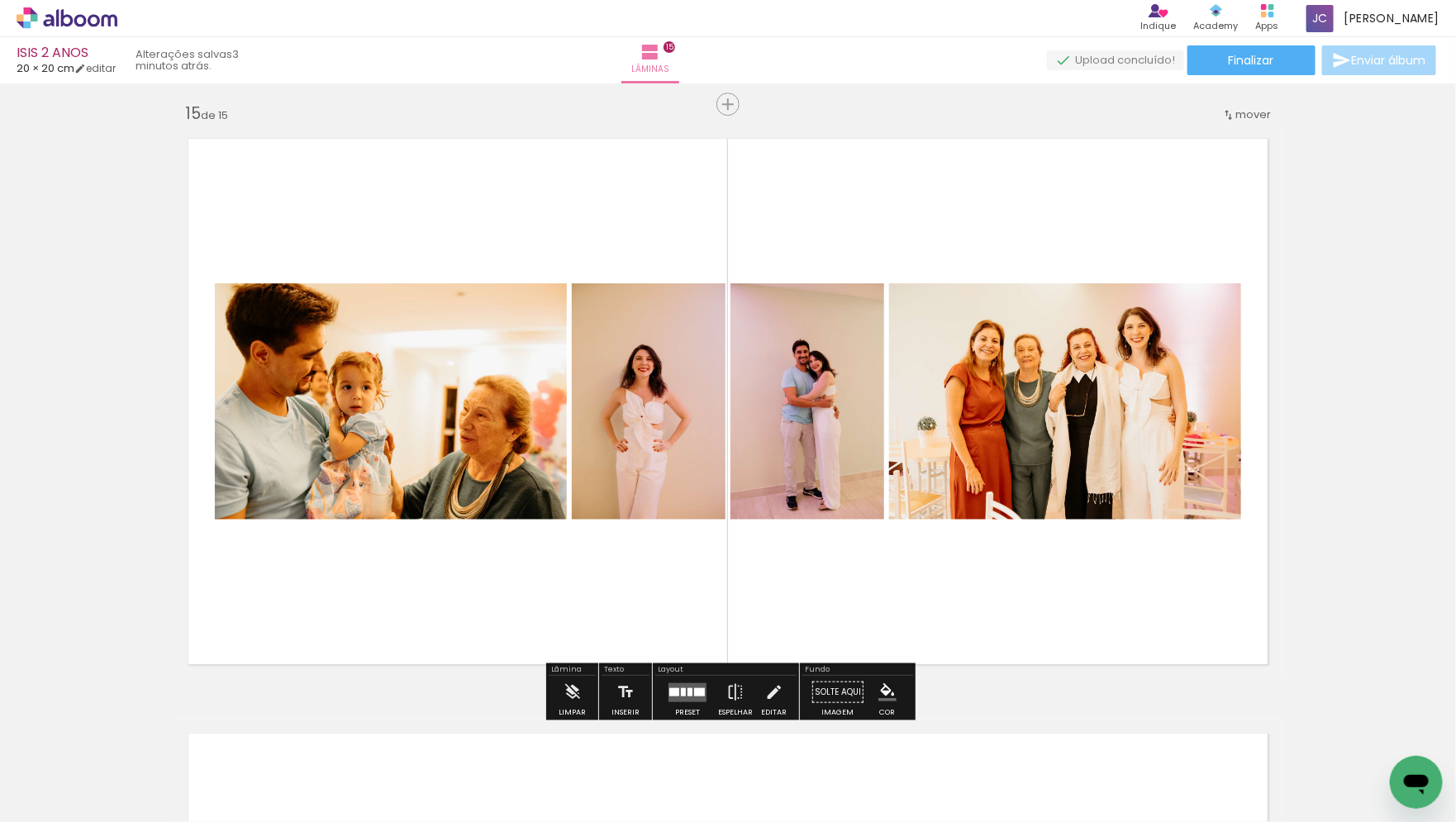
click at [689, 697] on quentale-layouter at bounding box center [687, 691] width 38 height 19
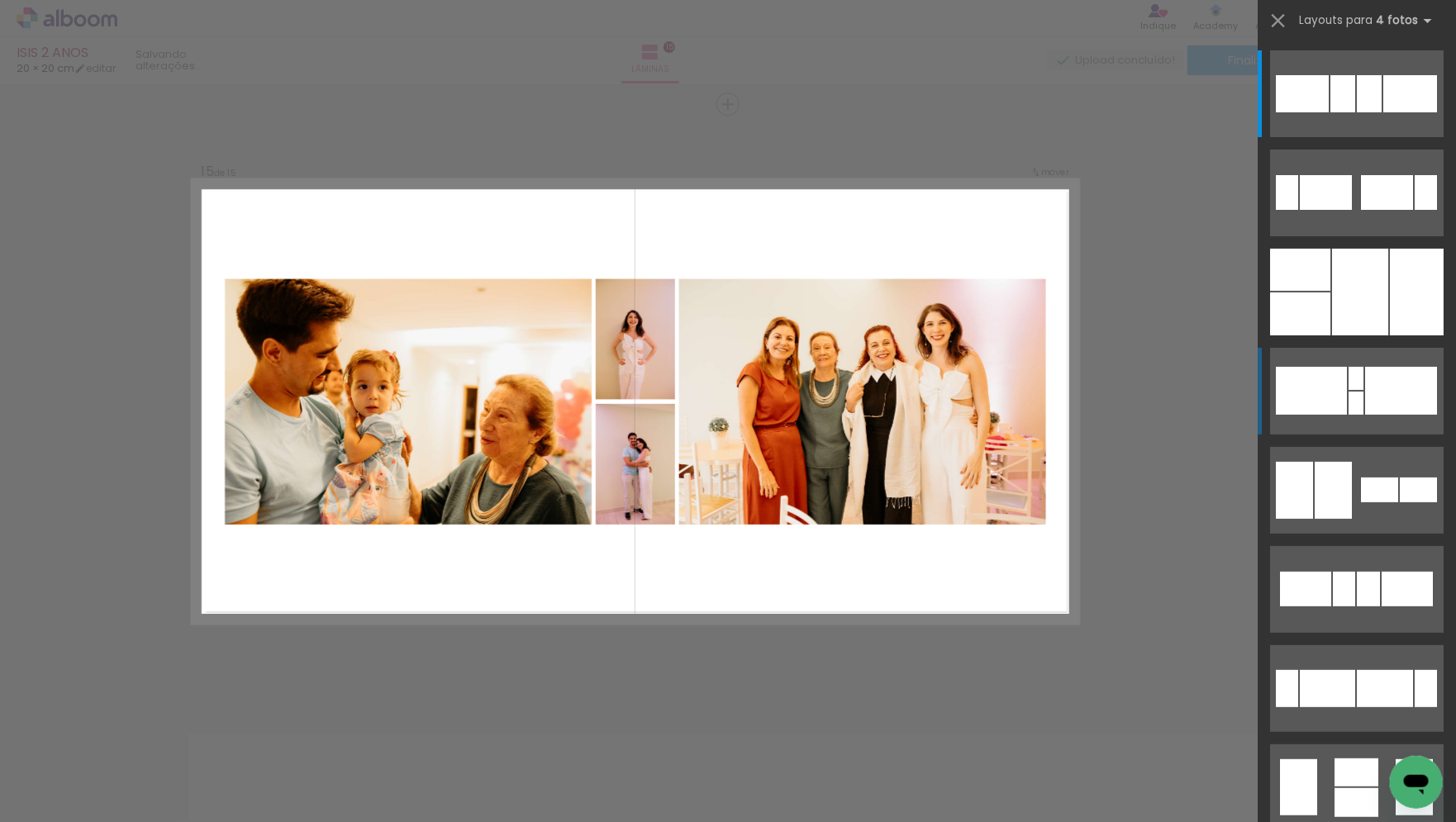
click at [1359, 390] on quentale-layouter at bounding box center [1356, 390] width 173 height 87
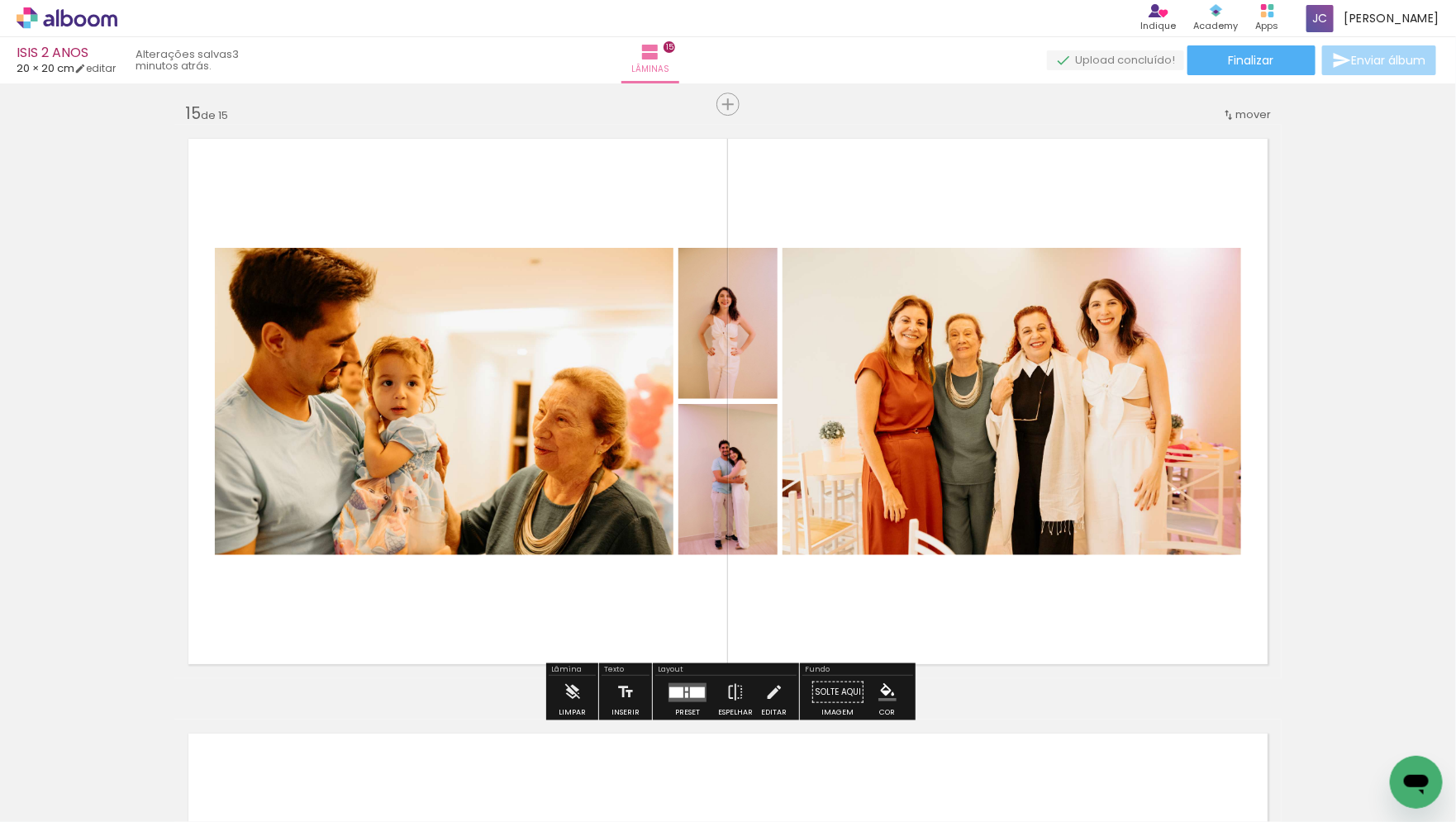
click at [682, 699] on quentale-layouter at bounding box center [687, 691] width 38 height 19
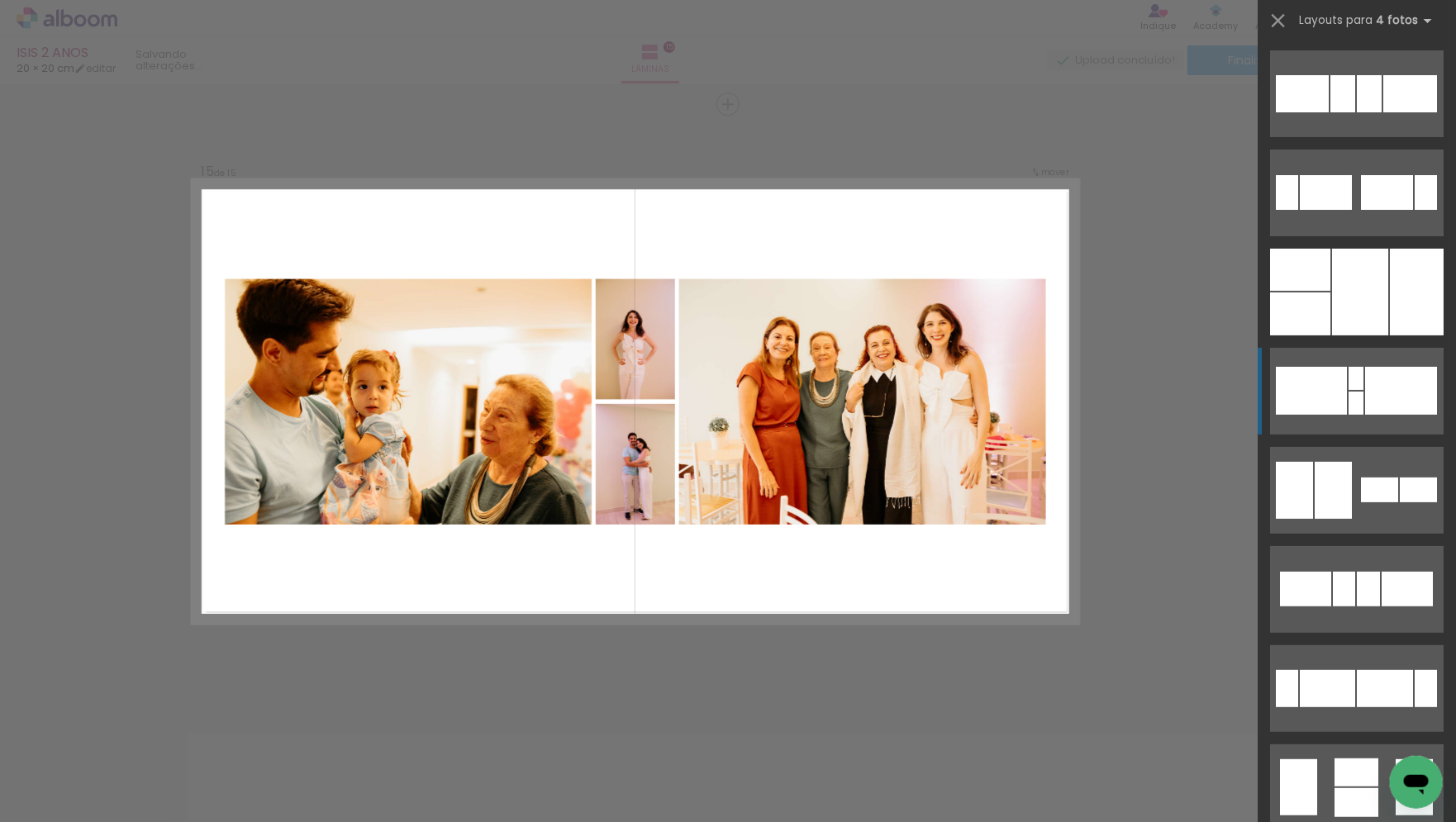
scroll to position [297, 0]
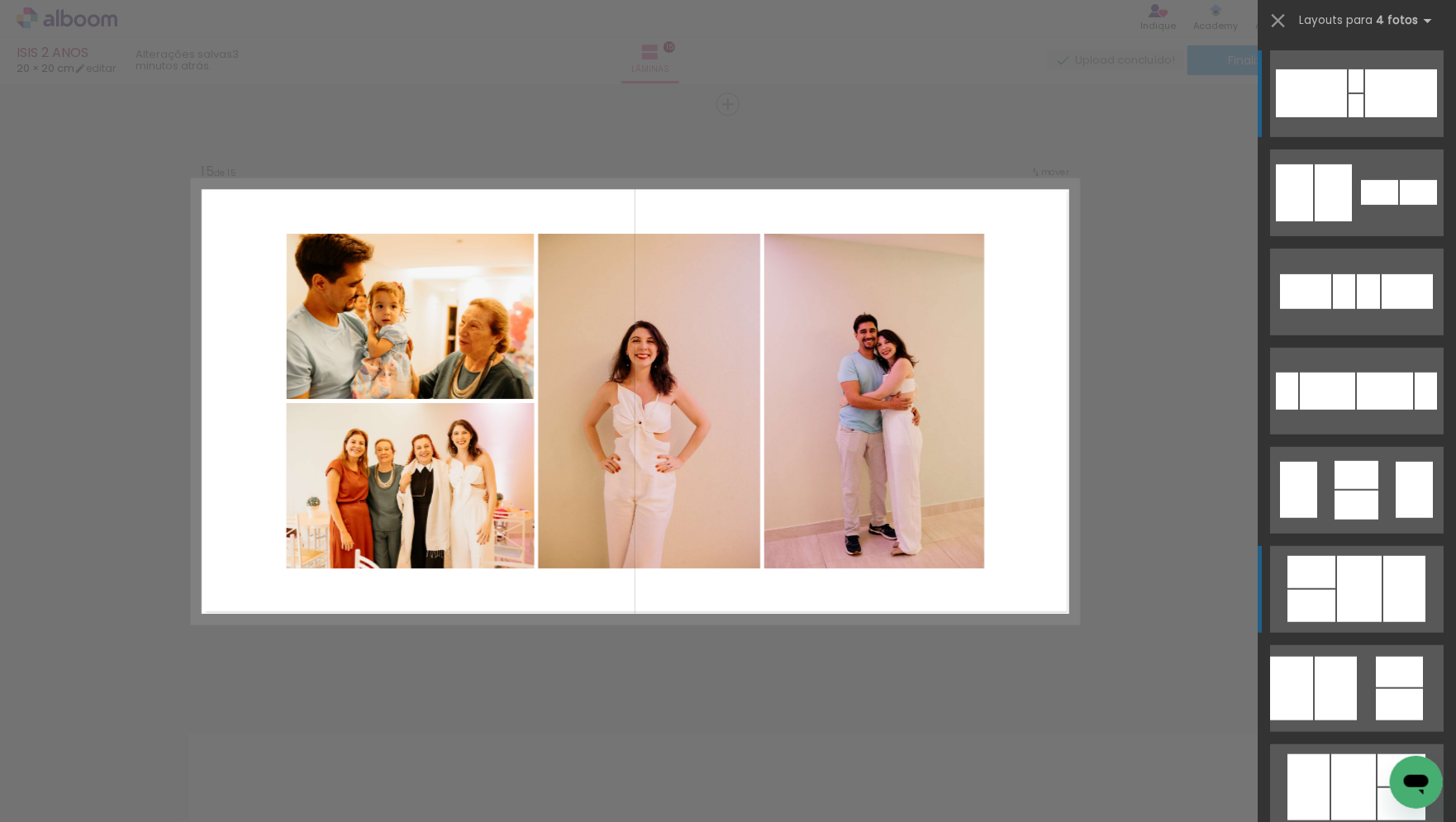
click at [1375, 599] on div at bounding box center [1360, 589] width 45 height 67
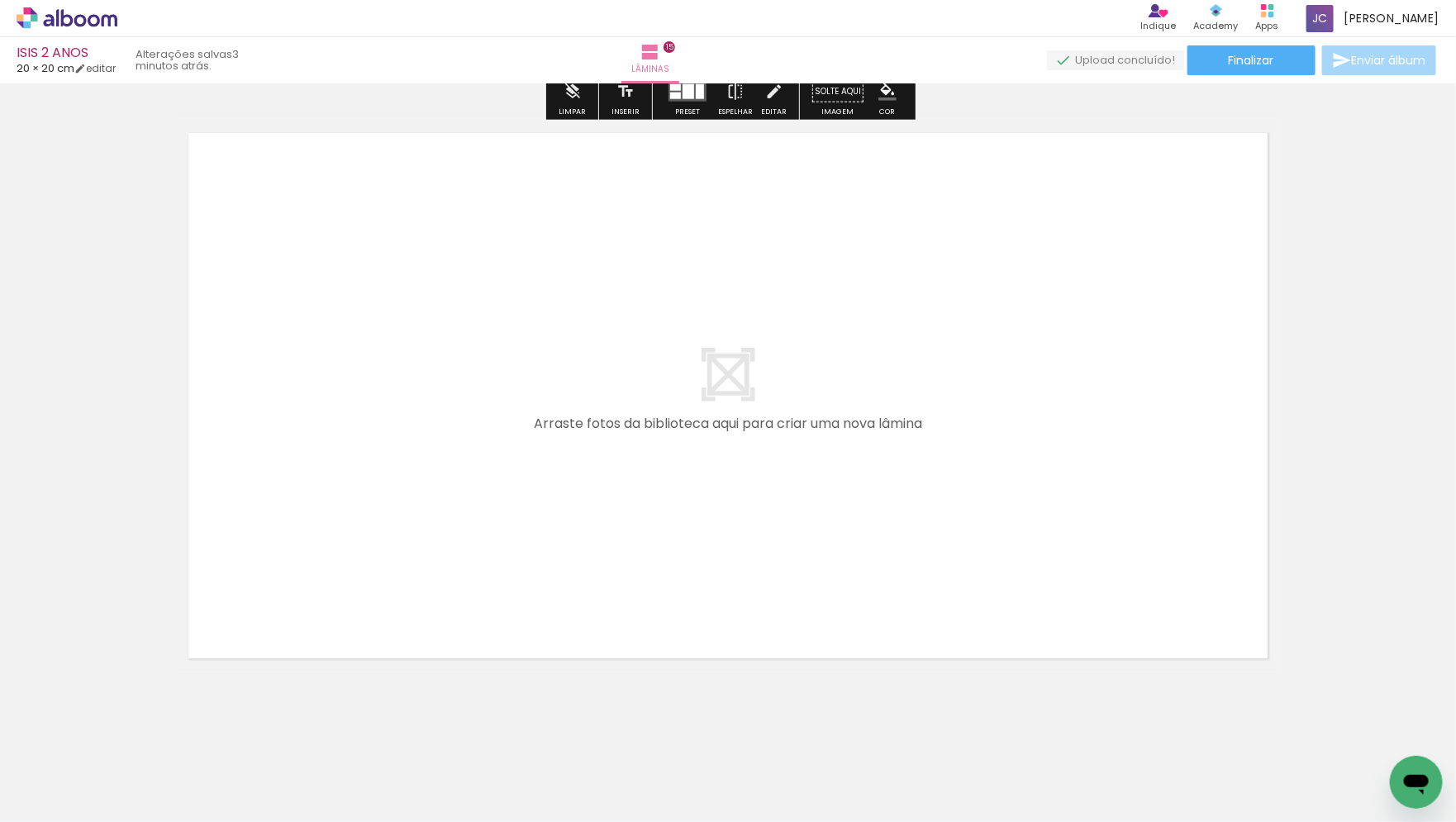
scroll to position [8943, 0]
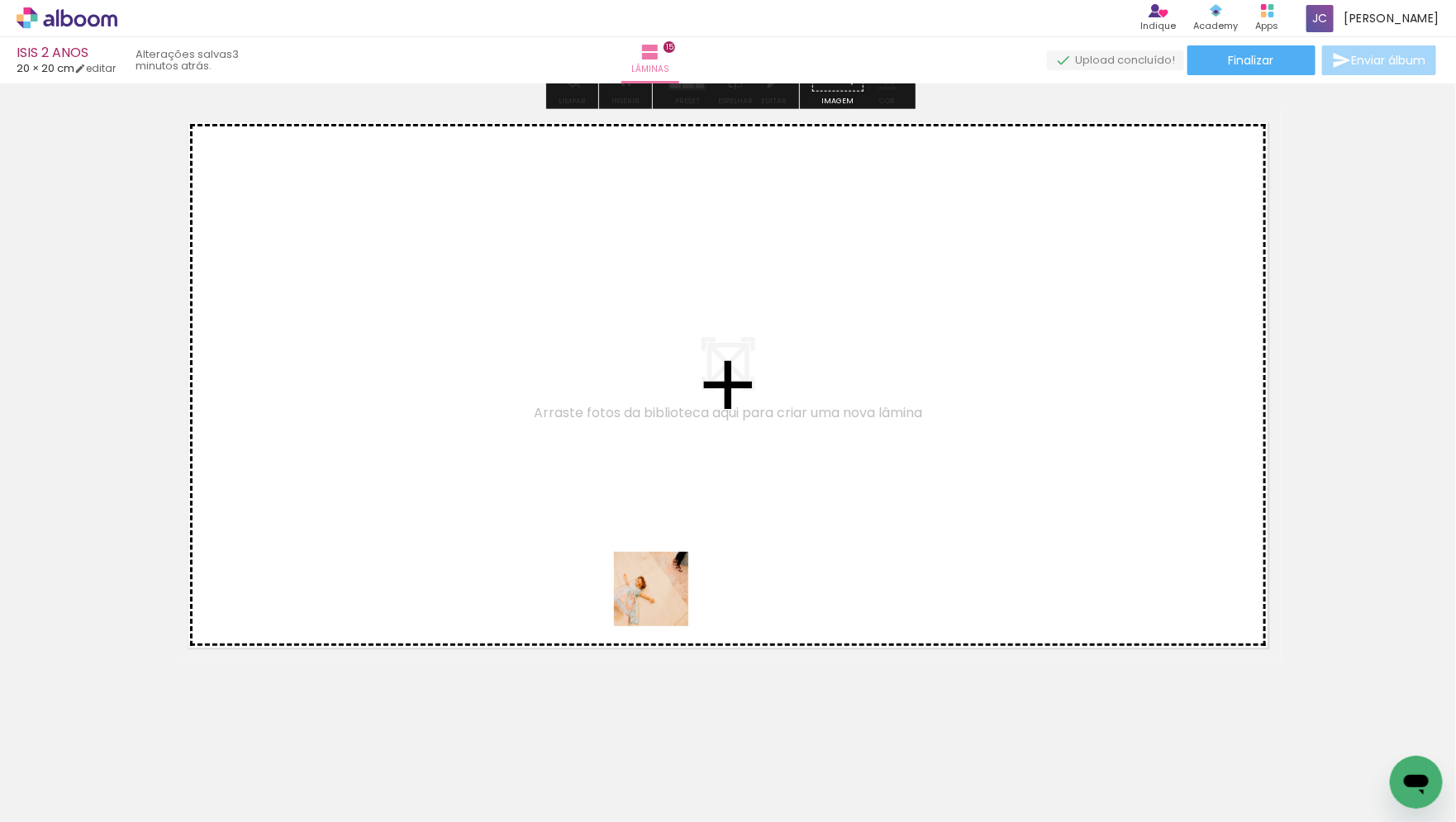
click at [650, 580] on quentale-workspace at bounding box center [728, 411] width 1456 height 822
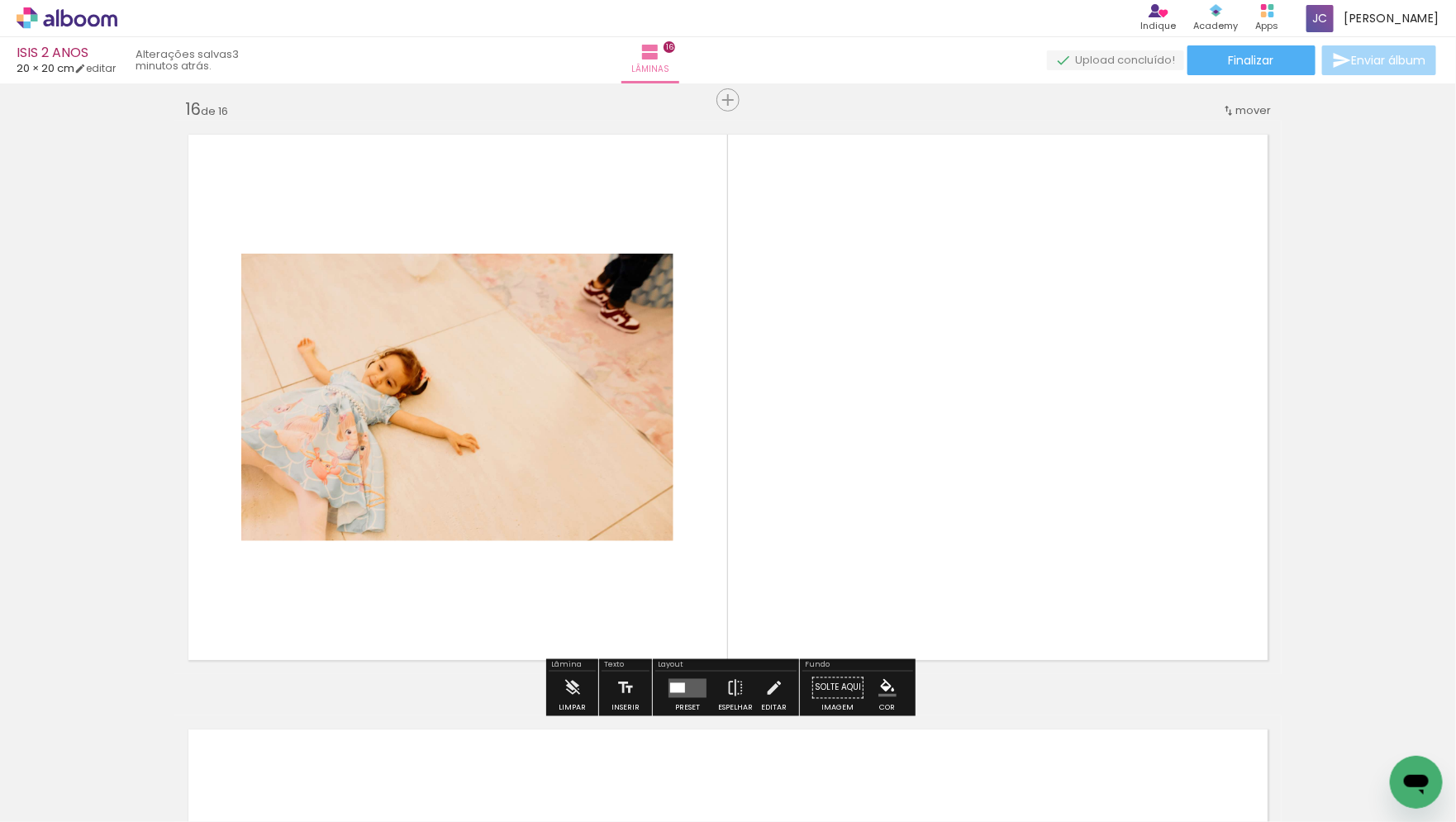
scroll to position [8927, 0]
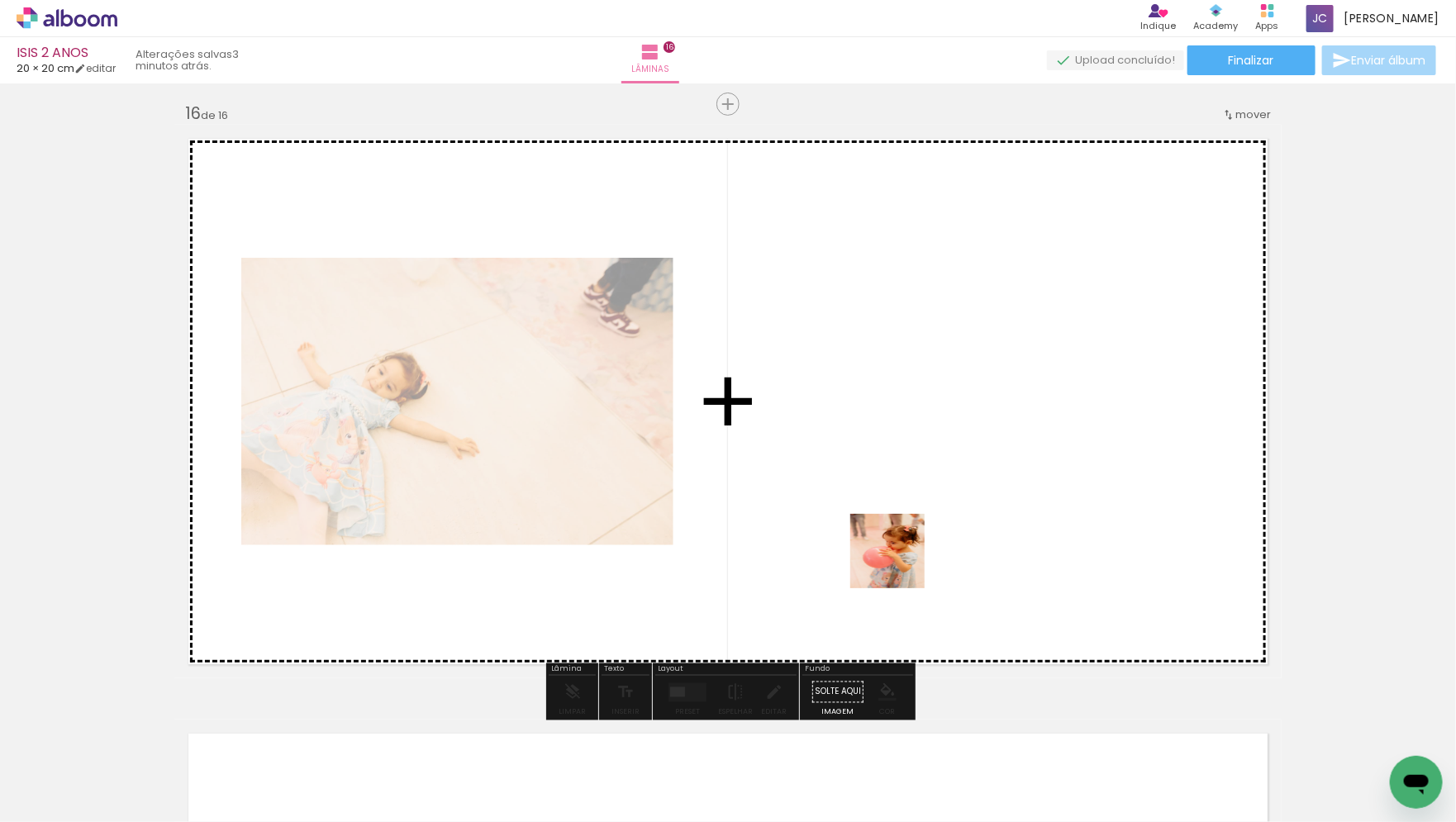
drag, startPoint x: 940, startPoint y: 785, endPoint x: 877, endPoint y: 263, distance: 525.8
click at [877, 265] on quentale-workspace at bounding box center [728, 411] width 1456 height 822
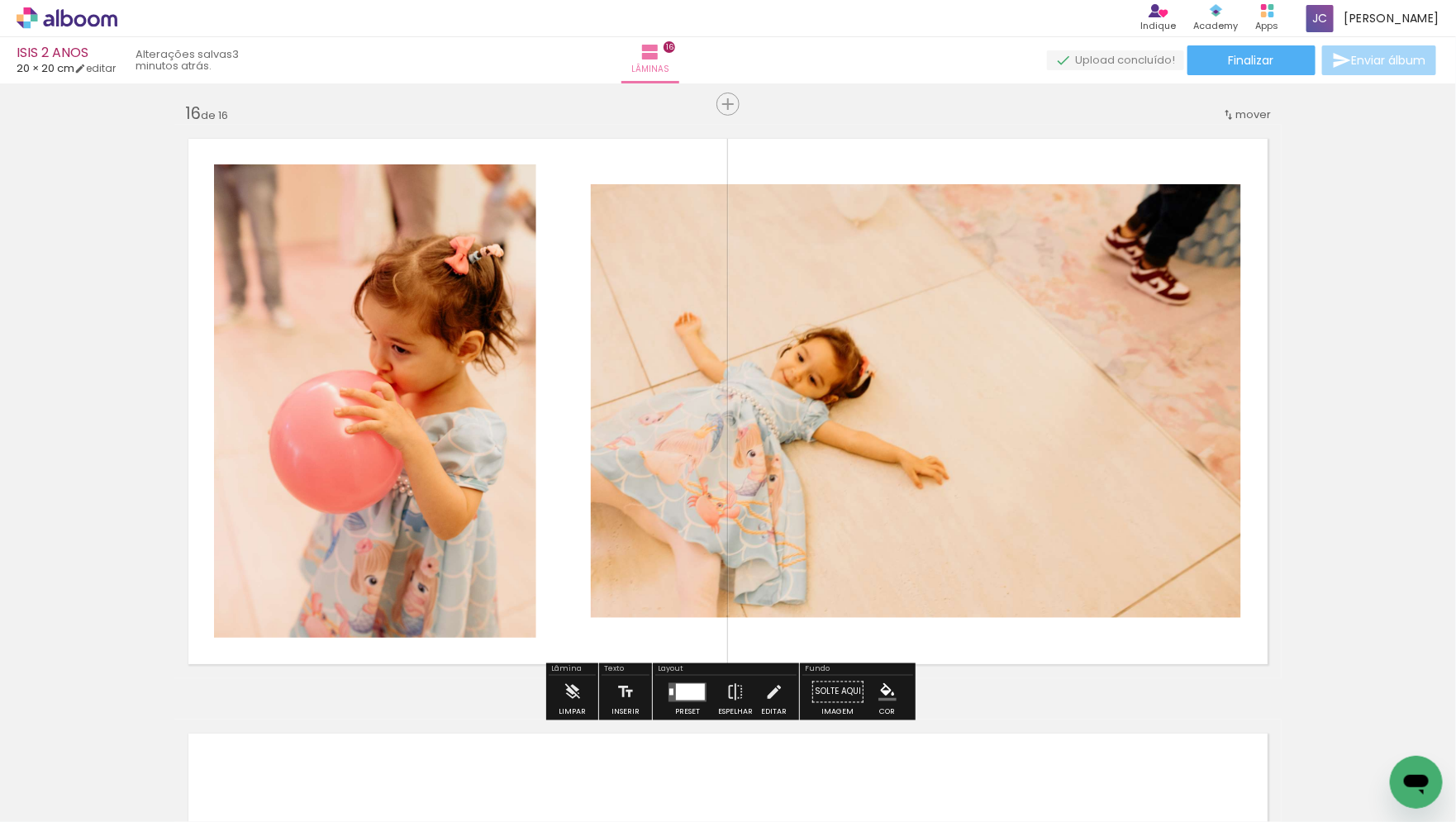
drag, startPoint x: 753, startPoint y: 803, endPoint x: 690, endPoint y: 385, distance: 422.7
click at [691, 389] on quentale-workspace at bounding box center [728, 411] width 1456 height 822
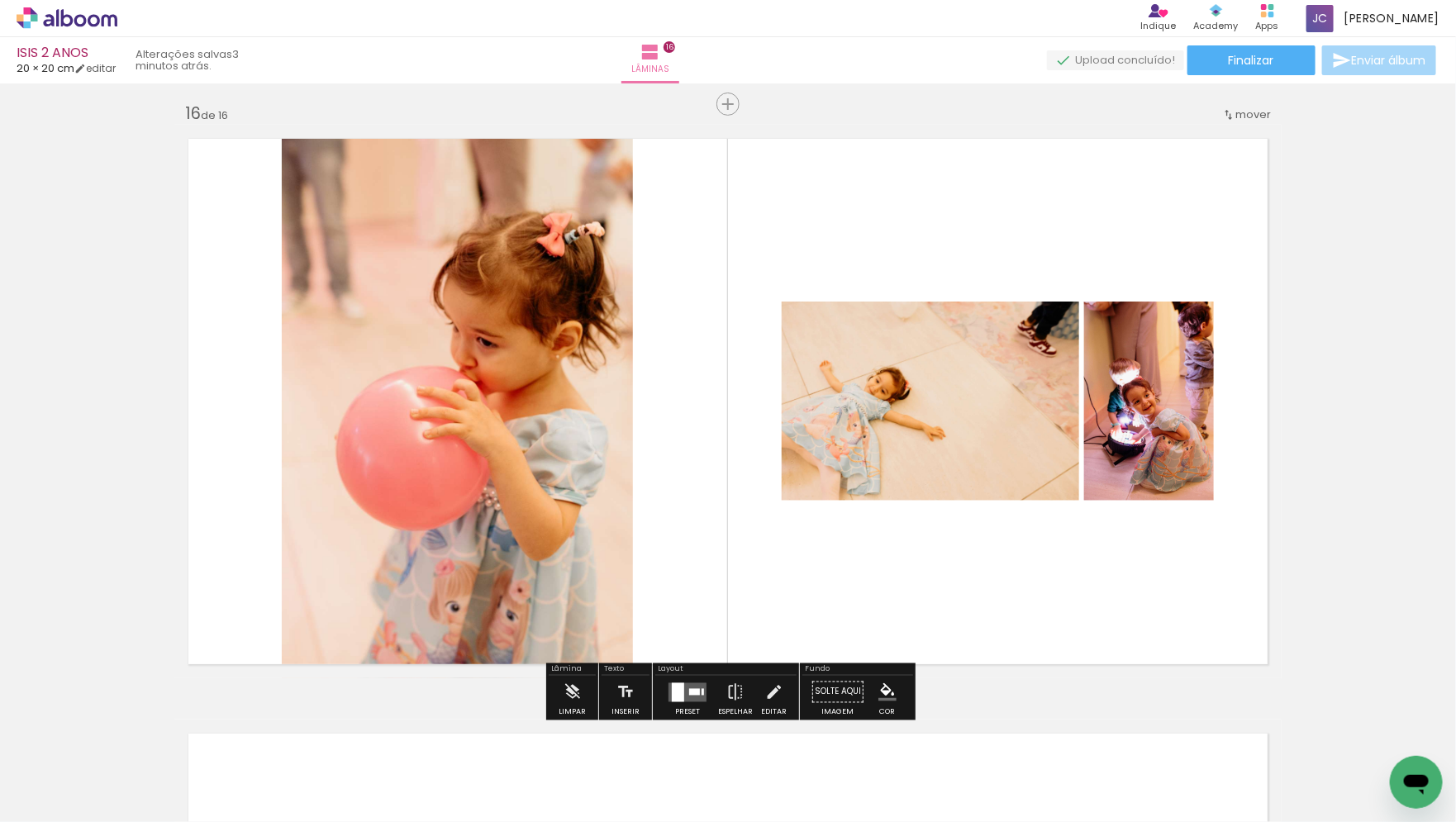
click at [682, 701] on div at bounding box center [687, 692] width 45 height 33
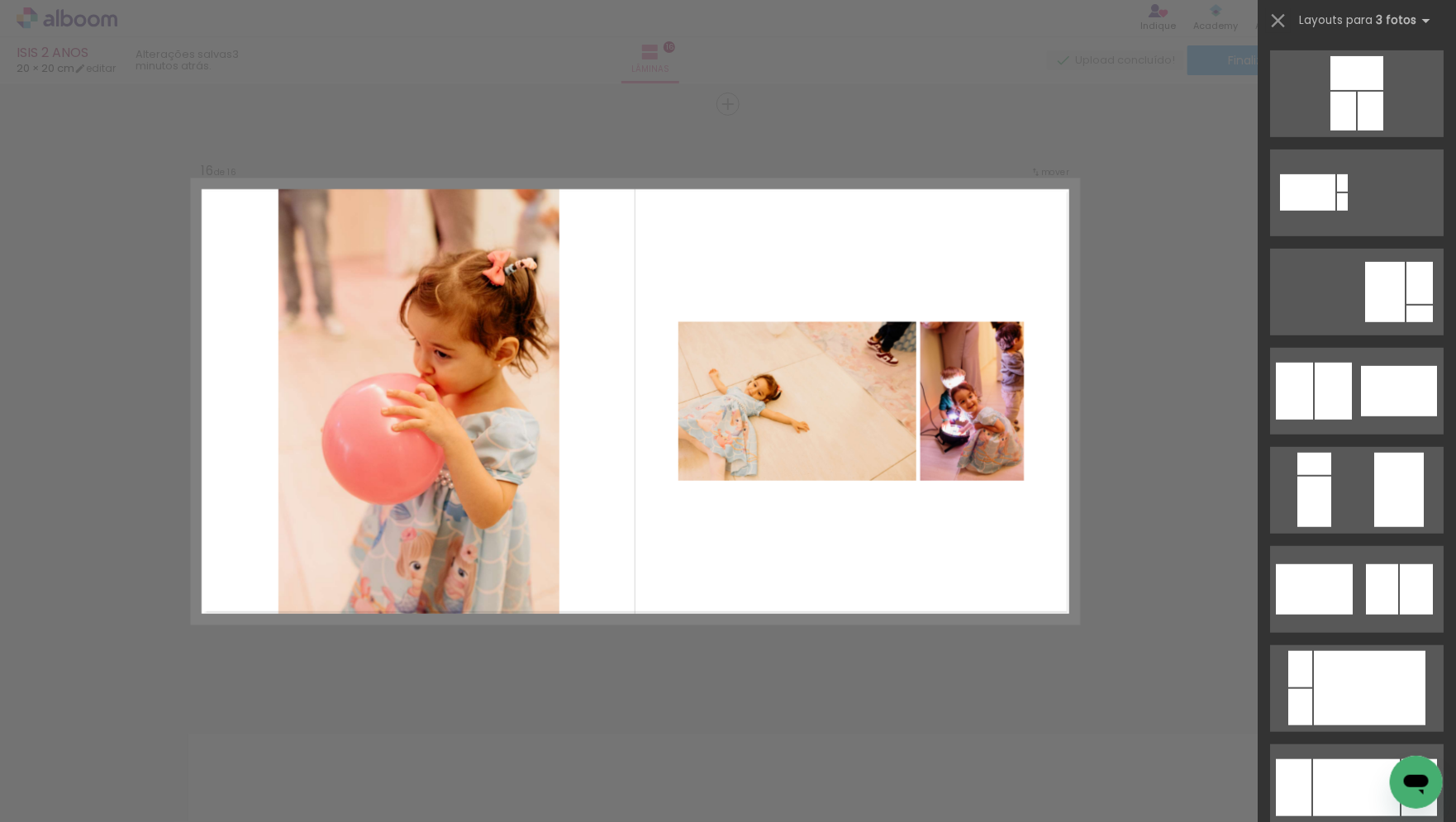
scroll to position [0, 0]
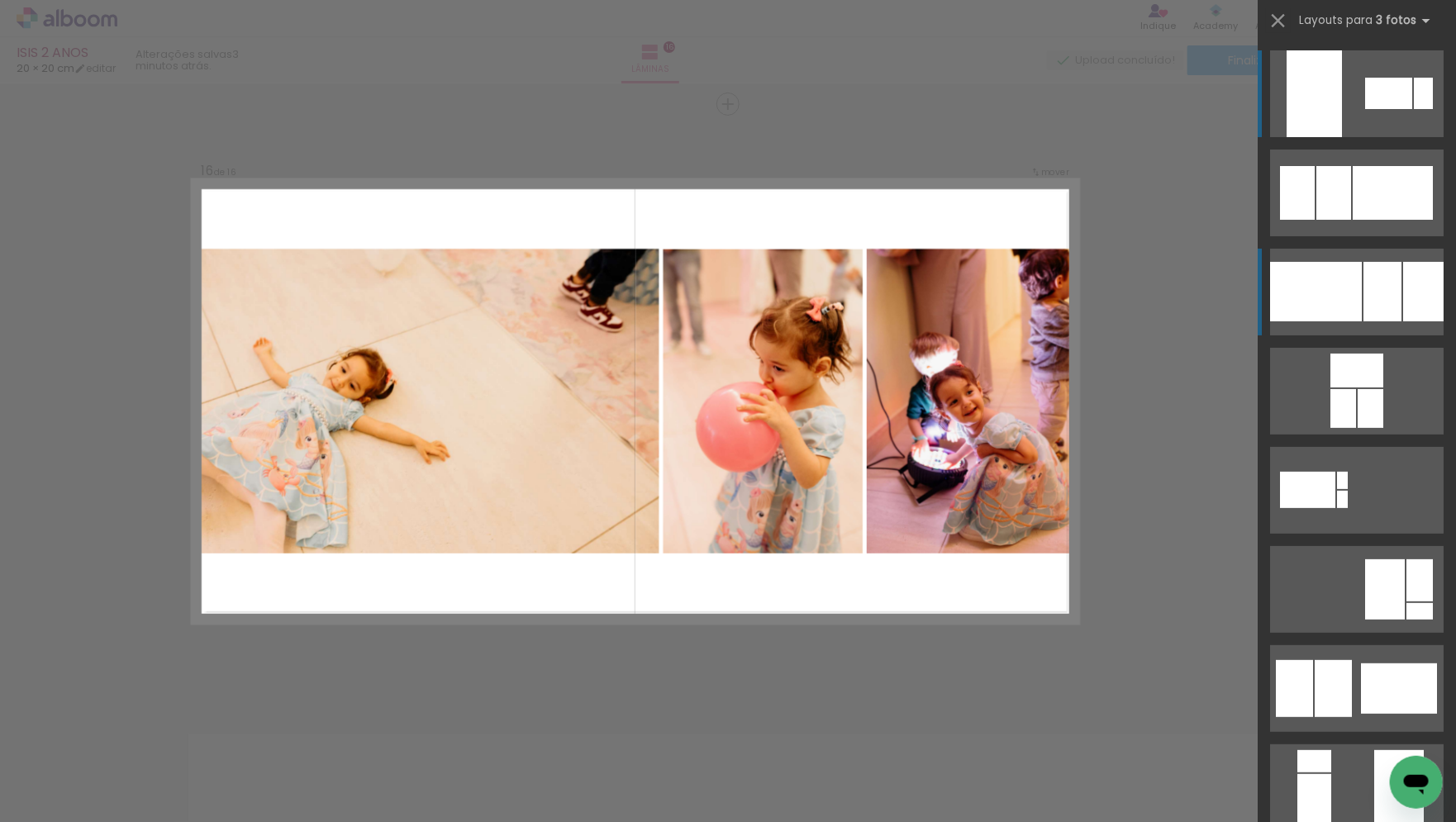
click at [1399, 313] on div at bounding box center [1383, 292] width 38 height 60
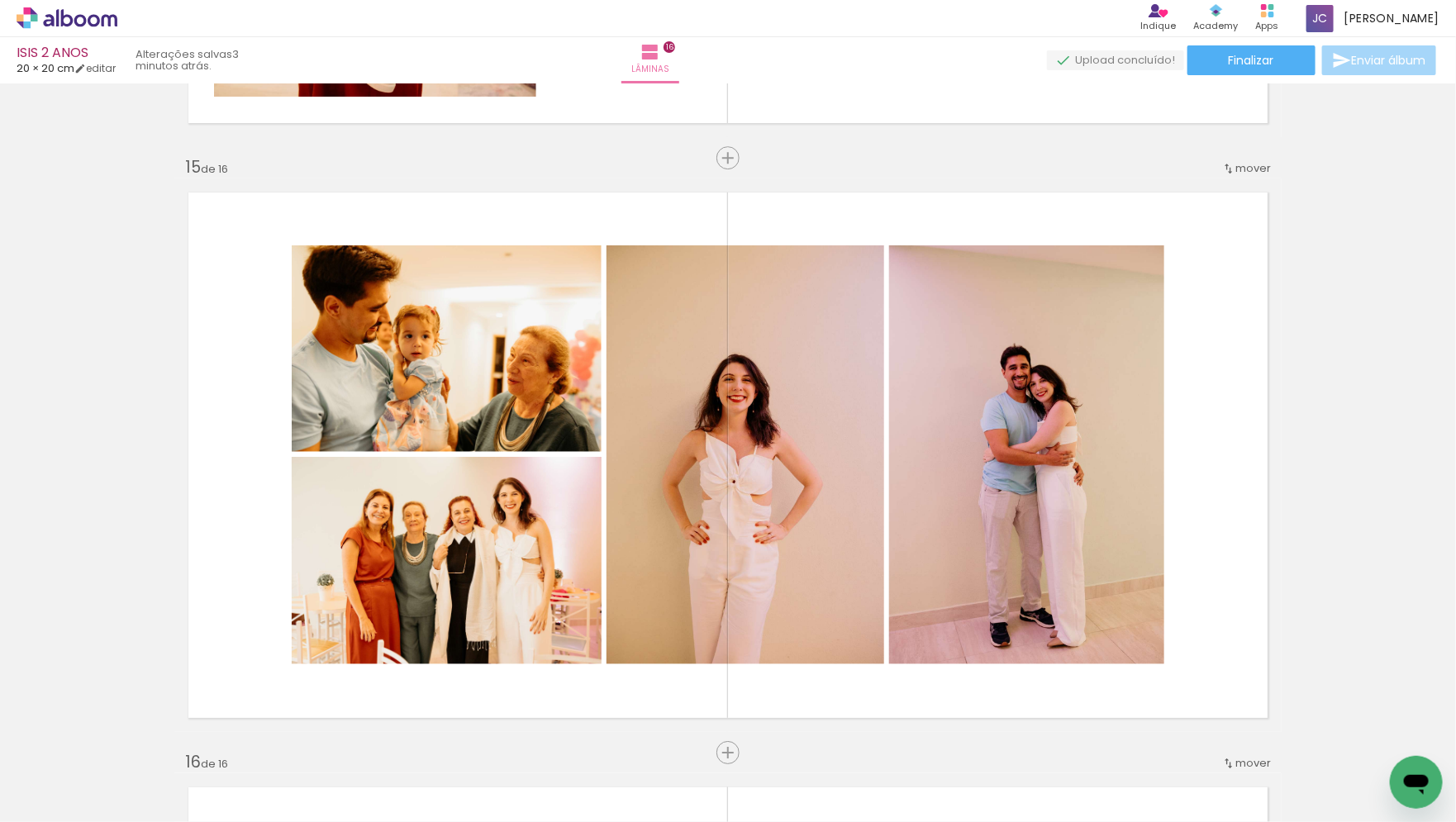
scroll to position [8252, 0]
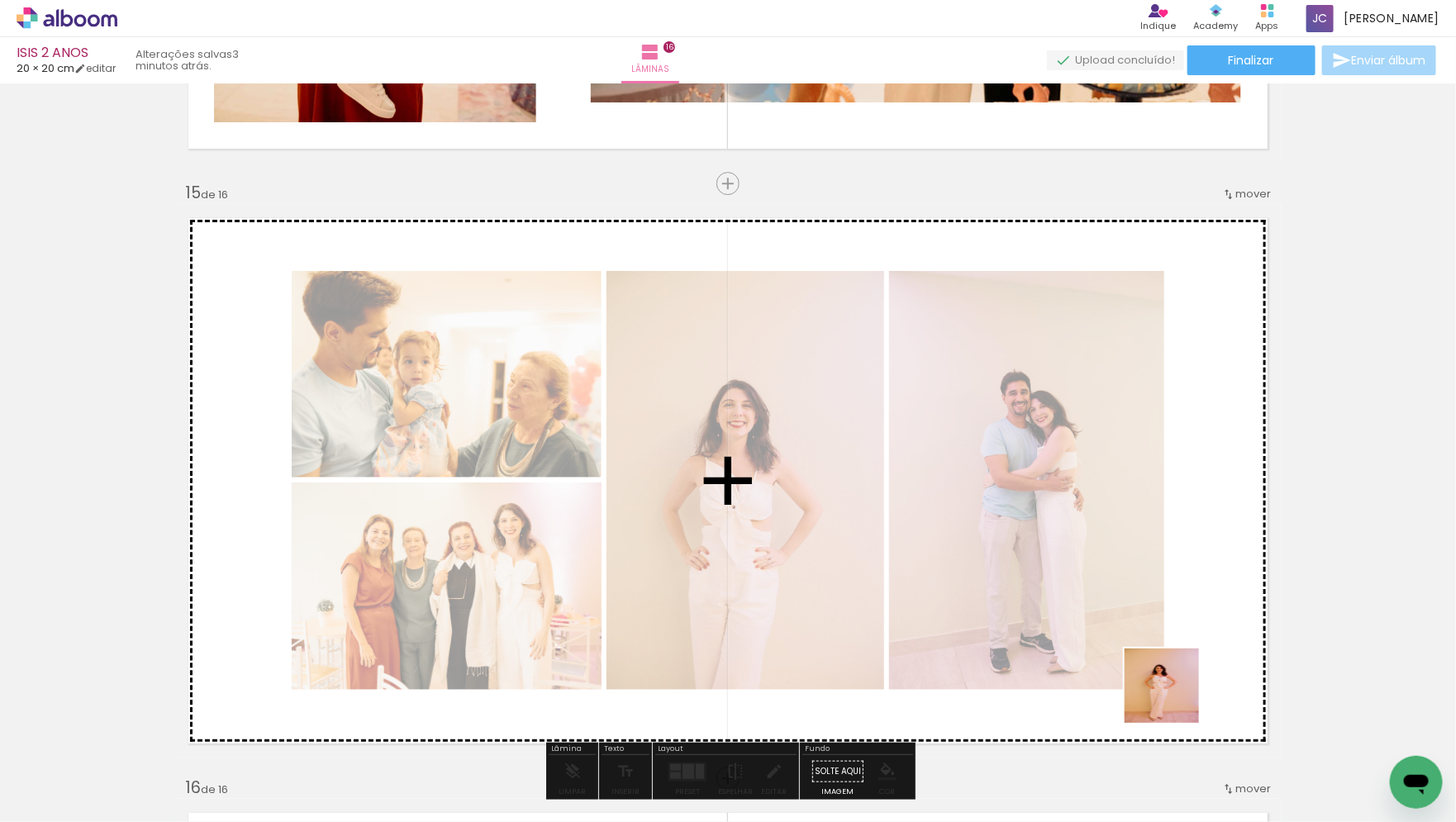
drag, startPoint x: 1241, startPoint y: 795, endPoint x: 1059, endPoint y: 436, distance: 402.5
click at [1059, 441] on quentale-workspace at bounding box center [728, 411] width 1456 height 822
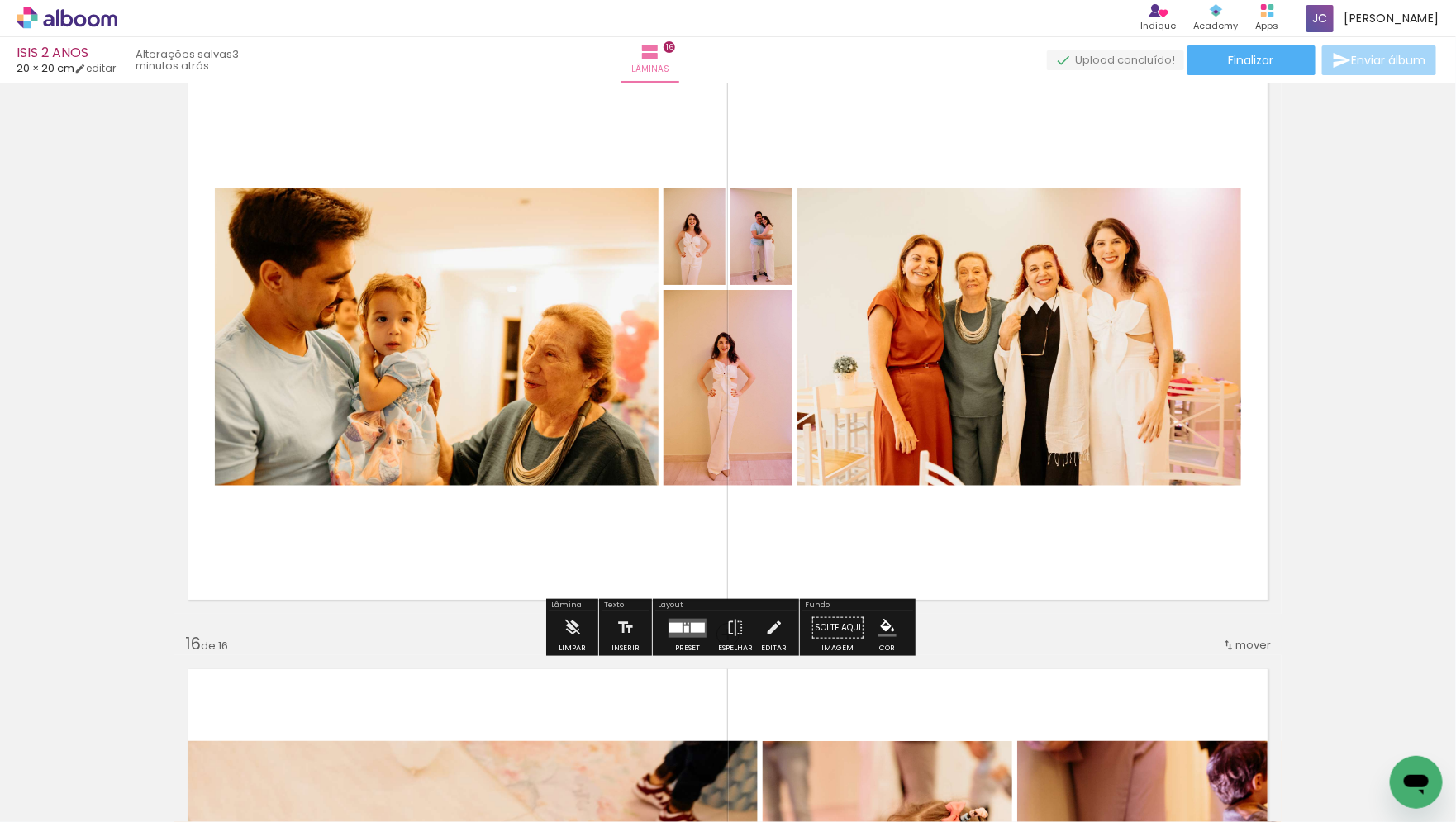
scroll to position [8433, 0]
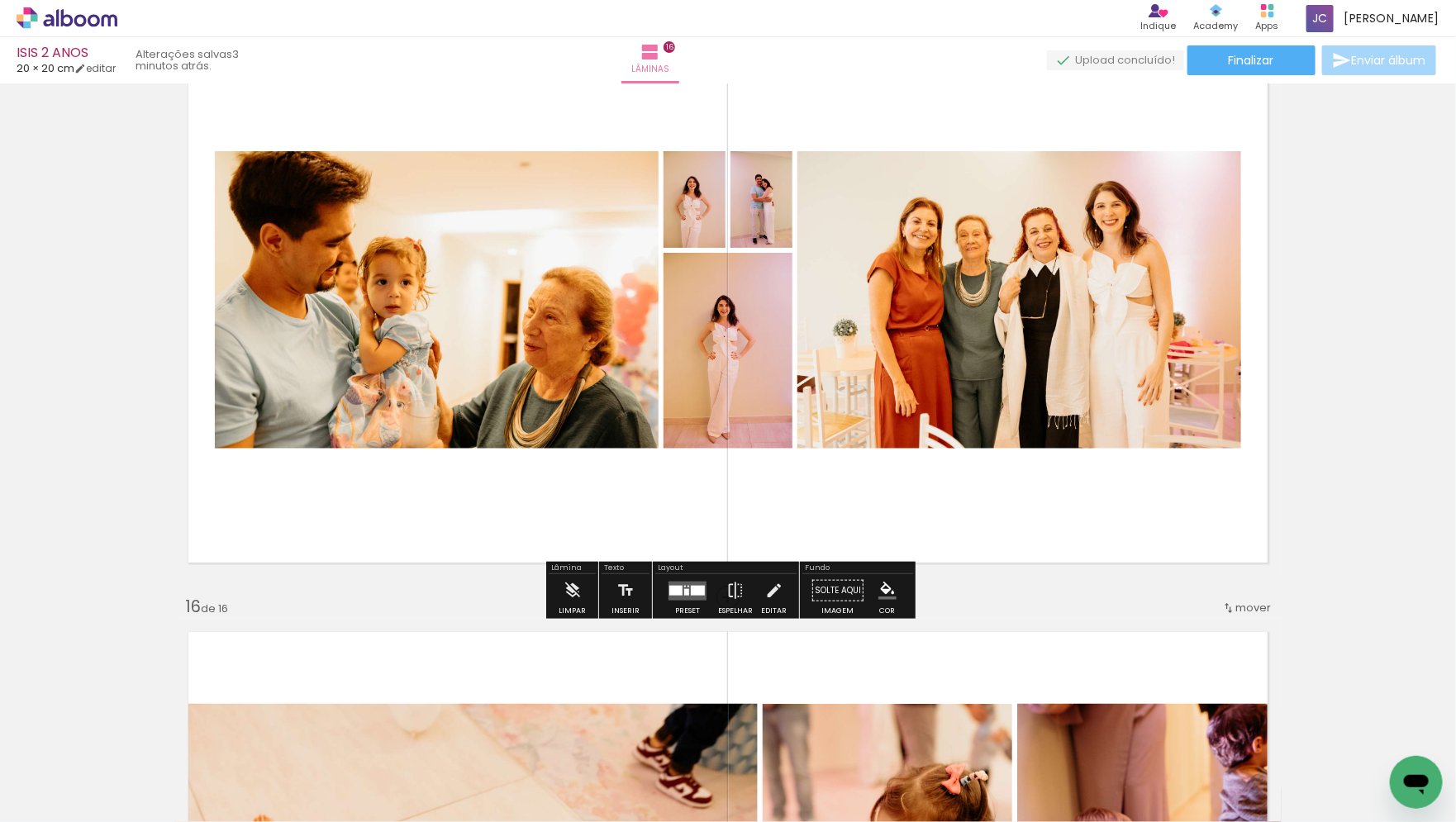
click at [679, 570] on div "Layout" at bounding box center [726, 569] width 141 height 10
click at [679, 592] on quentale-layouter at bounding box center [687, 589] width 38 height 19
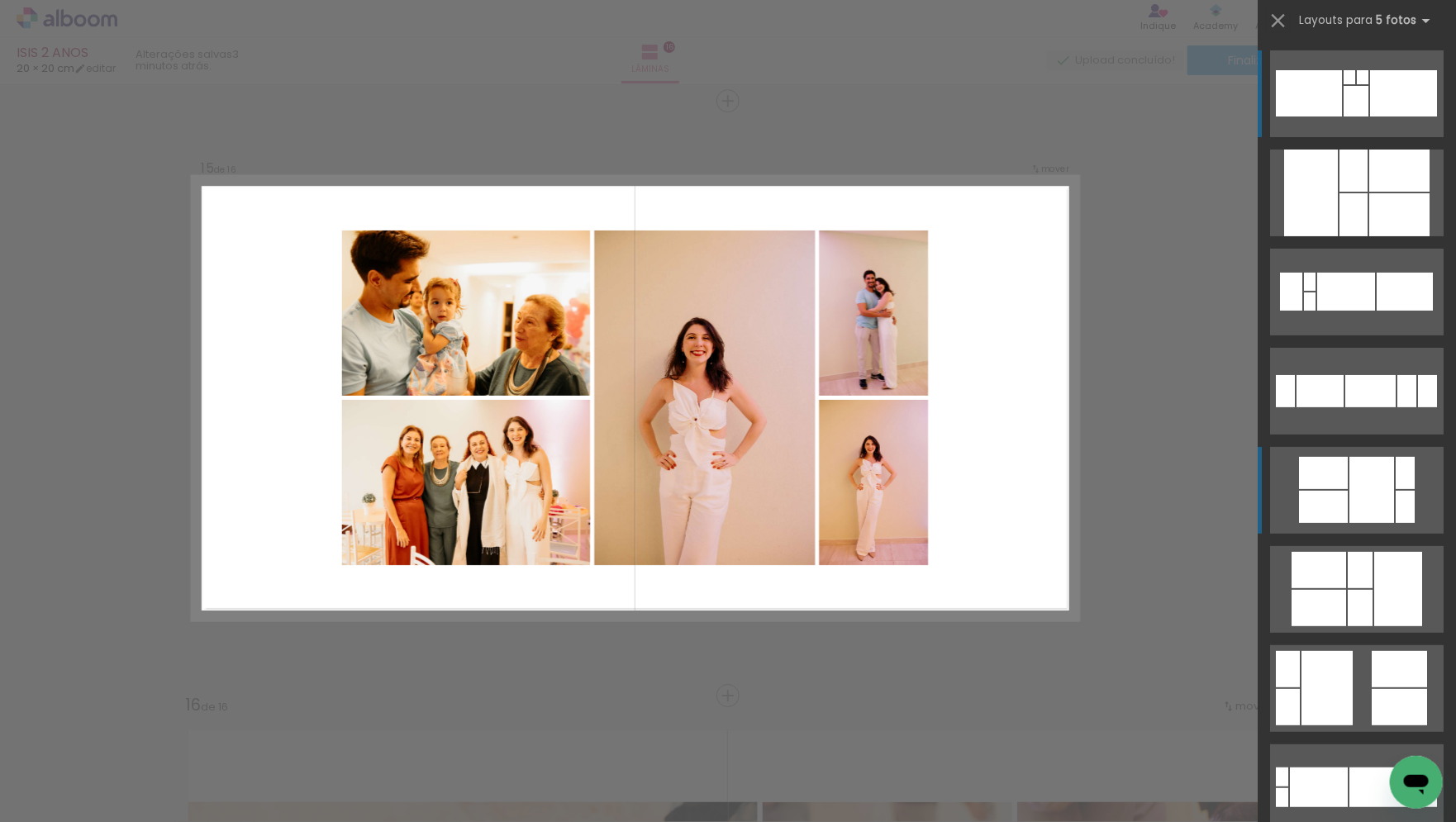
scroll to position [8332, 0]
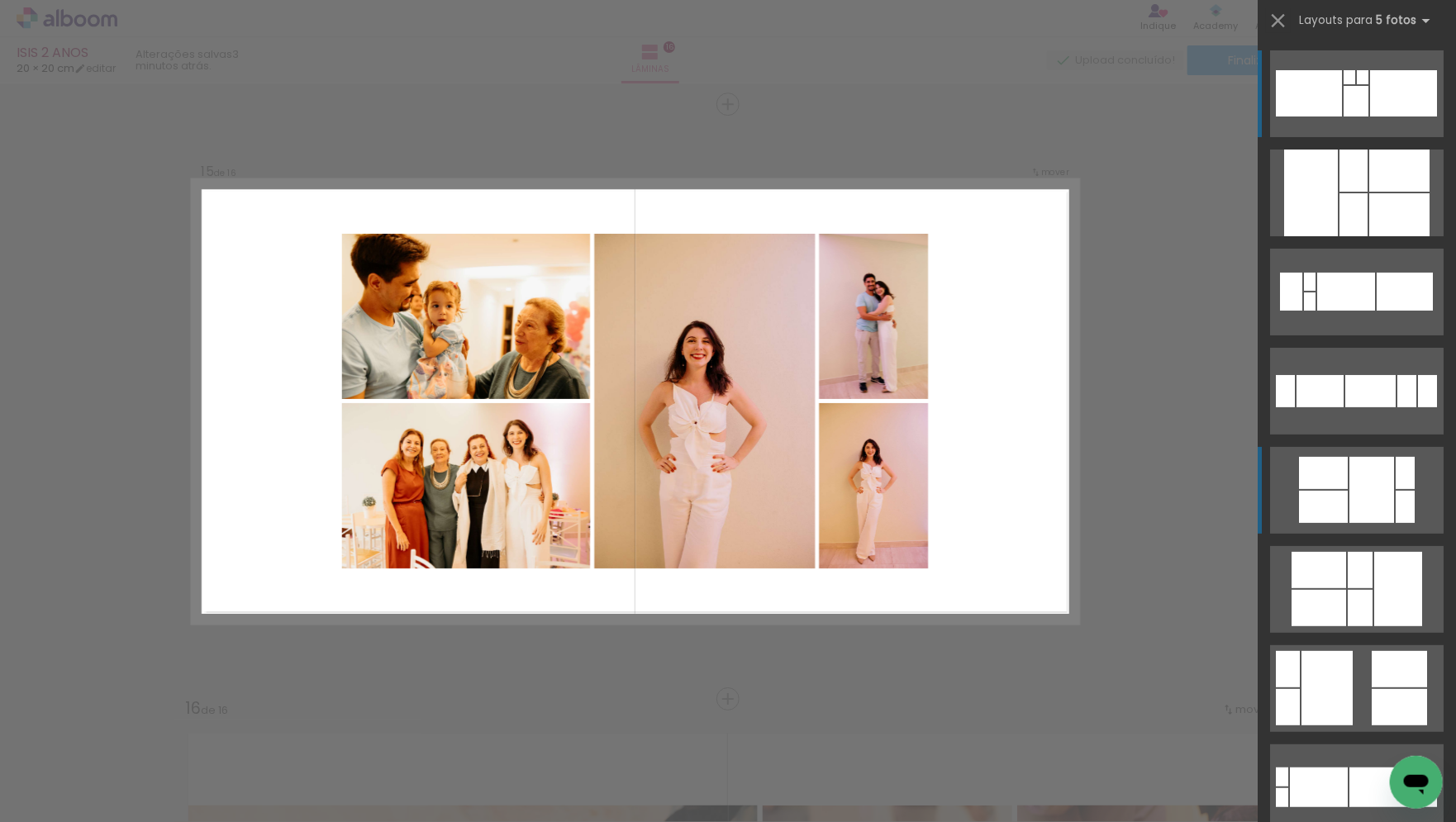
click at [1375, 511] on div at bounding box center [1372, 490] width 45 height 67
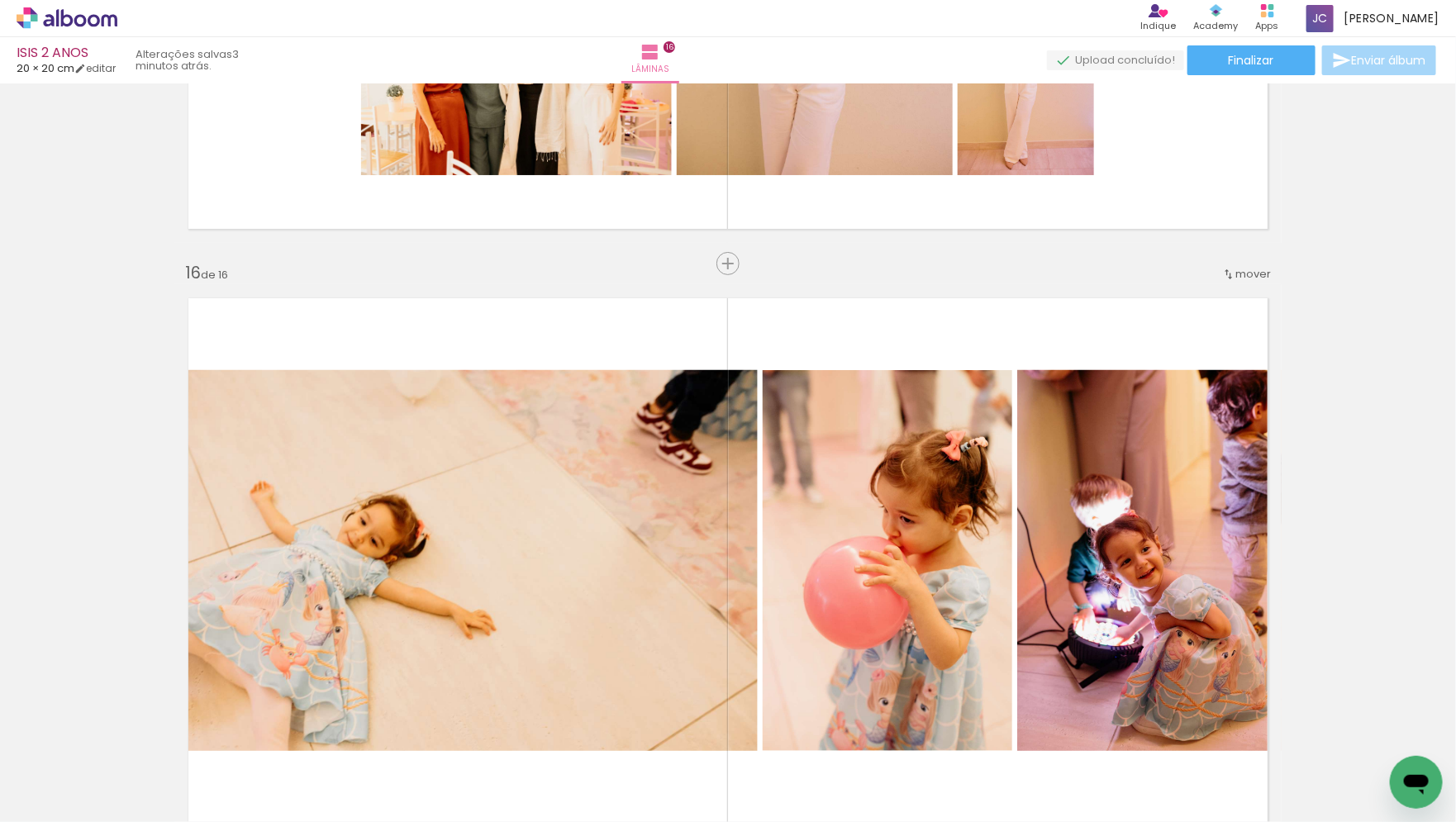
scroll to position [8479, 0]
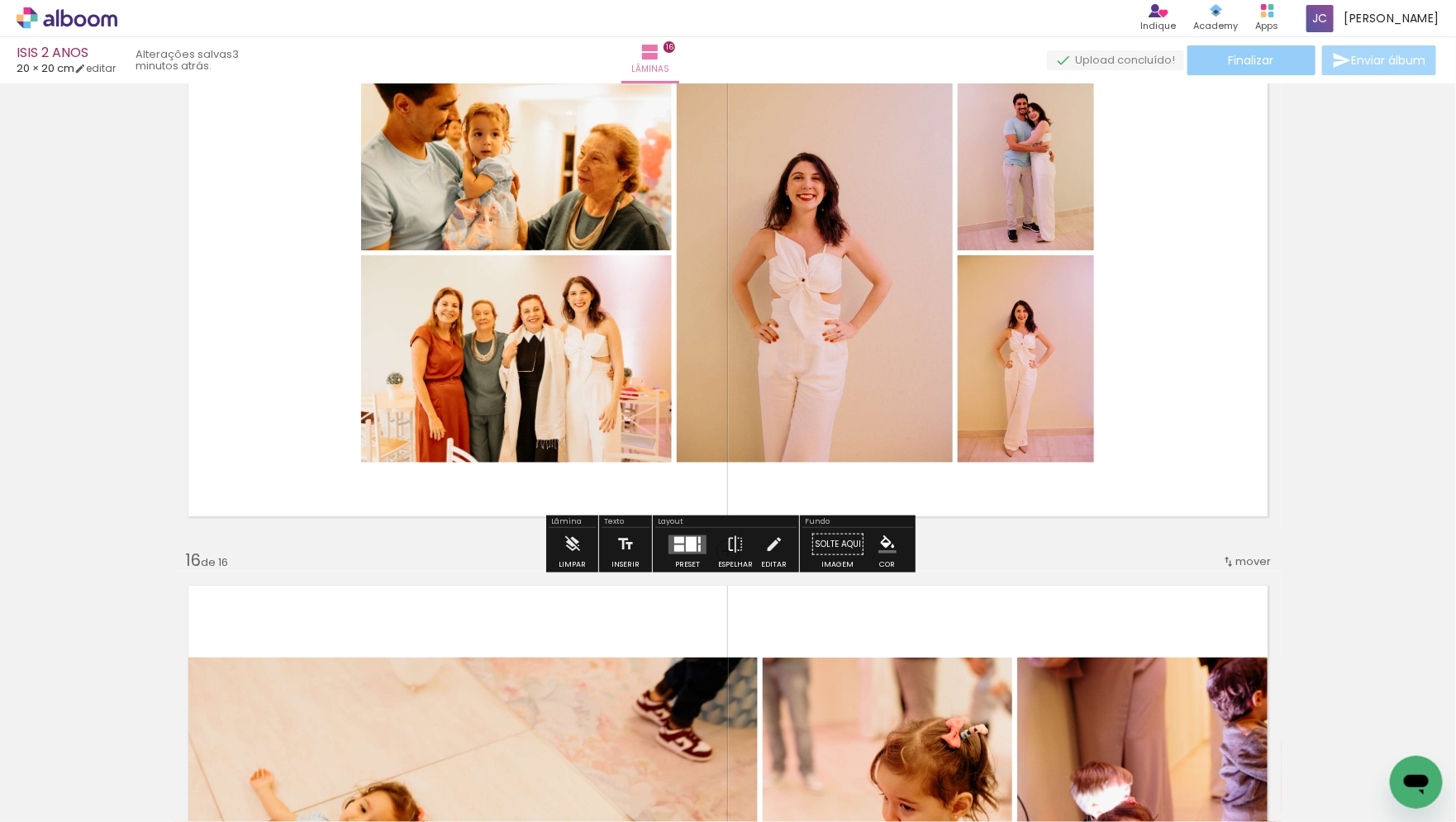
click at [1260, 66] on span "Finalizar" at bounding box center [1251, 61] width 45 height 12
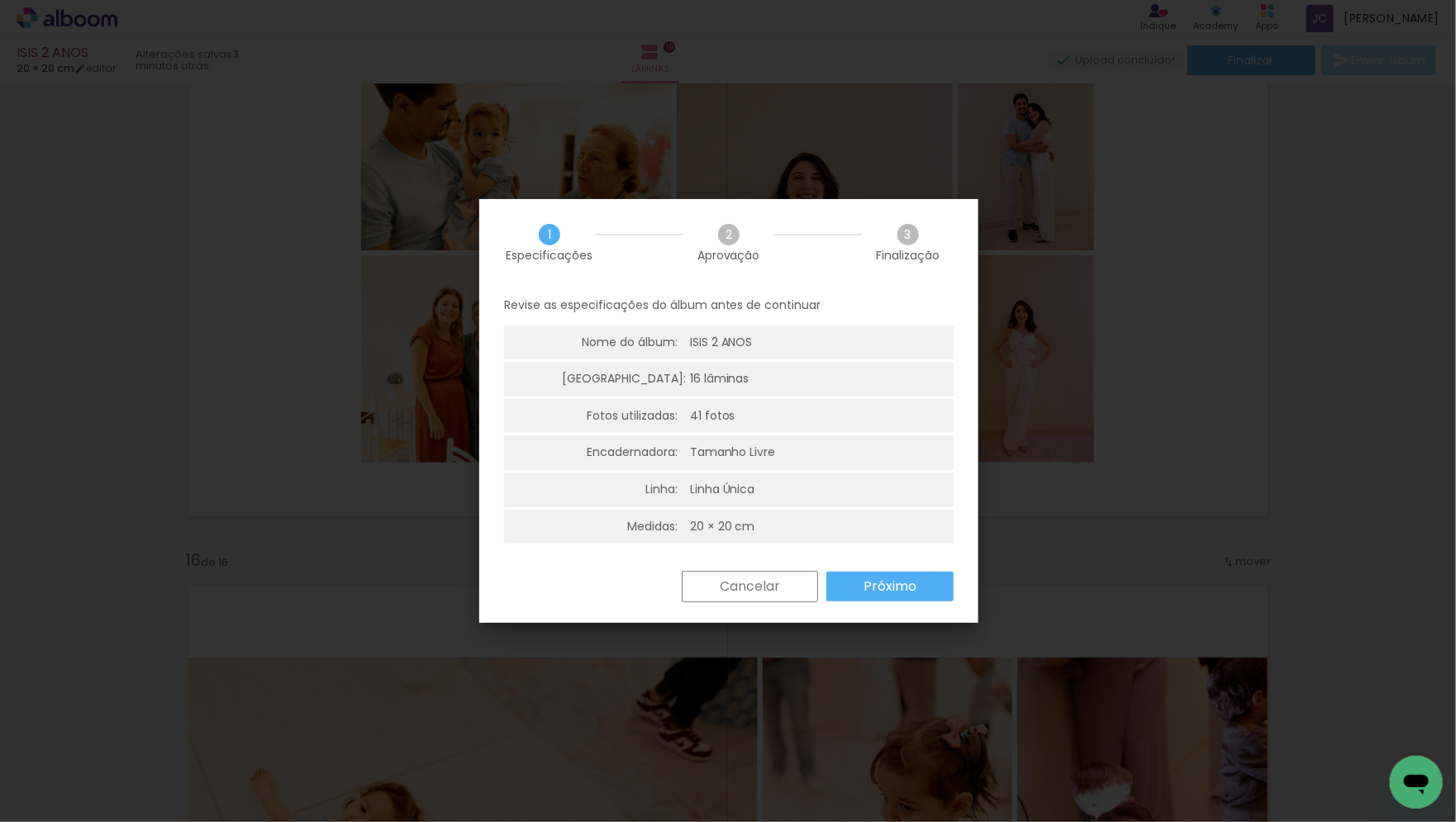
click at [0, 0] on slot "Próximo" at bounding box center [0, 0] width 0 height 0
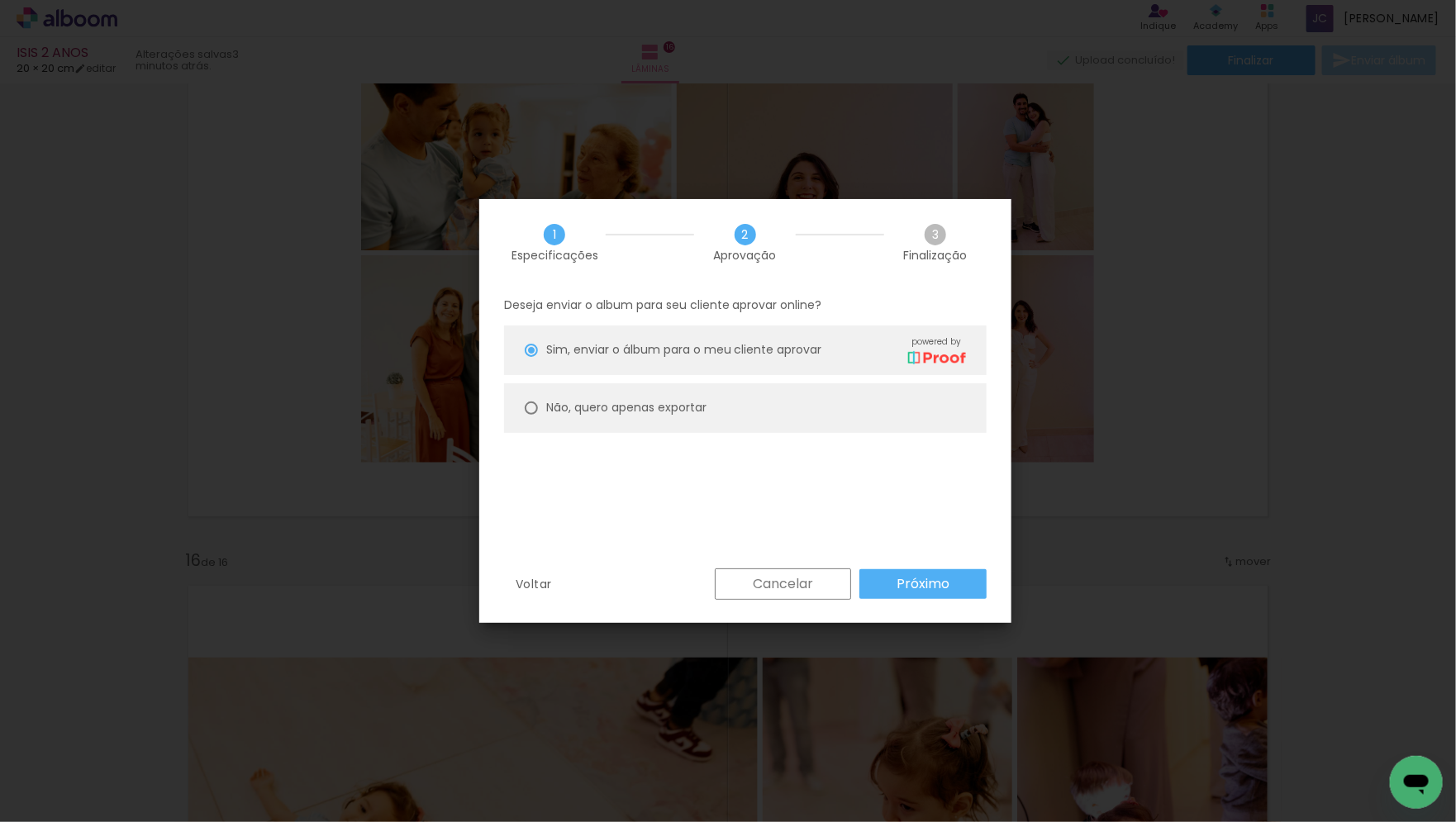
click at [864, 405] on paper-radio-button "Não, quero apenas exportar" at bounding box center [745, 408] width 483 height 50
type paper-radio-button "on"
click at [0, 0] on slot "Próximo" at bounding box center [0, 0] width 0 height 0
type input "Alta, 300 DPI"
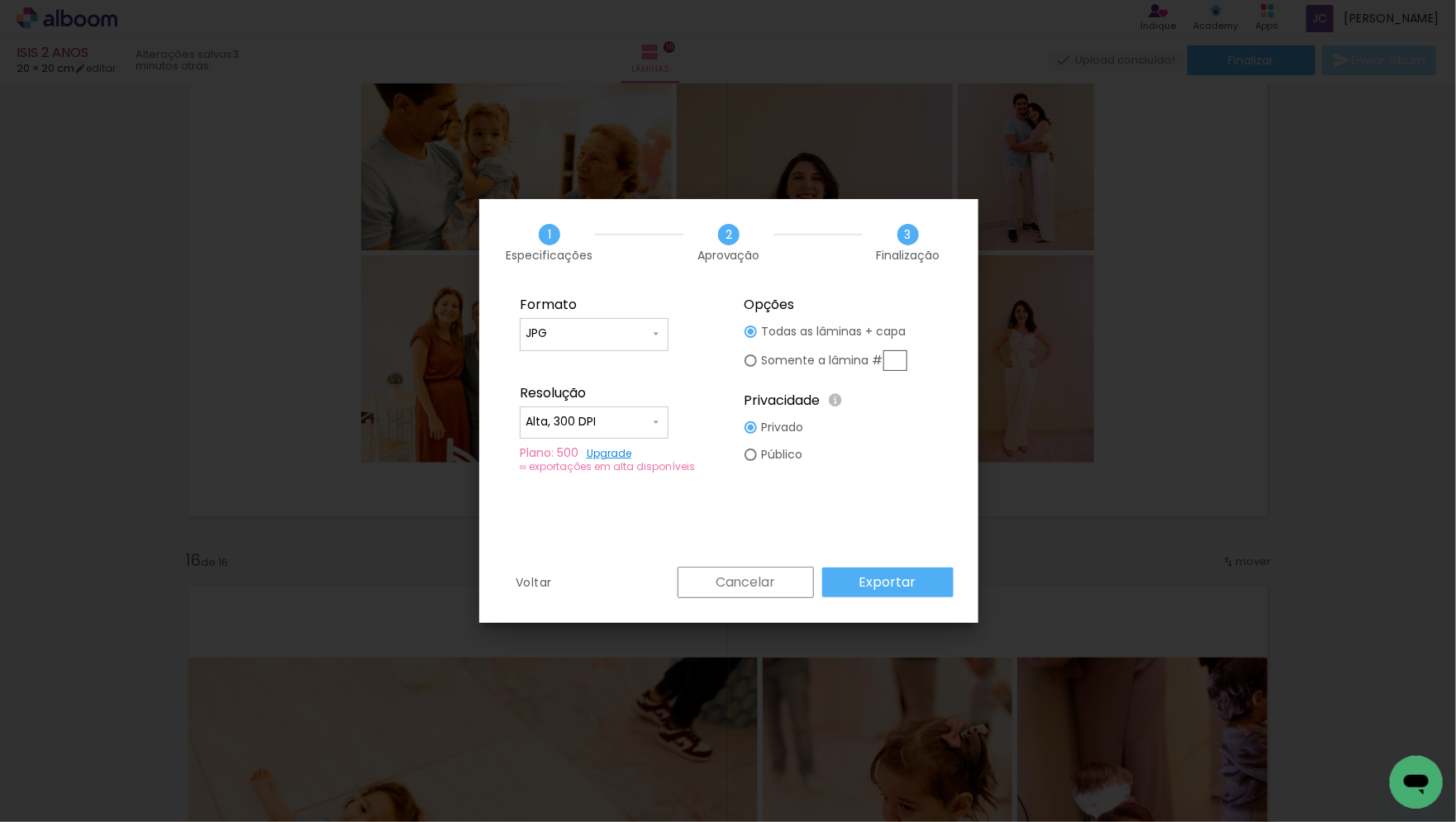
click at [919, 590] on paper-button "Exportar" at bounding box center [888, 582] width 131 height 29
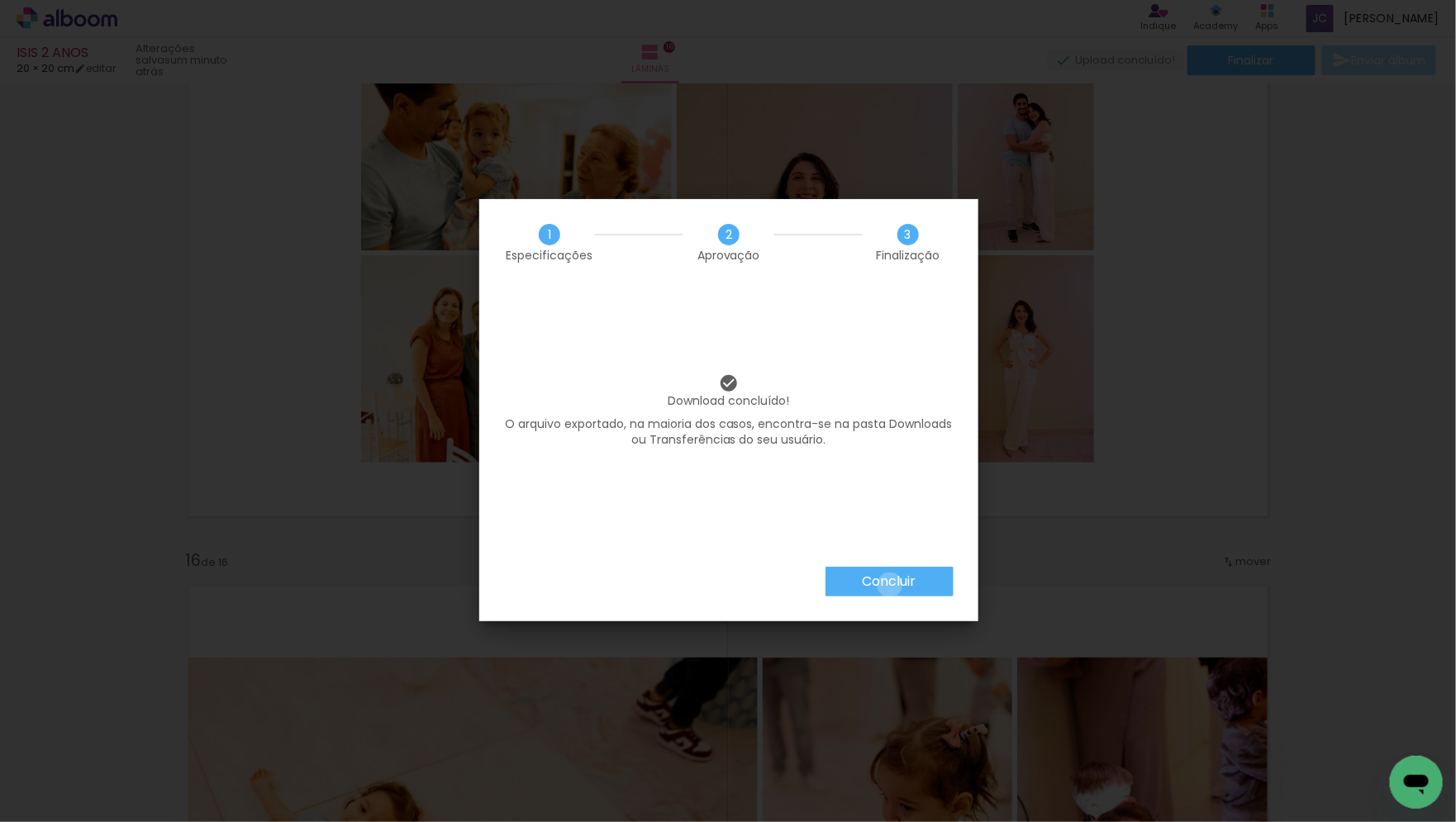
click at [0, 0] on slot "Concluir" at bounding box center [0, 0] width 0 height 0
